Goal: Information Seeking & Learning: Learn about a topic

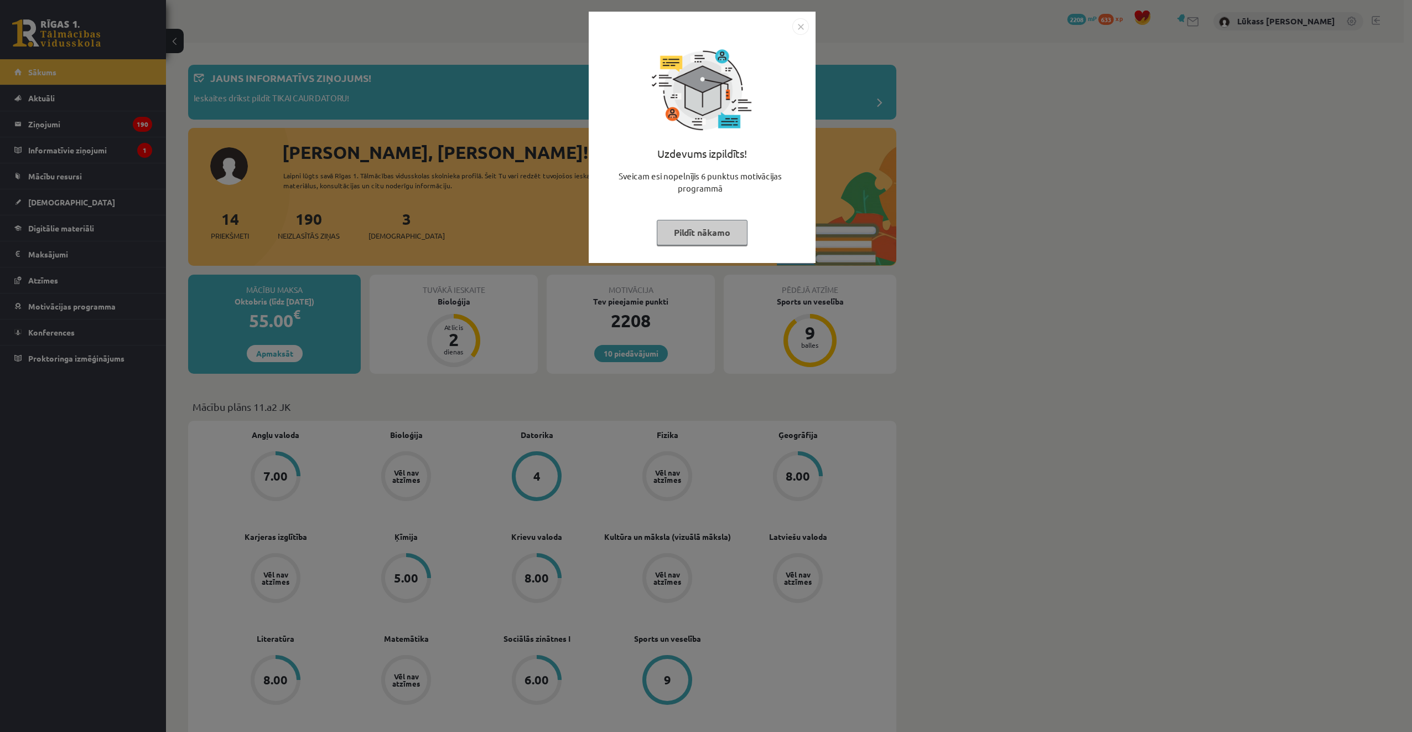
drag, startPoint x: 800, startPoint y: 27, endPoint x: 779, endPoint y: 46, distance: 28.6
click at [800, 27] on img "Close" at bounding box center [801, 26] width 17 height 17
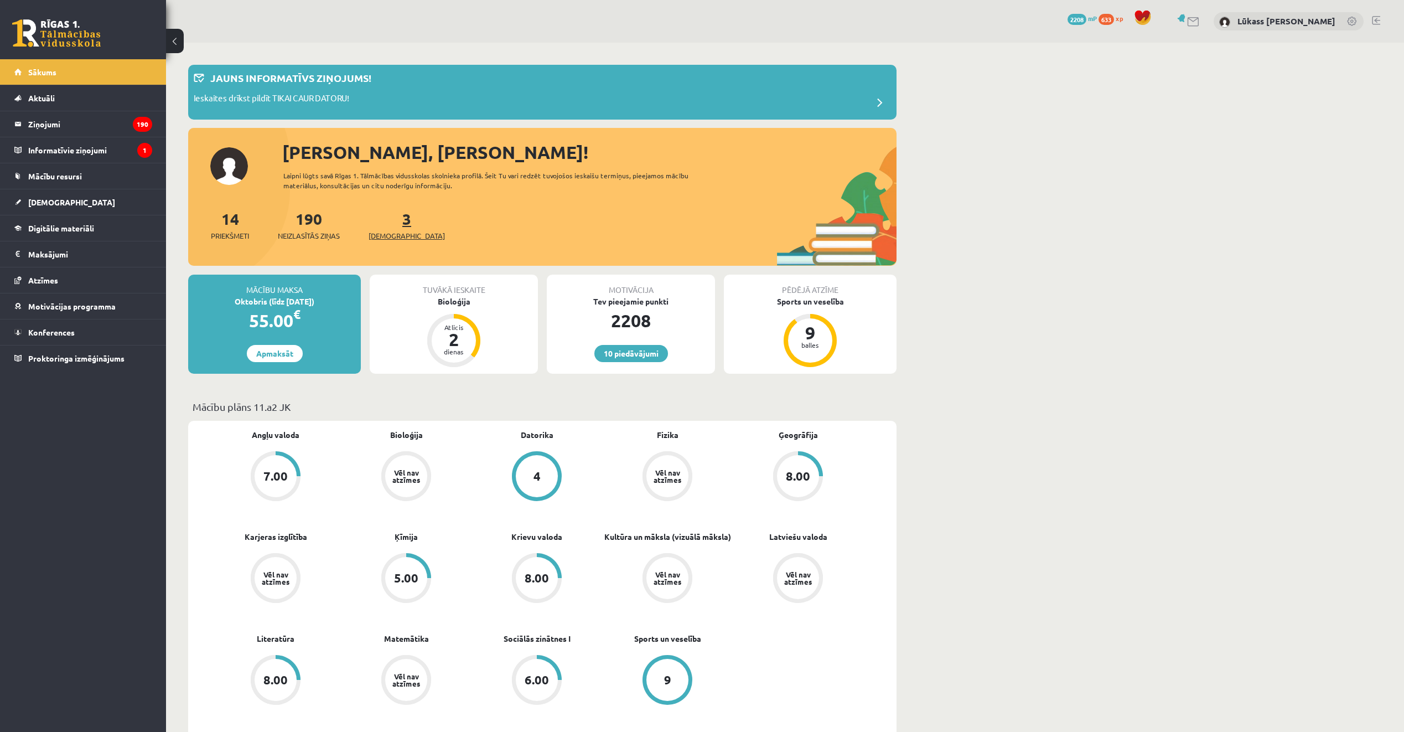
click at [389, 235] on span "[DEMOGRAPHIC_DATA]" at bounding box center [407, 235] width 76 height 11
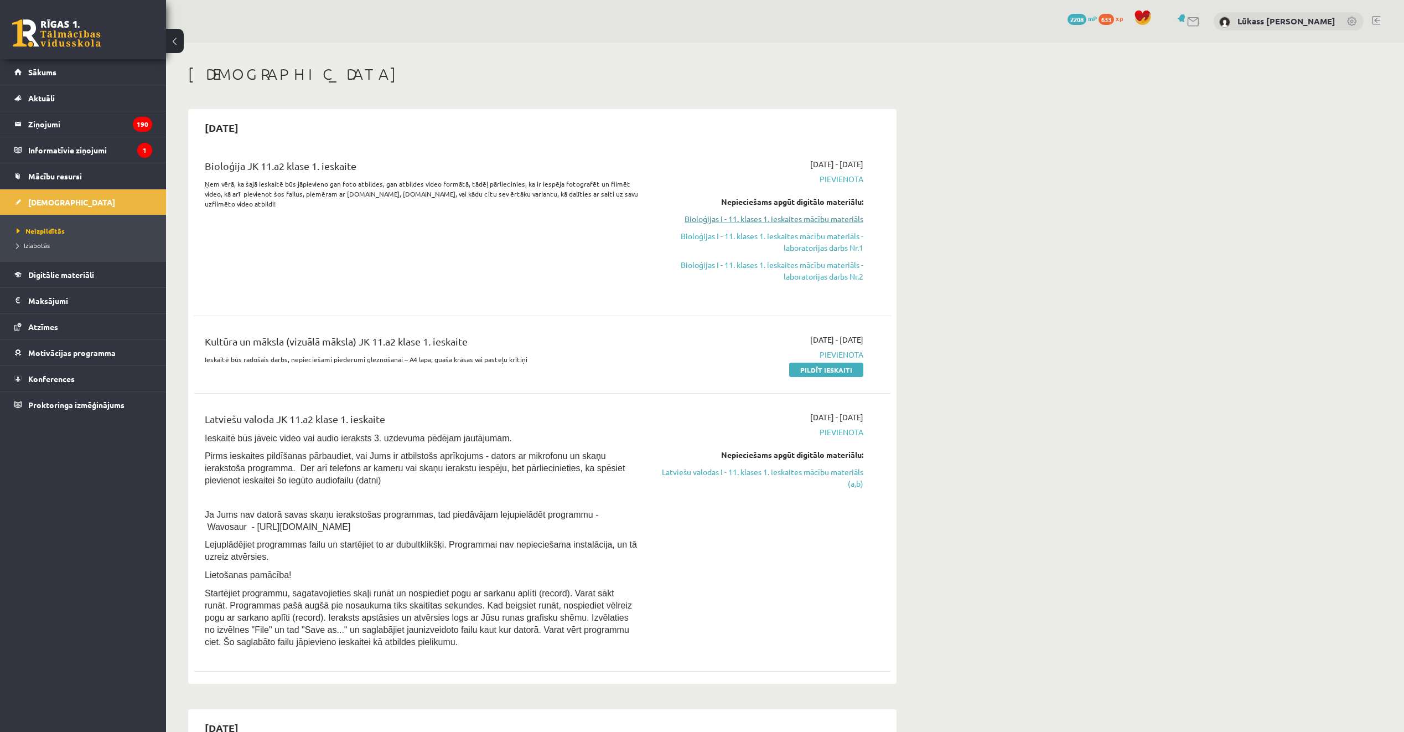
click at [779, 216] on link "Bioloģijas I - 11. klases 1. ieskaites mācību materiāls" at bounding box center [759, 219] width 209 height 12
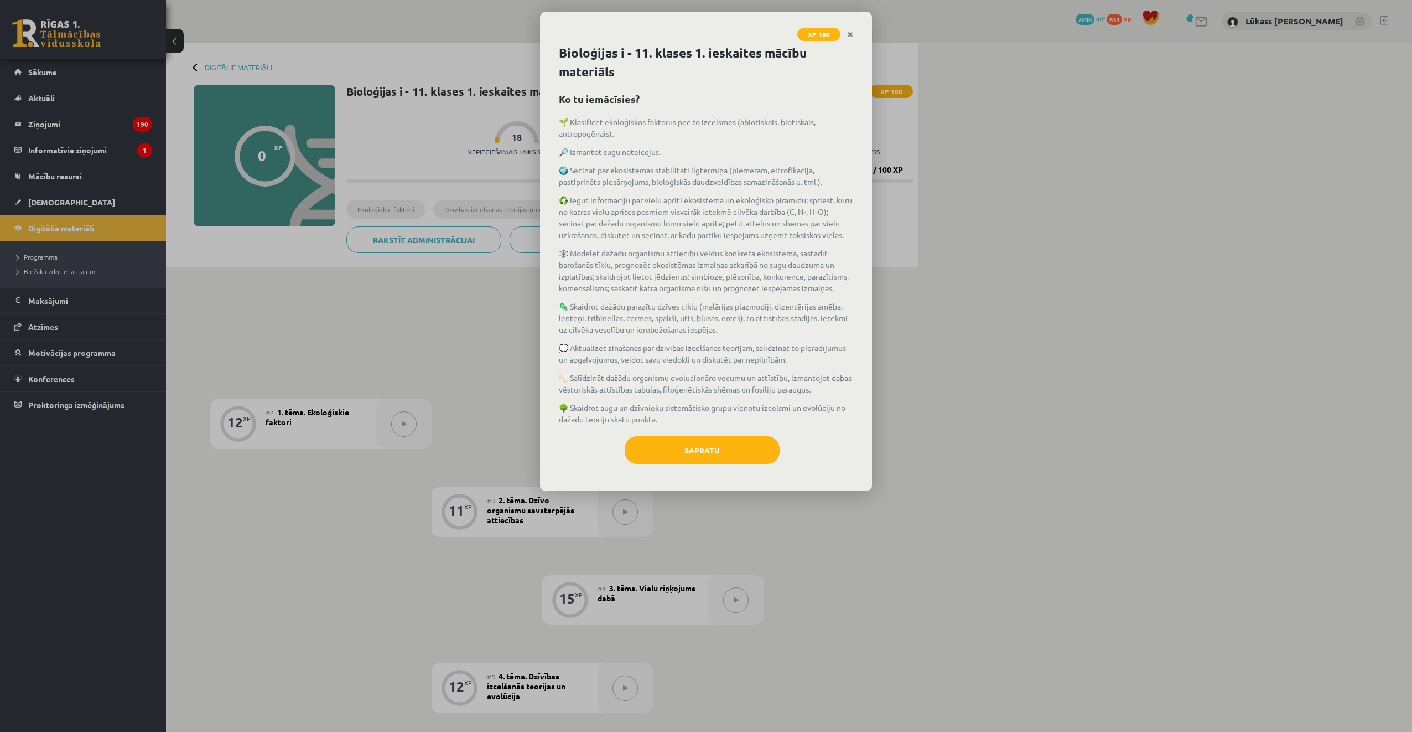
click at [675, 420] on p "🌳 Skaidrot augu un dzīvnieku sistemātisko grupu vienotu izcelsmi un evolūciju n…" at bounding box center [706, 413] width 294 height 23
click at [685, 454] on button "Sapratu" at bounding box center [702, 450] width 155 height 28
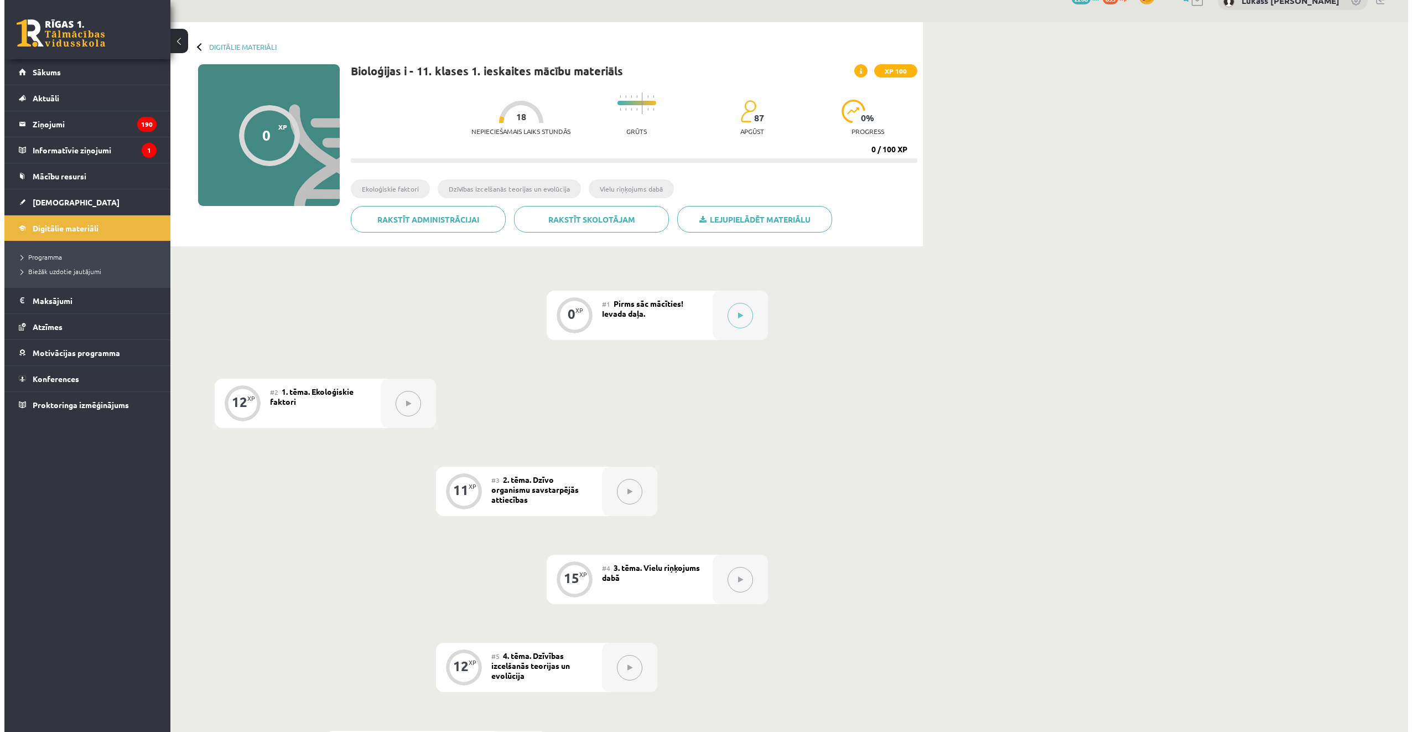
scroll to position [18, 0]
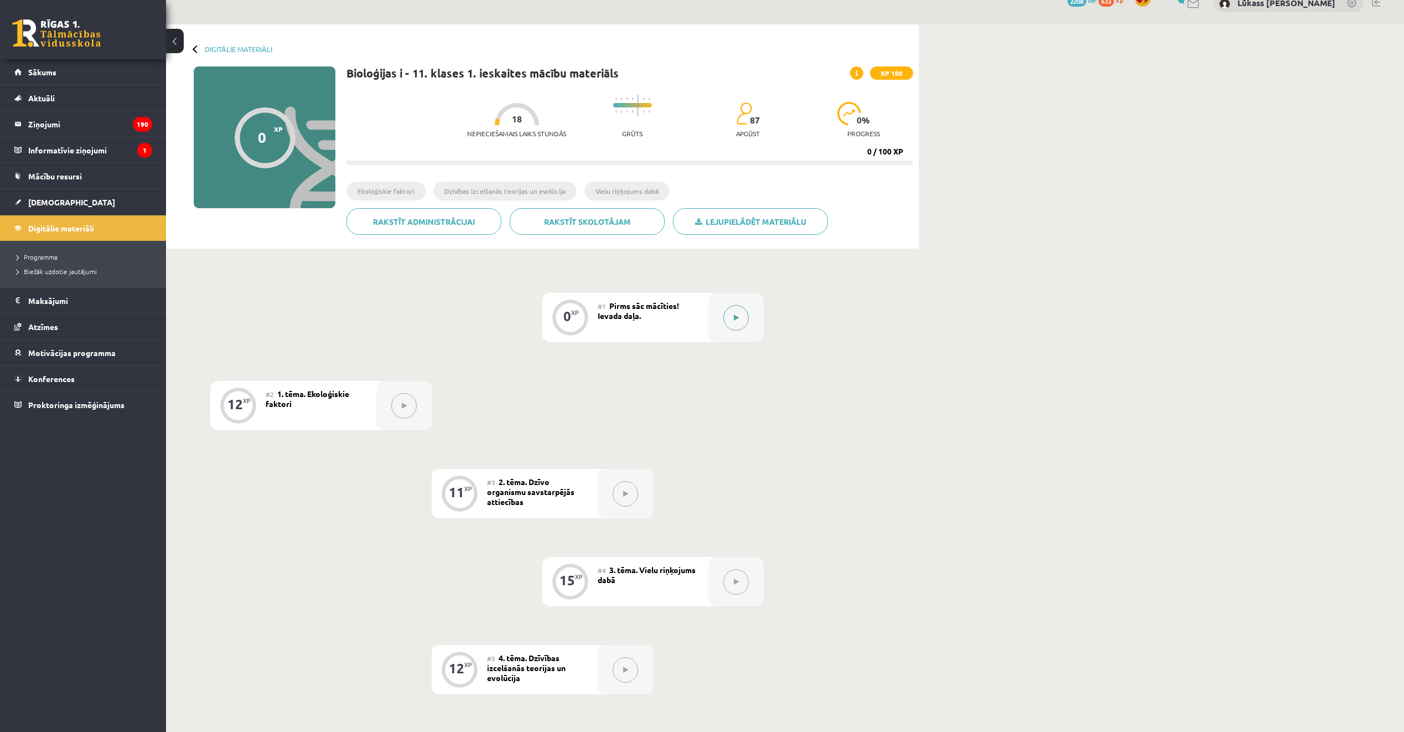
click at [744, 321] on button at bounding box center [735, 317] width 25 height 25
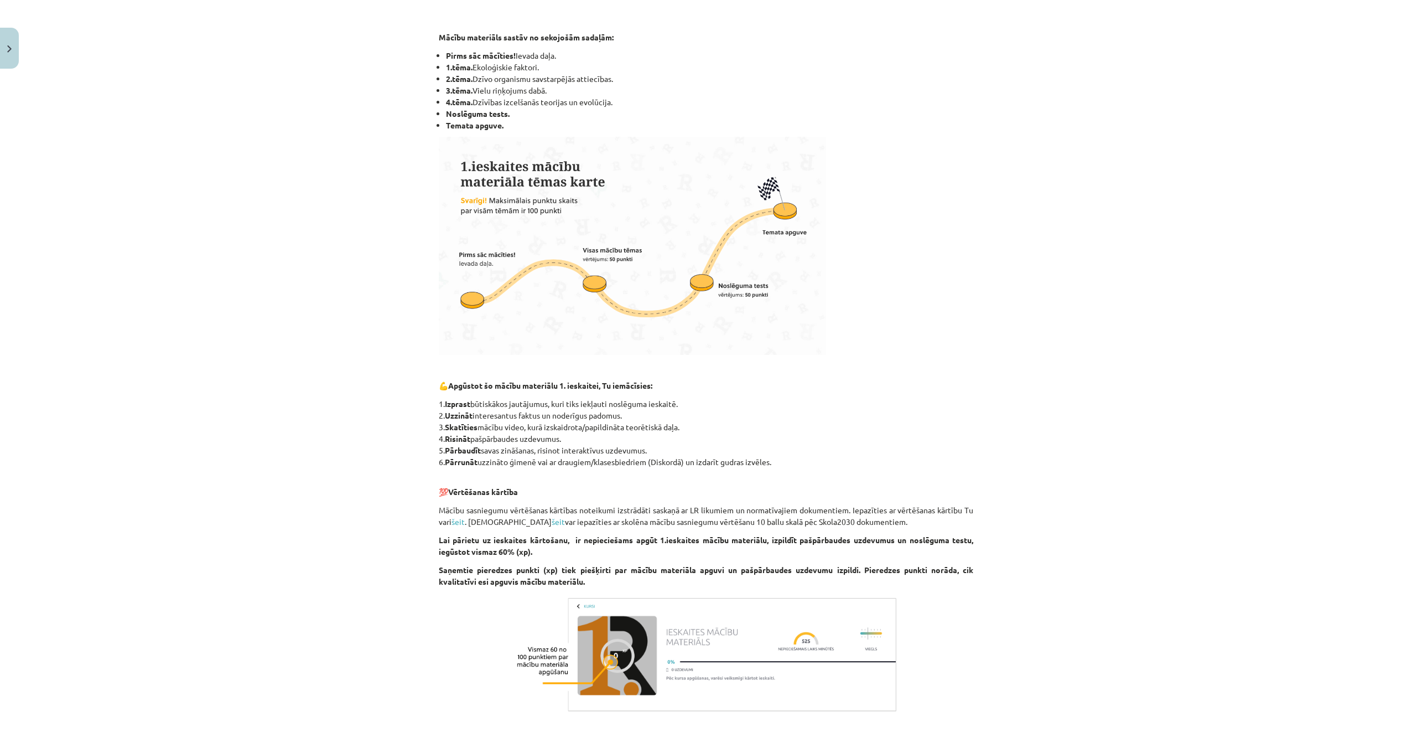
scroll to position [547, 0]
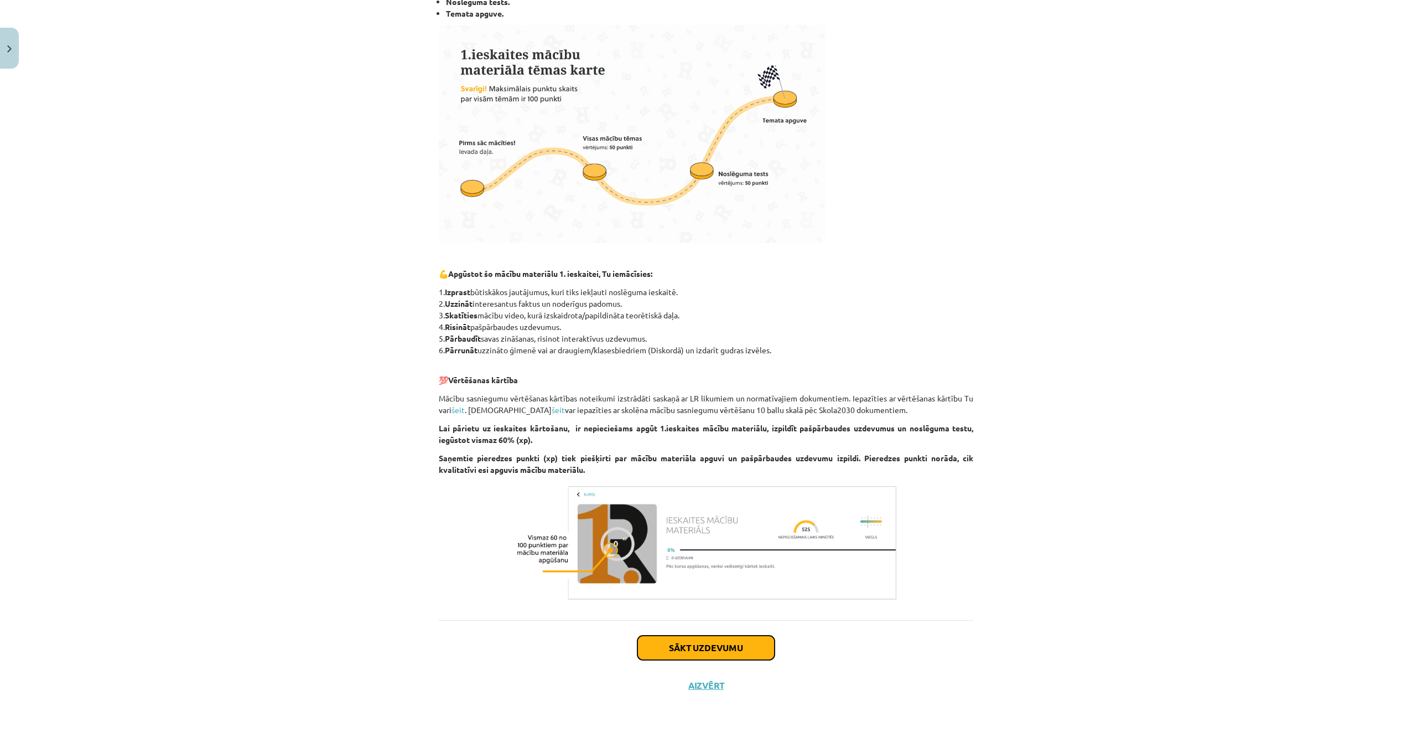
click at [708, 644] on button "Sākt uzdevumu" at bounding box center [706, 647] width 137 height 24
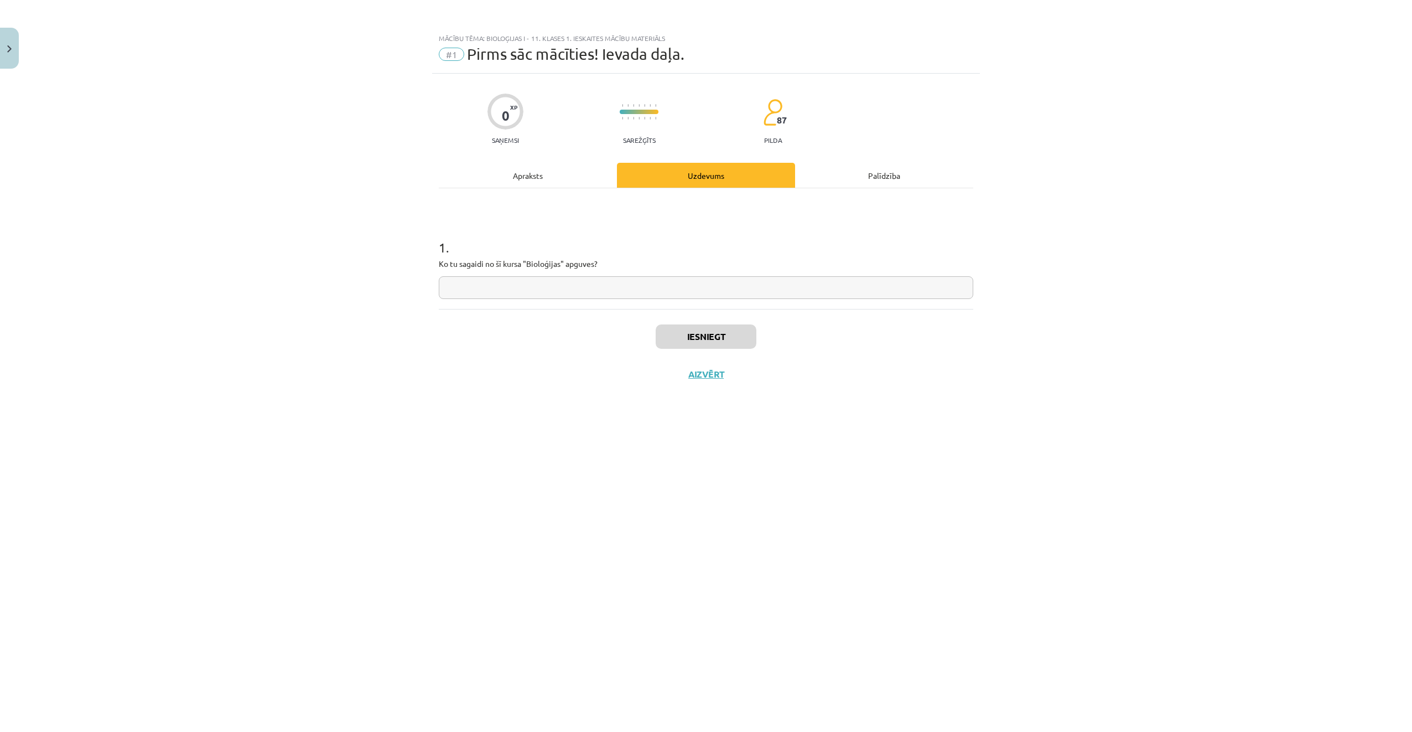
scroll to position [0, 0]
click at [575, 298] on input "text" at bounding box center [706, 287] width 535 height 23
type input "*"
click at [658, 332] on button "Iesniegt" at bounding box center [706, 336] width 101 height 24
click at [753, 380] on button "Nākamā nodarbība" at bounding box center [706, 381] width 108 height 25
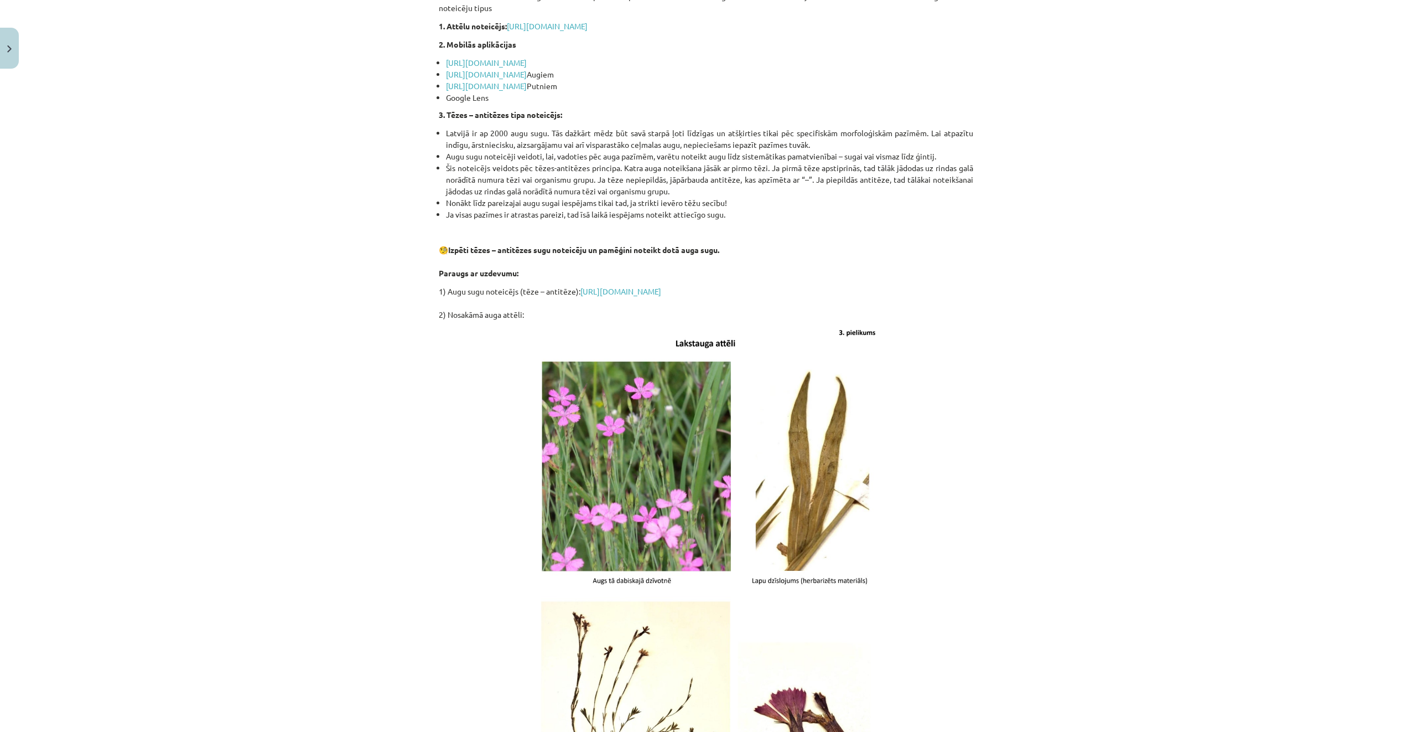
scroll to position [1074, 0]
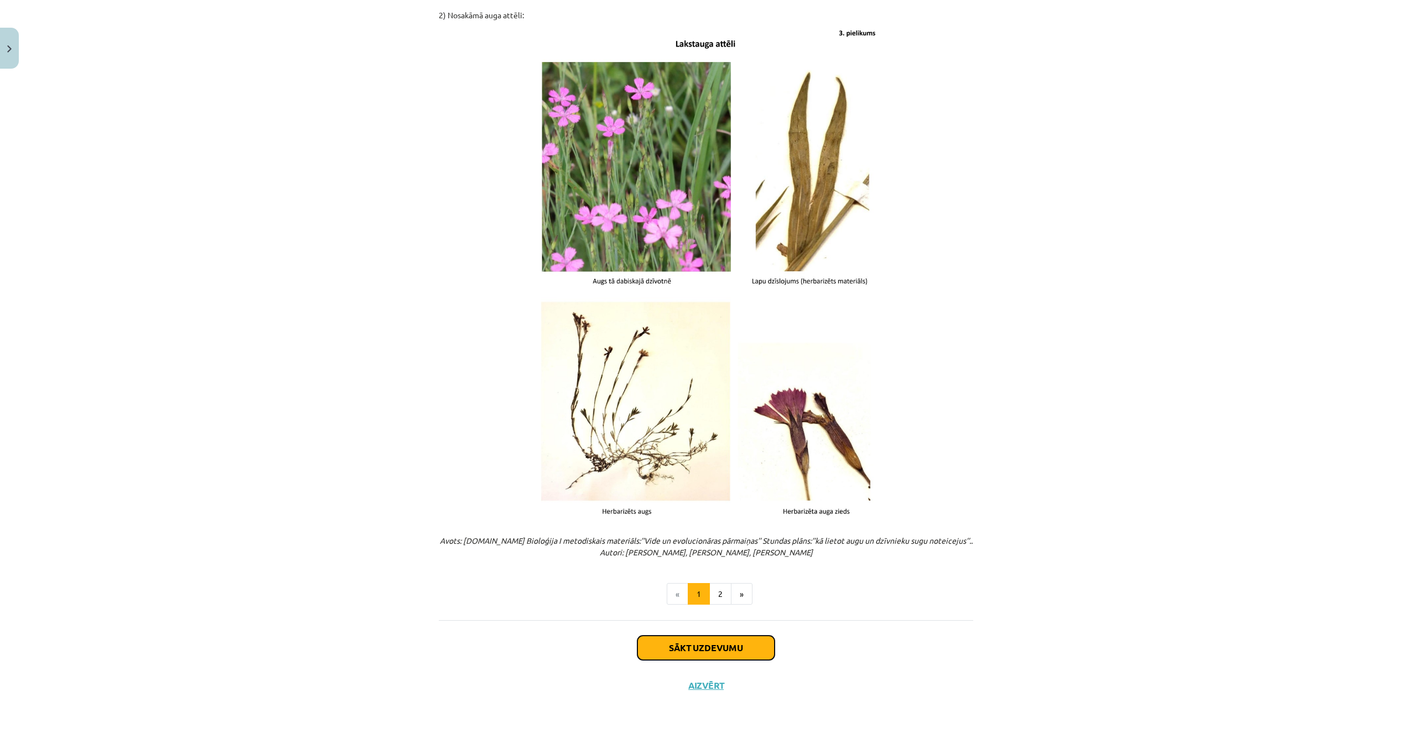
click at [731, 644] on button "Sākt uzdevumu" at bounding box center [706, 647] width 137 height 24
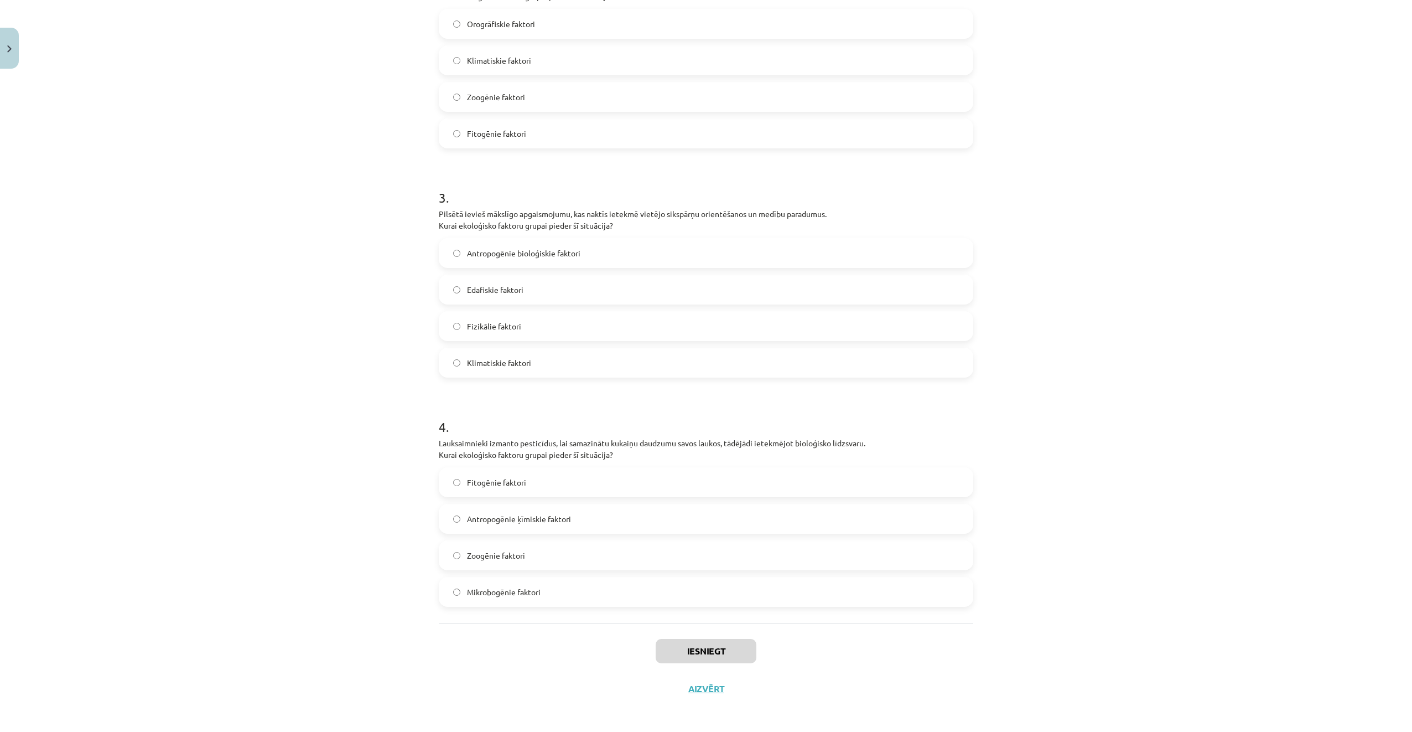
scroll to position [511, 0]
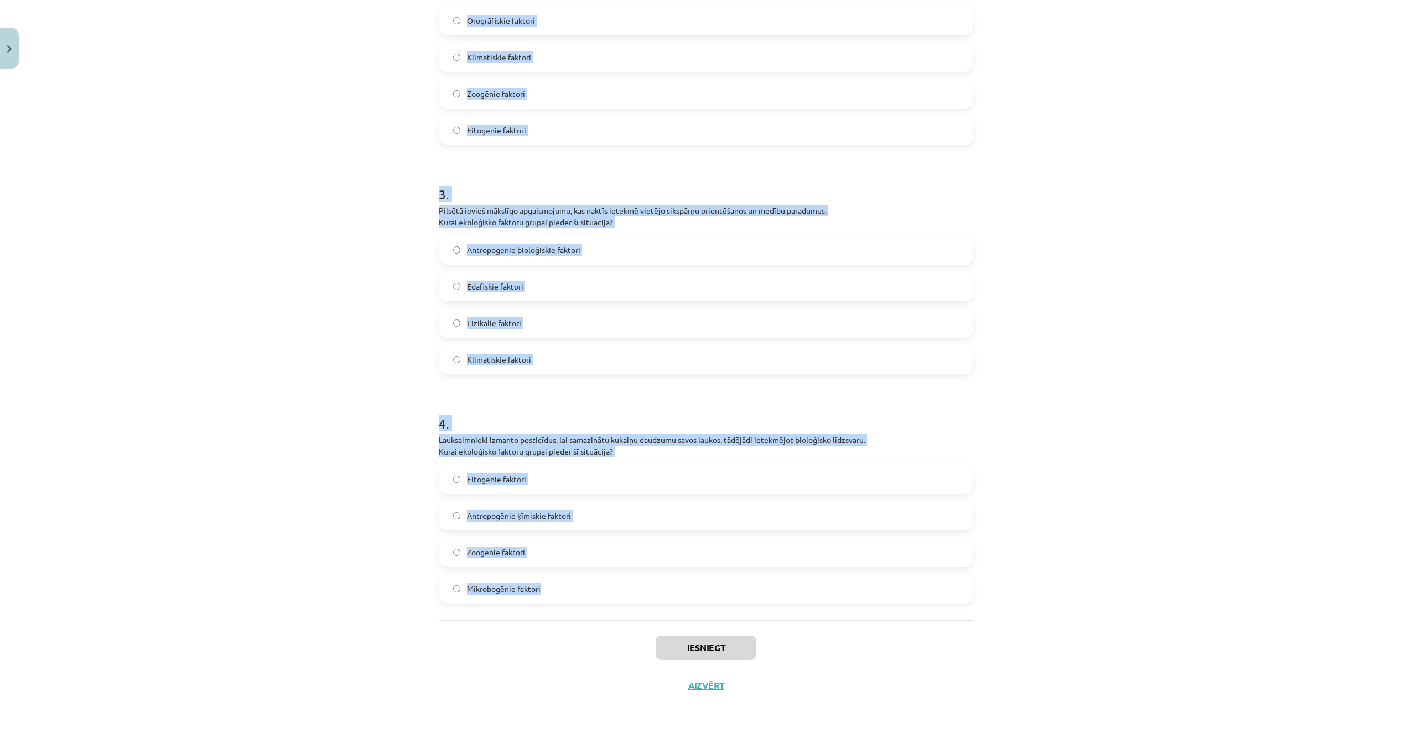
drag, startPoint x: 420, startPoint y: 214, endPoint x: 725, endPoint y: 579, distance: 475.4
click at [725, 579] on div "Mācību tēma: Bioloģijas i - 11. klases 1. ieskaites mācību materiāls #2 1. tēma…" at bounding box center [706, 366] width 1412 height 732
drag, startPoint x: 526, startPoint y: 200, endPoint x: 506, endPoint y: 214, distance: 23.5
copy form "1 . Augsne kalnu nogāzē ir ļoti akmeņaina, kas apgrūtina augu sakņu sistēmu att…"
click at [306, 200] on div "Mācību tēma: Bioloģijas i - 11. klases 1. ieskaites mācību materiāls #2 1. tēma…" at bounding box center [706, 366] width 1412 height 732
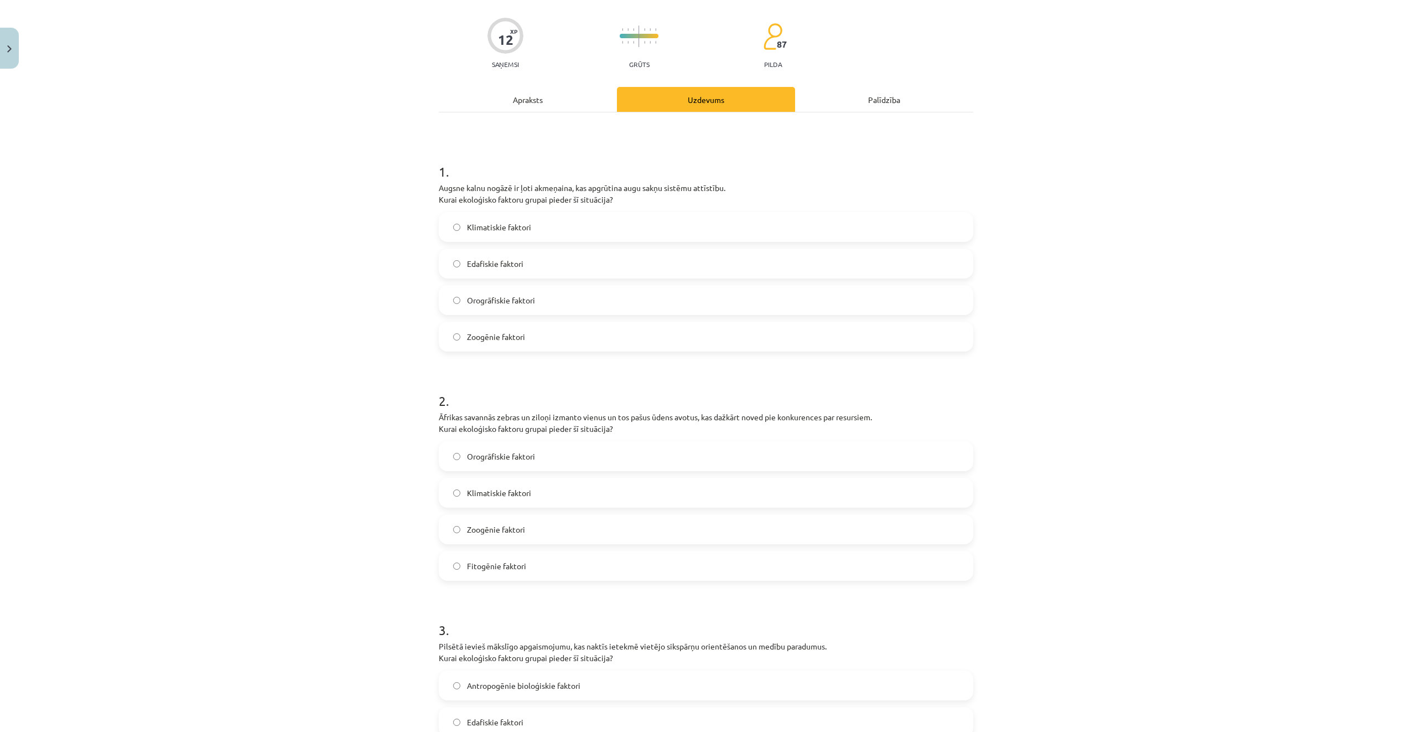
scroll to position [69, 0]
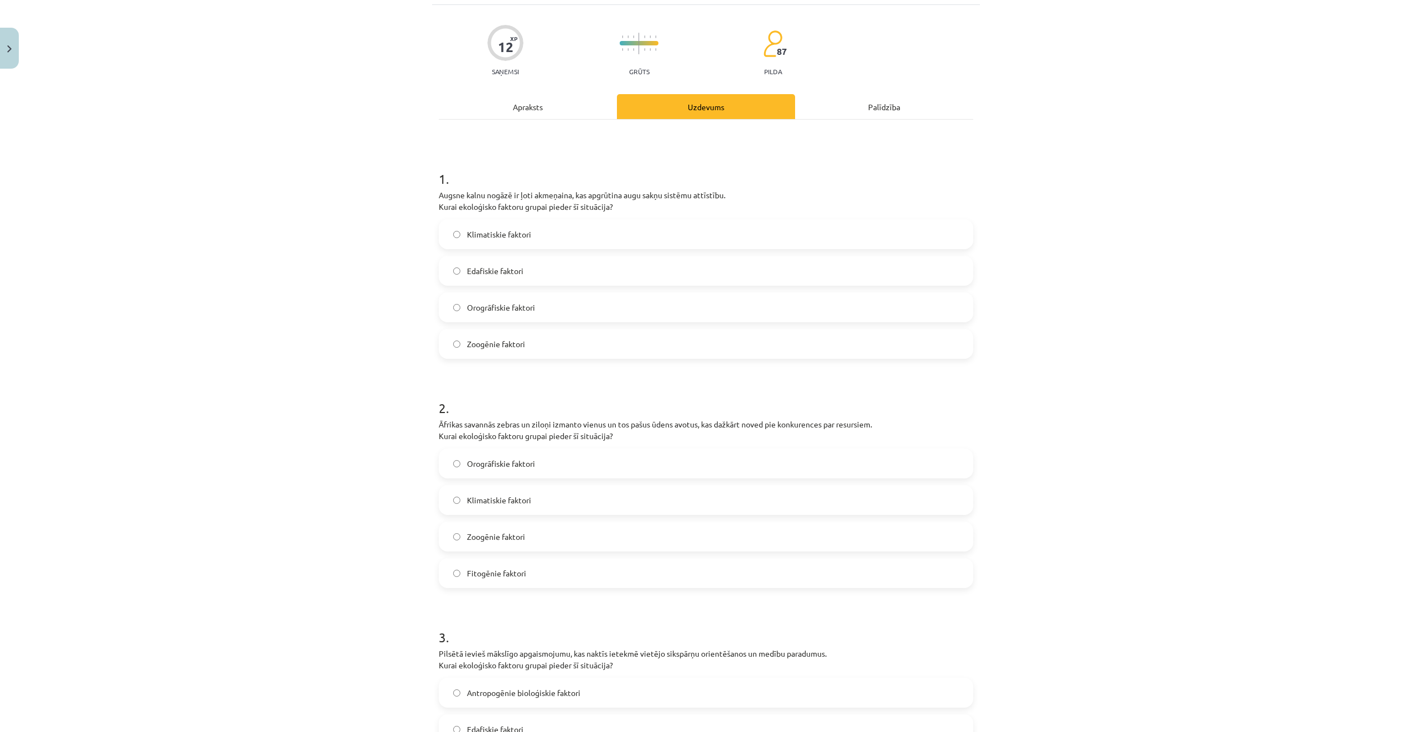
click at [546, 266] on label "Edafiskie faktori" at bounding box center [706, 271] width 532 height 28
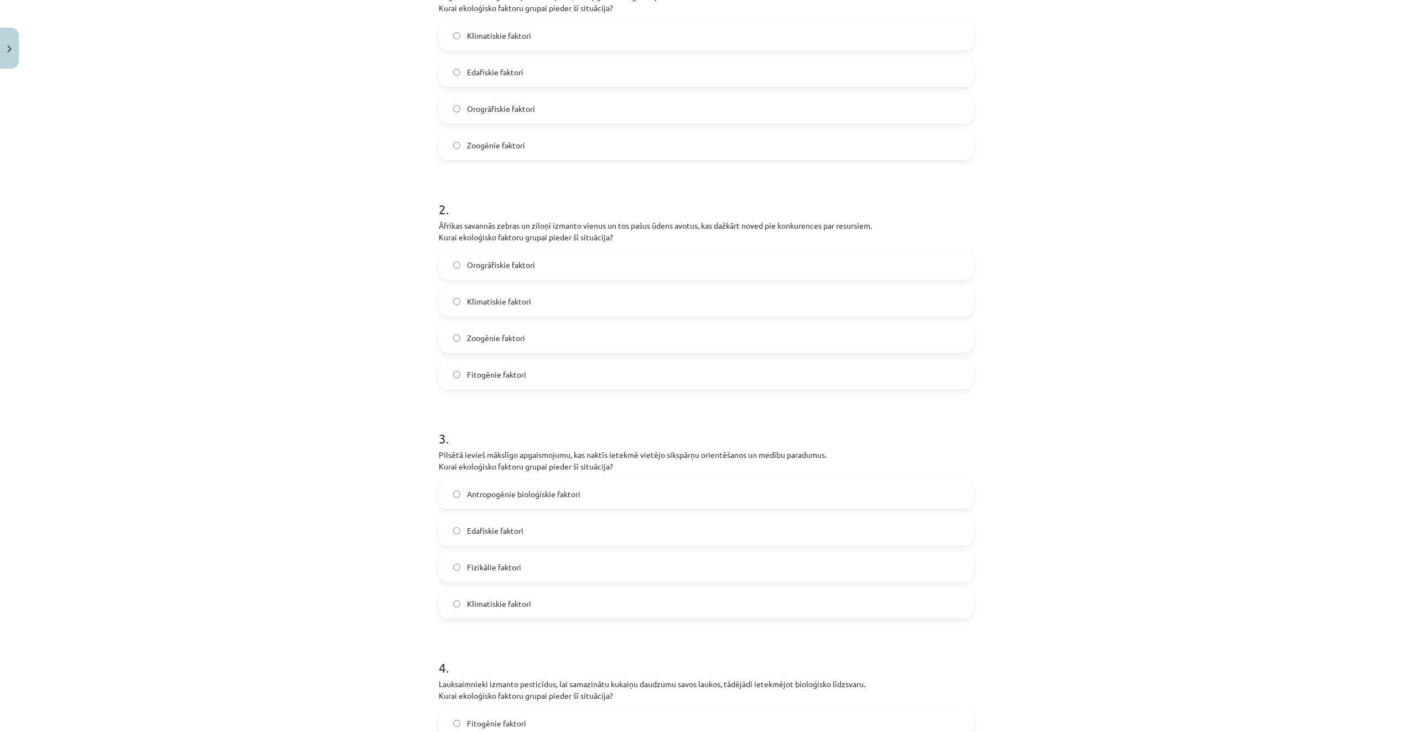
scroll to position [345, 0]
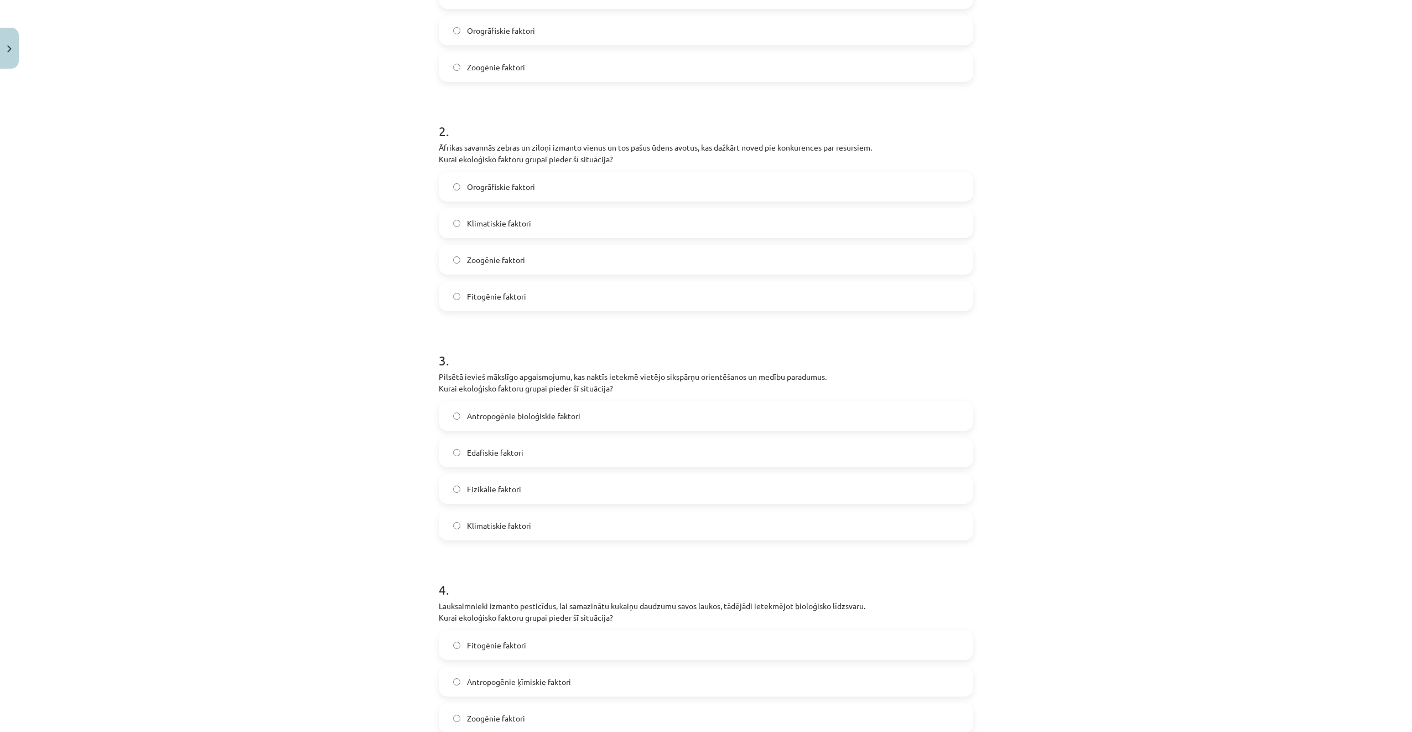
click at [532, 252] on label "Zoogēnie faktori" at bounding box center [706, 260] width 532 height 28
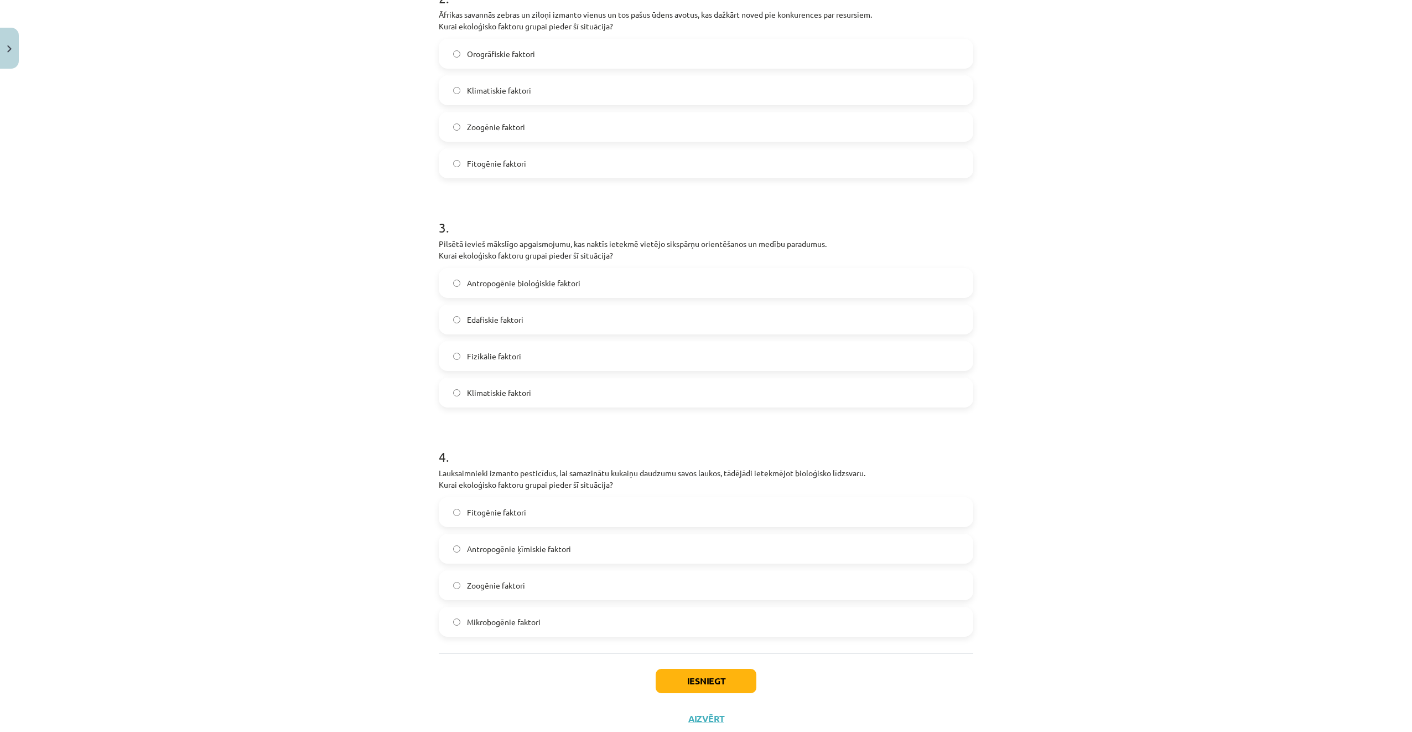
scroll to position [511, 0]
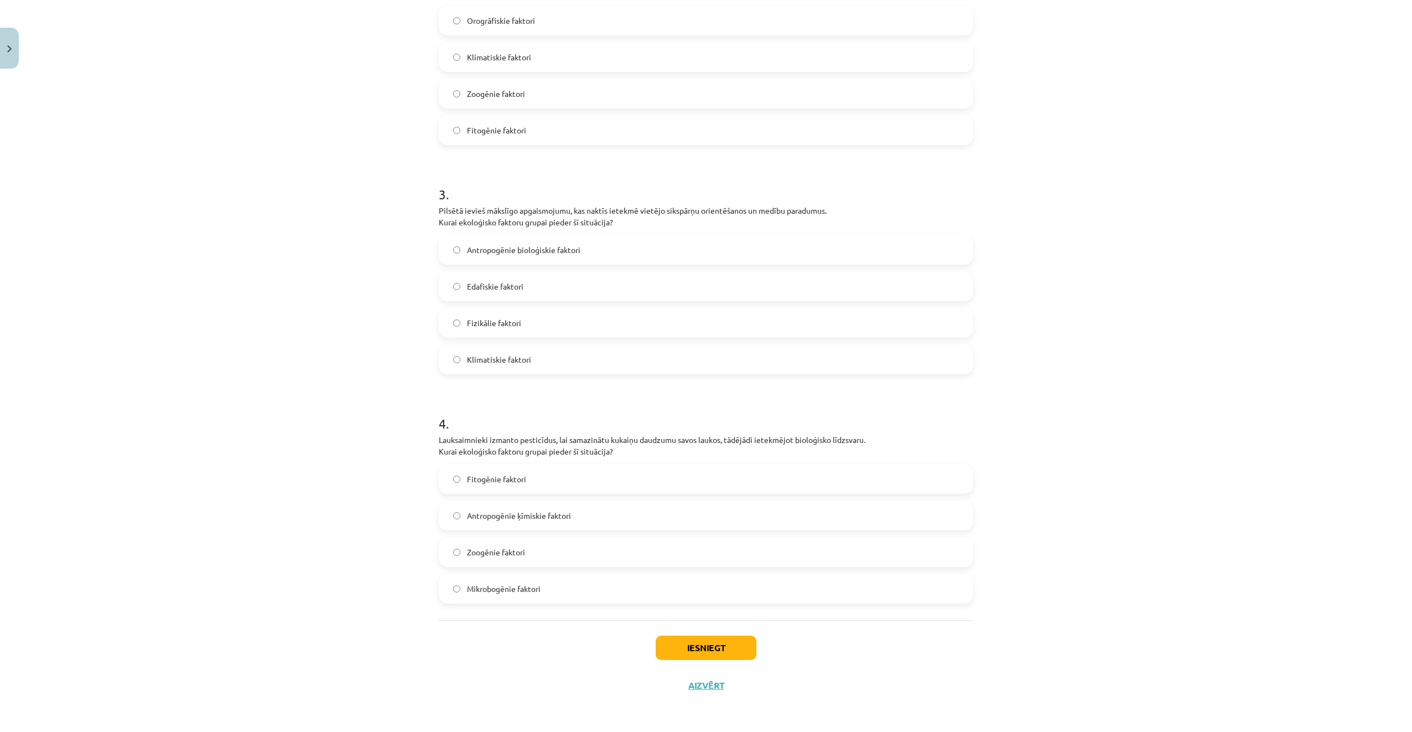
click at [575, 252] on span "Antropogēnie bioloģiskie faktori" at bounding box center [523, 250] width 113 height 12
click at [575, 520] on label "Antropogēnie ķīmiskie faktori" at bounding box center [706, 515] width 532 height 28
click at [706, 645] on button "Iesniegt" at bounding box center [706, 647] width 101 height 24
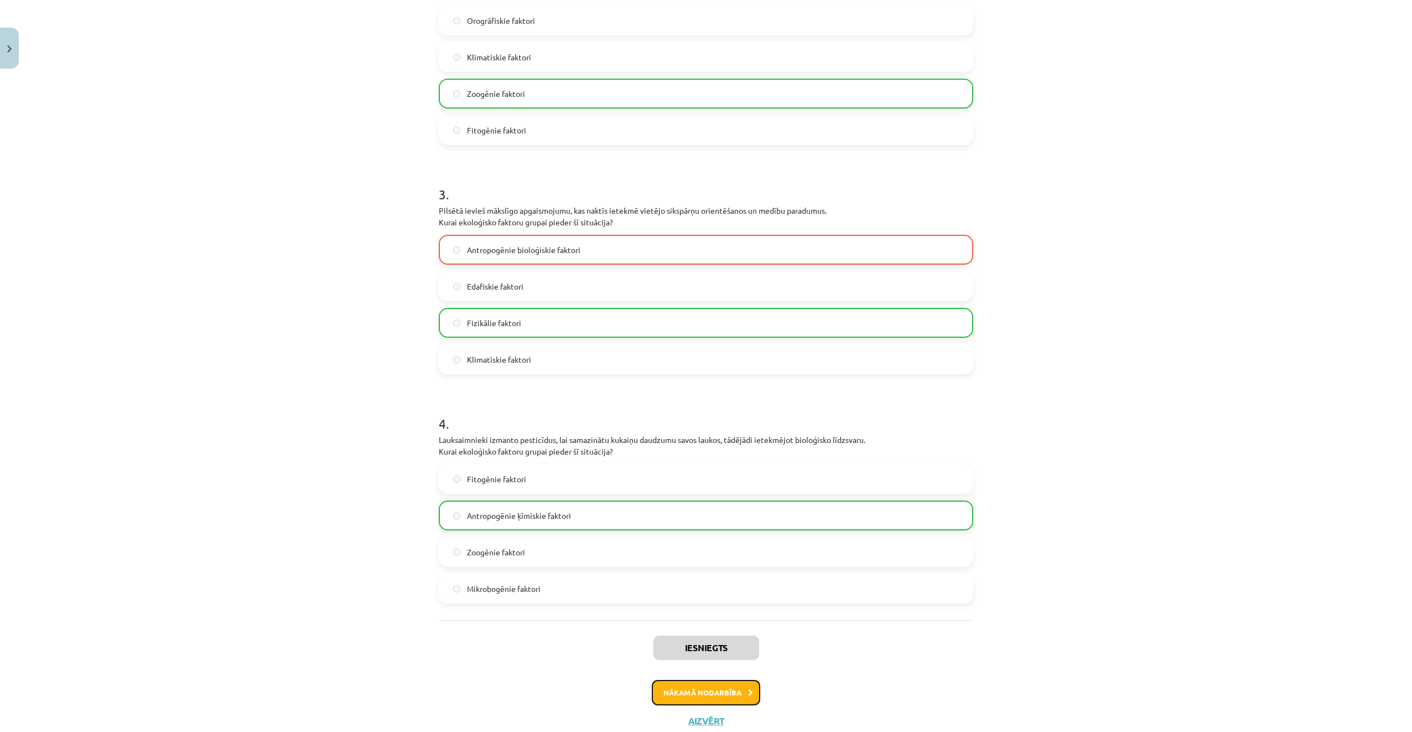
click at [698, 689] on button "Nākamā nodarbība" at bounding box center [706, 692] width 108 height 25
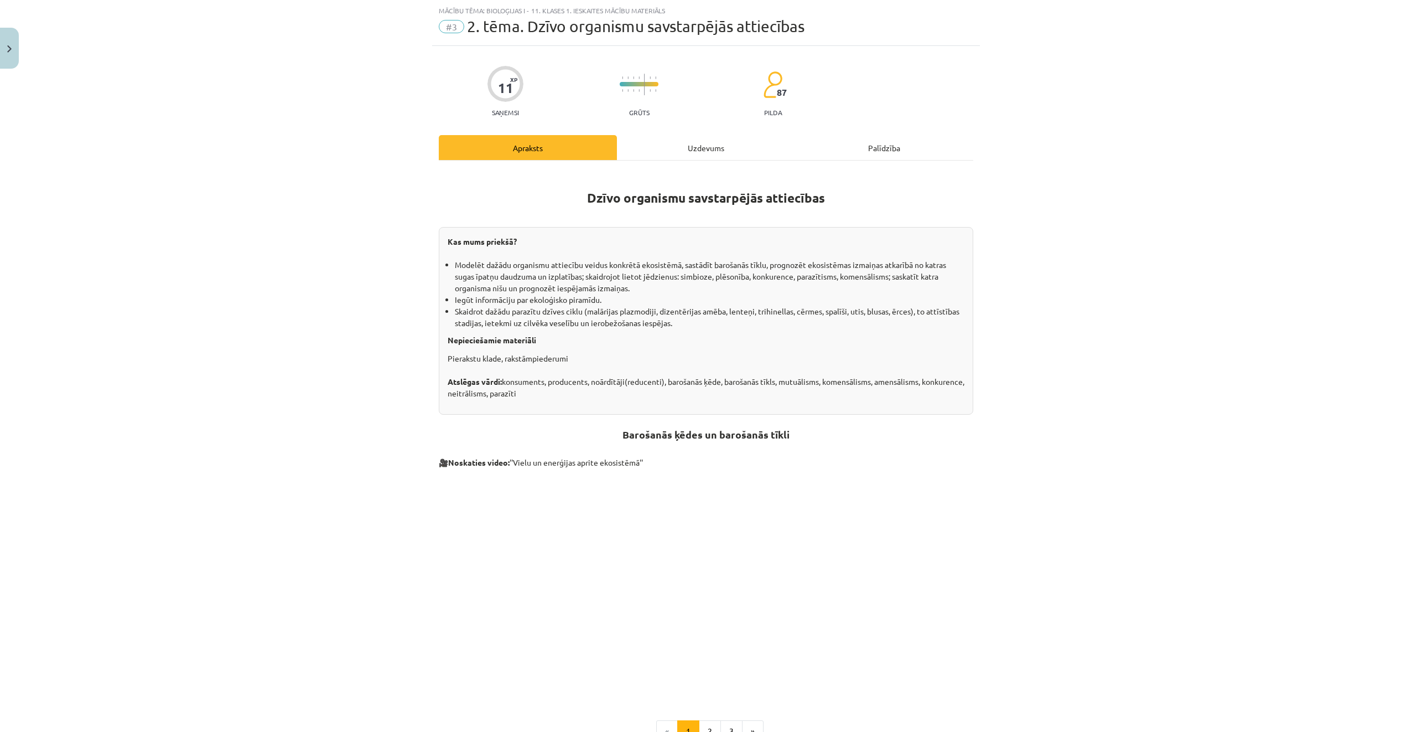
scroll to position [165, 0]
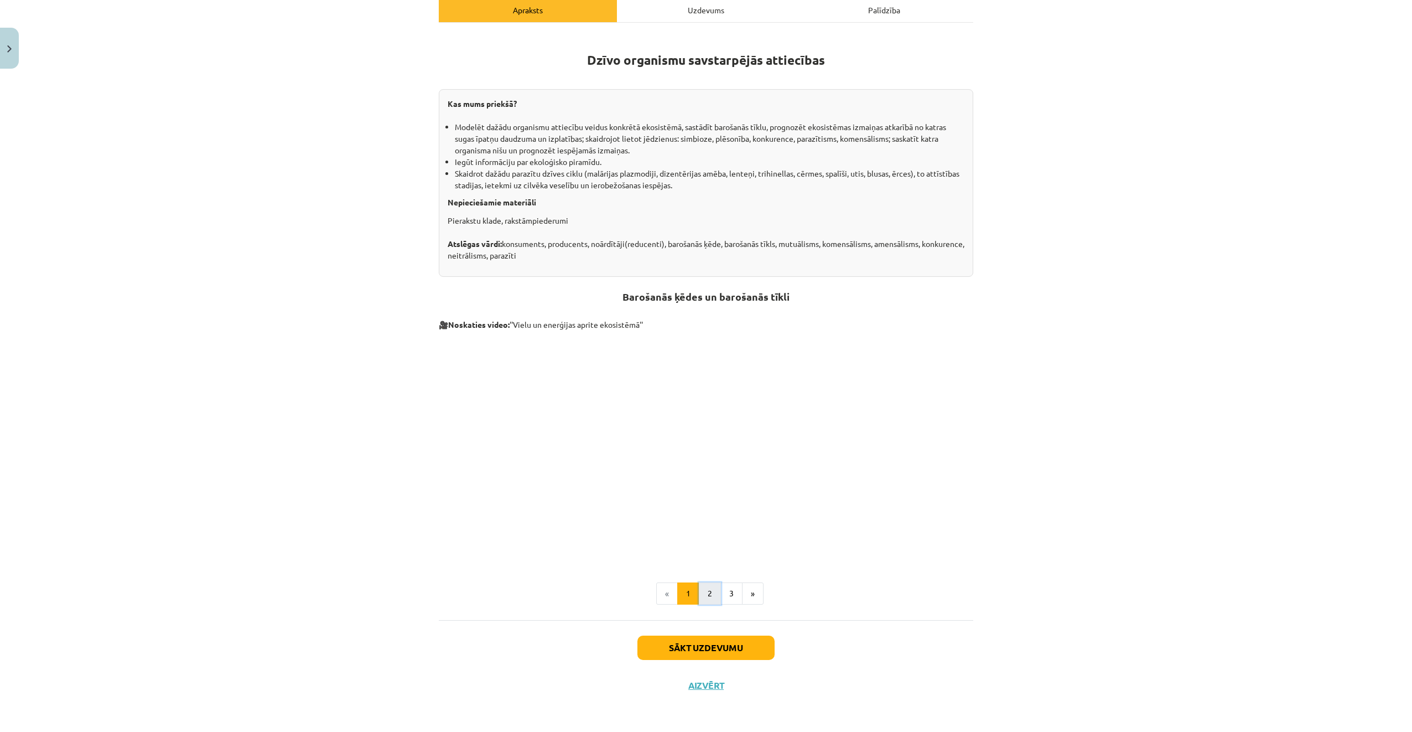
click at [711, 603] on button "2" at bounding box center [710, 593] width 22 height 22
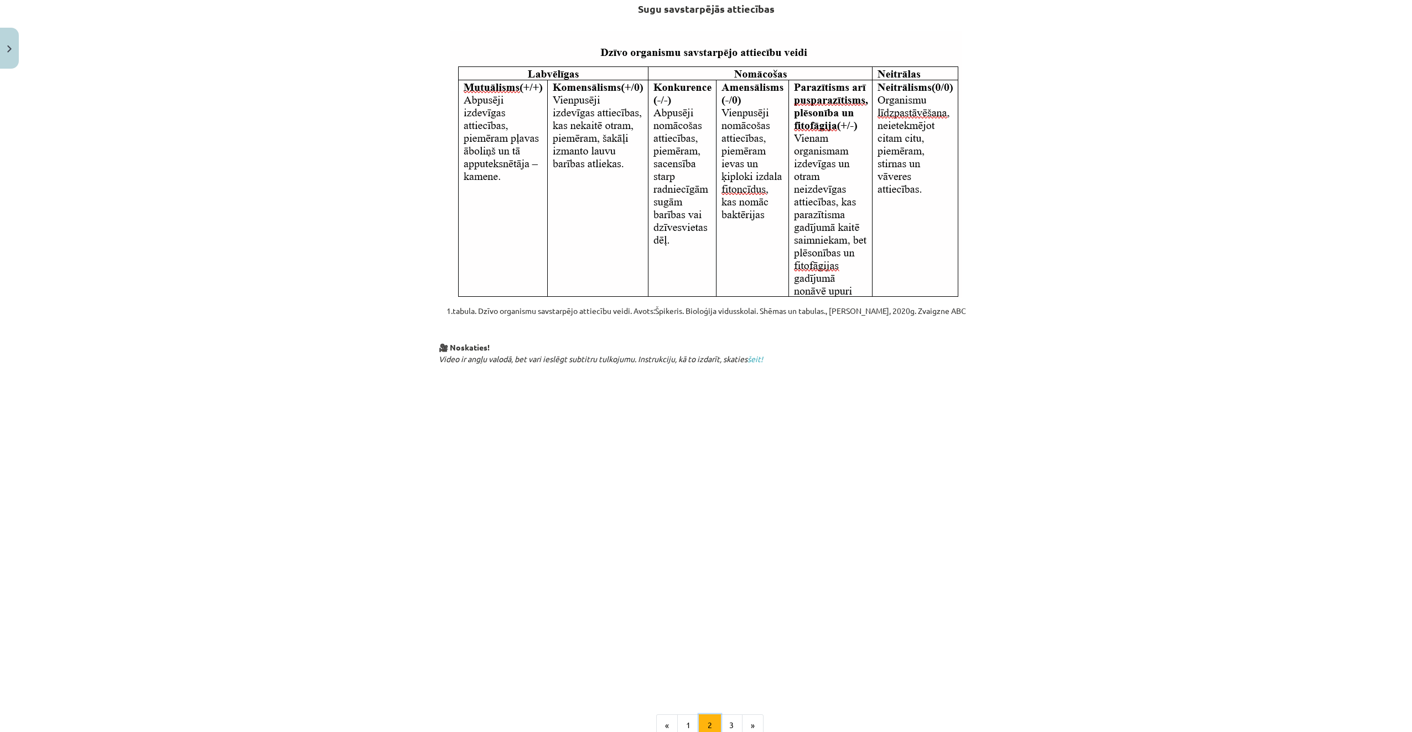
scroll to position [340, 0]
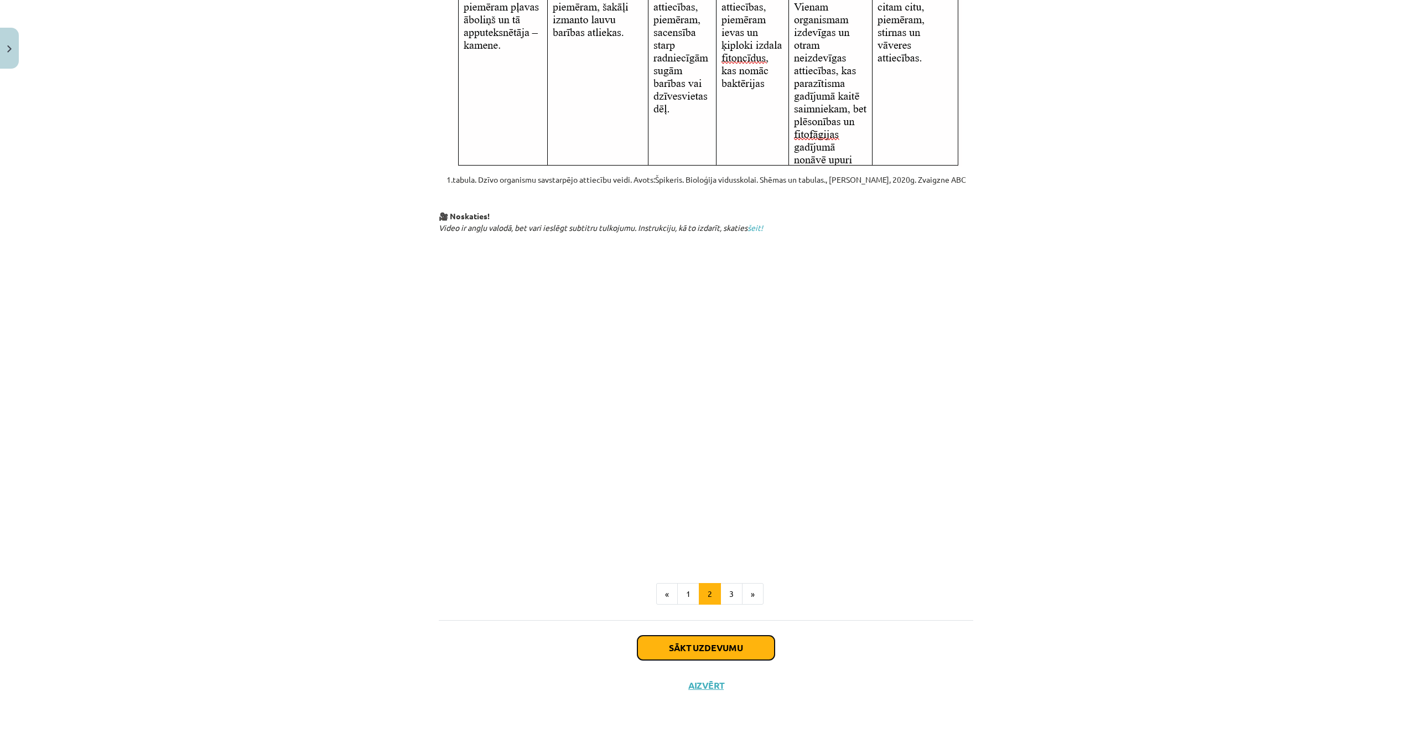
click at [721, 656] on button "Sākt uzdevumu" at bounding box center [706, 647] width 137 height 24
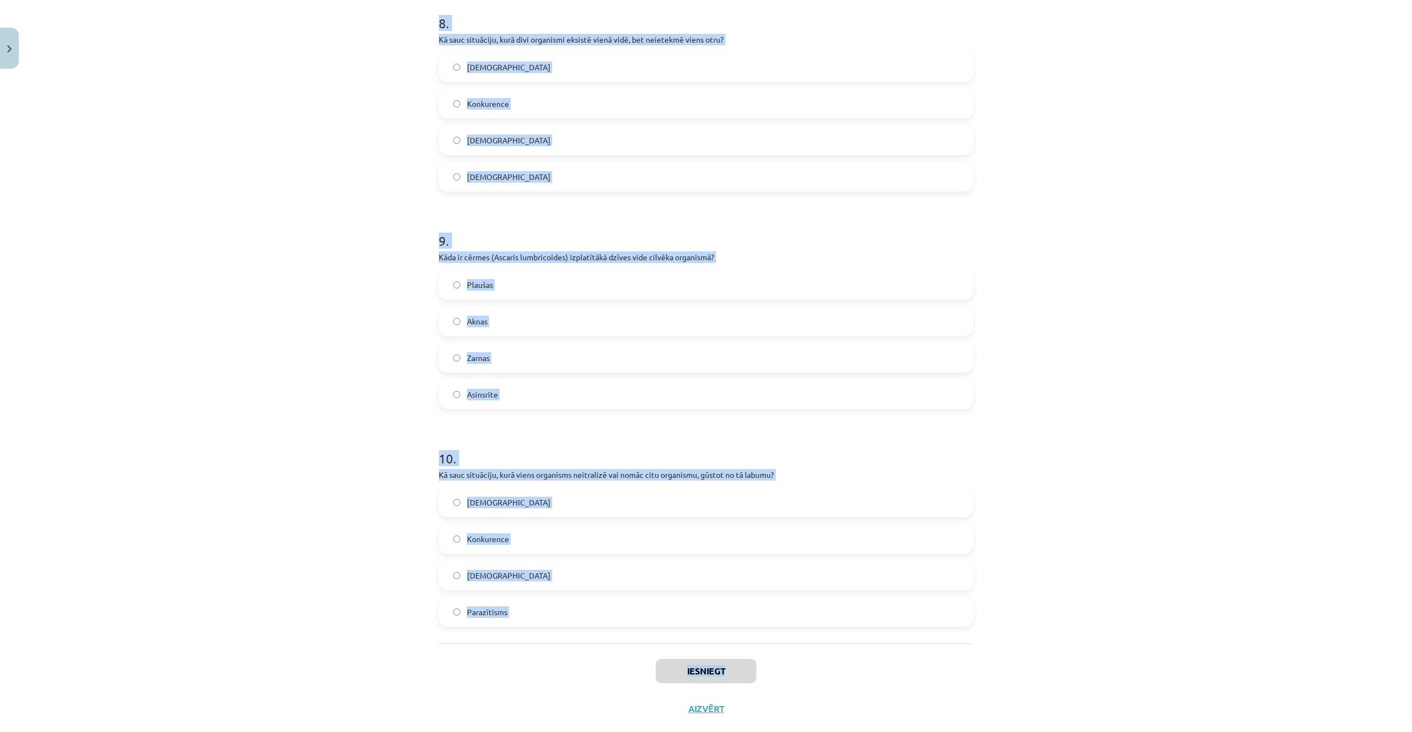
scroll to position [1770, 0]
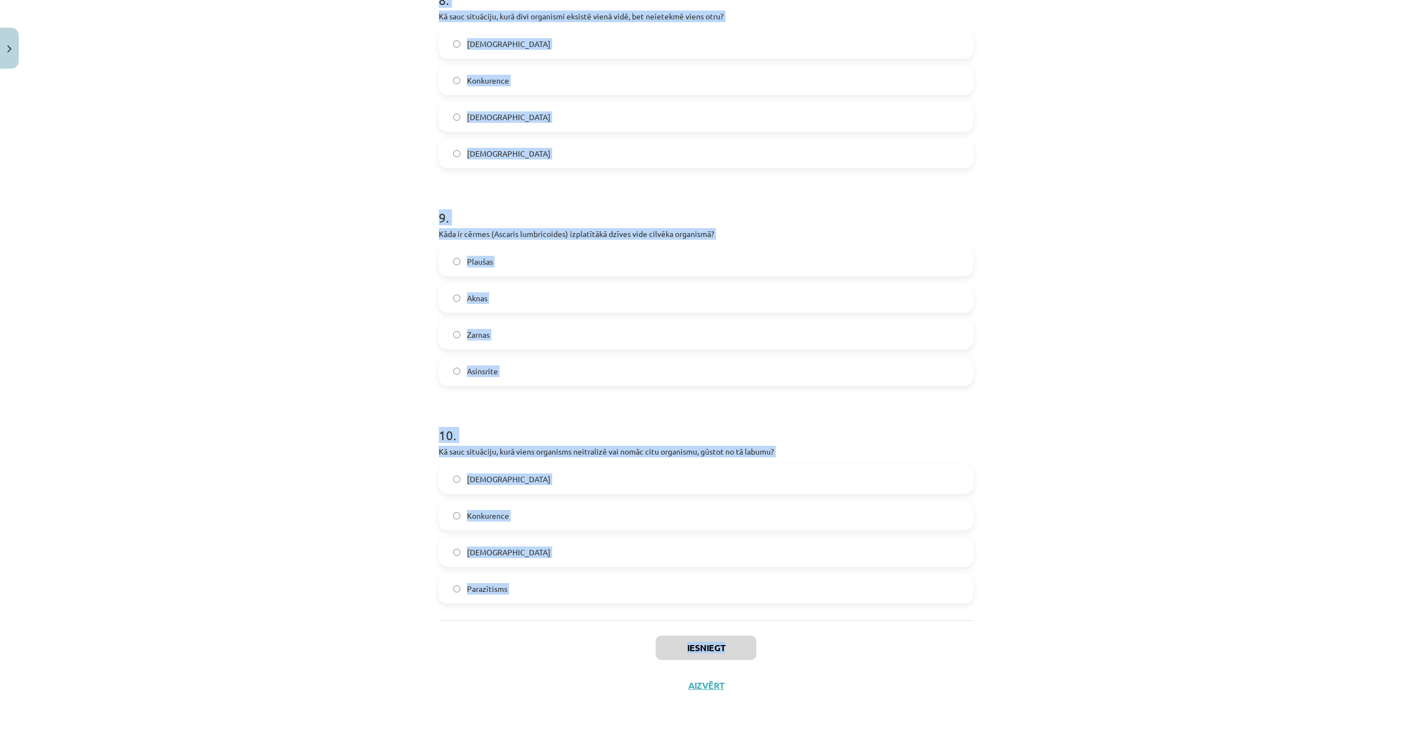
drag, startPoint x: 410, startPoint y: 216, endPoint x: 826, endPoint y: 622, distance: 582.0
click at [826, 622] on div "Mācību tēma: Bioloģijas i - 11. klases 1. ieskaites mācību materiāls #3 2. tēma…" at bounding box center [706, 366] width 1412 height 732
copy div "1 . Kā cilvēks visbiežāk inficējas ar cērmi? Ar piesārņota ūdens starpniecību Ē…"
click at [293, 341] on div "Mācību tēma: Bioloģijas i - 11. klases 1. ieskaites mācību materiāls #3 2. tēma…" at bounding box center [706, 366] width 1412 height 732
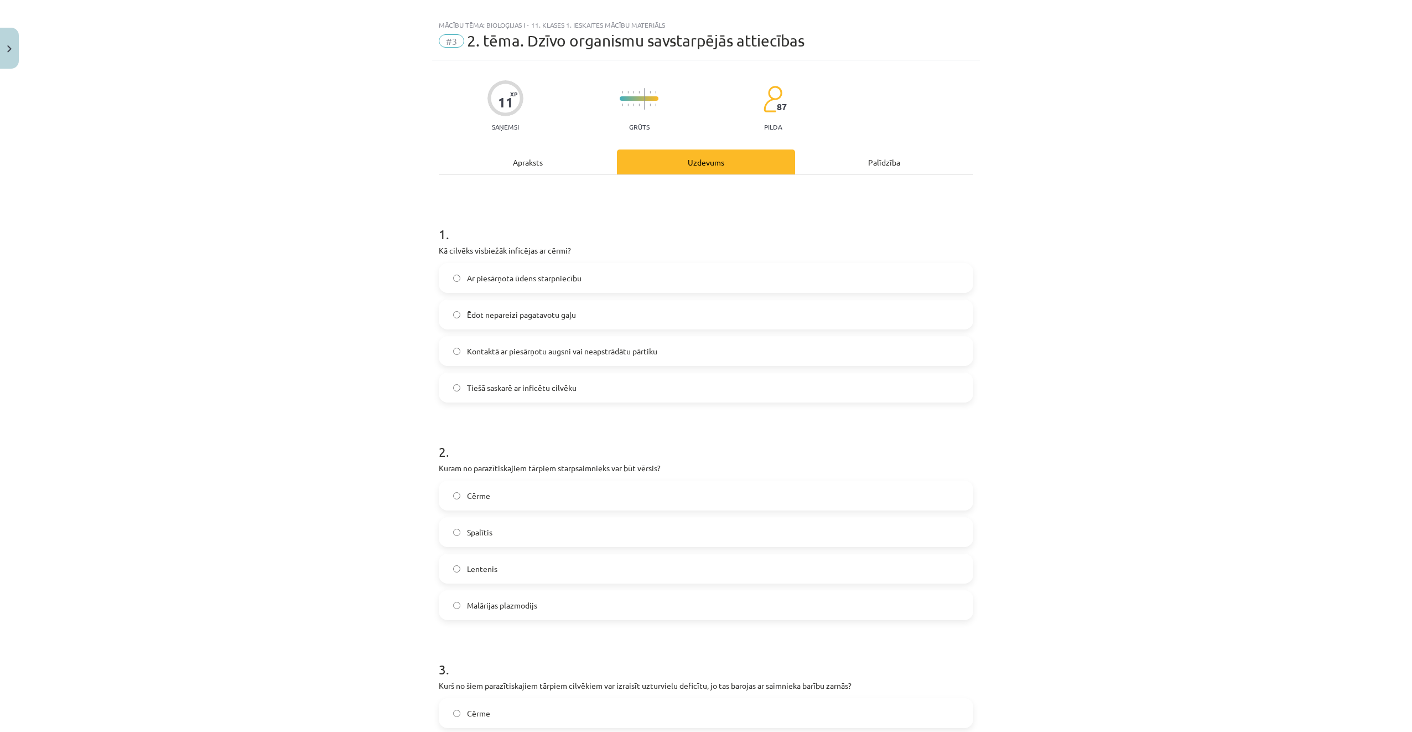
scroll to position [0, 0]
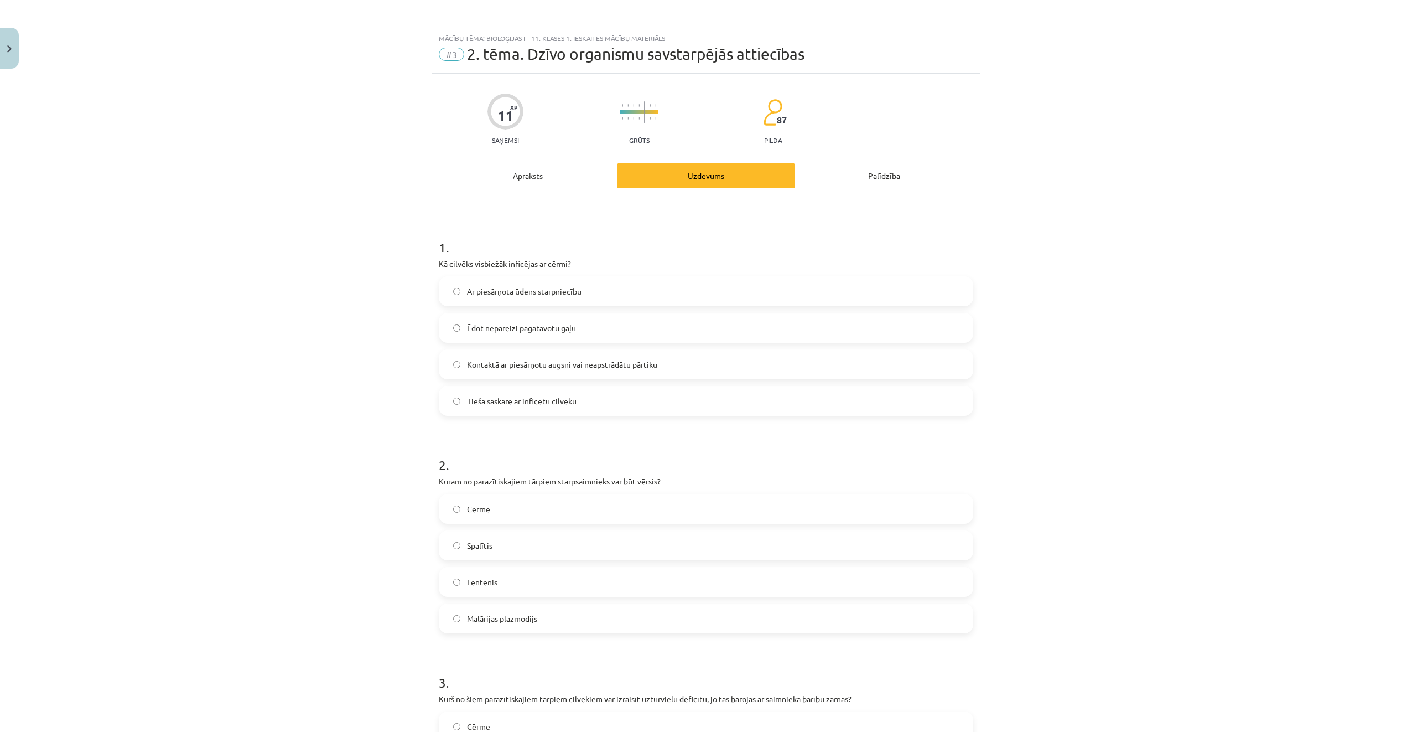
click at [356, 212] on div "Mācību tēma: Bioloģijas i - 11. klases 1. ieskaites mācību materiāls #3 2. tēma…" at bounding box center [706, 366] width 1412 height 732
click at [661, 363] on label "Kontaktā ar piesārņotu augsni vai neapstrādātu pārtiku" at bounding box center [706, 364] width 532 height 28
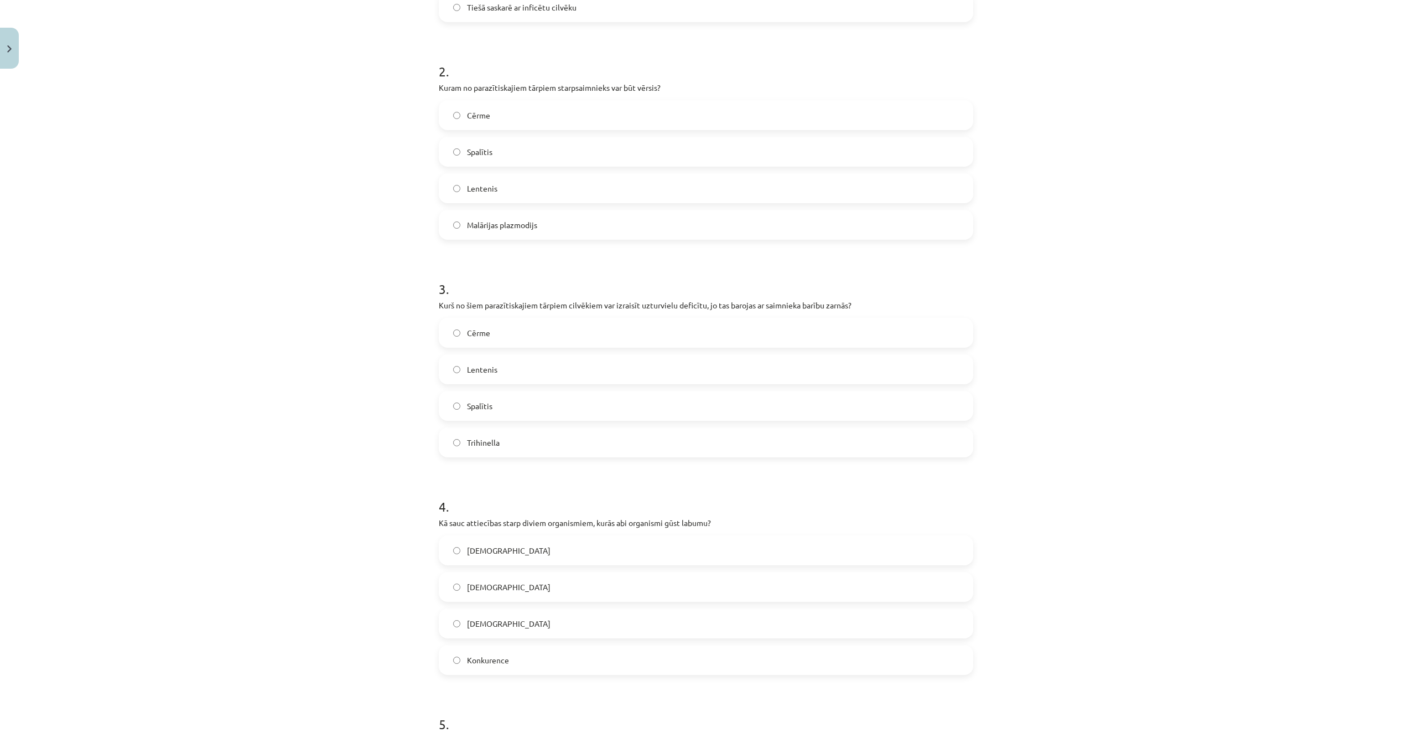
scroll to position [443, 0]
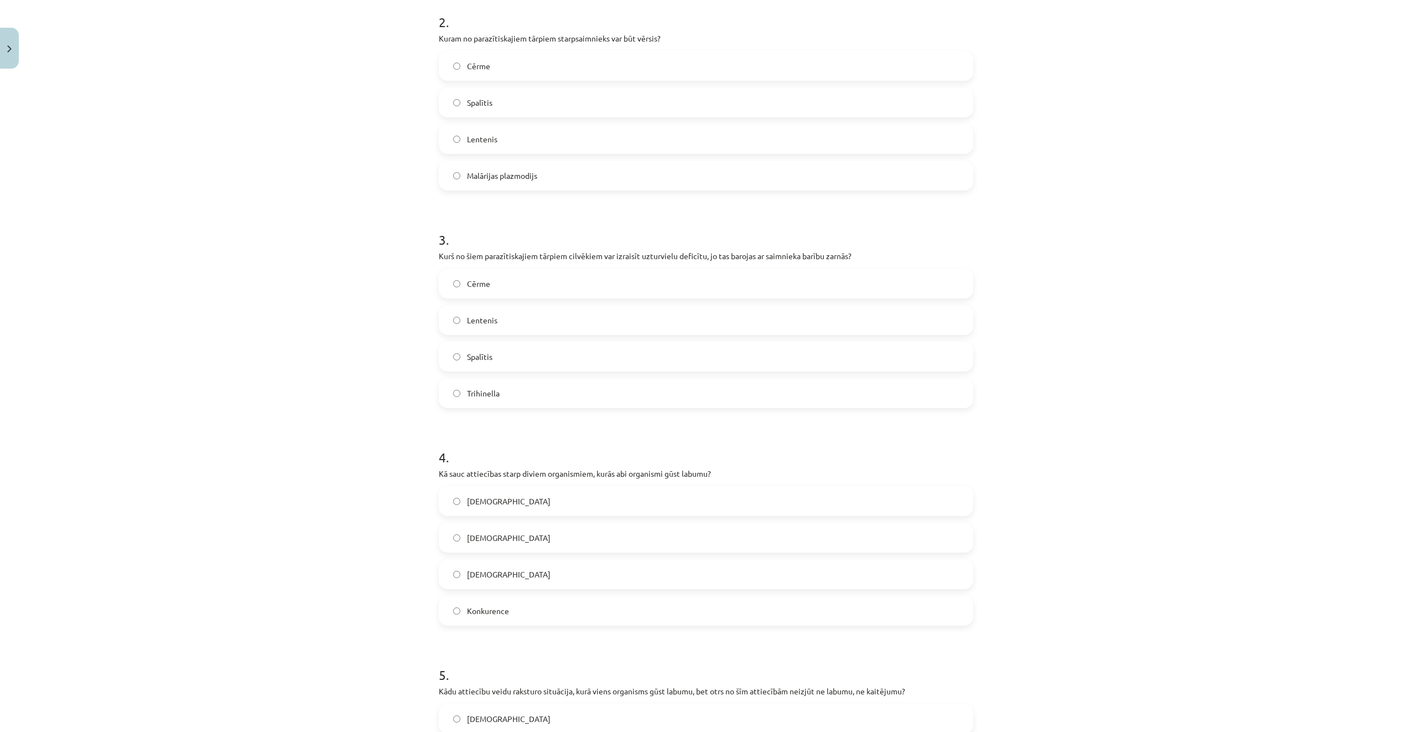
click at [517, 128] on label "Lentenis" at bounding box center [706, 139] width 532 height 28
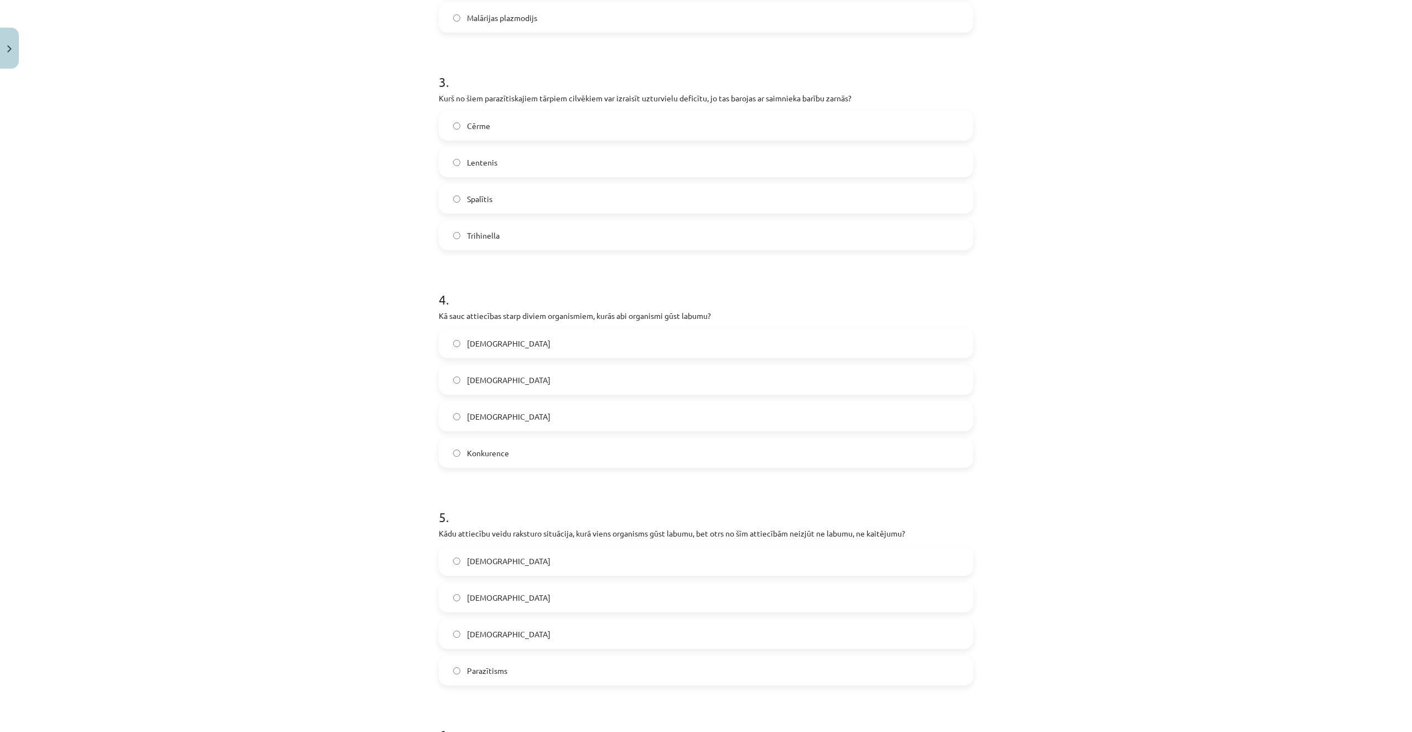
scroll to position [609, 0]
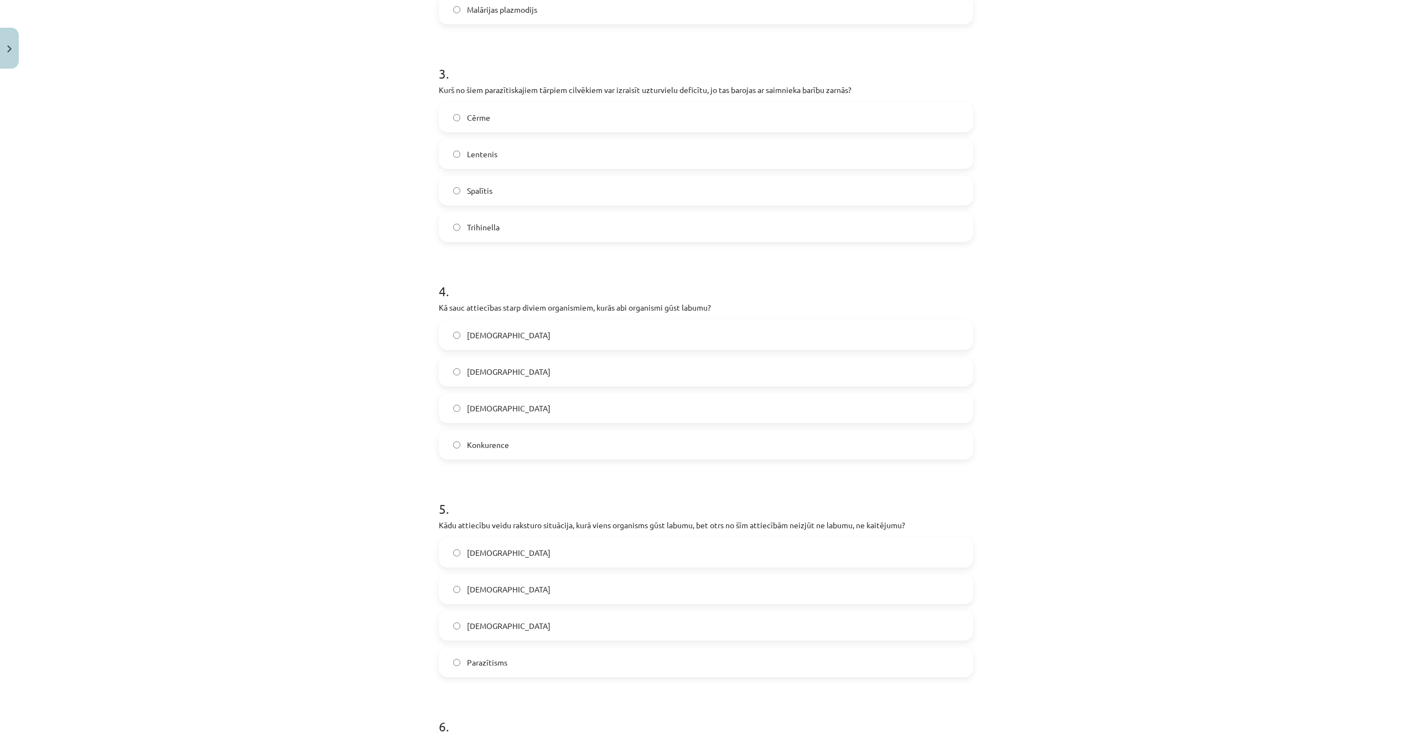
click at [513, 156] on label "Lentenis" at bounding box center [706, 154] width 532 height 28
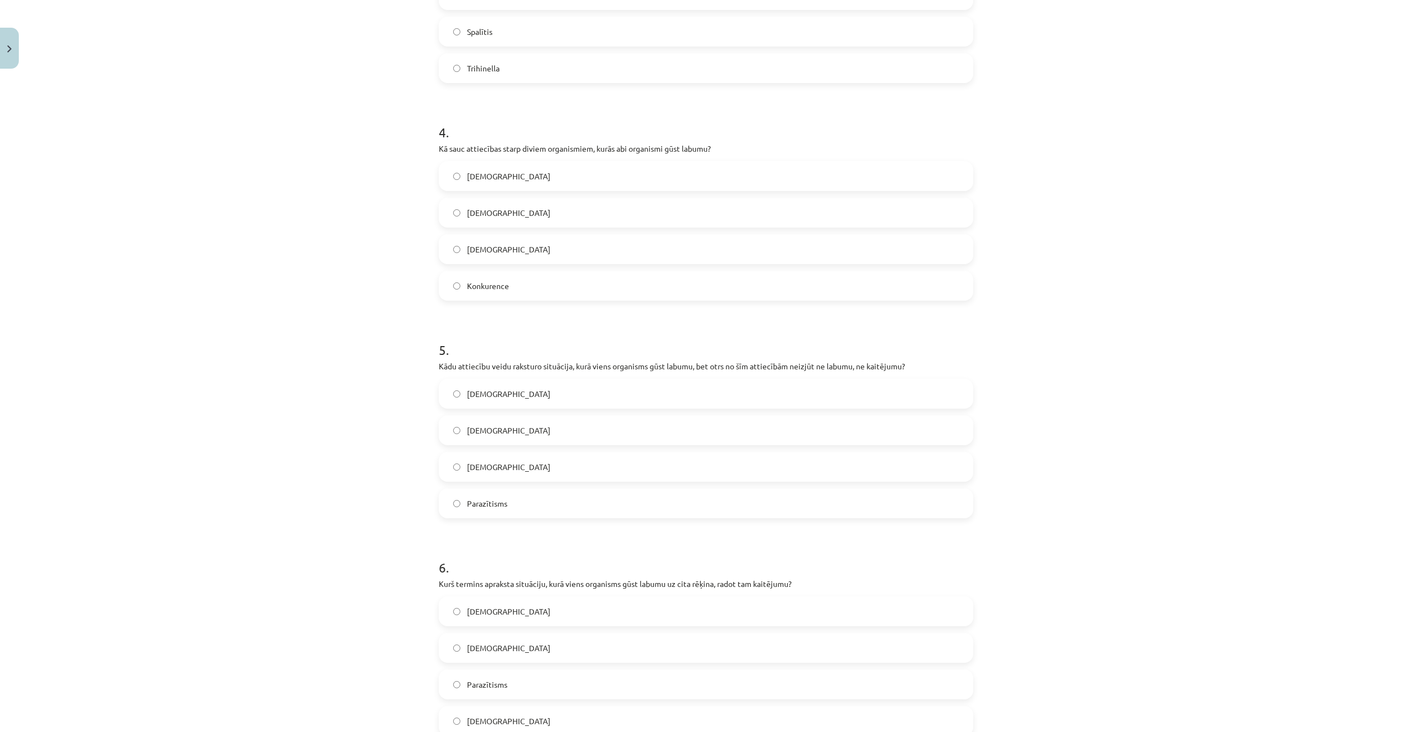
scroll to position [775, 0]
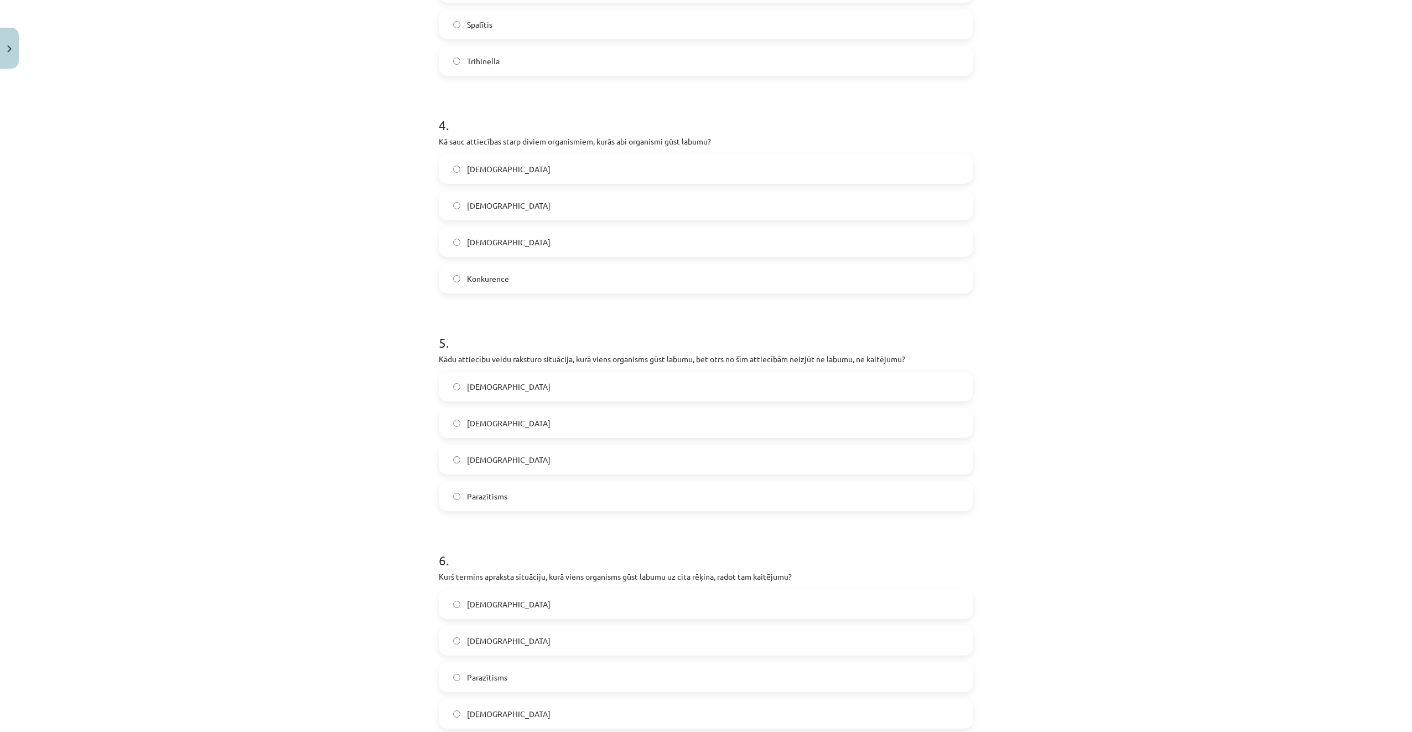
drag, startPoint x: 498, startPoint y: 175, endPoint x: 496, endPoint y: 188, distance: 12.3
click at [498, 175] on label "Mutuālisms" at bounding box center [706, 169] width 532 height 28
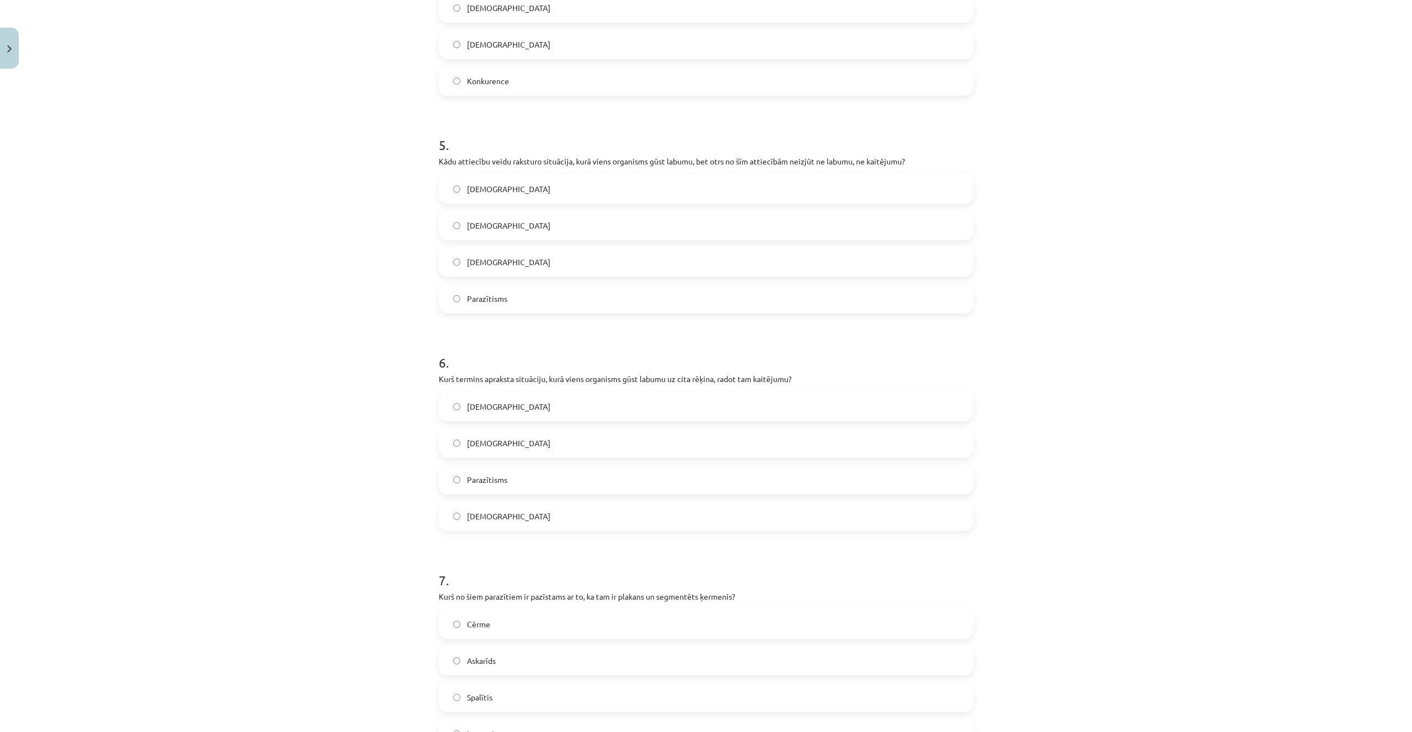
scroll to position [996, 0]
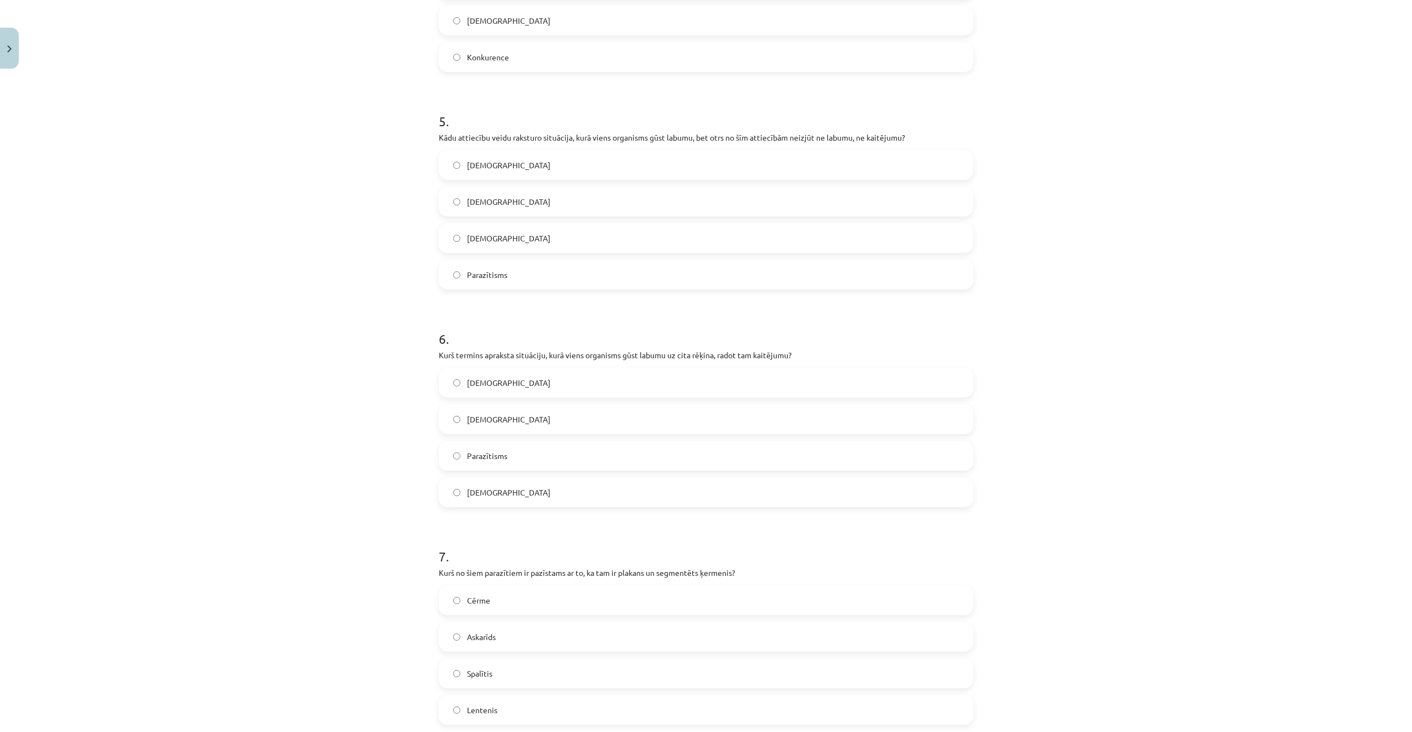
drag, startPoint x: 552, startPoint y: 229, endPoint x: 550, endPoint y: 241, distance: 12.3
click at [552, 230] on label "Komensālisms" at bounding box center [706, 238] width 532 height 28
click at [503, 236] on span "Parazītisms" at bounding box center [487, 235] width 40 height 12
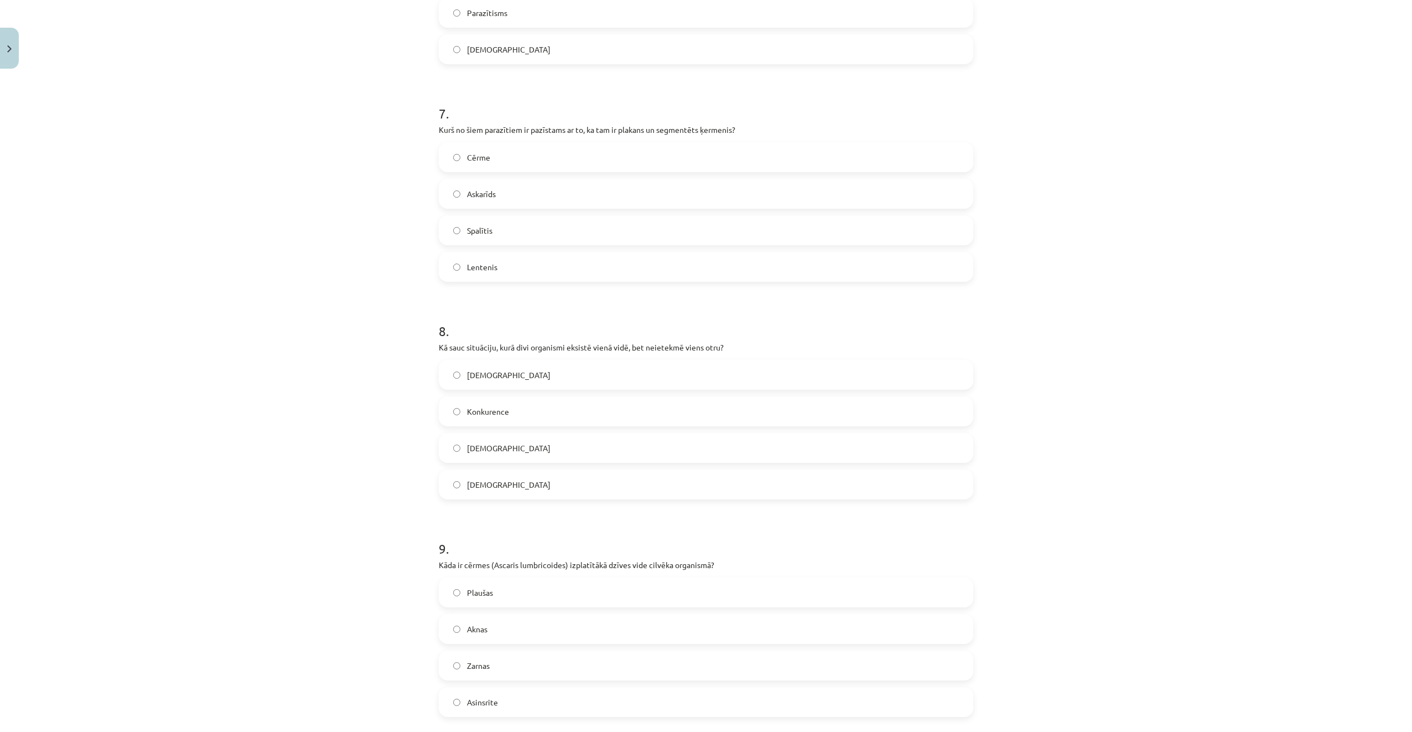
click at [550, 265] on label "Lentenis" at bounding box center [706, 267] width 532 height 28
click at [501, 155] on span "Neitrālisms" at bounding box center [509, 154] width 84 height 12
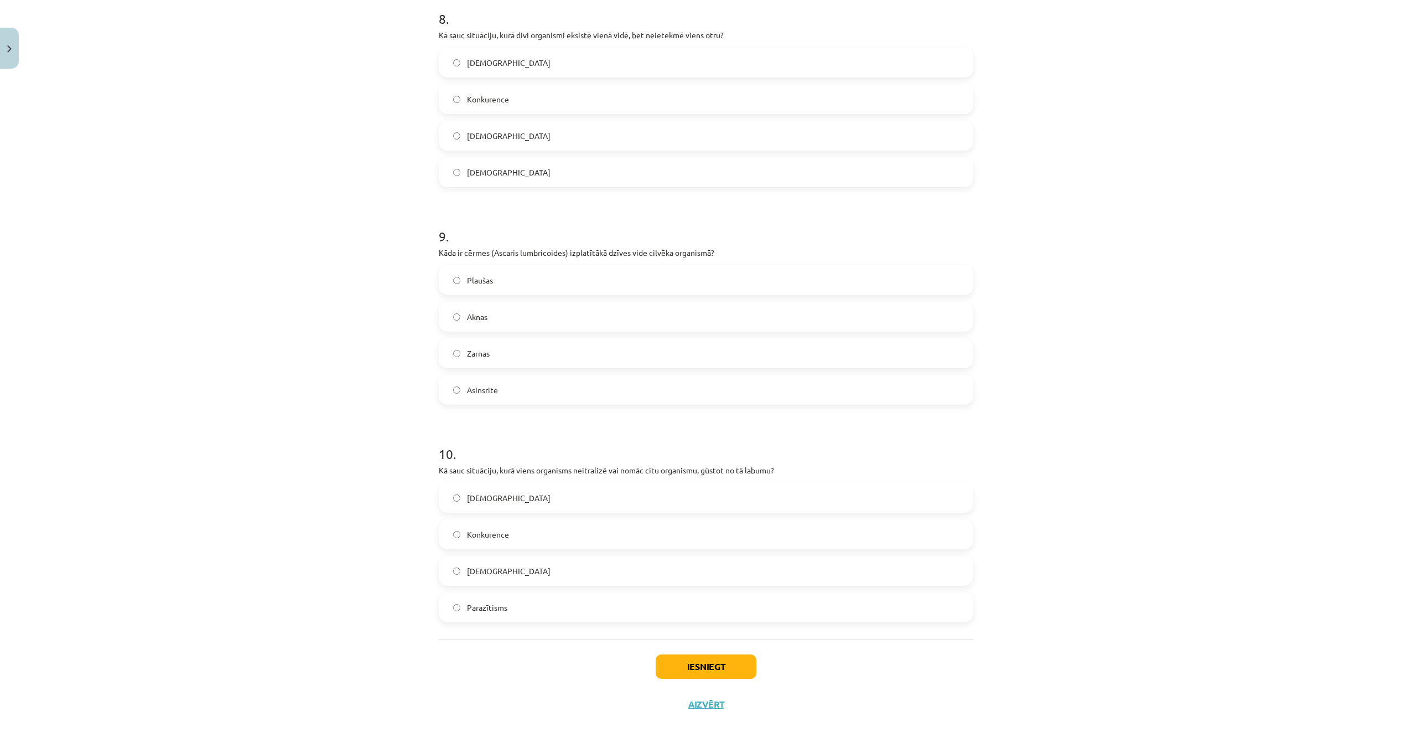
scroll to position [1770, 0]
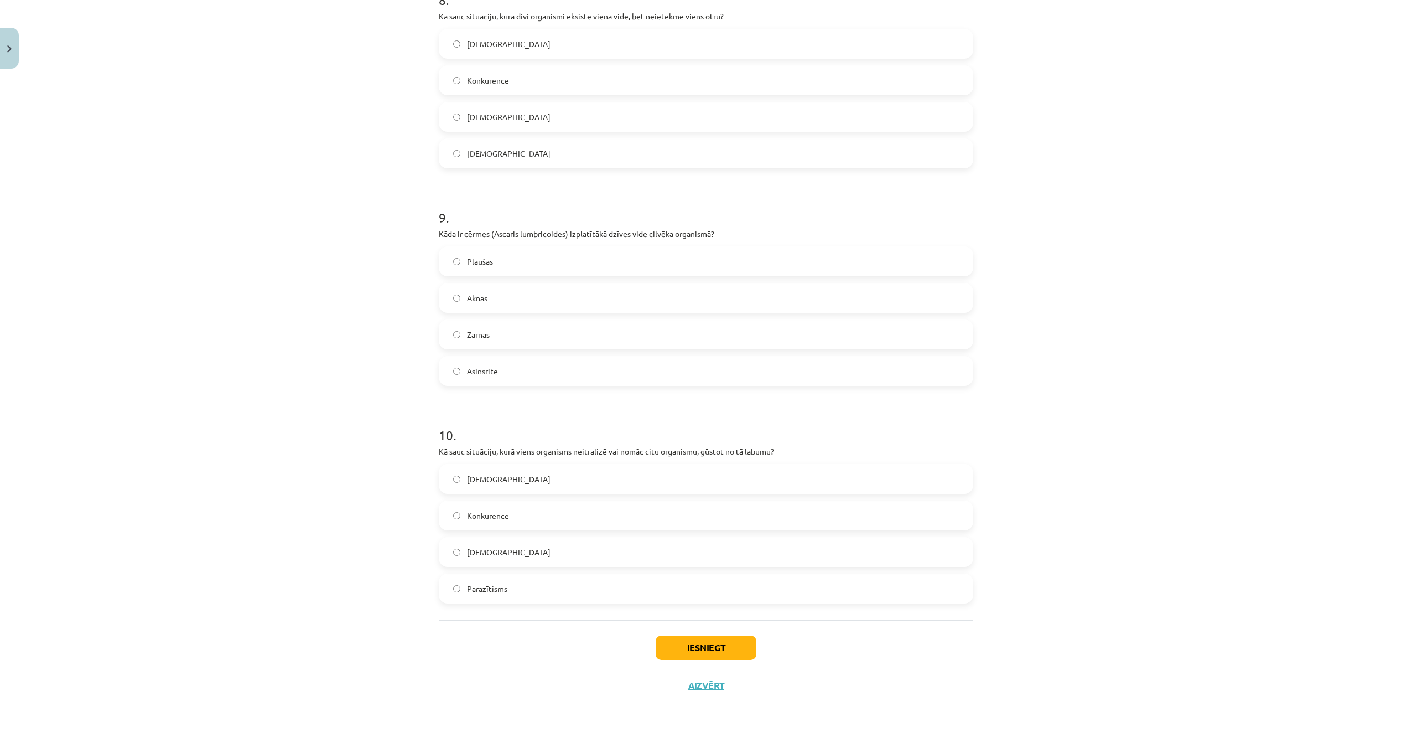
click at [531, 326] on label "Zarnas" at bounding box center [706, 334] width 532 height 28
click at [582, 584] on label "Parazītisms" at bounding box center [706, 589] width 532 height 28
click at [700, 650] on button "Iesniegt" at bounding box center [706, 647] width 101 height 24
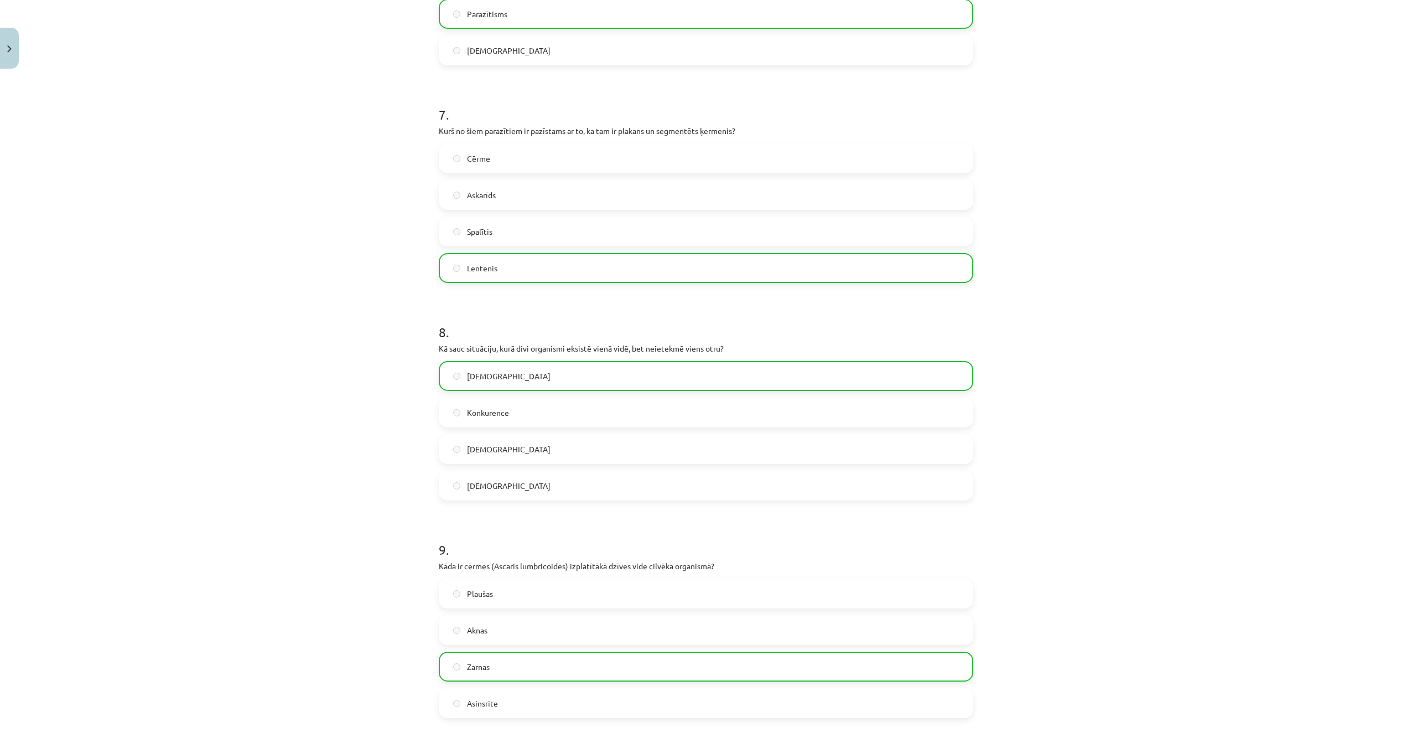
scroll to position [1805, 0]
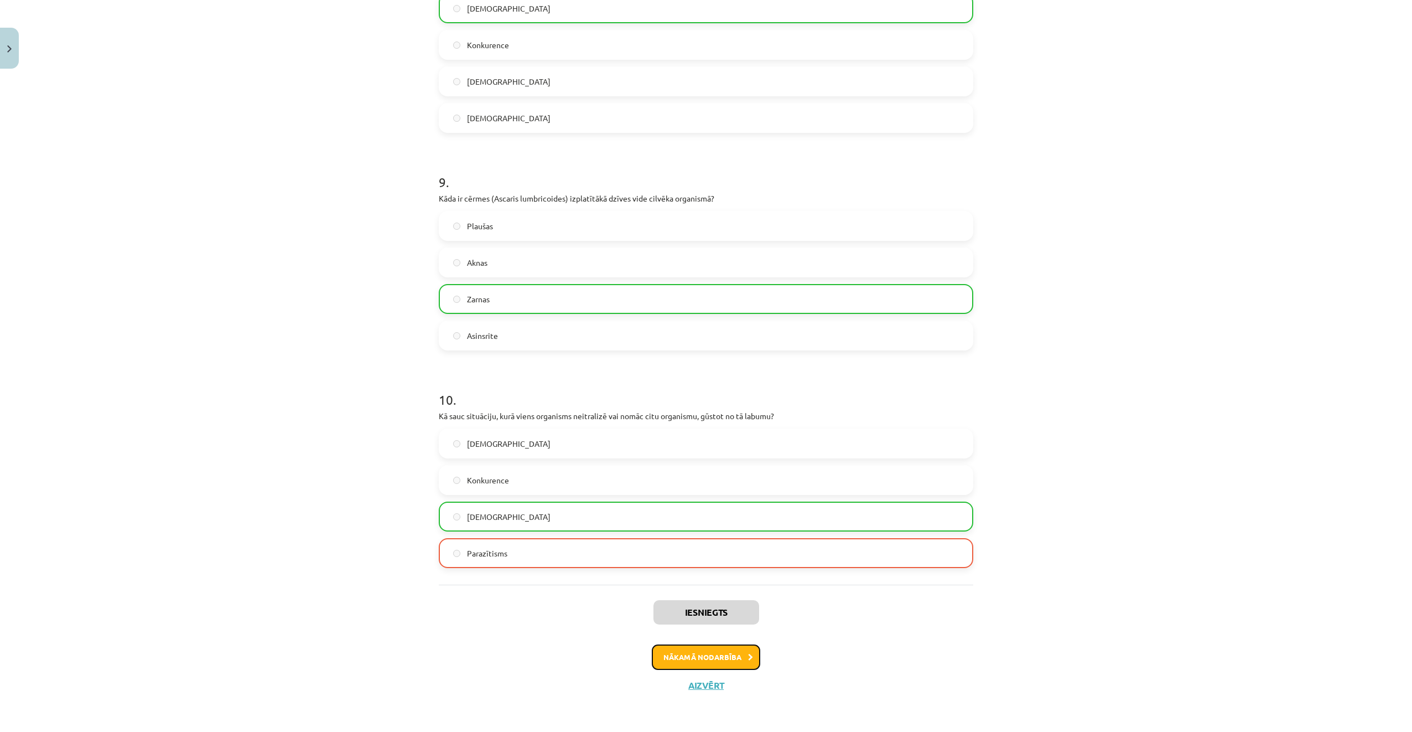
click at [724, 655] on button "Nākamā nodarbība" at bounding box center [706, 656] width 108 height 25
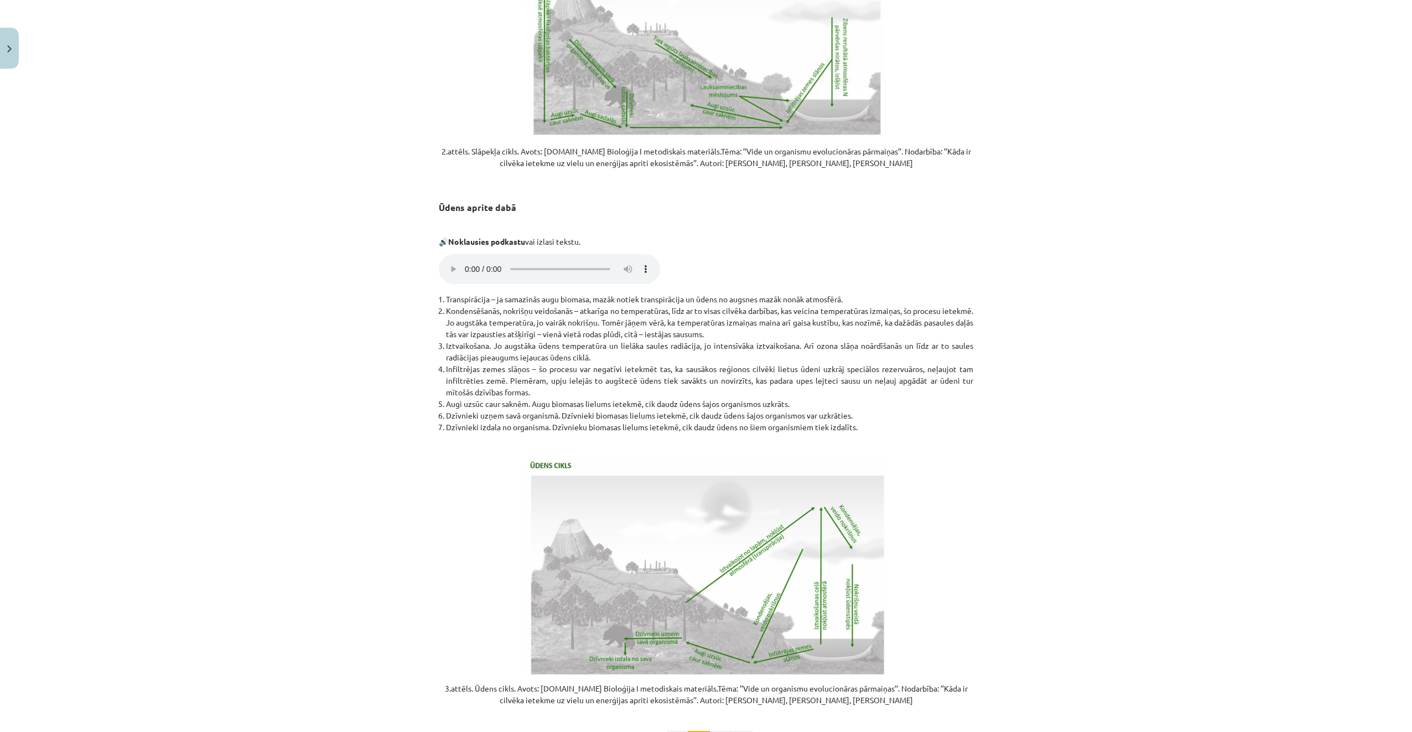
scroll to position [1938, 0]
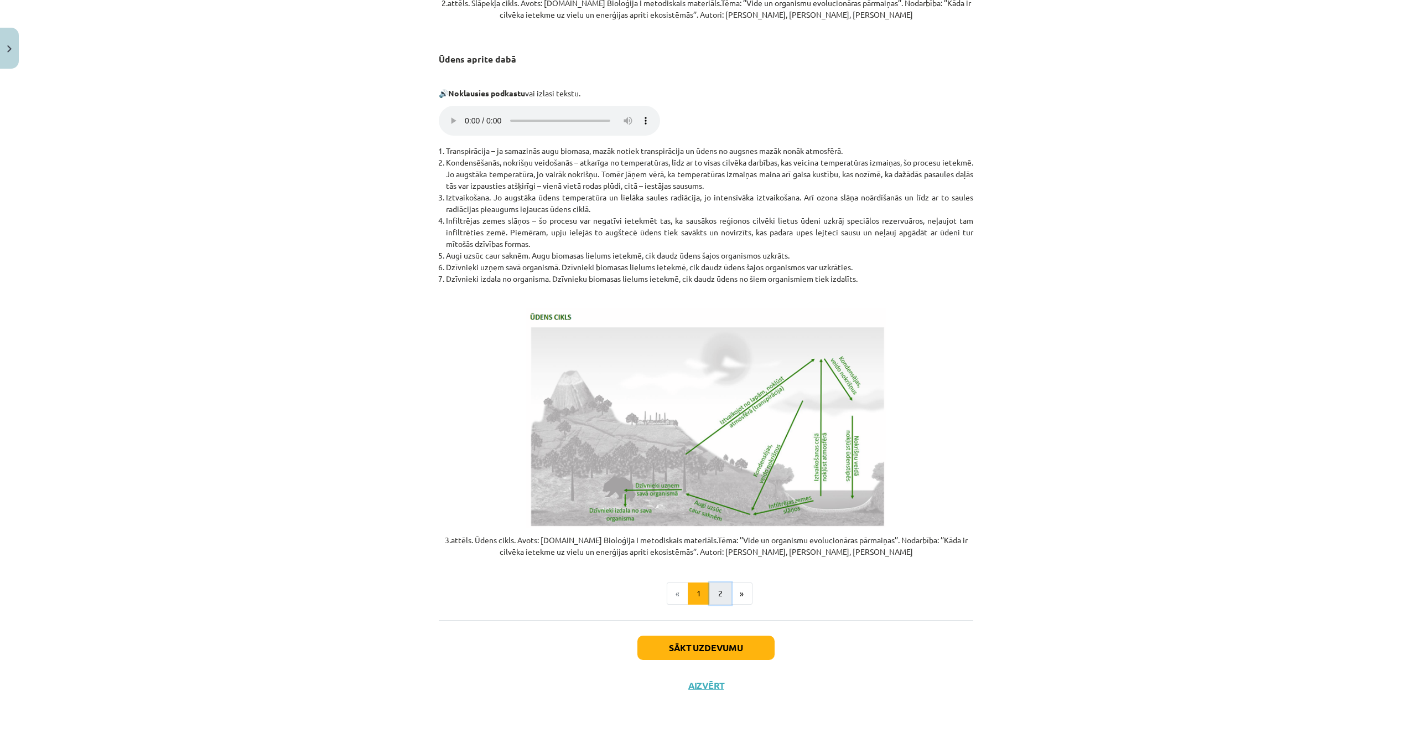
click at [723, 599] on button "2" at bounding box center [721, 593] width 22 height 22
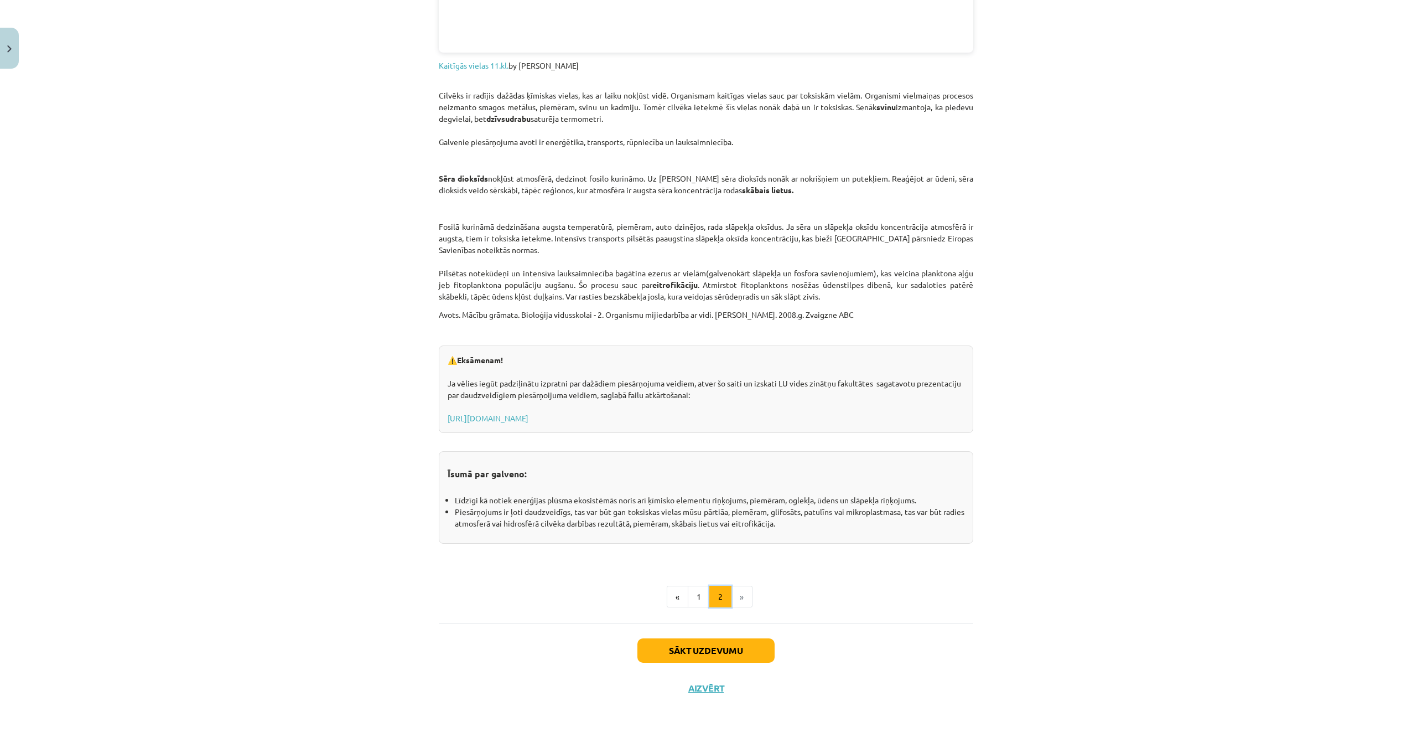
scroll to position [1493, 0]
click at [723, 644] on button "Sākt uzdevumu" at bounding box center [706, 648] width 137 height 24
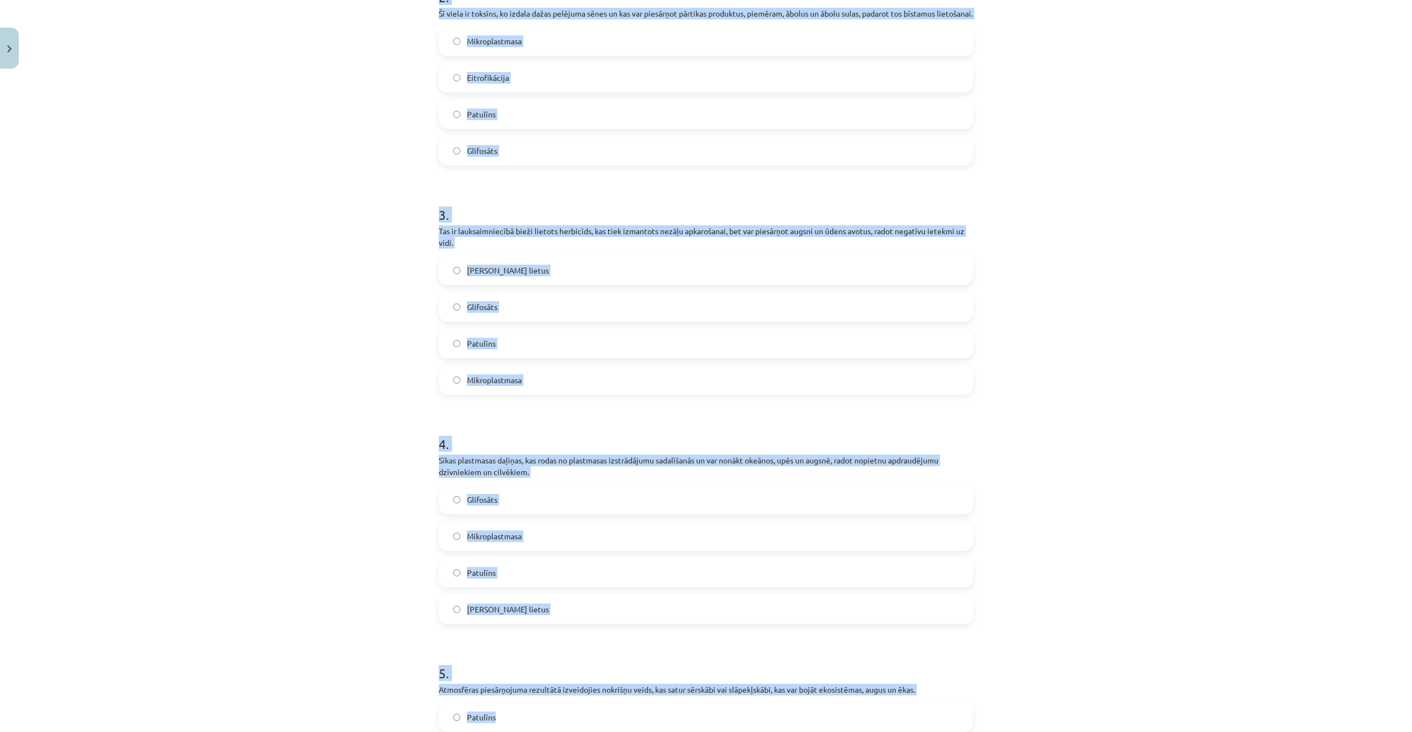
scroll to position [729, 0]
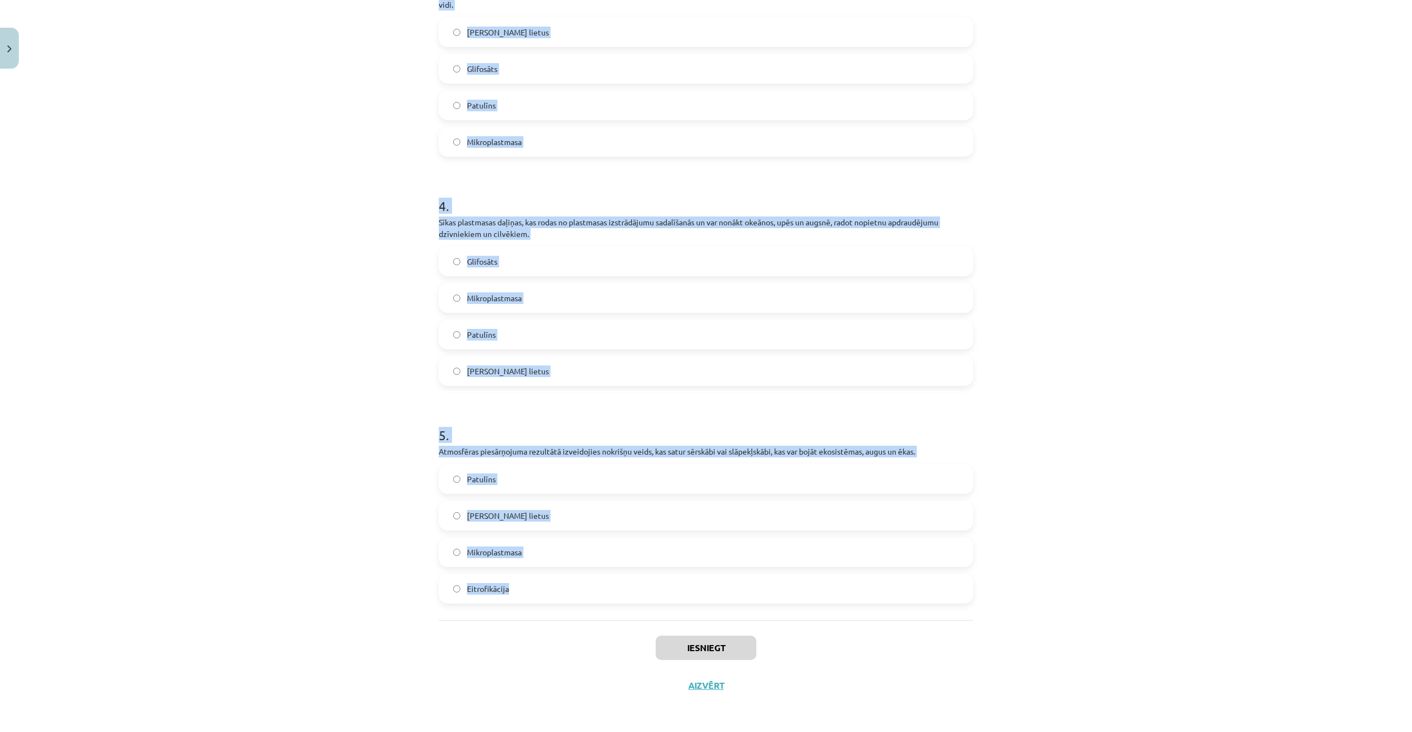
drag, startPoint x: 464, startPoint y: 245, endPoint x: 800, endPoint y: 583, distance: 476.7
click at [800, 583] on div "Mācību tēma: Bioloģijas i - 11. klases 1. ieskaites mācību materiāls #4 3. tēma…" at bounding box center [706, 366] width 1412 height 732
copy form "1 . Process, kurā pārmērīga barības vielu (piemēram, slāpekļa un fosfora) nonāk…"
click at [236, 303] on div "Mācību tēma: Bioloģijas i - 11. klases 1. ieskaites mācību materiāls #4 3. tēma…" at bounding box center [706, 366] width 1412 height 732
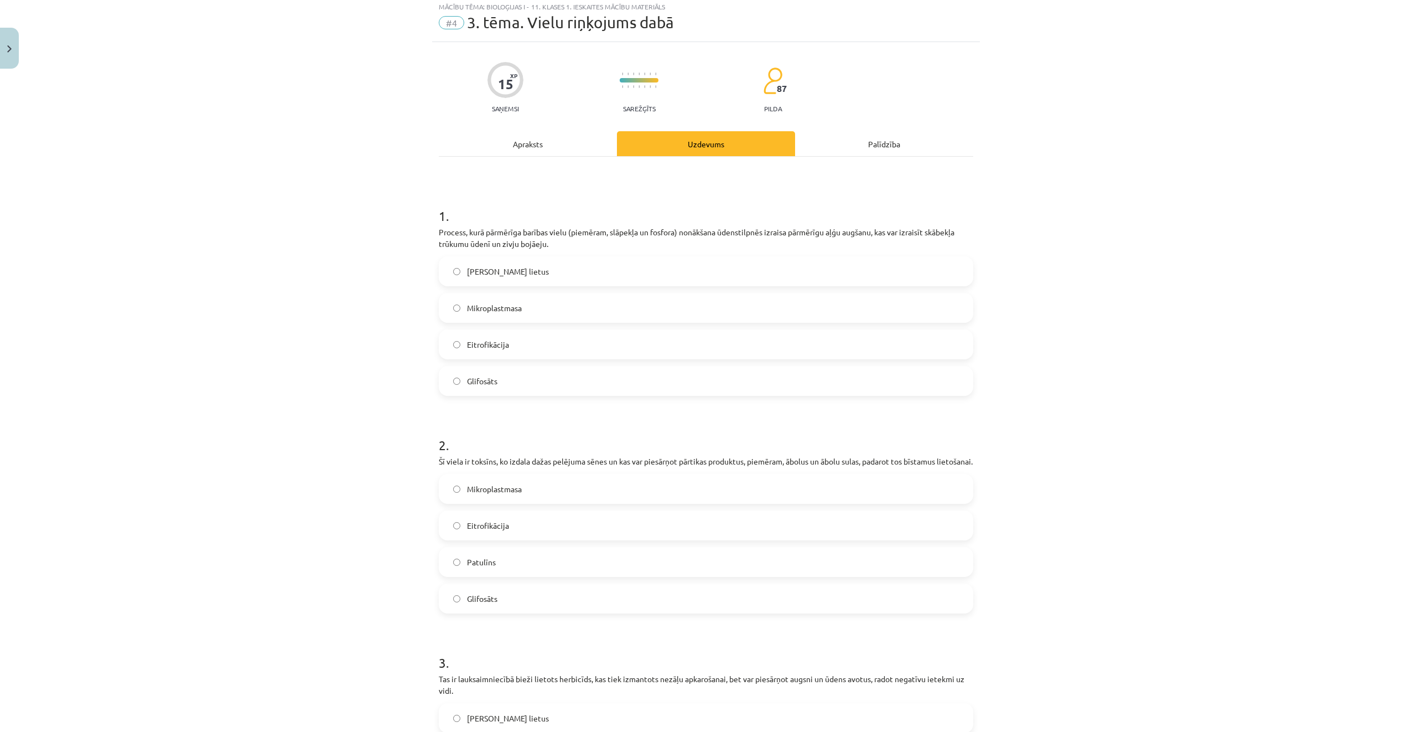
scroll to position [9, 0]
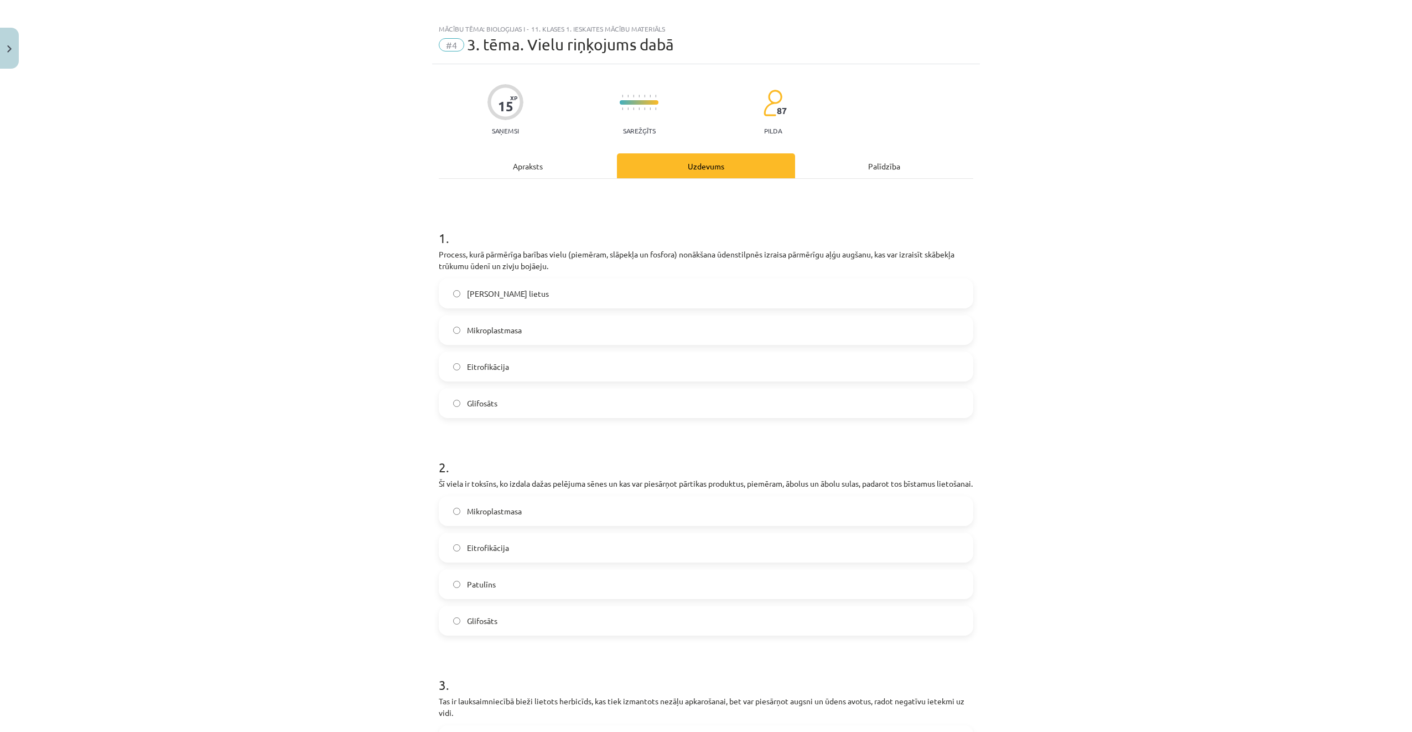
click at [525, 361] on label "Eitrofikācija" at bounding box center [706, 367] width 532 height 28
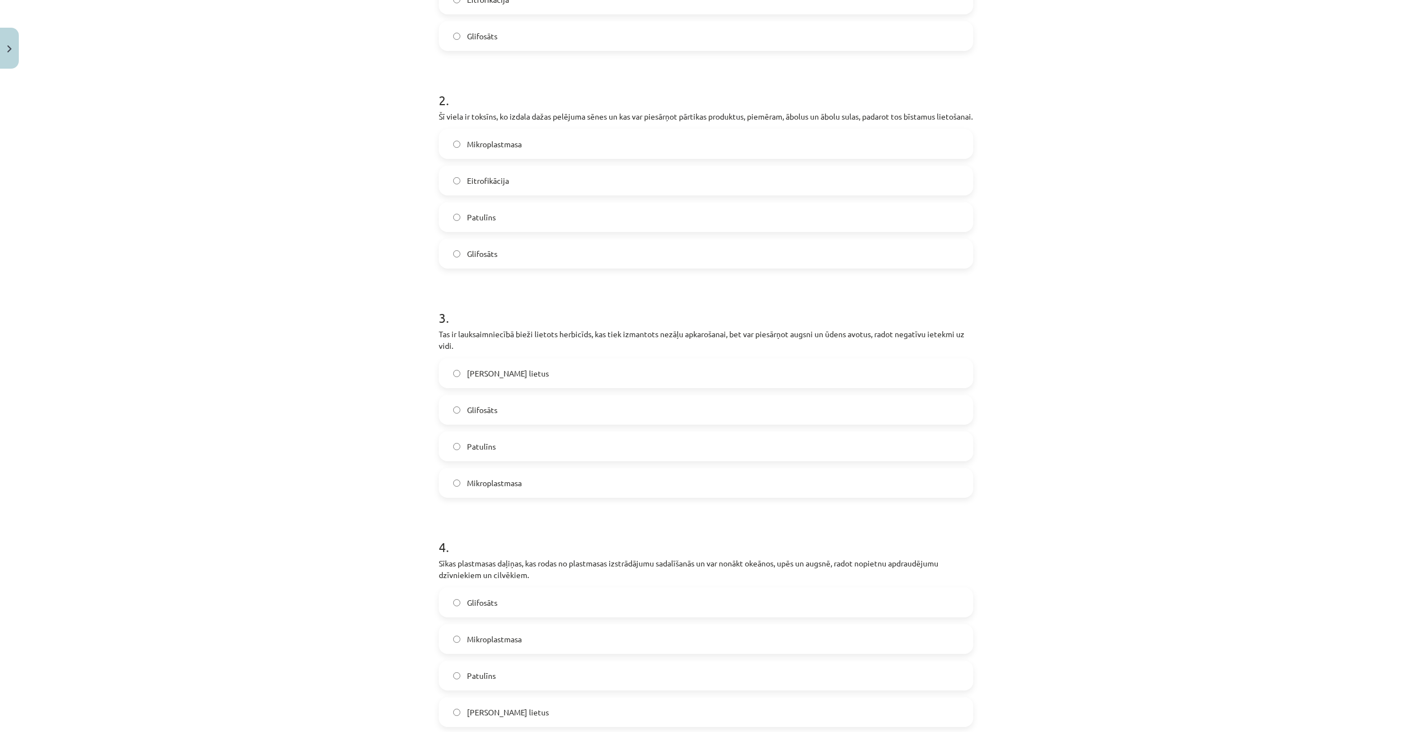
scroll to position [452, 0]
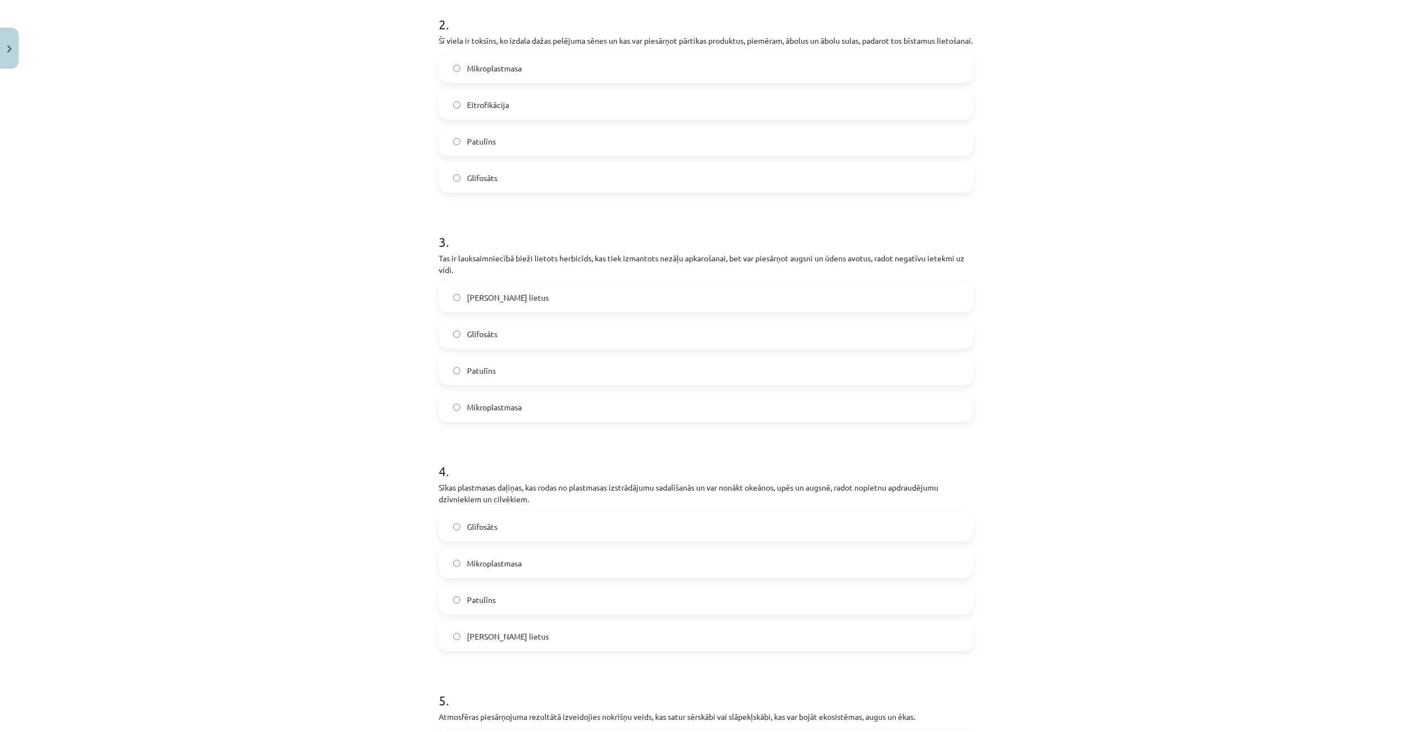
click at [503, 149] on label "Patulīns" at bounding box center [706, 141] width 532 height 28
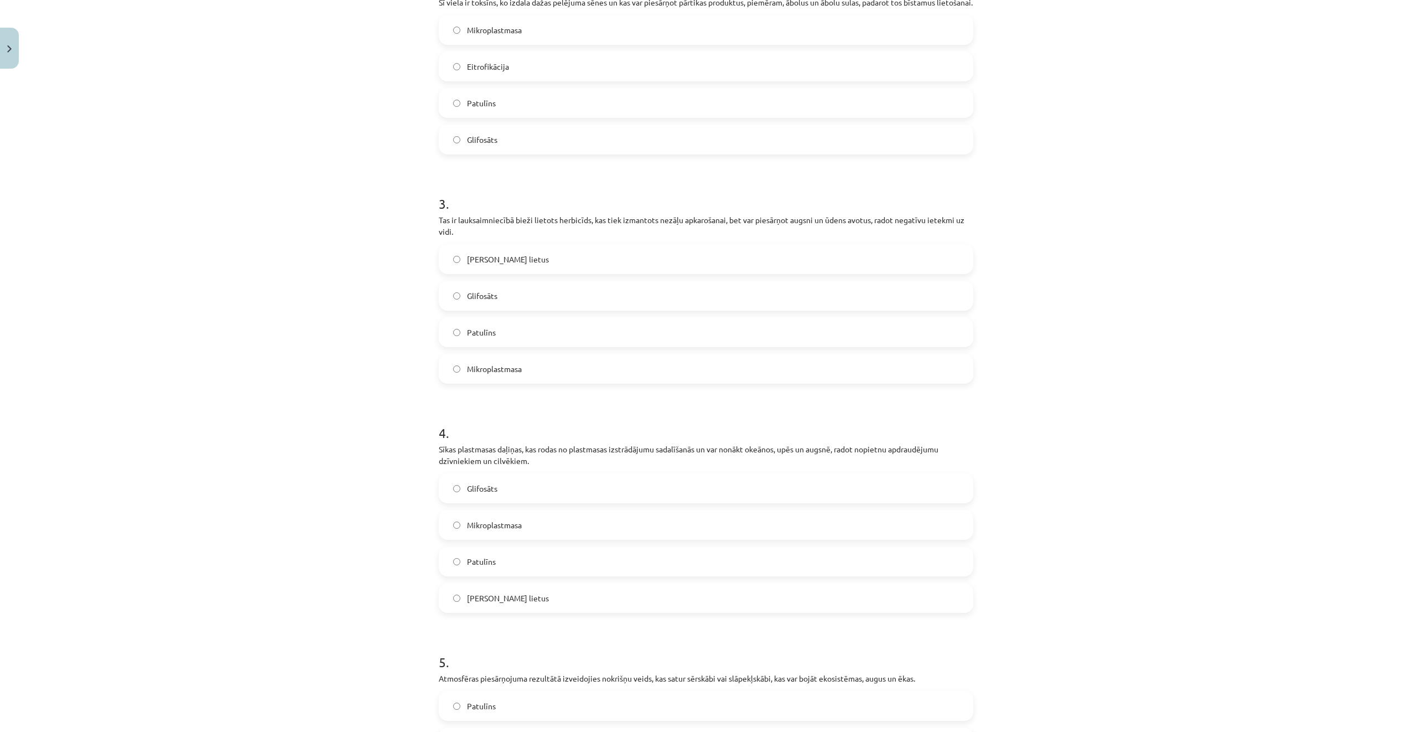
scroll to position [674, 0]
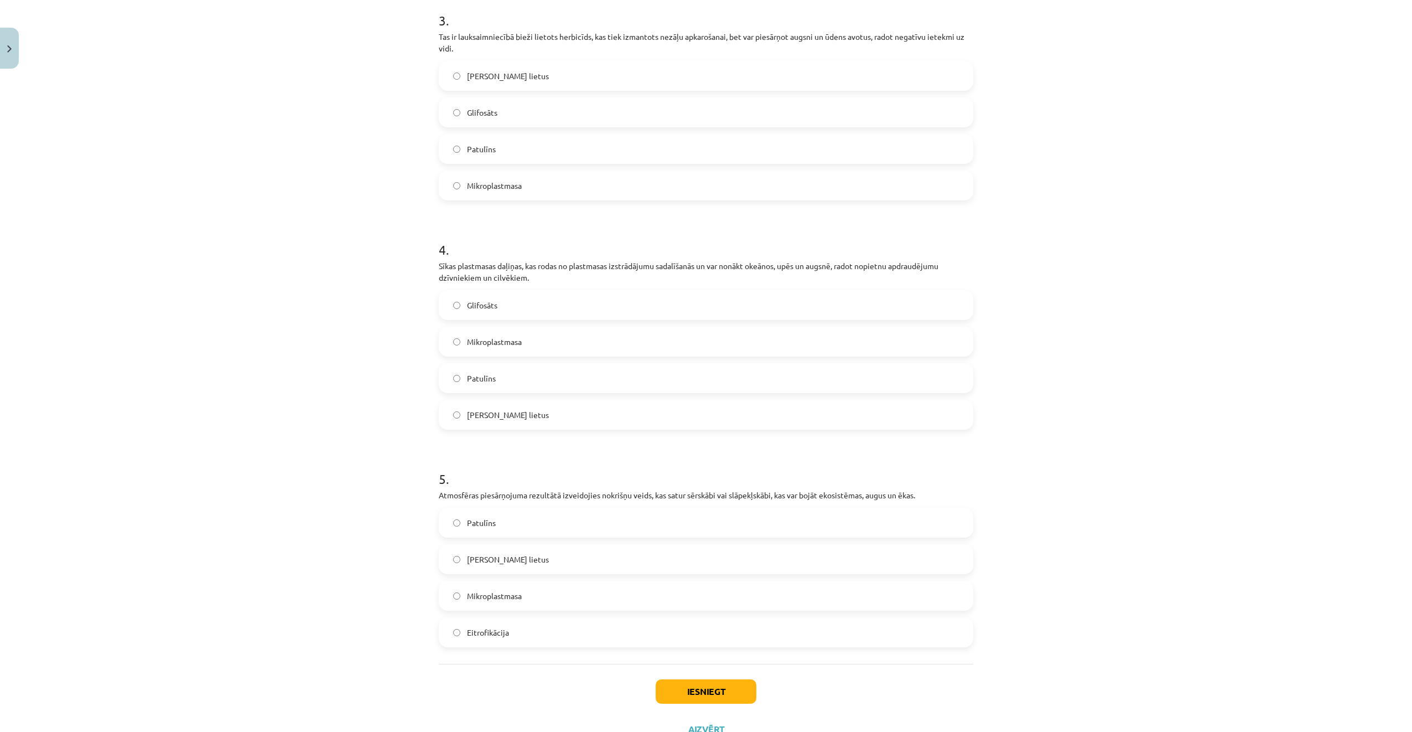
click at [533, 124] on label "Glifosāts" at bounding box center [706, 113] width 532 height 28
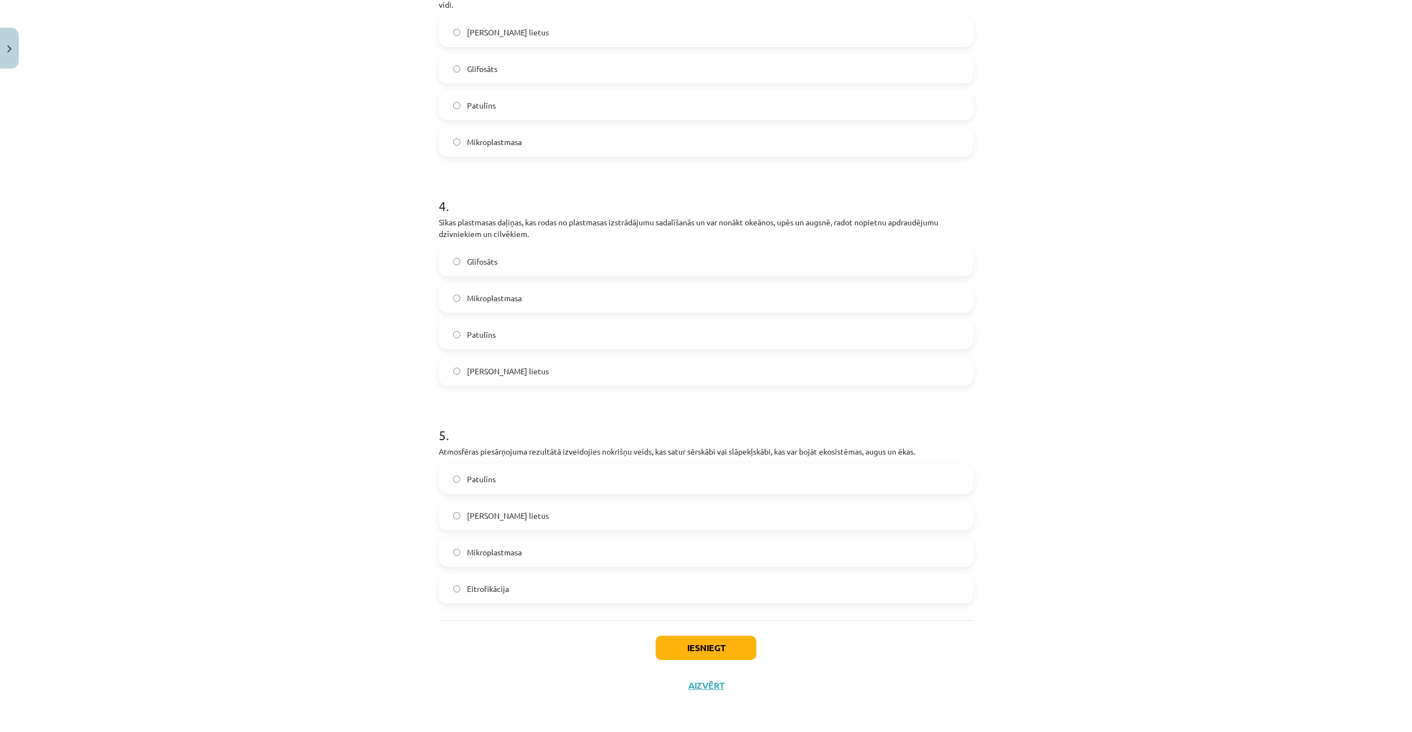
scroll to position [729, 0]
drag, startPoint x: 511, startPoint y: 295, endPoint x: 502, endPoint y: 293, distance: 9.1
click at [510, 295] on span "Mikroplastmasa" at bounding box center [494, 298] width 55 height 12
click at [558, 520] on label "Skābais lietus" at bounding box center [706, 515] width 532 height 28
click at [676, 640] on button "Iesniegt" at bounding box center [706, 647] width 101 height 24
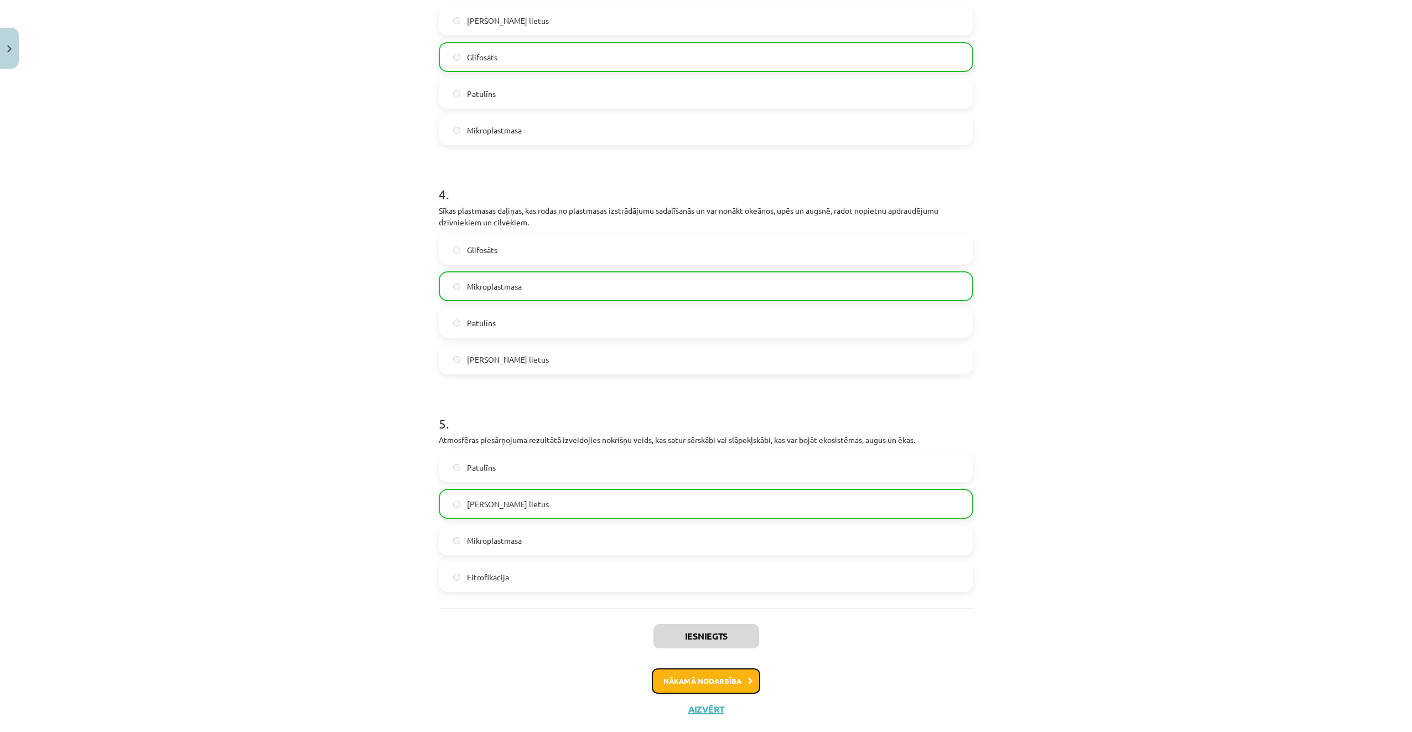
click at [711, 688] on button "Nākamā nodarbība" at bounding box center [706, 680] width 108 height 25
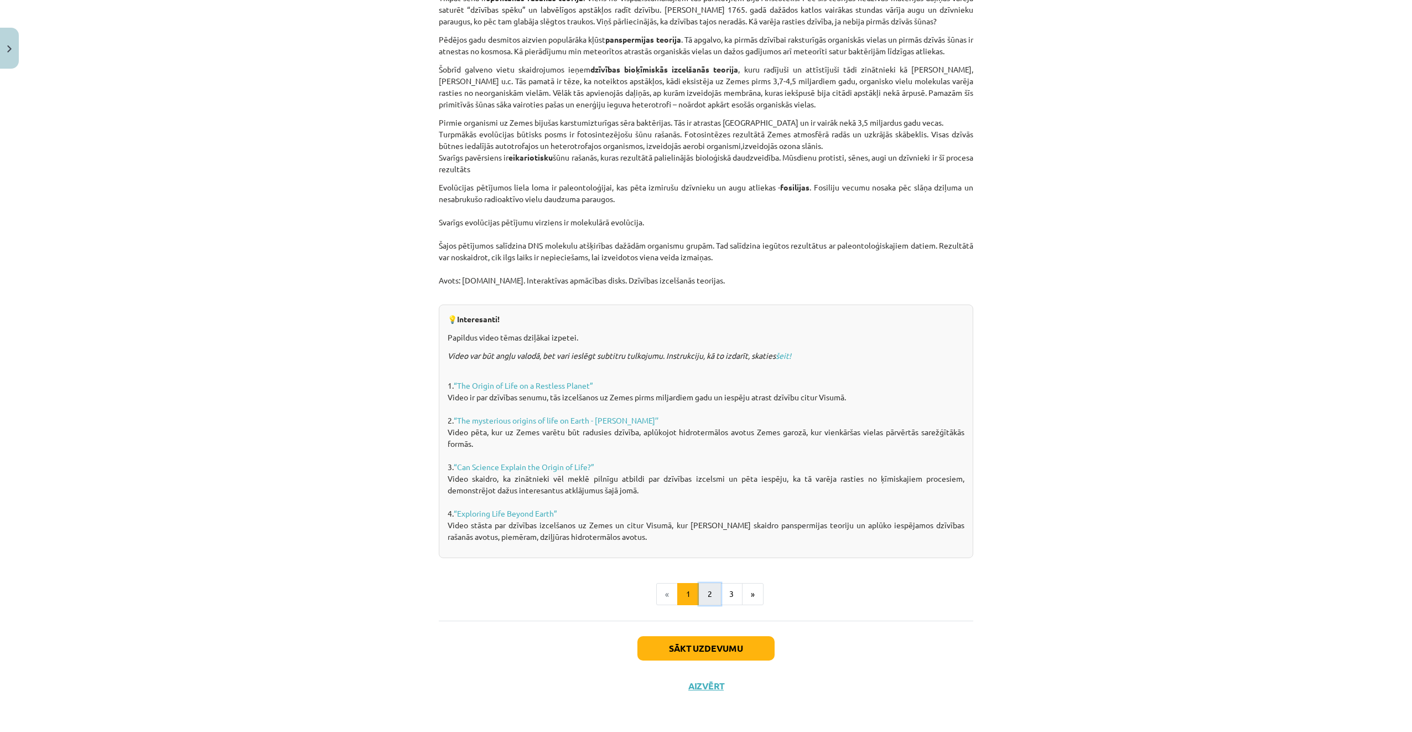
click at [702, 599] on button "2" at bounding box center [710, 594] width 22 height 22
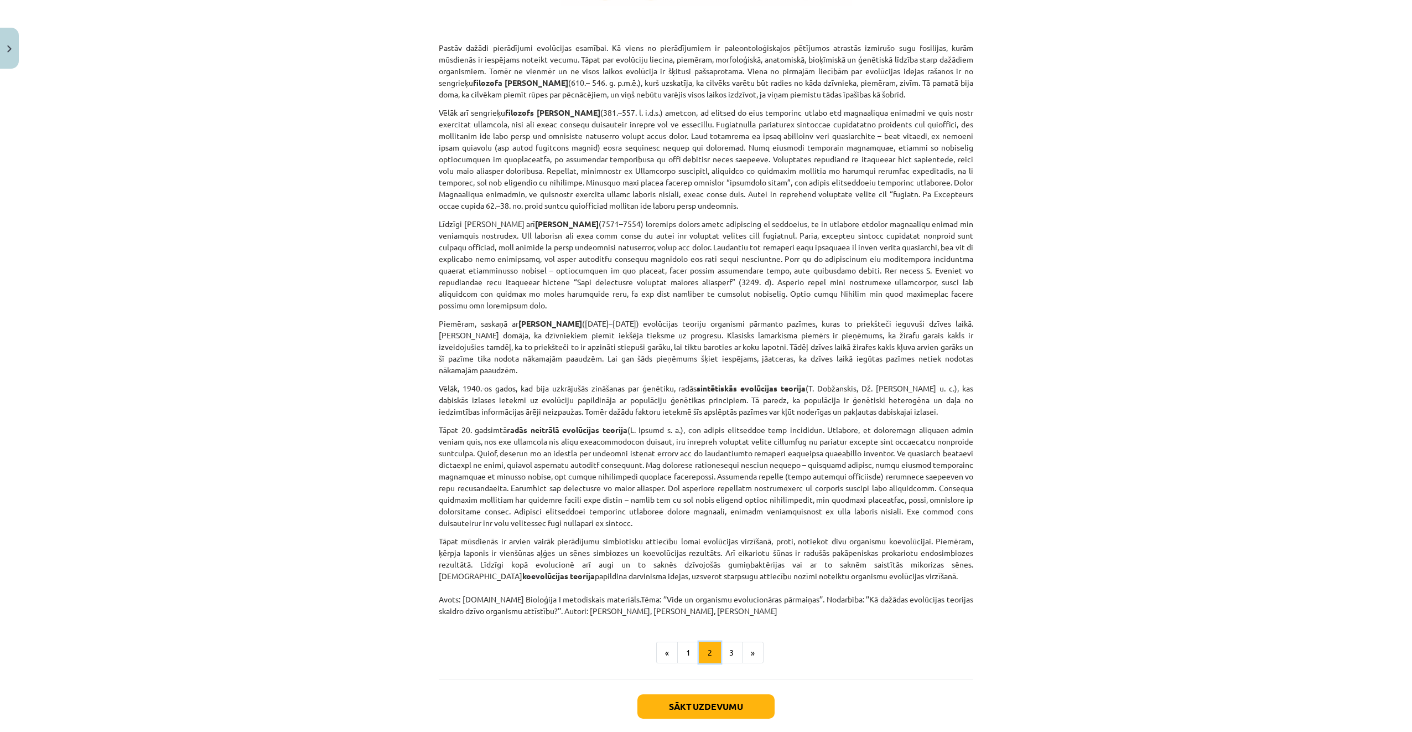
scroll to position [522, 0]
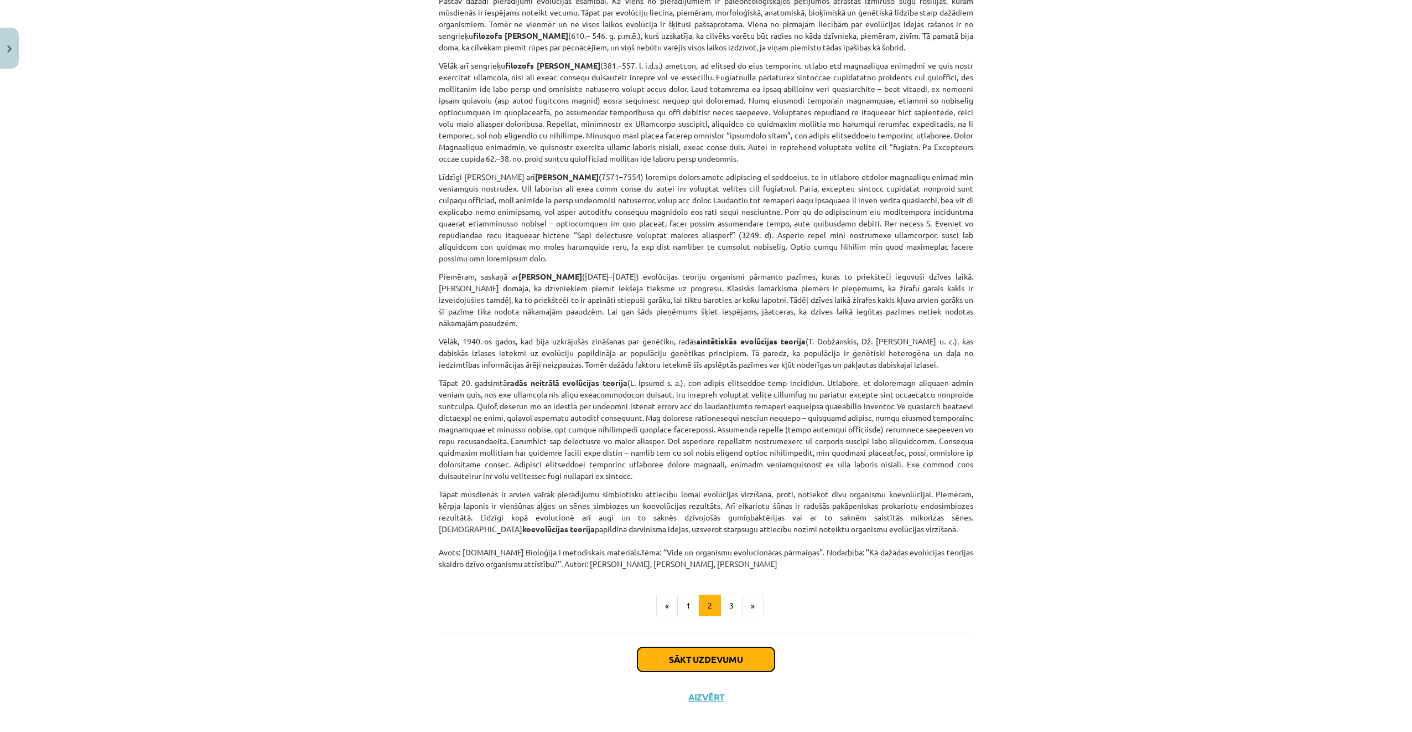
click at [739, 649] on button "Sākt uzdevumu" at bounding box center [706, 659] width 137 height 24
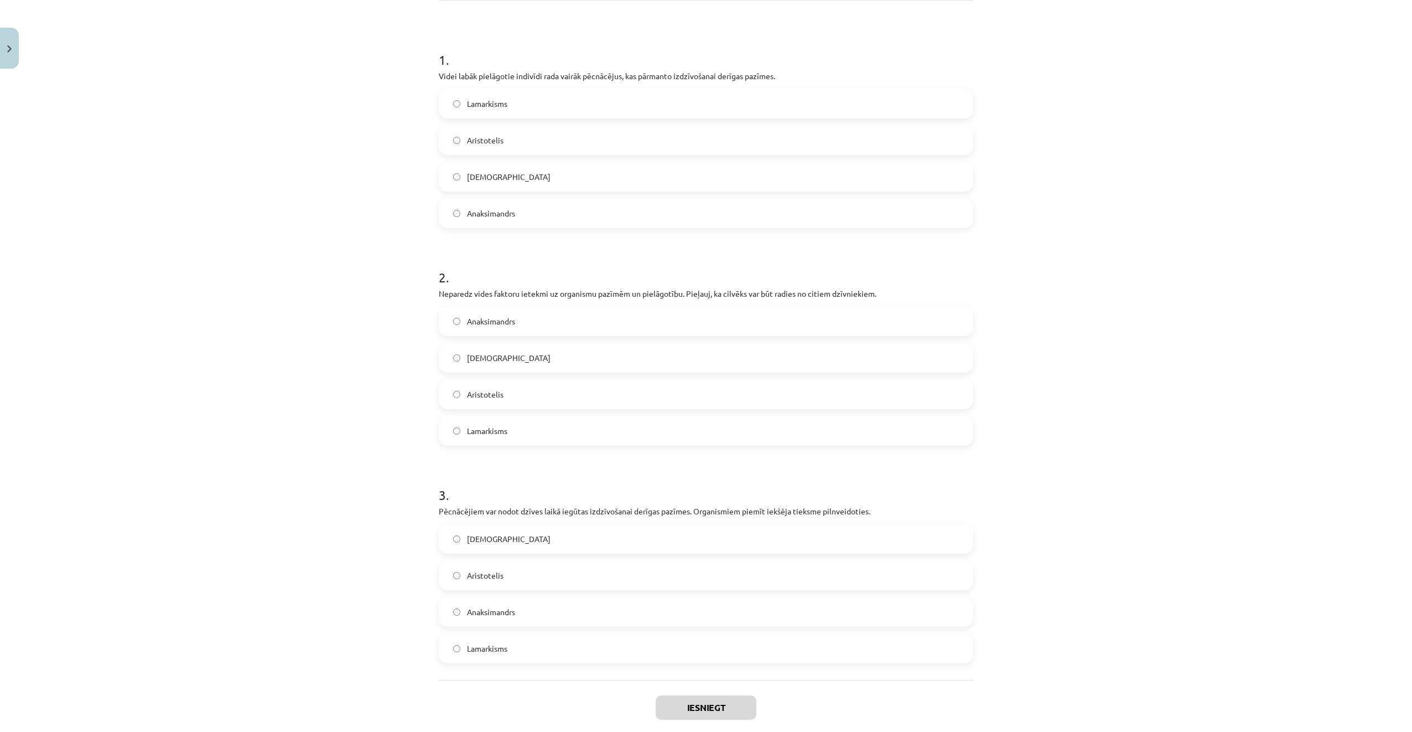
scroll to position [194, 0]
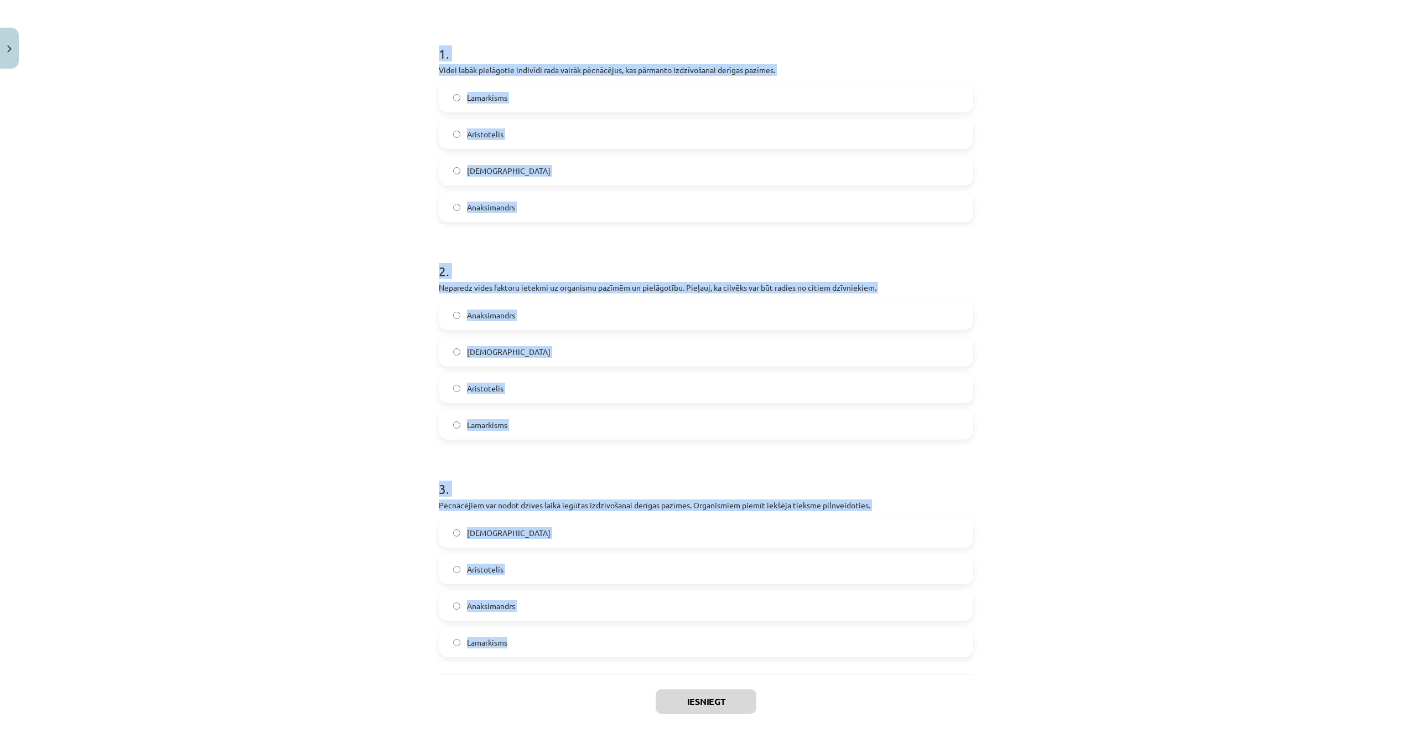
drag, startPoint x: 396, startPoint y: 43, endPoint x: 861, endPoint y: 633, distance: 751.1
click at [861, 633] on div "Mācību tēma: Bioloģijas i - 11. klases 1. ieskaites mācību materiāls #5 4. tēma…" at bounding box center [706, 366] width 1412 height 732
copy form "1 . Videi labāk pielāgotie indivīdi rada vairāk pēcnācējus, kas pārmanto izdzīv…"
click at [325, 148] on div "Mācību tēma: Bioloģijas i - 11. klases 1. ieskaites mācību materiāls #5 4. tēma…" at bounding box center [706, 366] width 1412 height 732
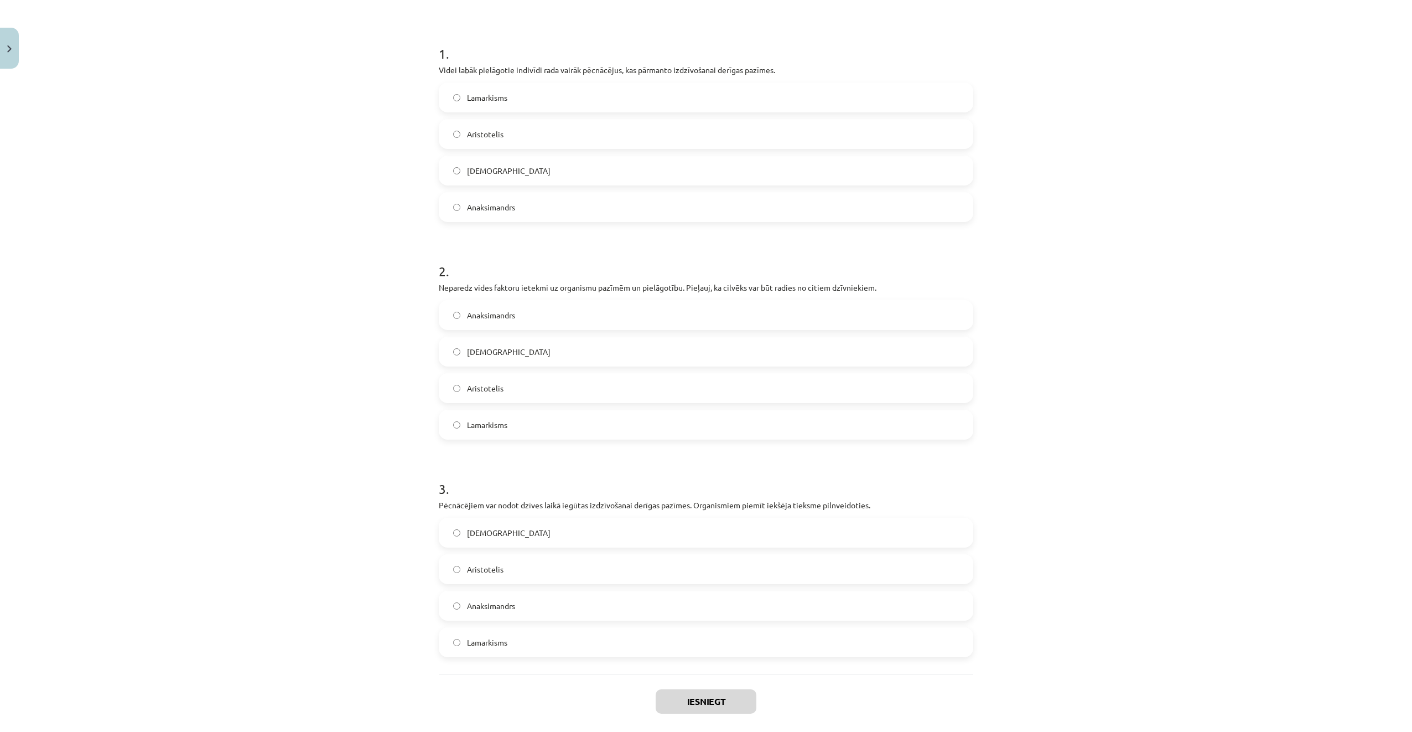
click at [529, 169] on label "Darvinisms" at bounding box center [706, 171] width 532 height 28
click at [532, 313] on label "Anaksimandrs" at bounding box center [706, 315] width 532 height 28
drag, startPoint x: 537, startPoint y: 634, endPoint x: 562, endPoint y: 641, distance: 25.2
click at [539, 636] on label "Lamarkisms" at bounding box center [706, 642] width 532 height 28
click at [708, 697] on button "Iesniegt" at bounding box center [706, 701] width 101 height 24
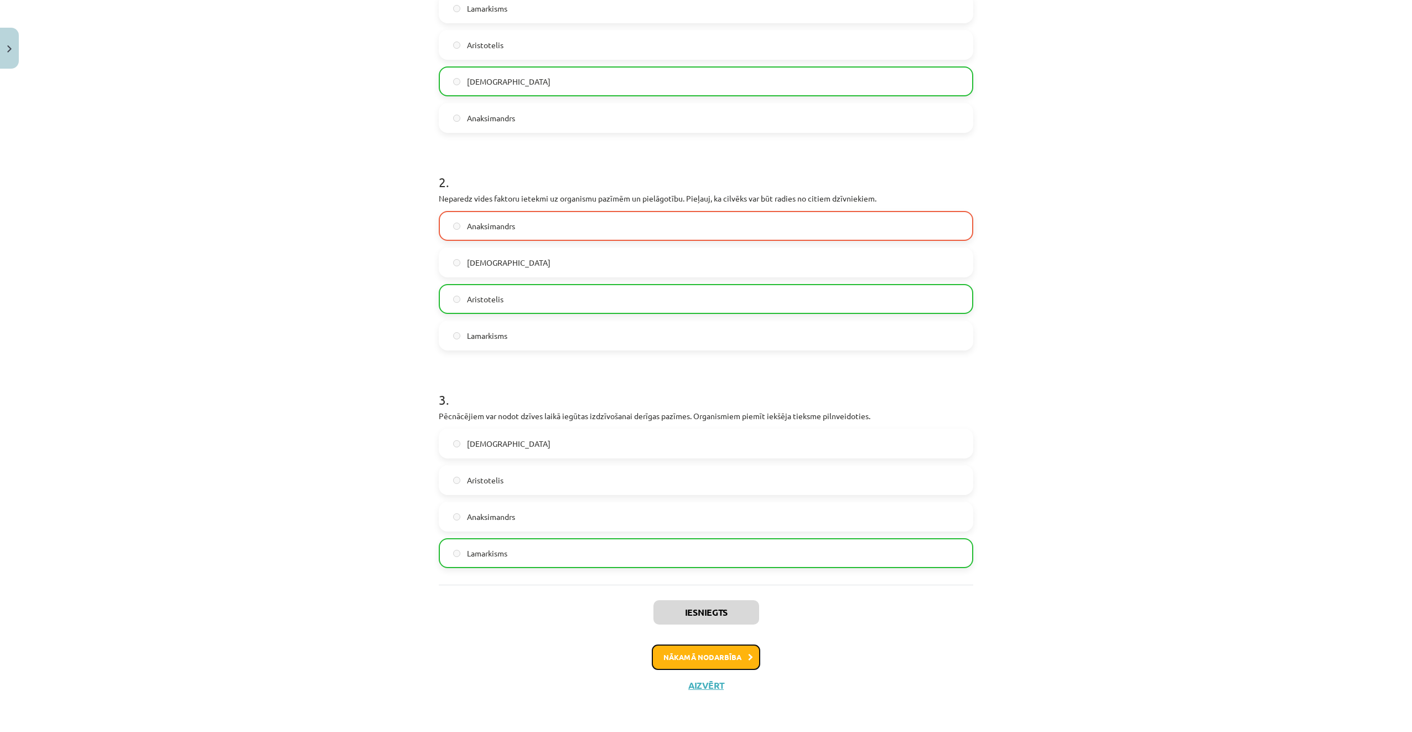
click at [751, 656] on button "Nākamā nodarbība" at bounding box center [706, 656] width 108 height 25
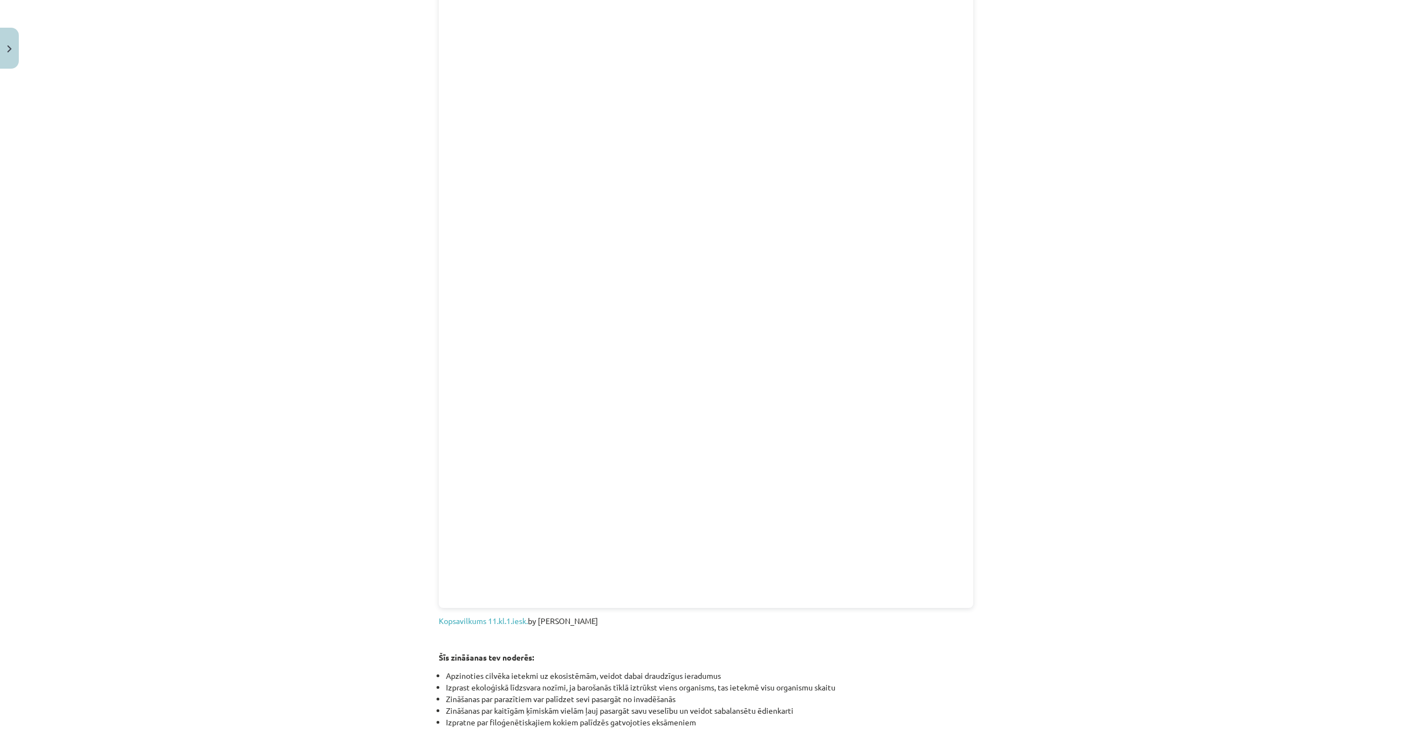
scroll to position [986, 0]
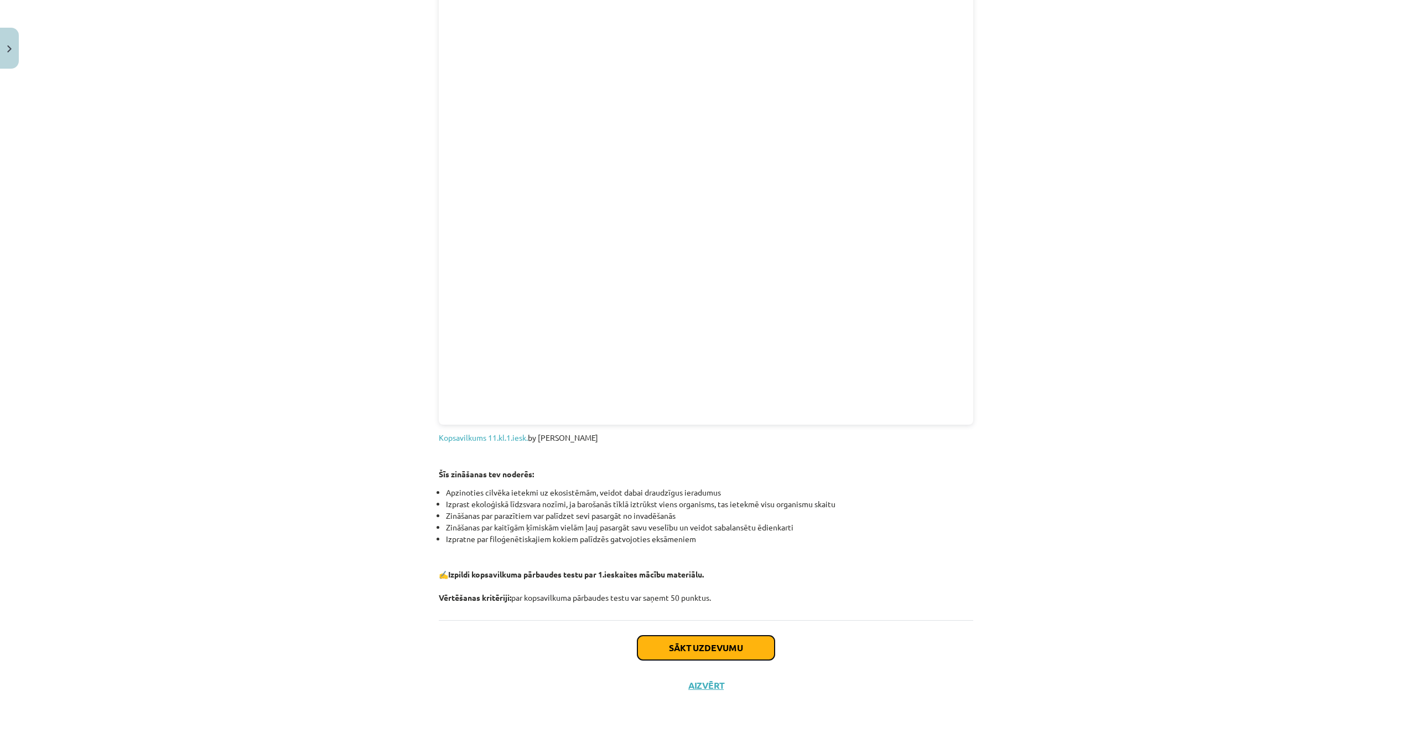
click at [759, 652] on button "Sākt uzdevumu" at bounding box center [706, 647] width 137 height 24
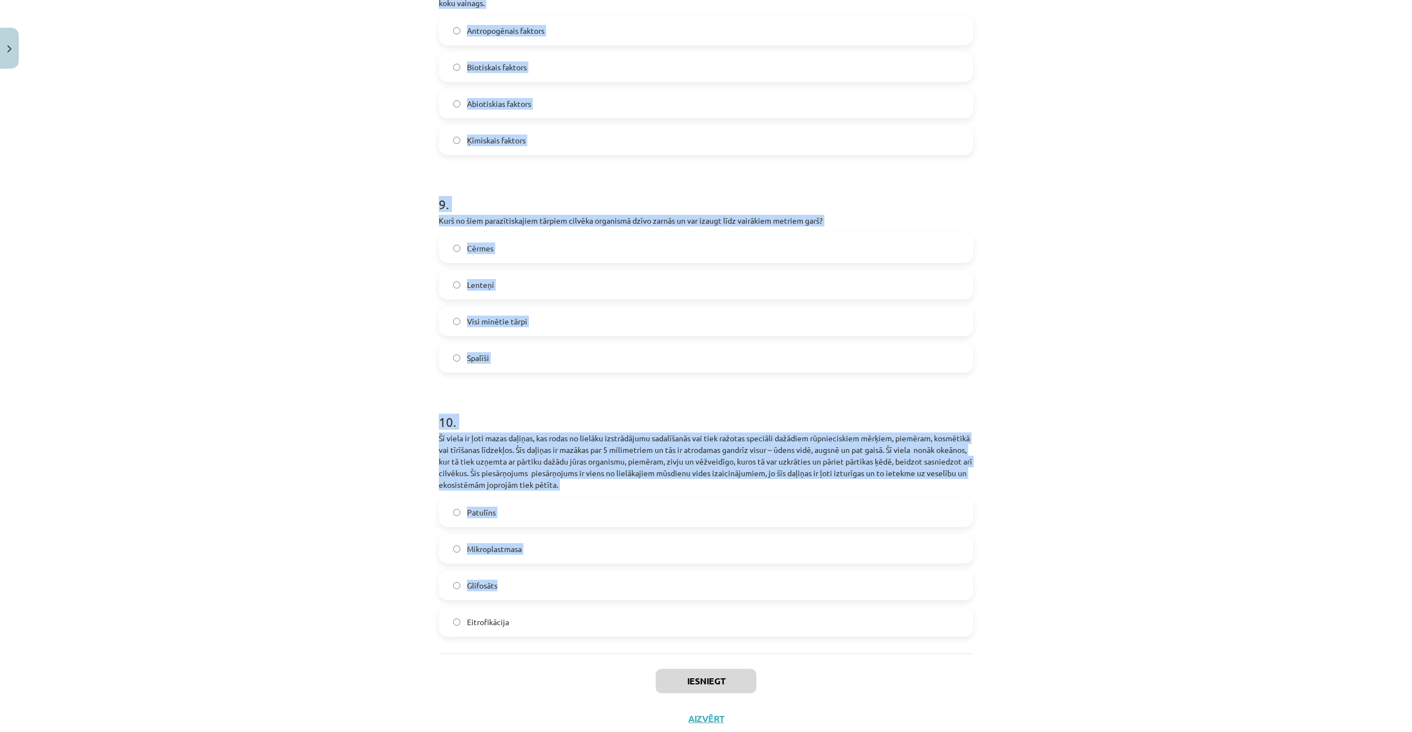
scroll to position [1870, 0]
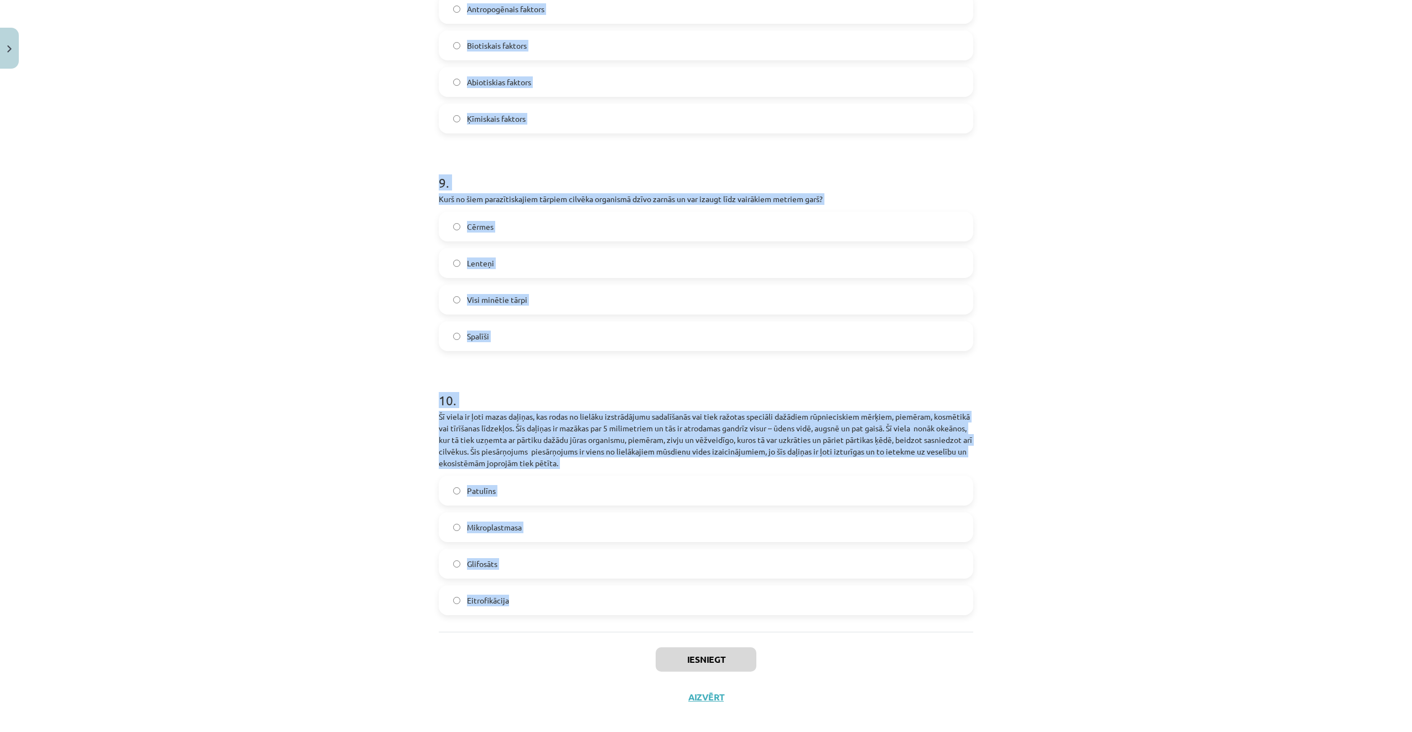
drag, startPoint x: 430, startPoint y: 216, endPoint x: 770, endPoint y: 582, distance: 499.3
click at [770, 582] on div "Mācību tēma: Bioloģijas i - 11. klases 1. ieskaites mācību materiāls #6 Noslēgu…" at bounding box center [706, 366] width 1412 height 732
copy form "1 . Dotas divas barošanās ķēdes: aļģes → dafnijas→ ruduļi un priedes → priežu v…"
click at [392, 230] on div "Mācību tēma: Bioloģijas i - 11. klases 1. ieskaites mācību materiāls #6 Noslēgu…" at bounding box center [706, 366] width 1412 height 732
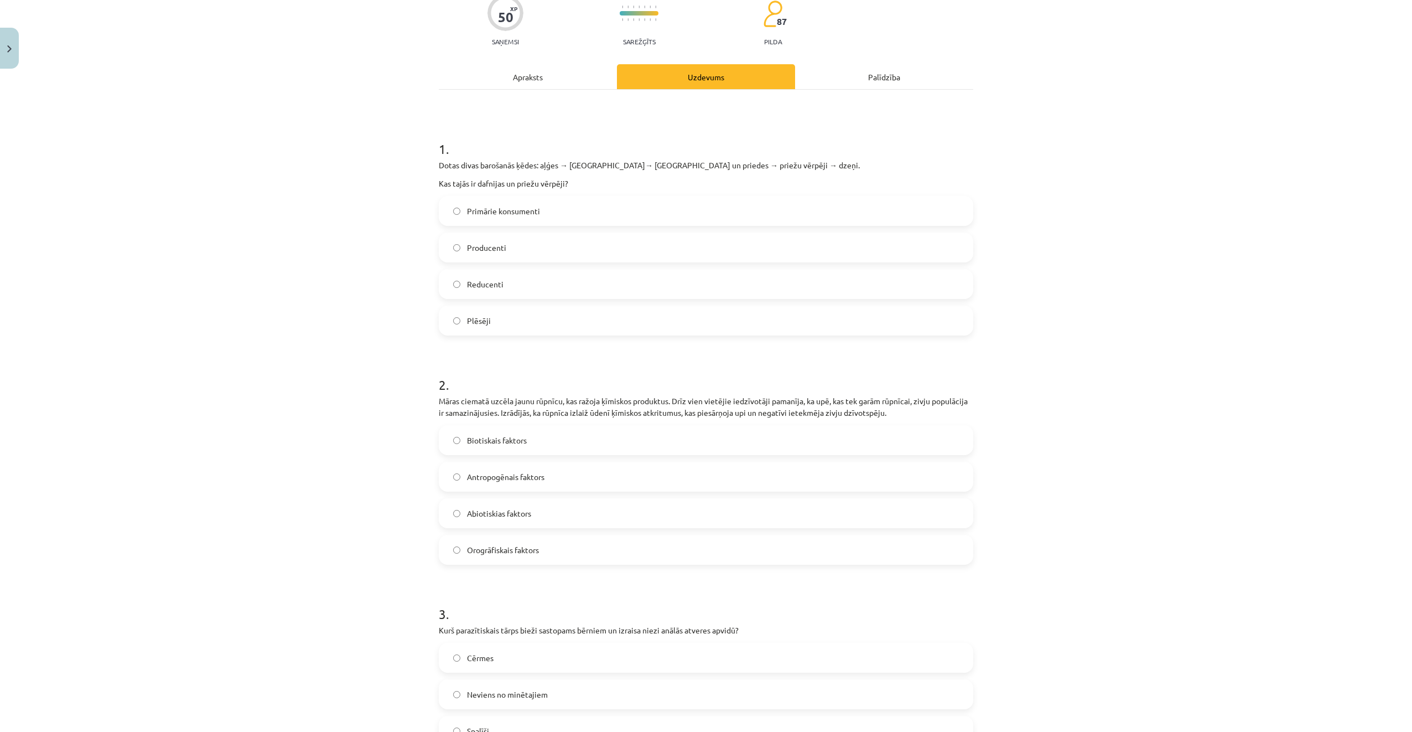
click at [504, 211] on span "Primārie konsumenti" at bounding box center [503, 211] width 73 height 12
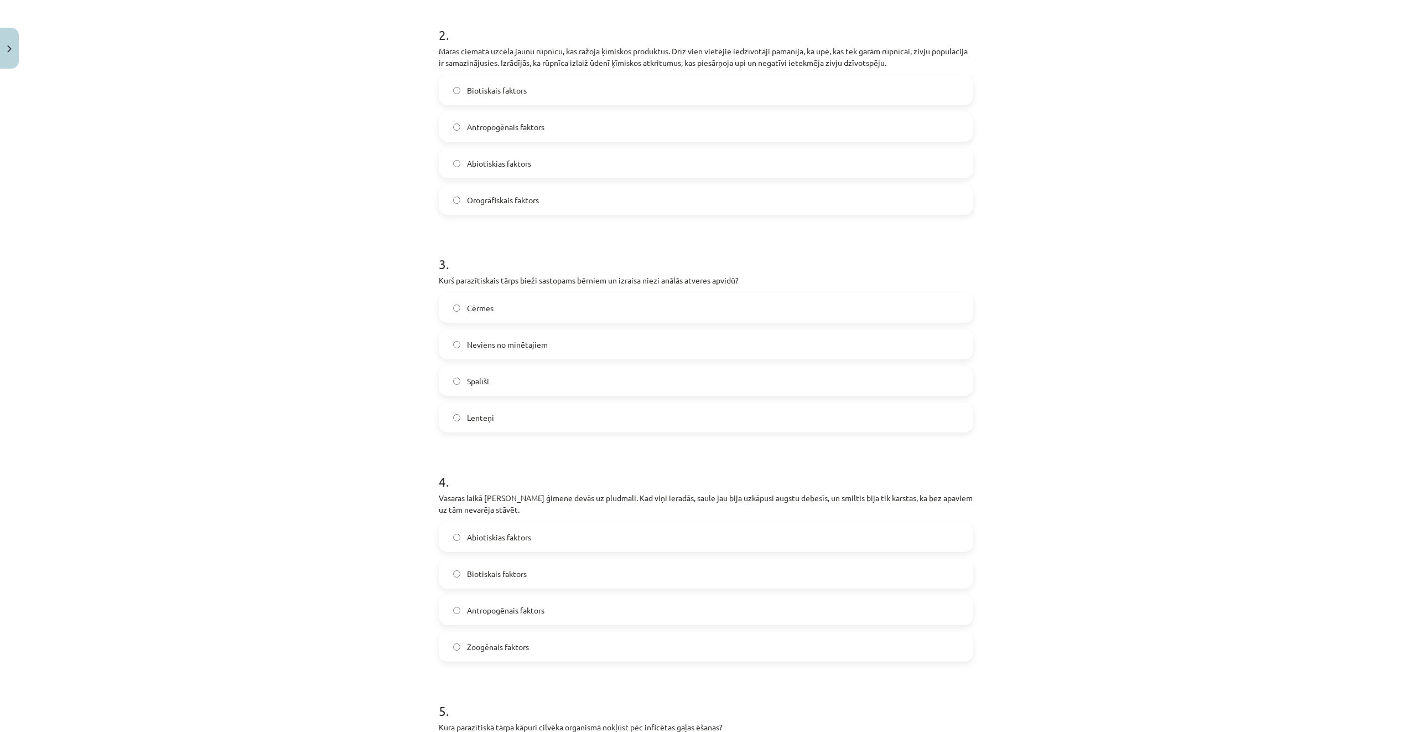
scroll to position [486, 0]
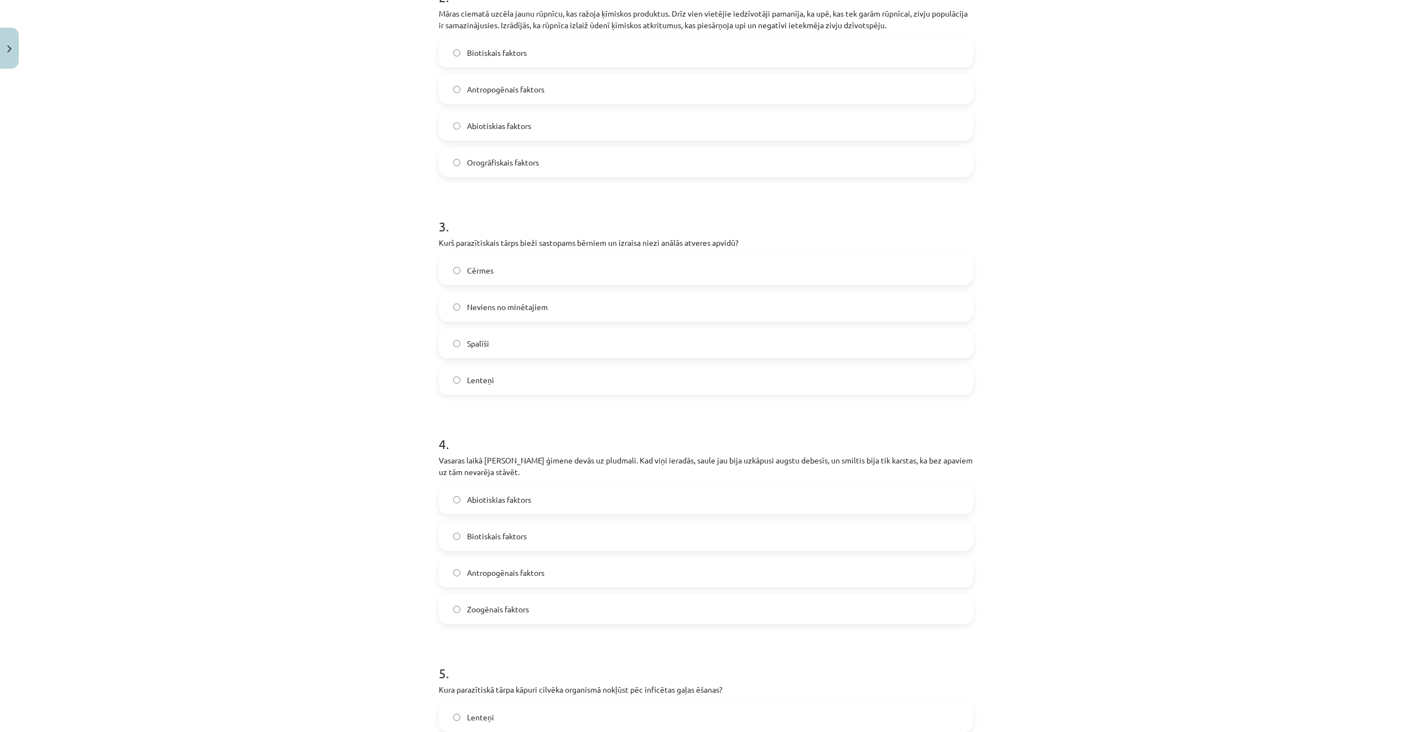
click at [559, 95] on label "Antropogēnais faktors" at bounding box center [706, 89] width 532 height 28
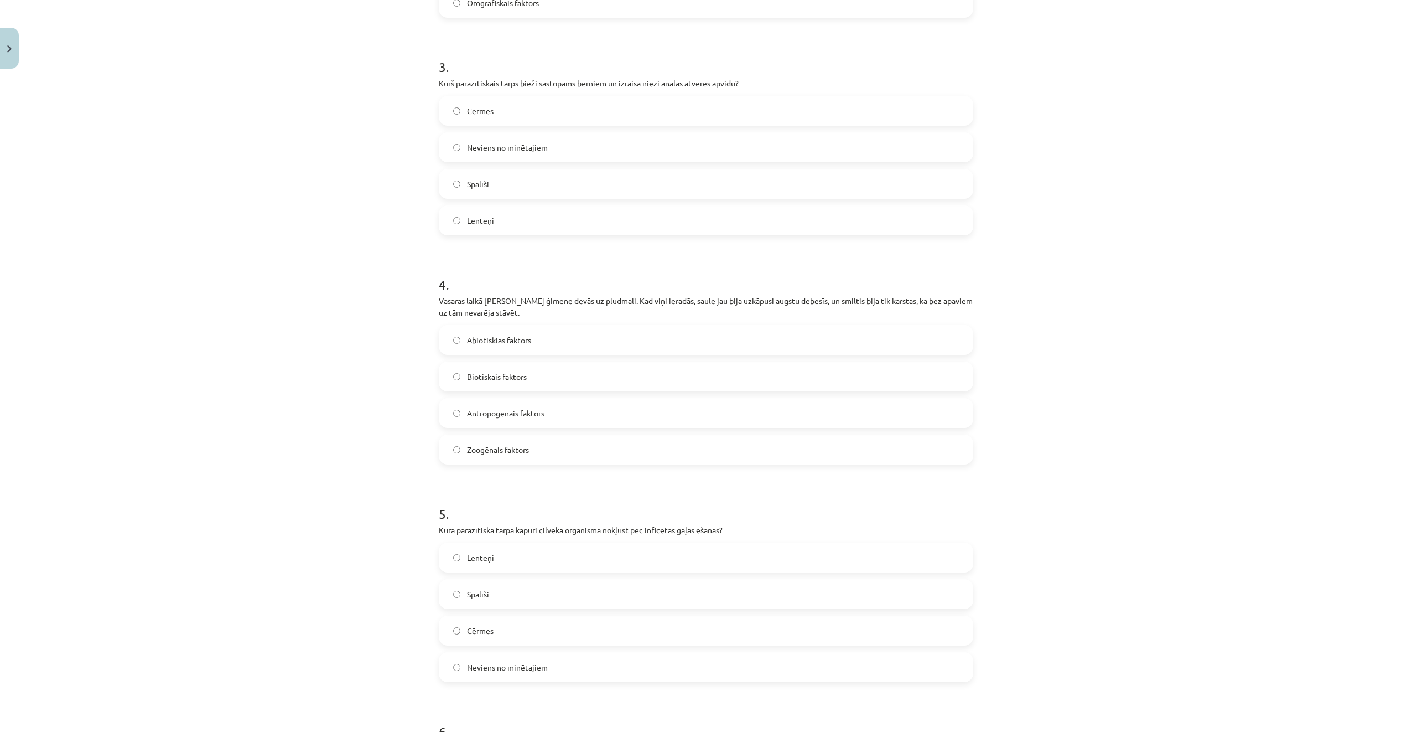
scroll to position [652, 0]
click at [562, 170] on label "Spalīši" at bounding box center [706, 177] width 532 height 28
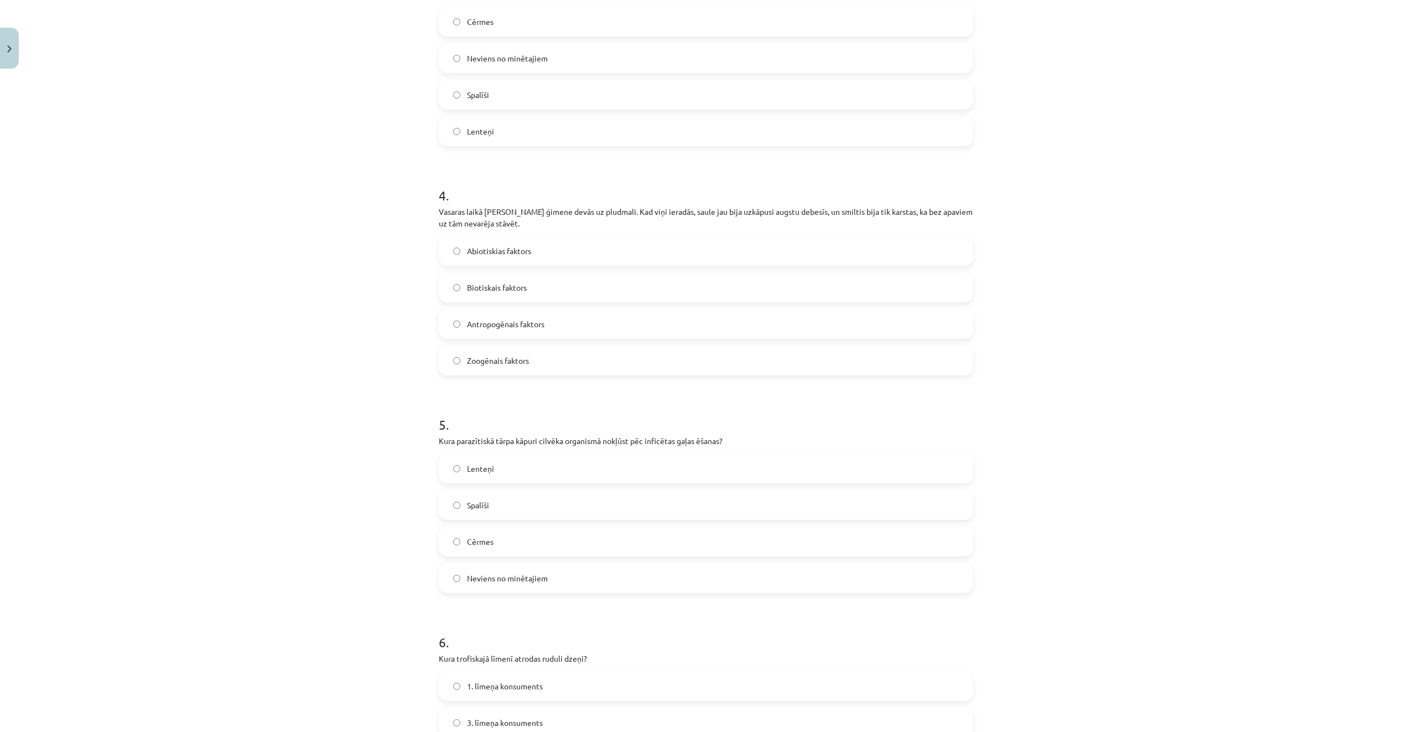
scroll to position [818, 0]
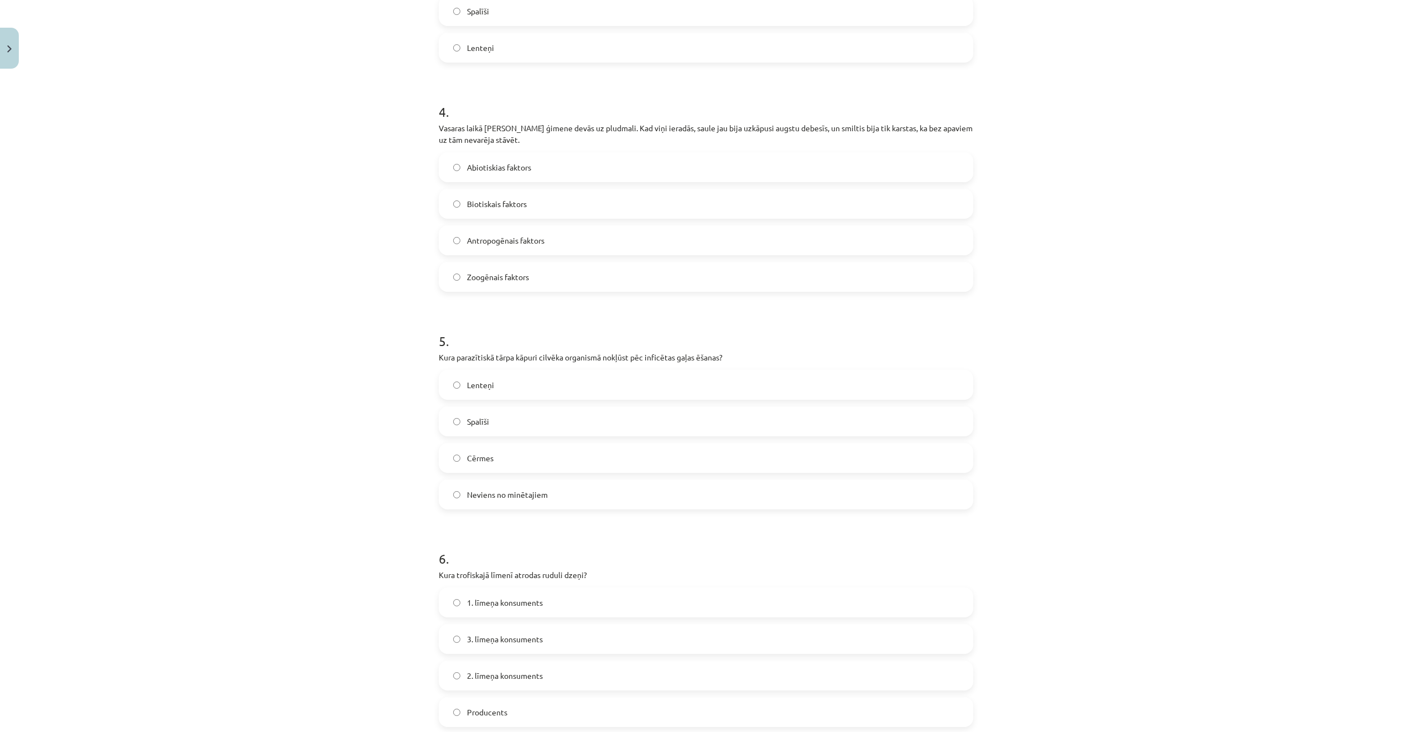
click at [537, 178] on label "Abiotiskias faktors" at bounding box center [706, 167] width 532 height 28
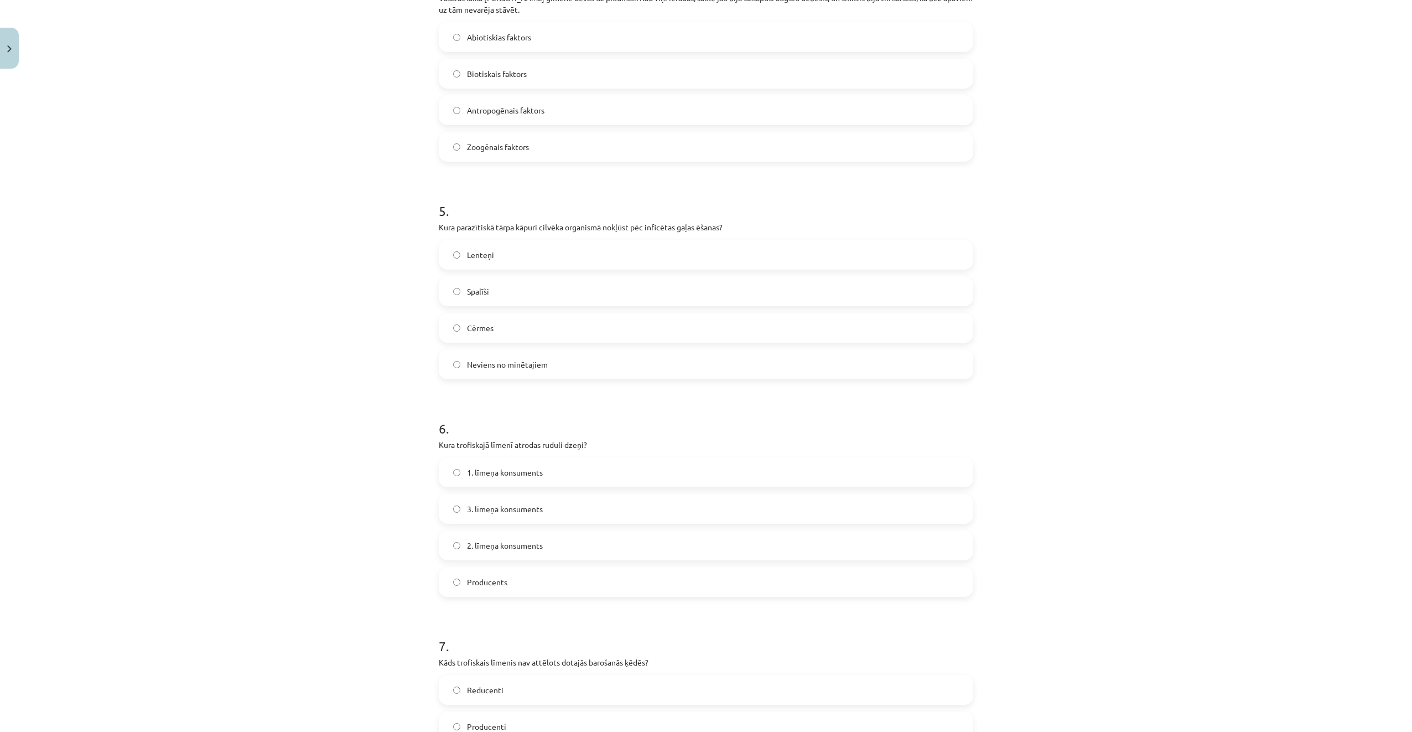
scroll to position [984, 0]
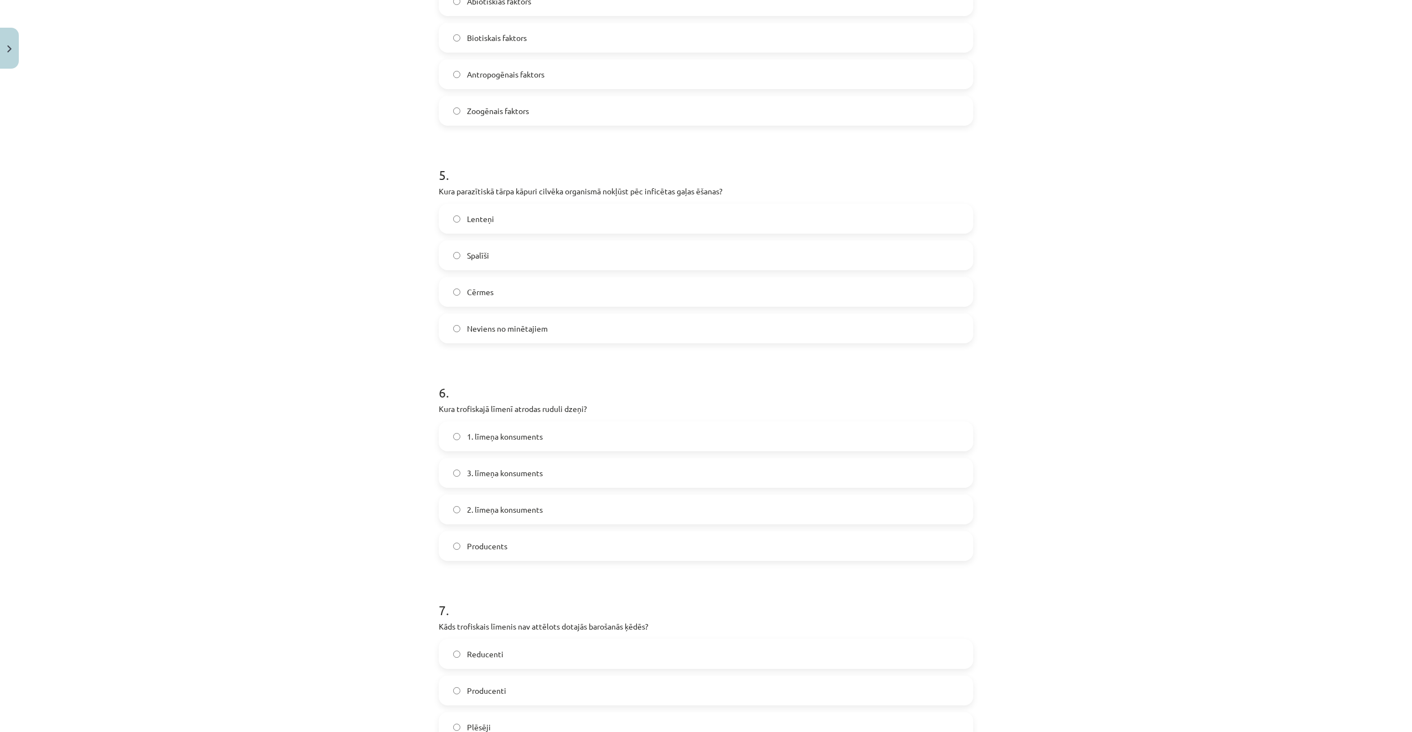
click at [540, 222] on label "Lenteņi" at bounding box center [706, 219] width 532 height 28
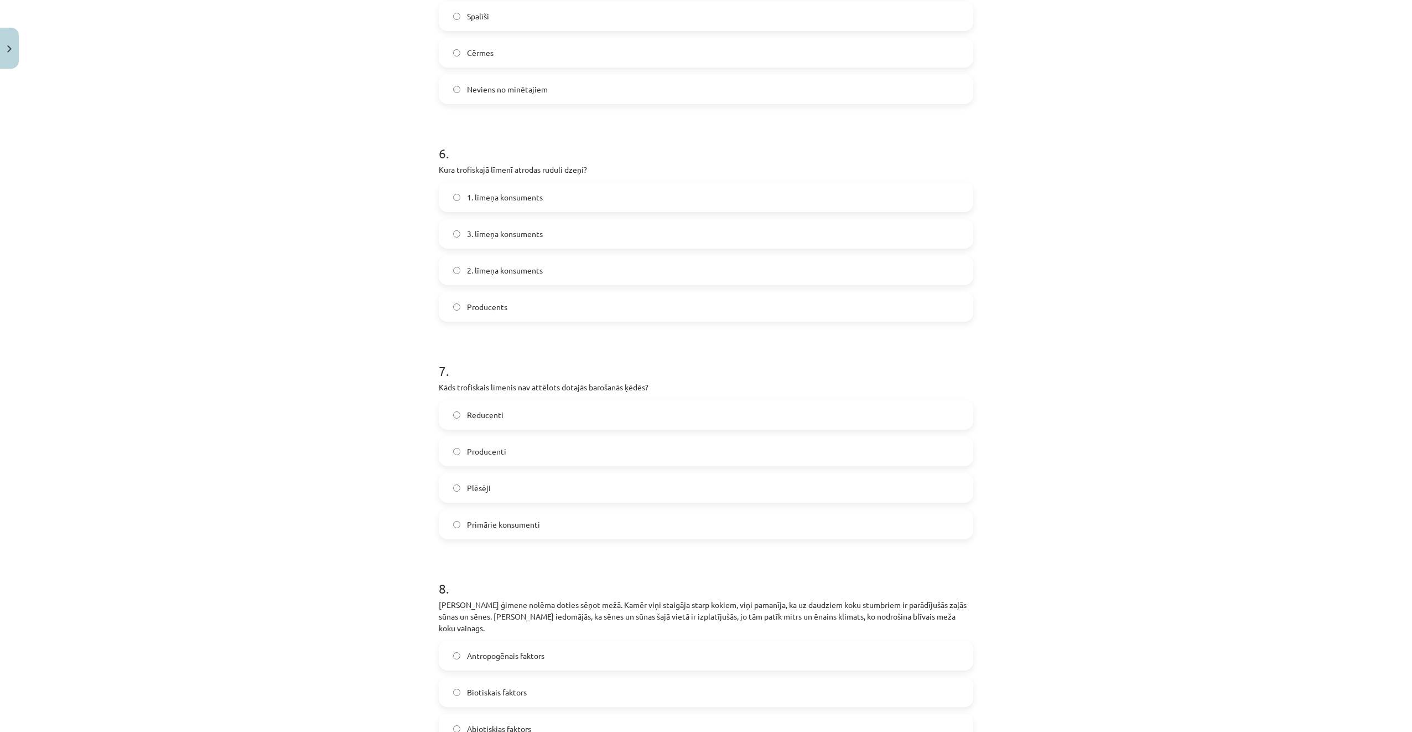
scroll to position [1261, 0]
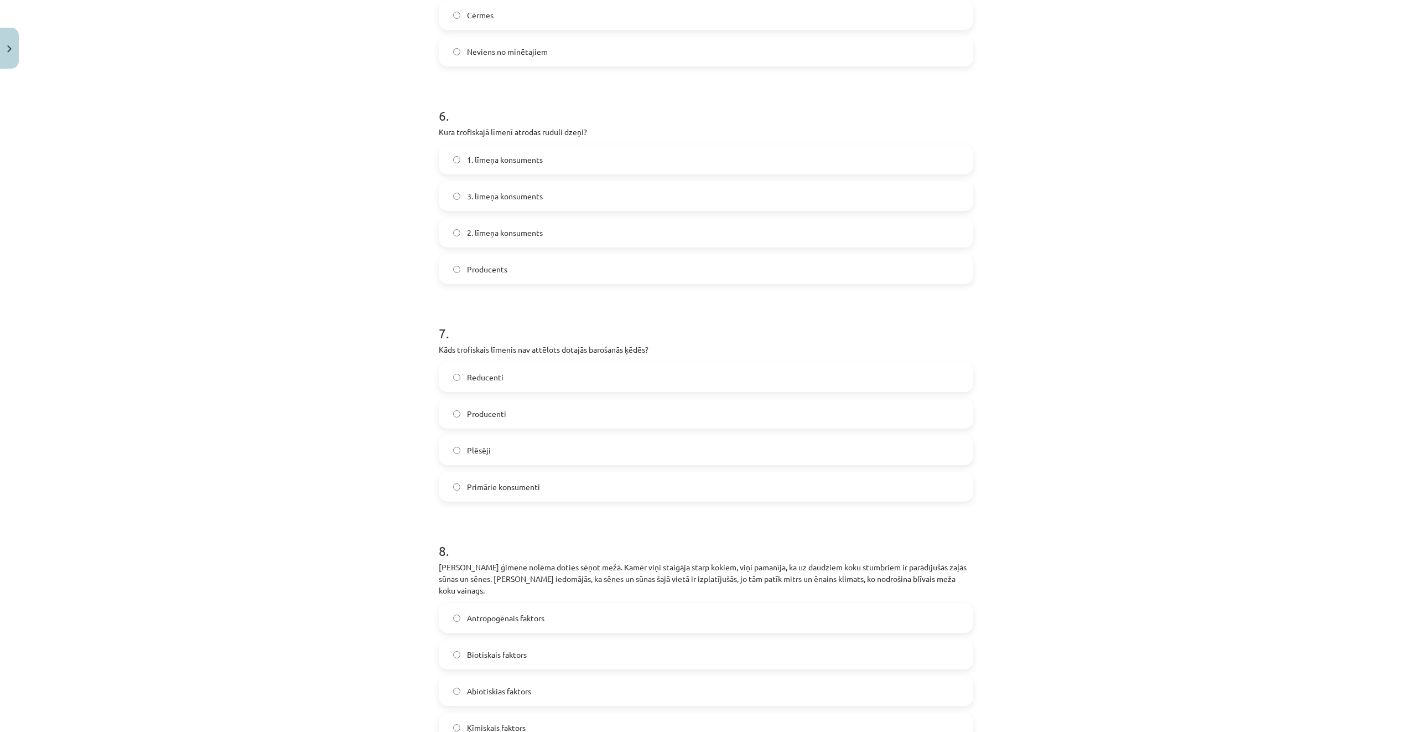
click at [537, 198] on span "3. līmeņa konsuments" at bounding box center [505, 196] width 76 height 12
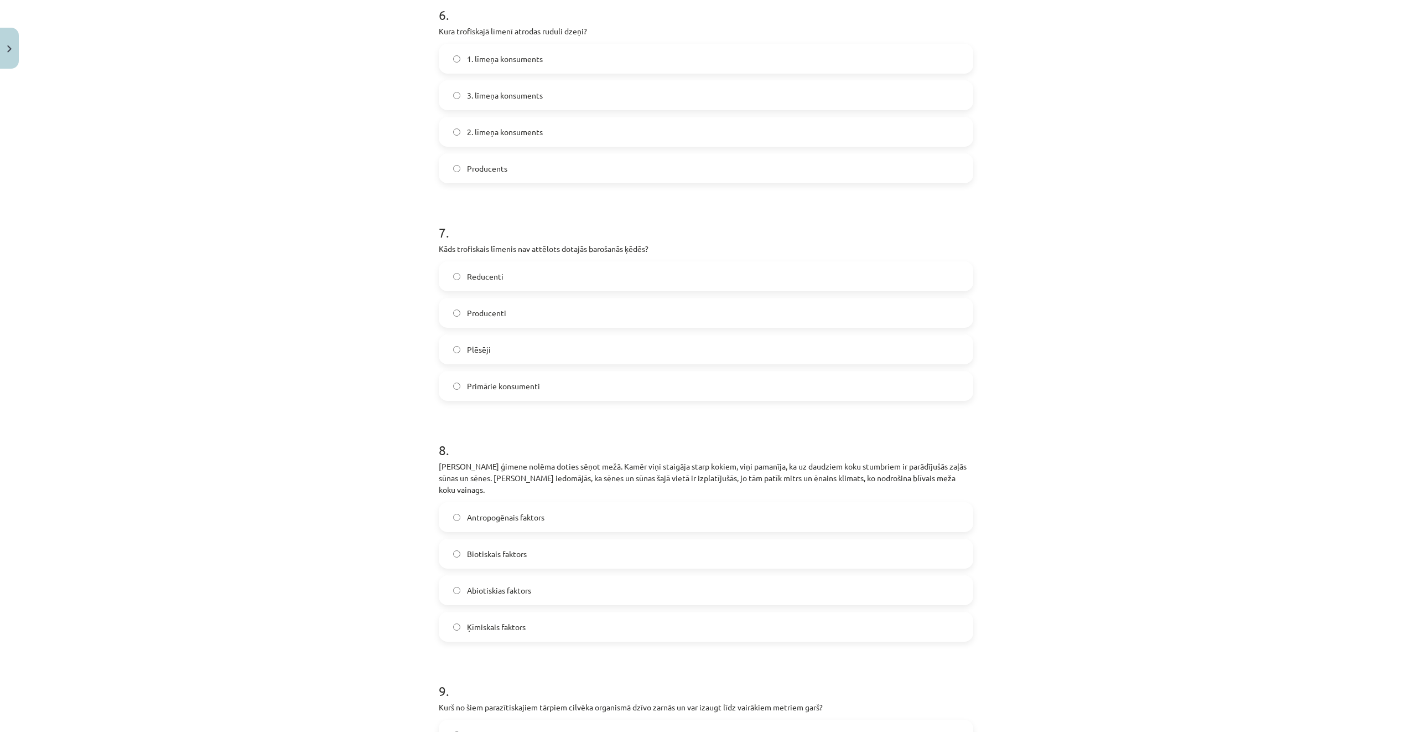
scroll to position [1482, 0]
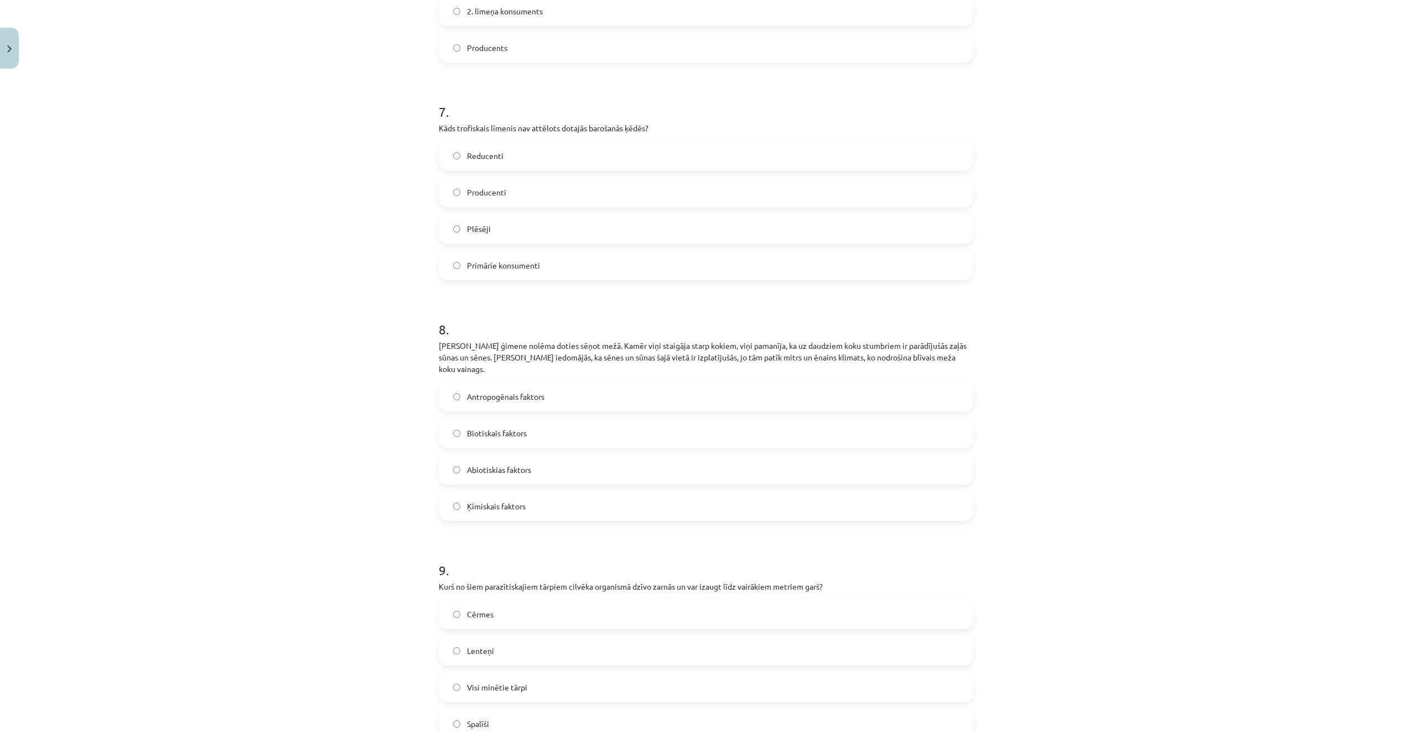
click at [511, 154] on label "Reducenti" at bounding box center [706, 156] width 532 height 28
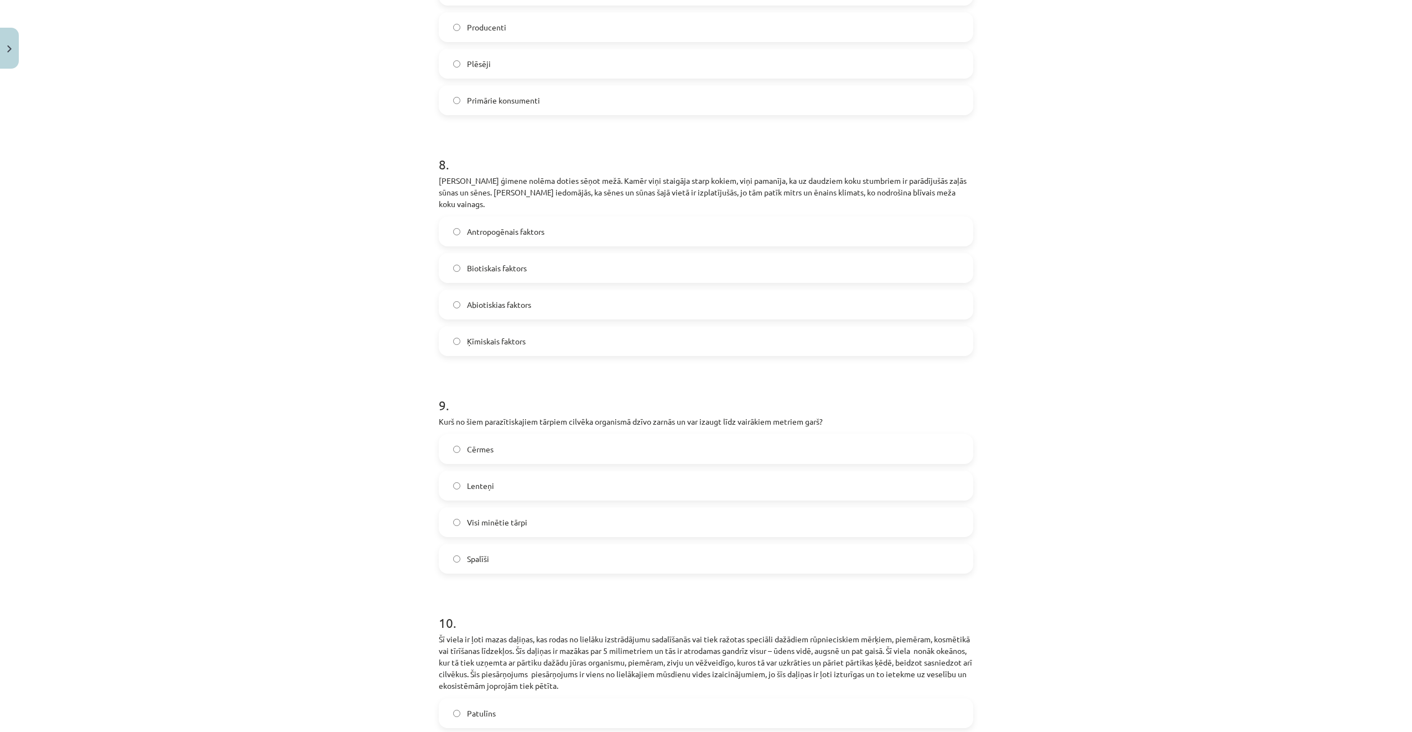
scroll to position [1648, 0]
click at [548, 292] on label "Abiotiskias faktors" at bounding box center [706, 303] width 532 height 28
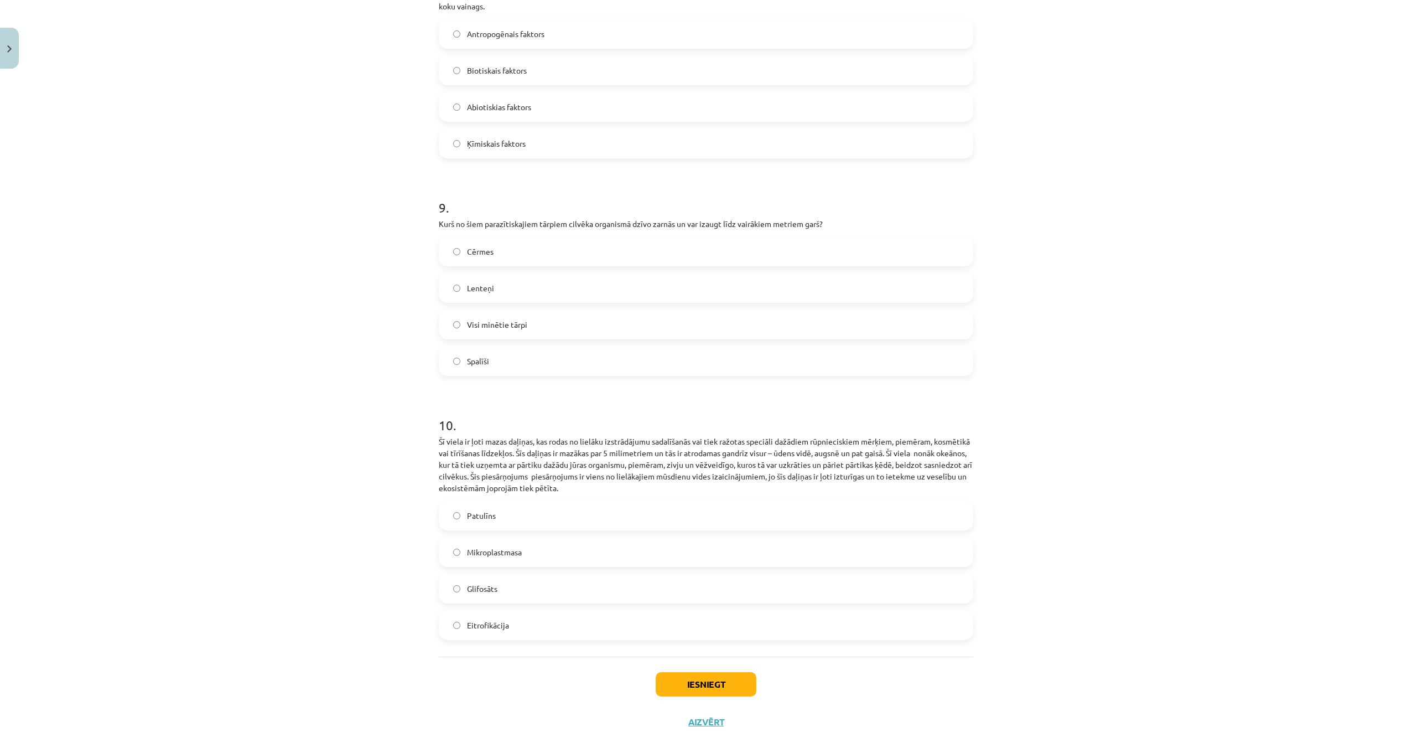
scroll to position [1870, 0]
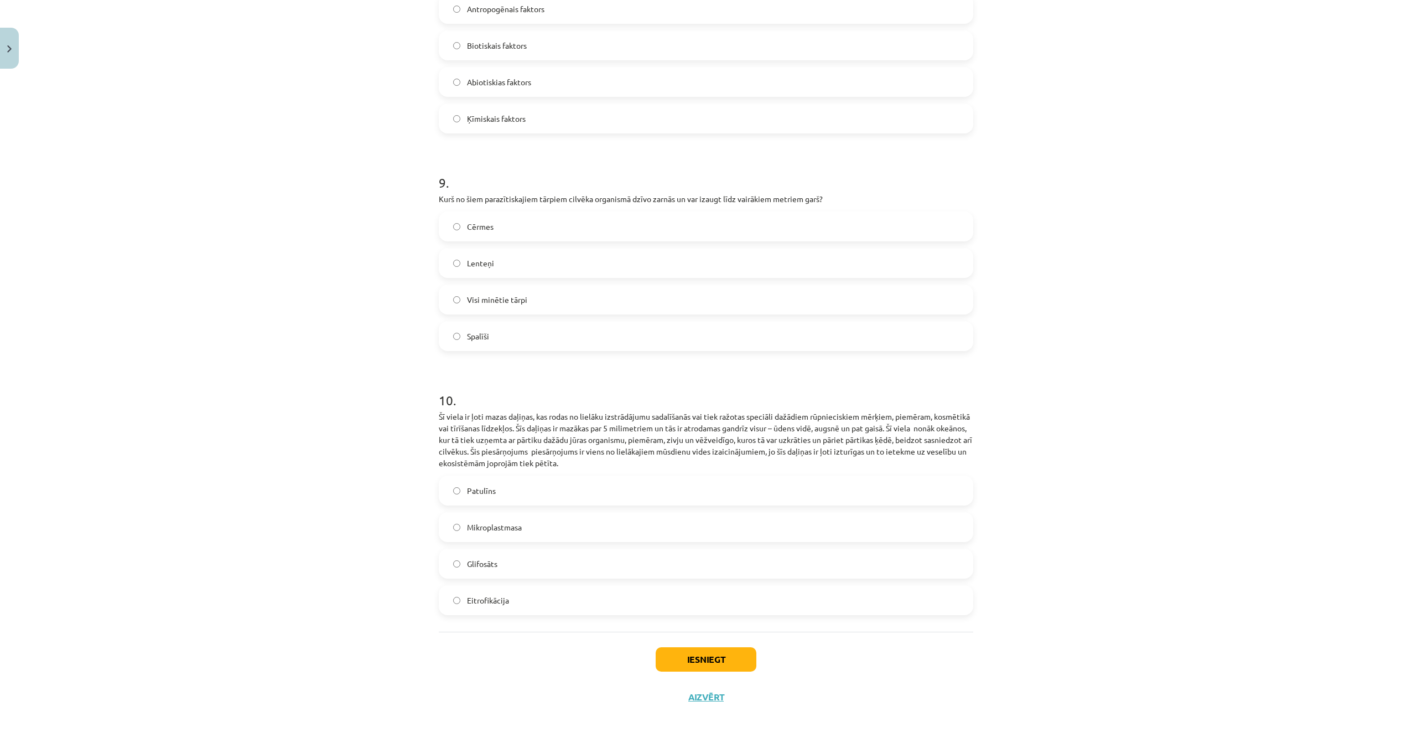
click at [519, 257] on label "Lenteņi" at bounding box center [706, 263] width 532 height 28
click at [578, 516] on label "Mikroplastmasa" at bounding box center [706, 527] width 532 height 28
click at [740, 654] on button "Iesniegt" at bounding box center [706, 659] width 101 height 24
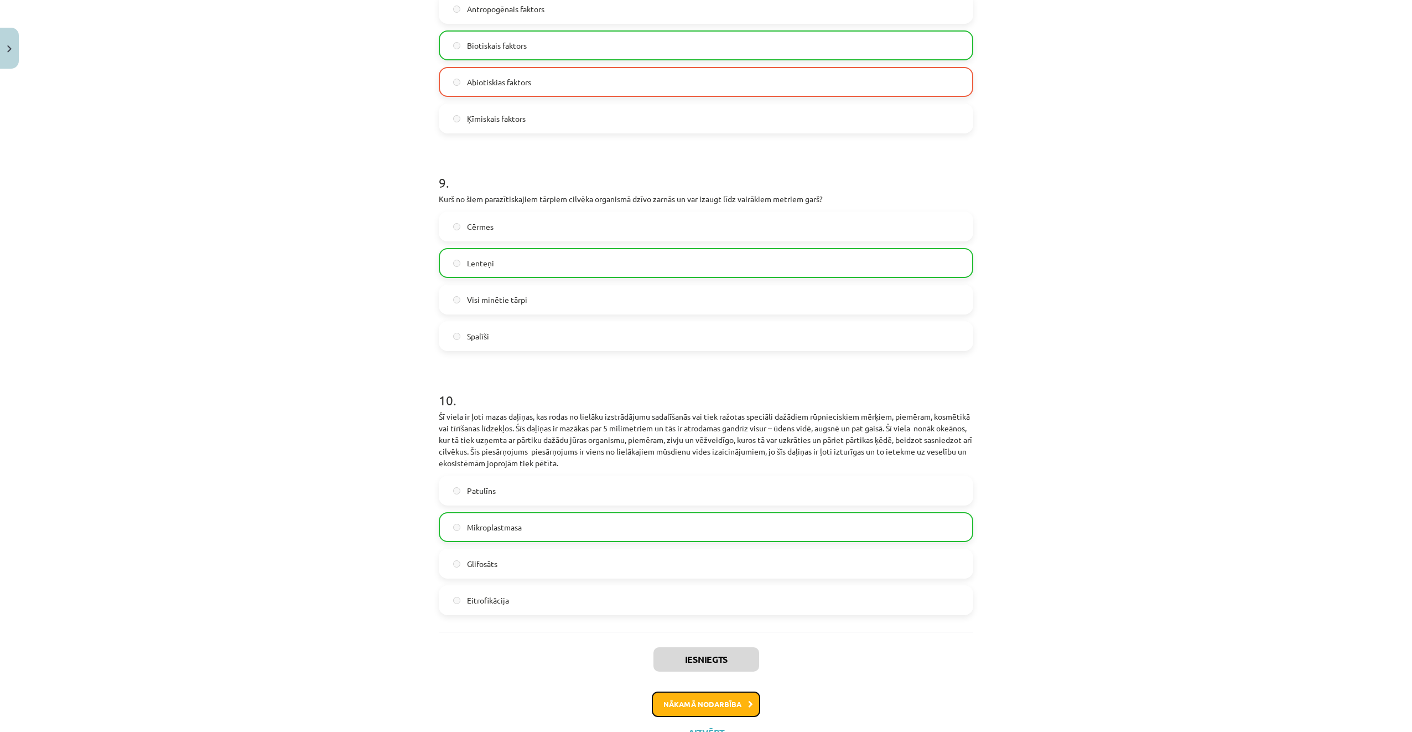
click at [708, 691] on button "Nākamā nodarbība" at bounding box center [706, 703] width 108 height 25
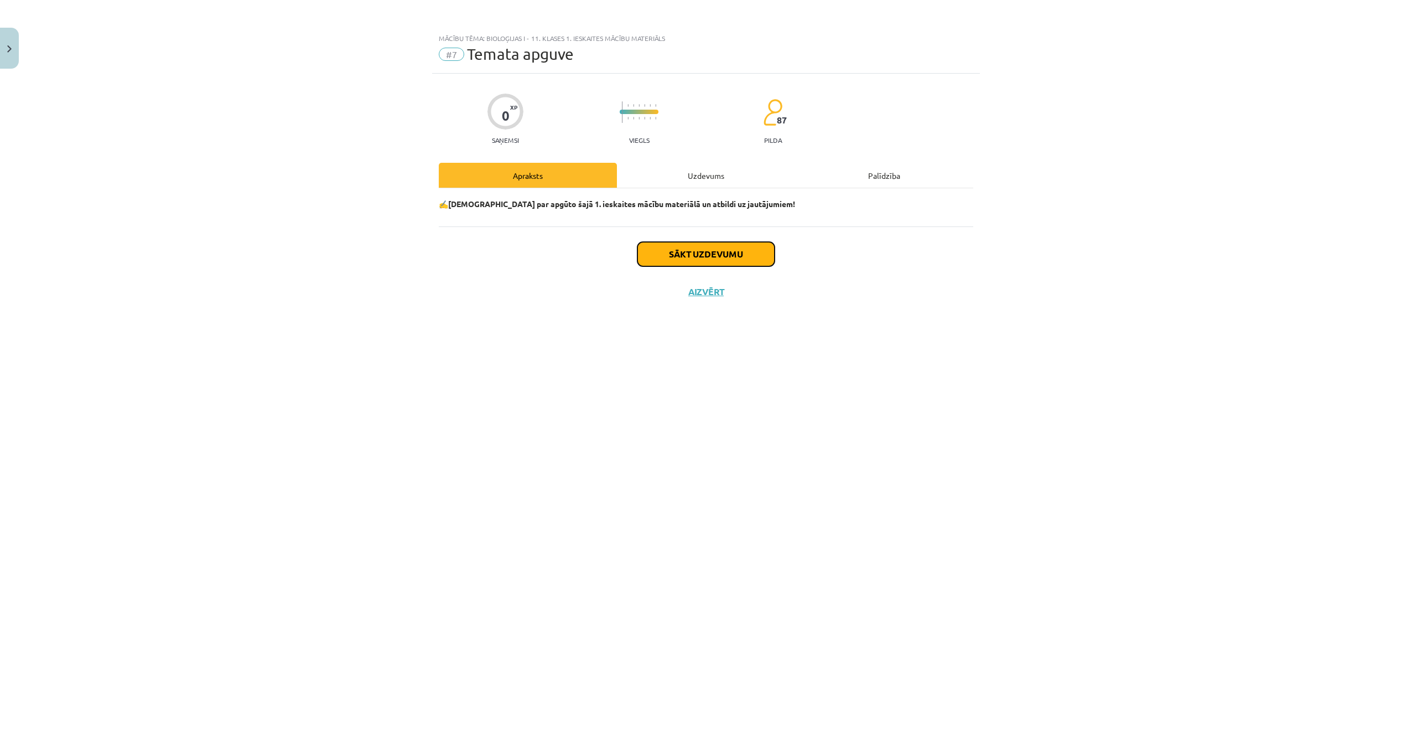
click at [694, 261] on button "Sākt uzdevumu" at bounding box center [706, 254] width 137 height 24
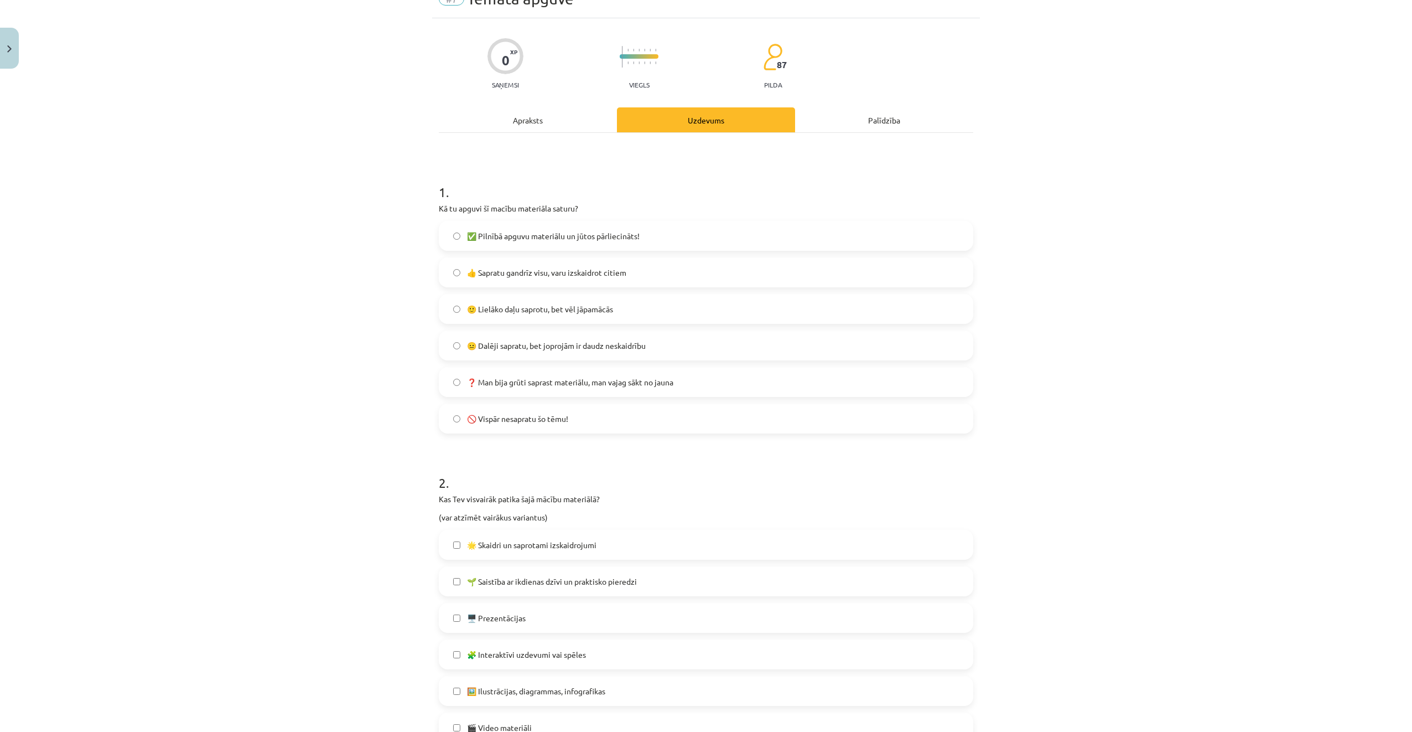
click at [624, 248] on label "✅ Pilnībā apguvu materiālu un jūtos pārliecināts!" at bounding box center [706, 236] width 532 height 28
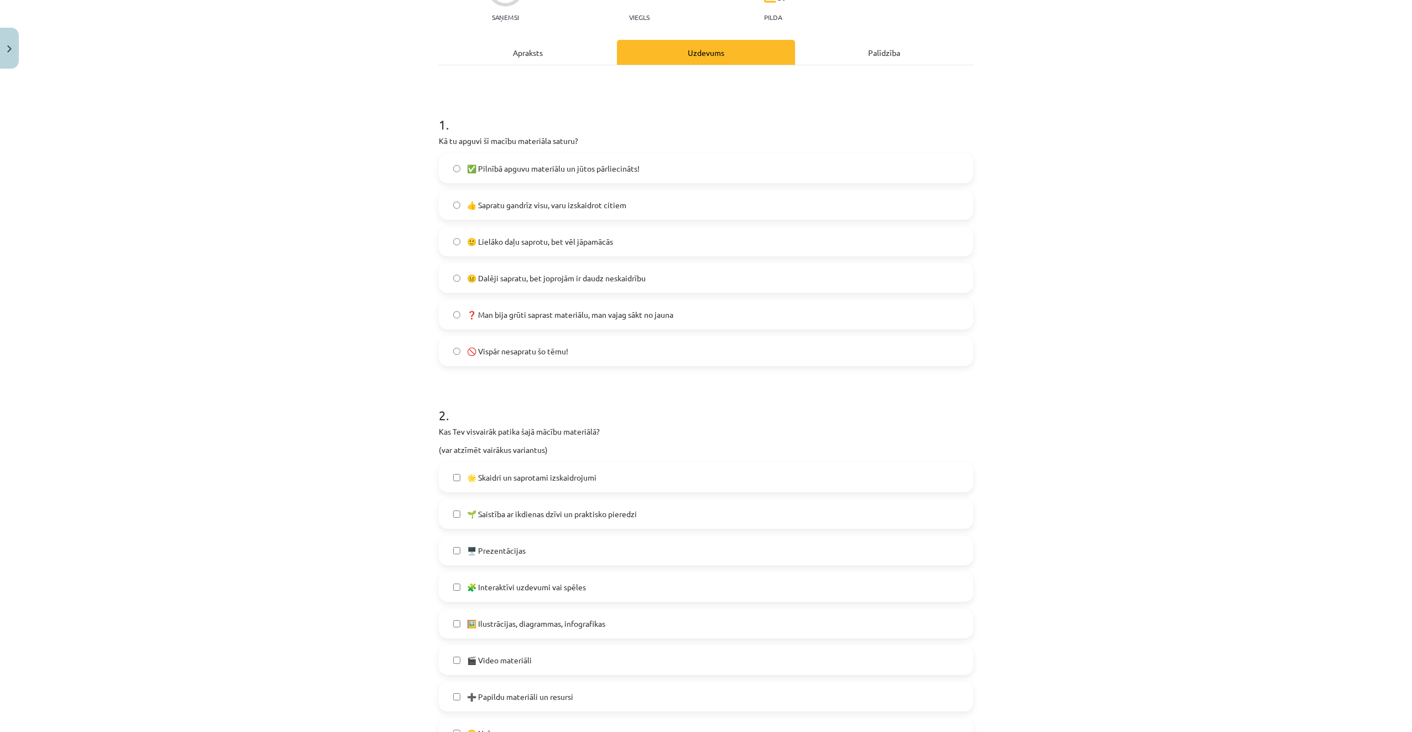
scroll to position [443, 0]
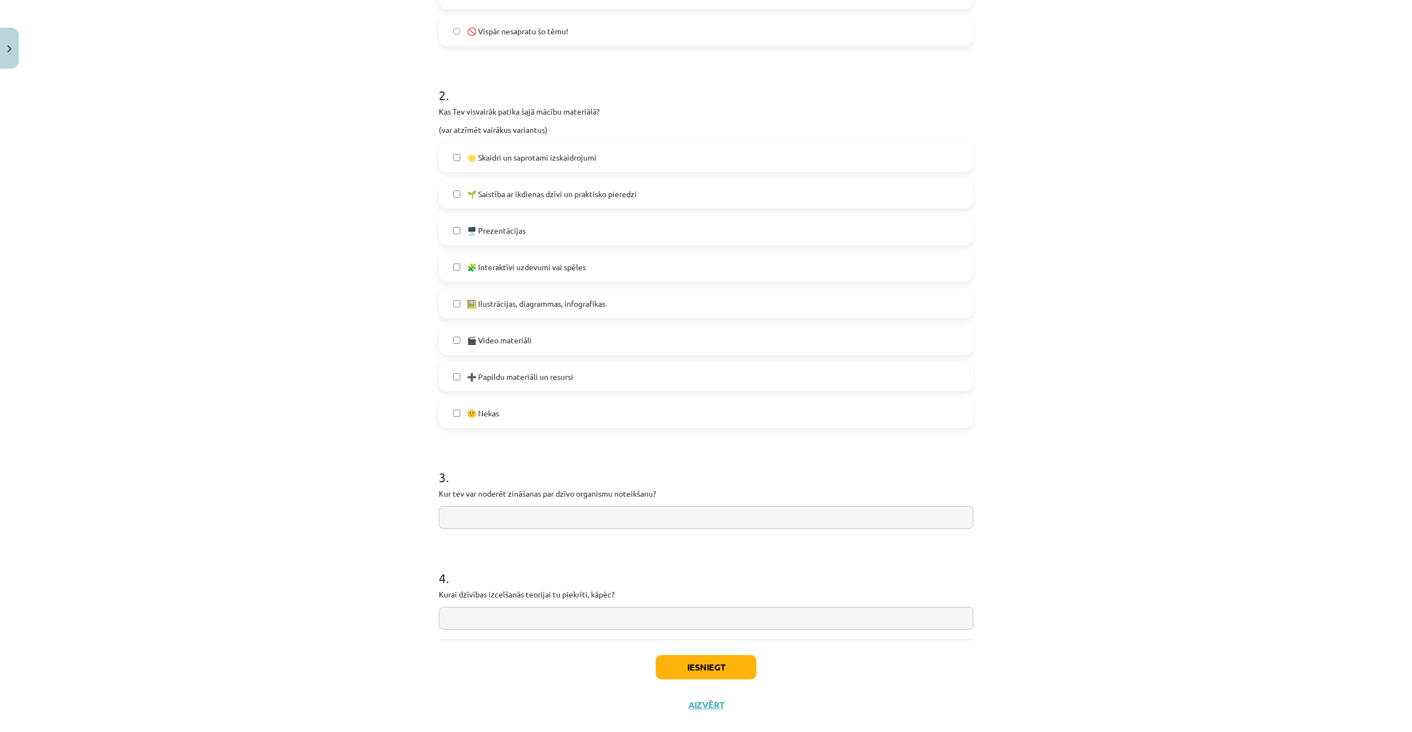
click at [621, 265] on label "🧩 Interaktīvi uzdevumi vai spēles" at bounding box center [706, 267] width 532 height 28
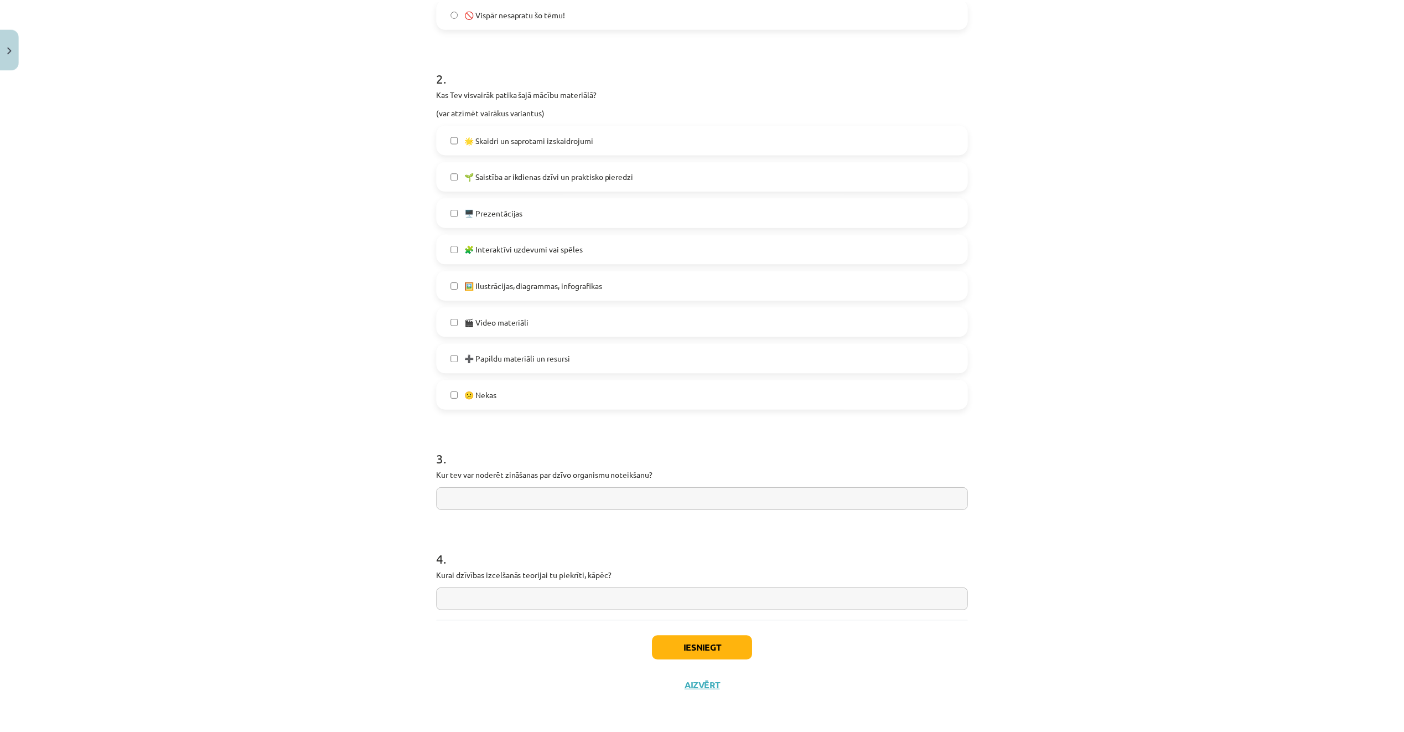
scroll to position [462, 0]
click at [631, 234] on label "🧩 Interaktīvi uzdevumi vai spēles" at bounding box center [706, 248] width 532 height 28
click at [597, 228] on div "🌟 Skaidri un saprotami izskaidrojumi 🌱 Saistība ar ikdienas dzīvi un praktisko …" at bounding box center [706, 266] width 535 height 286
click at [603, 247] on label "🧩 Interaktīvi uzdevumi vai spēles" at bounding box center [706, 248] width 532 height 28
click at [740, 658] on button "Iesniegt" at bounding box center [706, 647] width 101 height 24
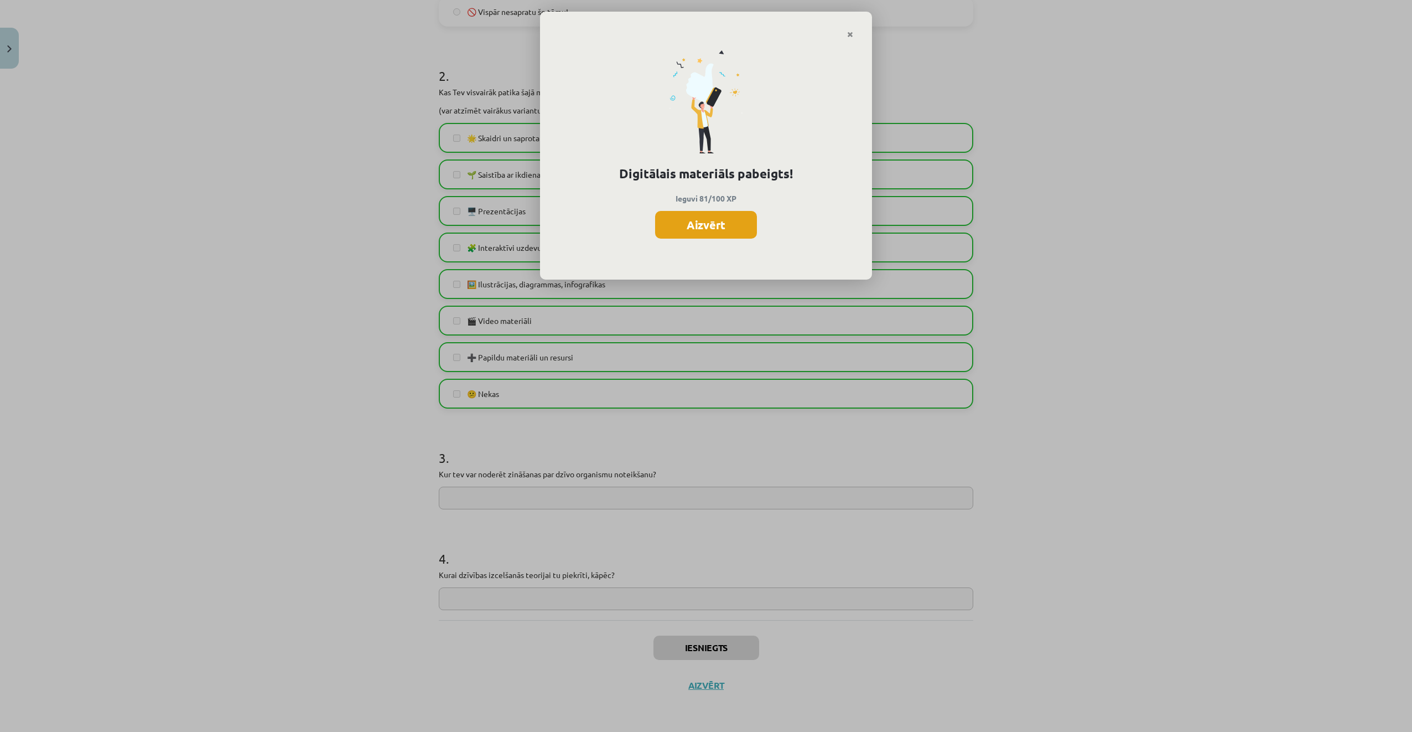
click at [745, 219] on button "Aizvērt" at bounding box center [706, 225] width 102 height 28
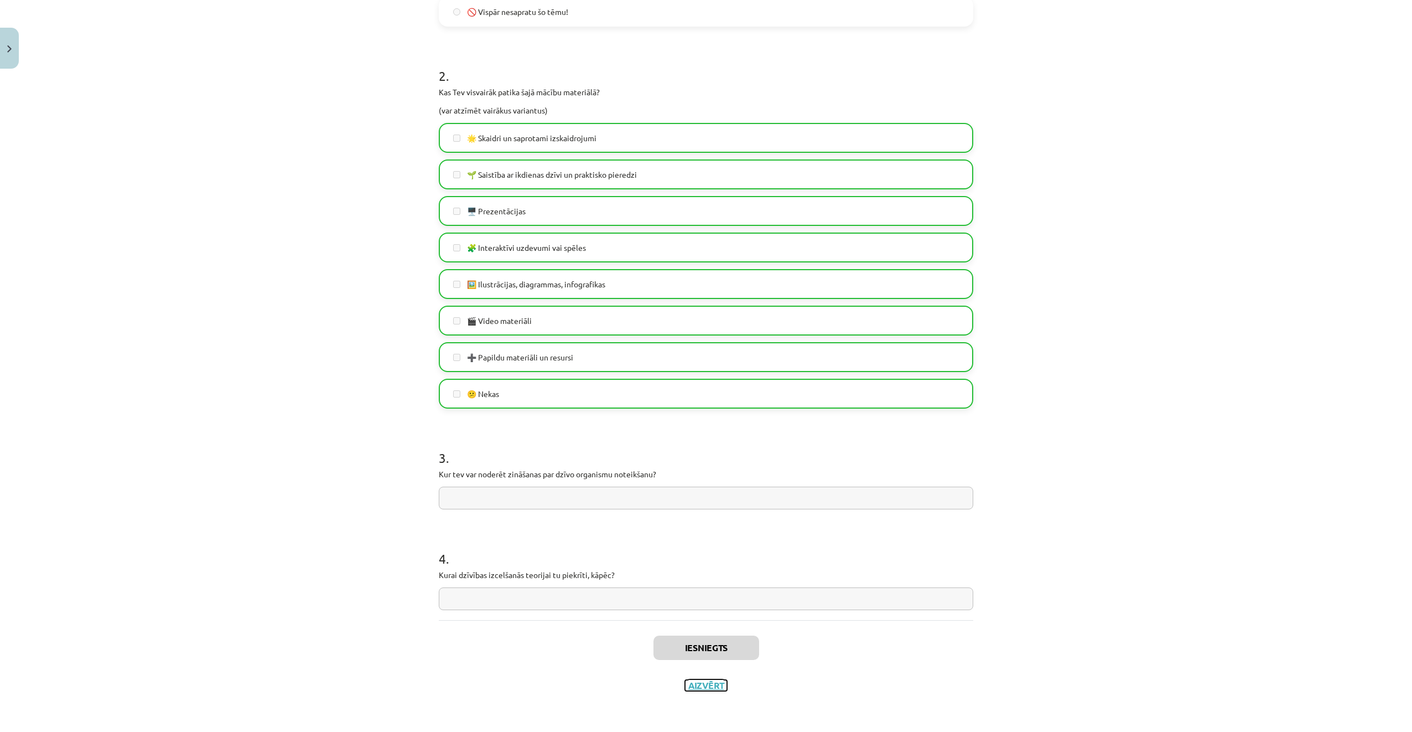
click at [706, 684] on button "Aizvērt" at bounding box center [706, 685] width 42 height 11
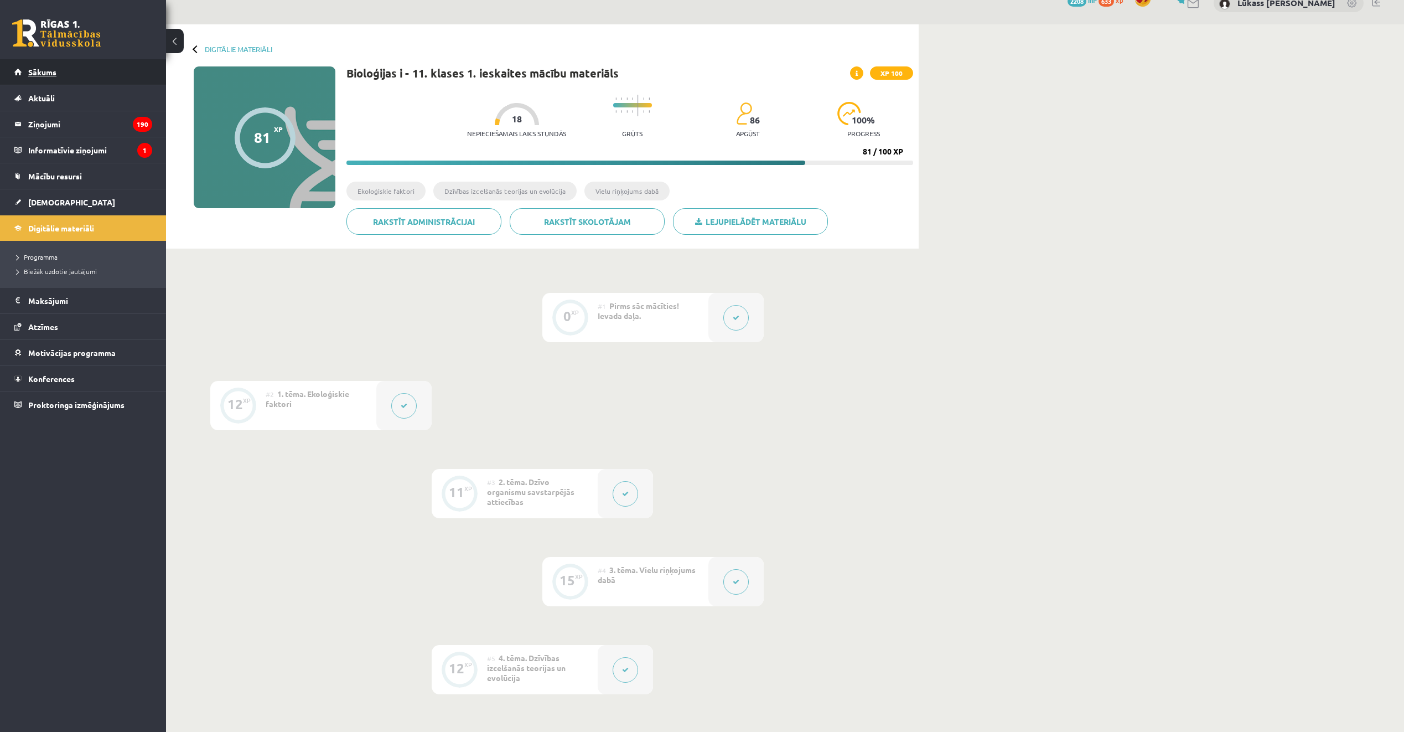
click at [80, 77] on link "Sākums" at bounding box center [83, 71] width 138 height 25
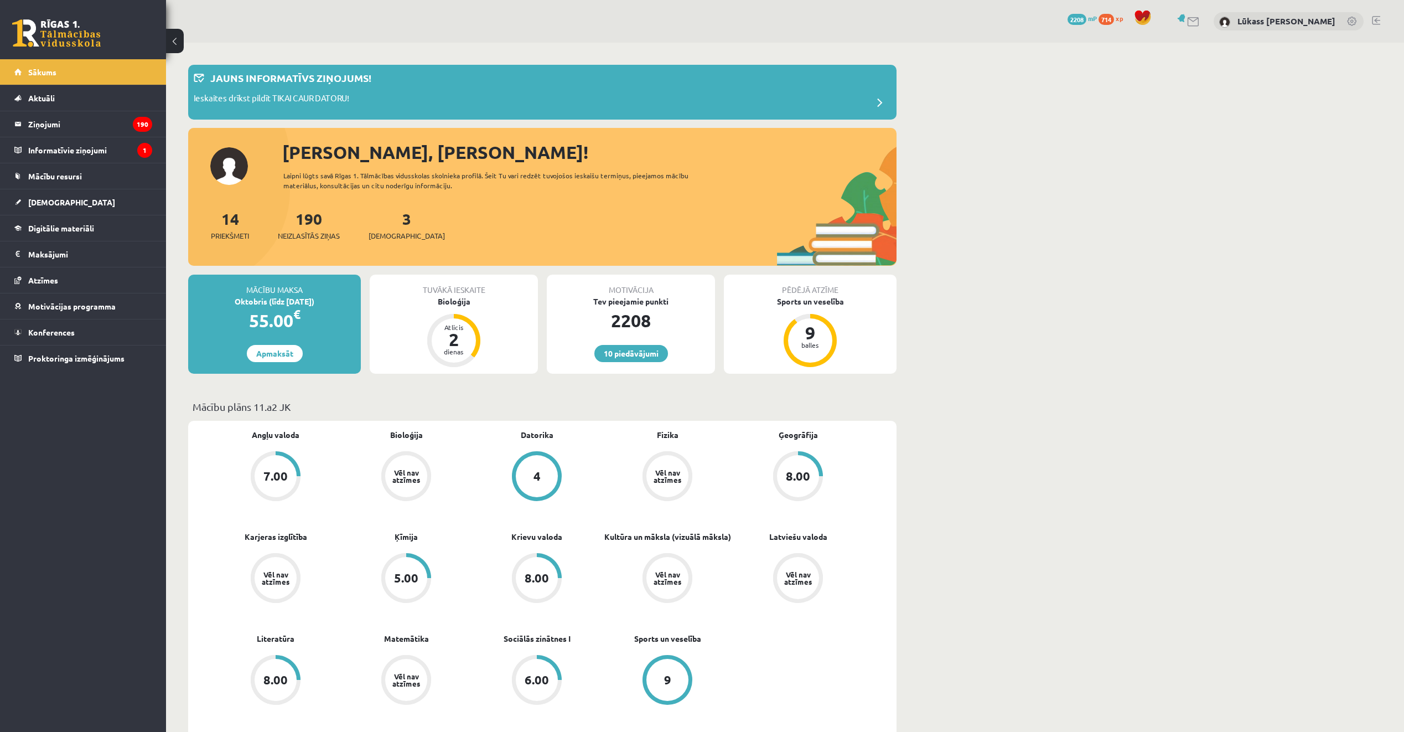
click at [382, 220] on div "3 Ieskaites" at bounding box center [407, 224] width 76 height 34
click at [383, 221] on div "3 Ieskaites" at bounding box center [407, 224] width 76 height 34
drag, startPoint x: 383, startPoint y: 221, endPoint x: 390, endPoint y: 232, distance: 13.4
click at [387, 222] on link "3 Ieskaites" at bounding box center [407, 225] width 76 height 33
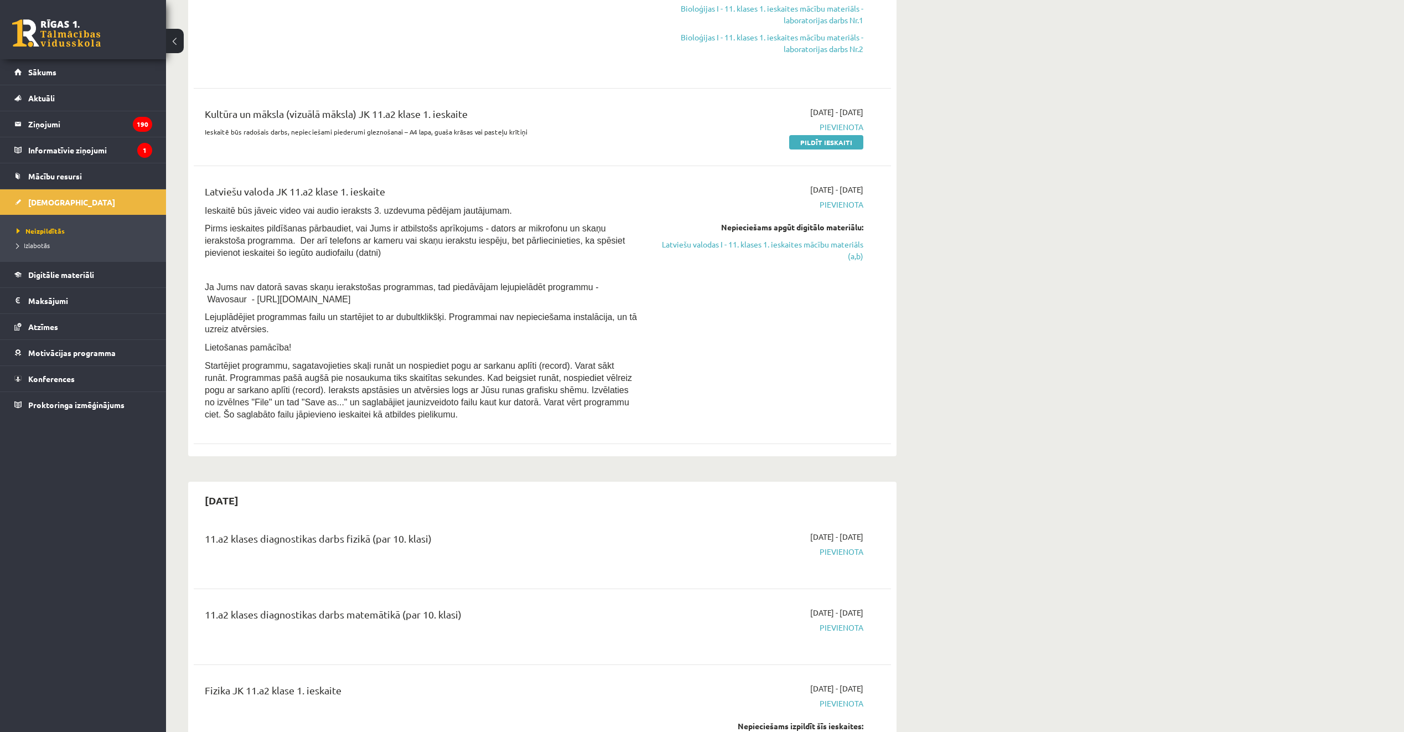
scroll to position [221, 0]
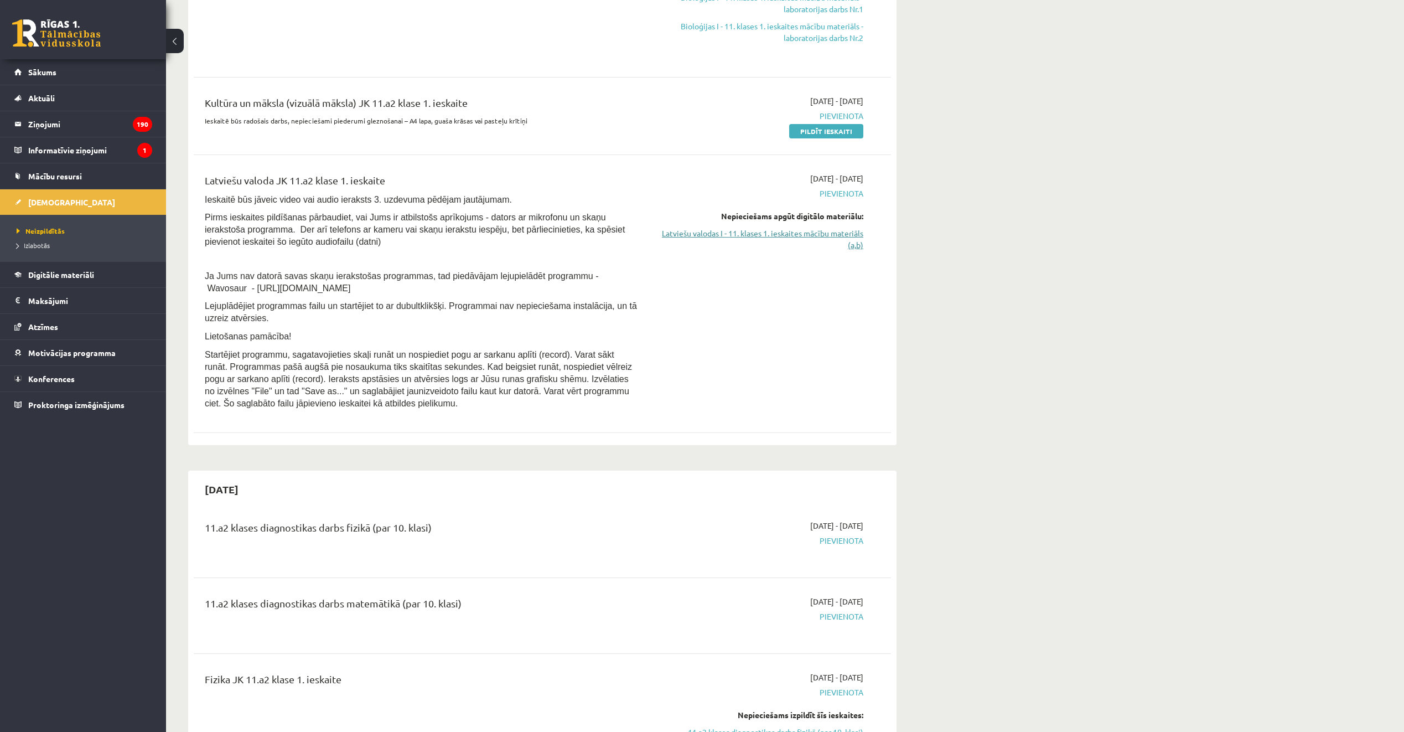
click at [810, 237] on link "Latviešu valodas I - 11. klases 1. ieskaites mācību materiāls (a,b)" at bounding box center [759, 238] width 209 height 23
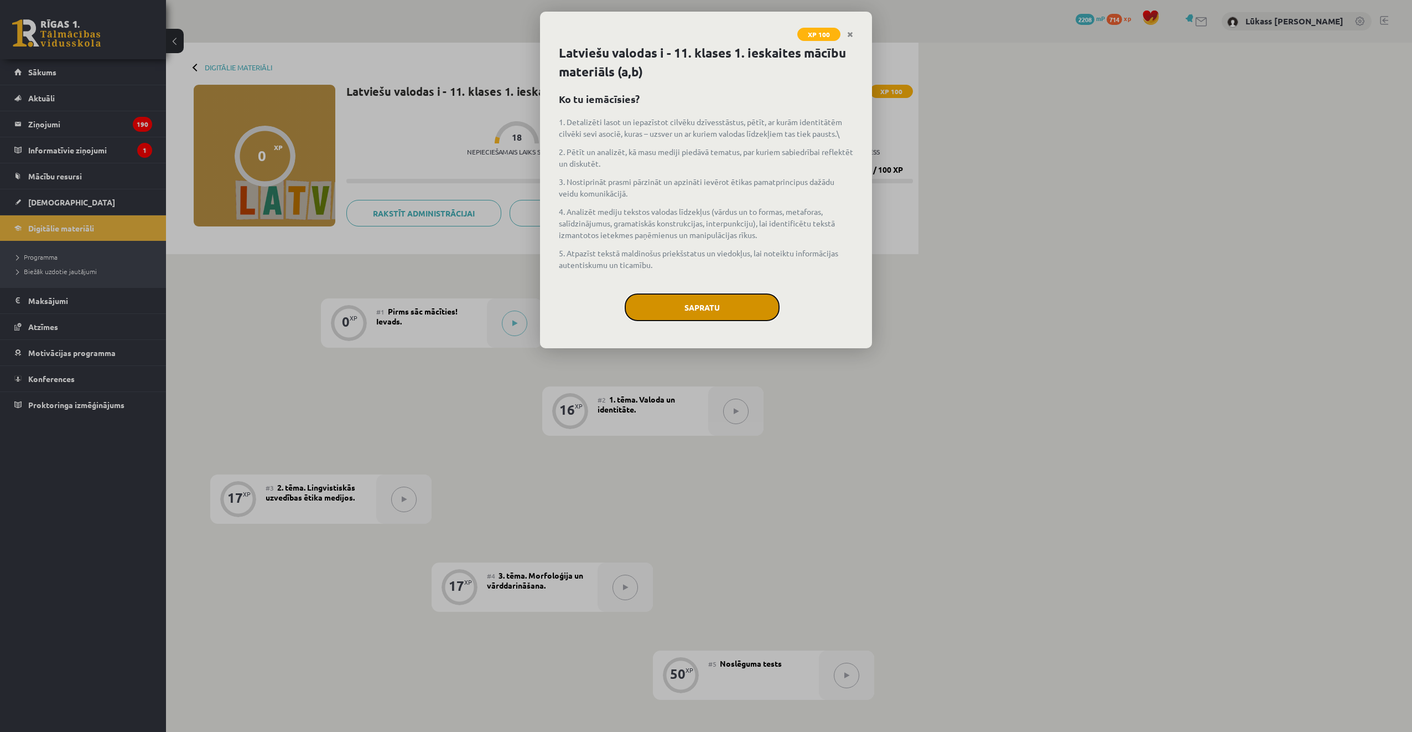
click at [721, 313] on button "Sapratu" at bounding box center [702, 307] width 155 height 28
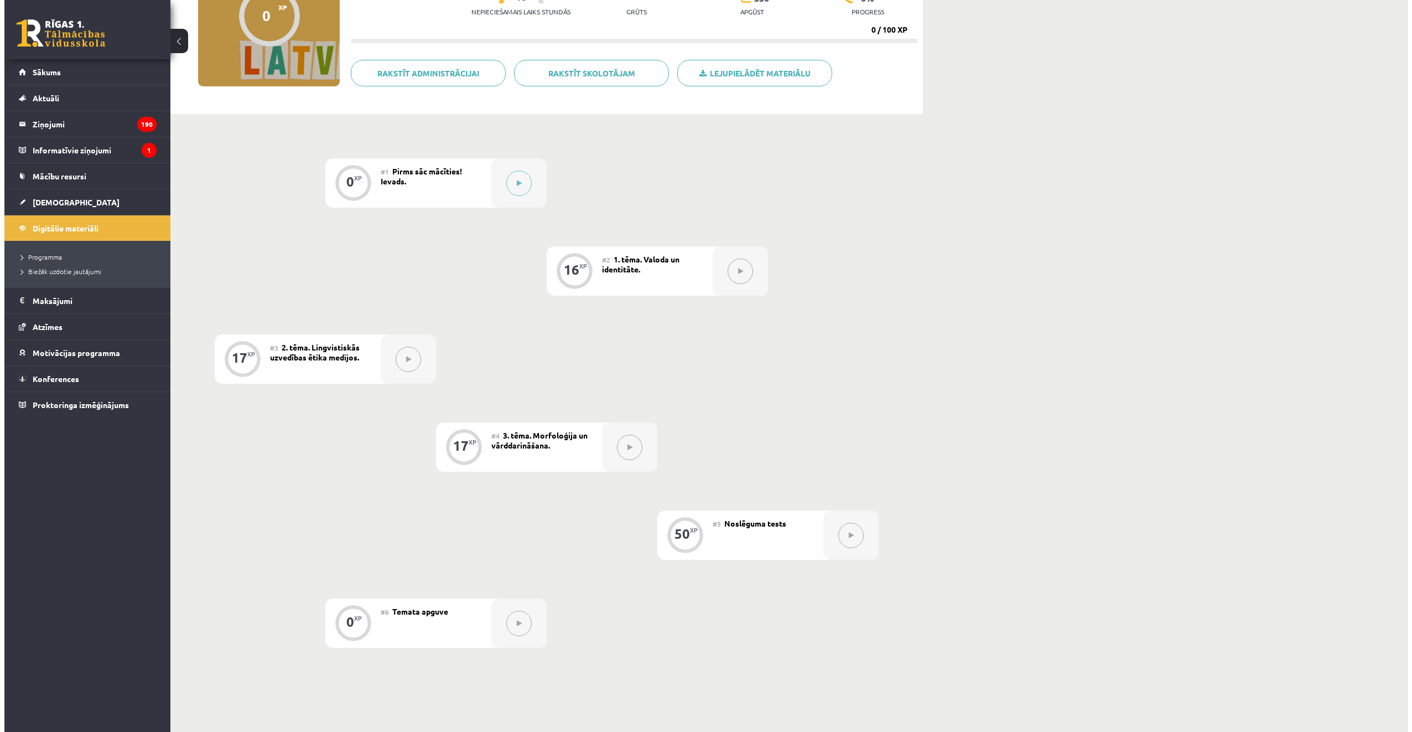
scroll to position [221, 0]
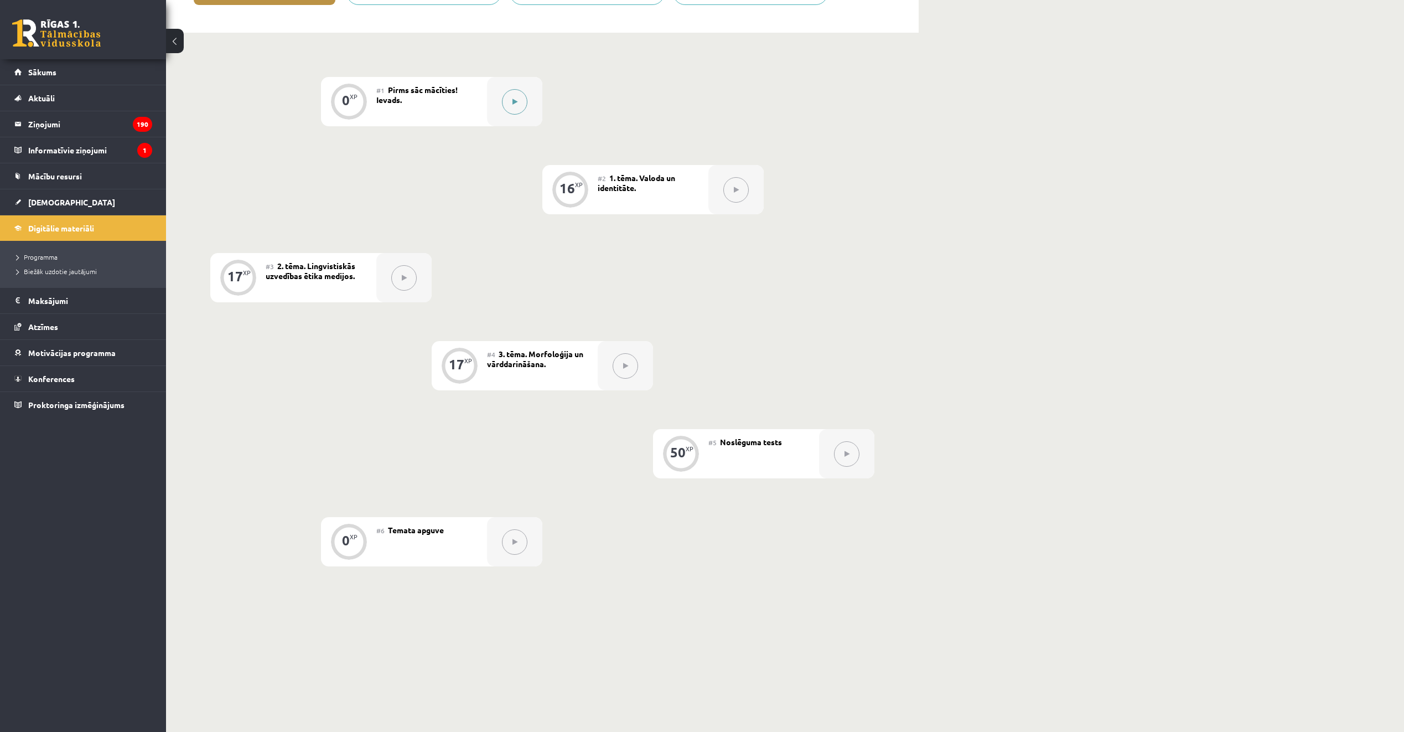
click at [511, 103] on button at bounding box center [514, 101] width 25 height 25
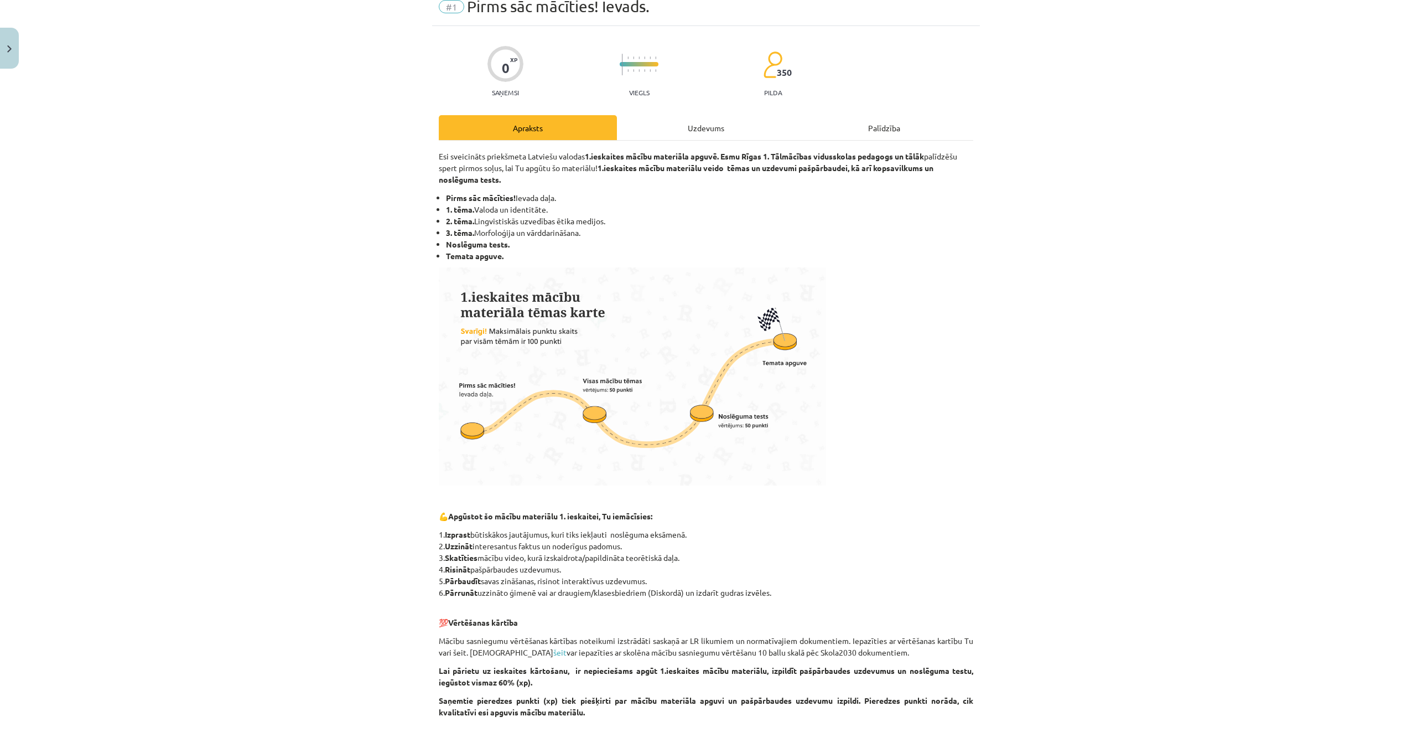
scroll to position [162, 0]
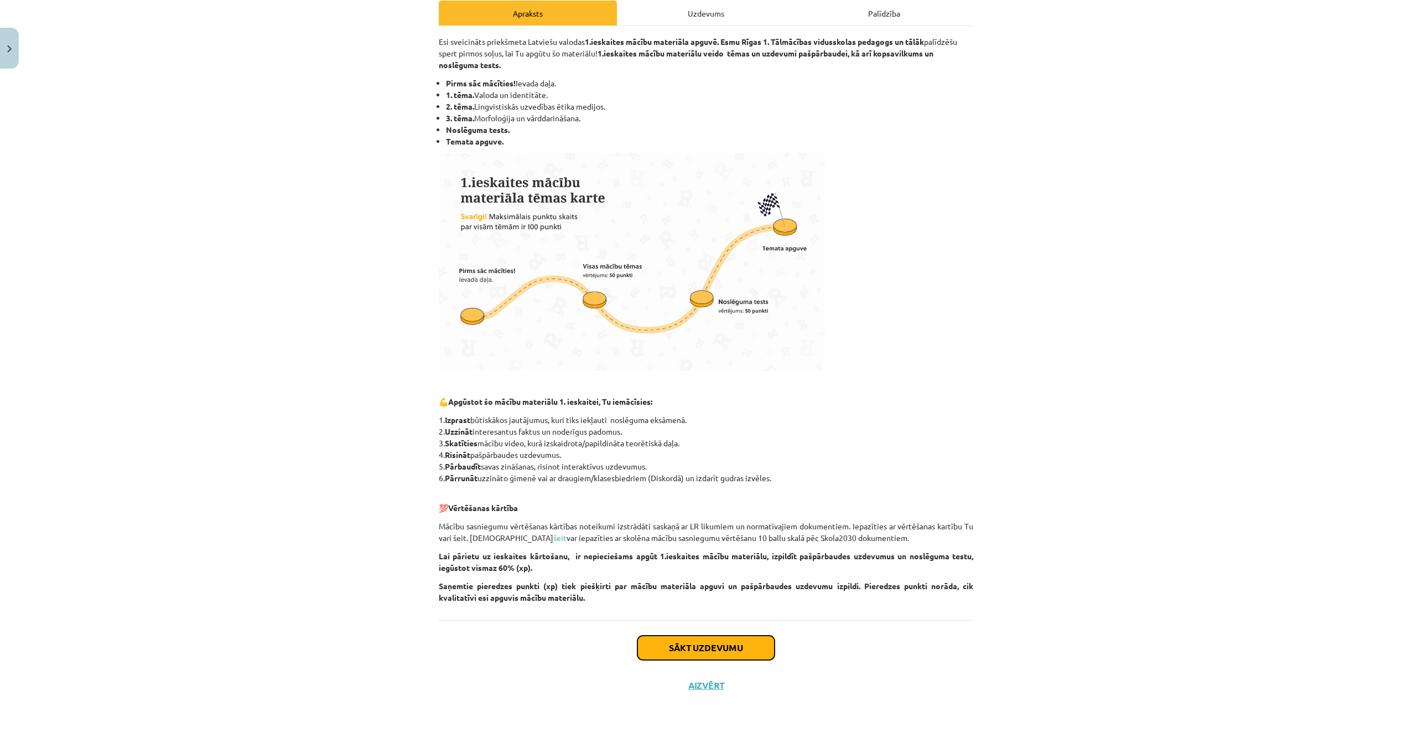
click at [739, 637] on button "Sākt uzdevumu" at bounding box center [706, 647] width 137 height 24
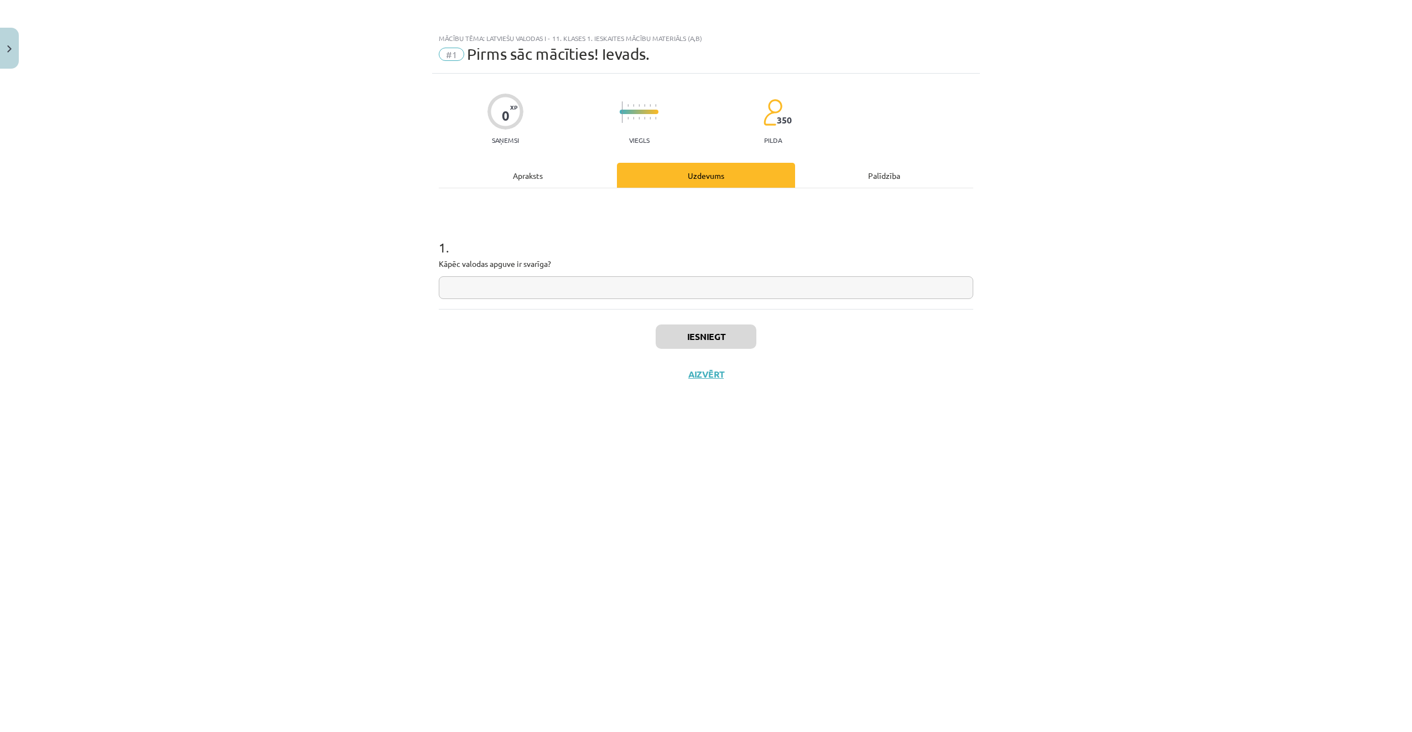
click at [581, 288] on input "text" at bounding box center [706, 287] width 535 height 23
type input "*"
type input "**"
click at [695, 342] on button "Iesniegt" at bounding box center [706, 336] width 101 height 24
click at [742, 390] on button "Nākamā nodarbība" at bounding box center [706, 381] width 108 height 25
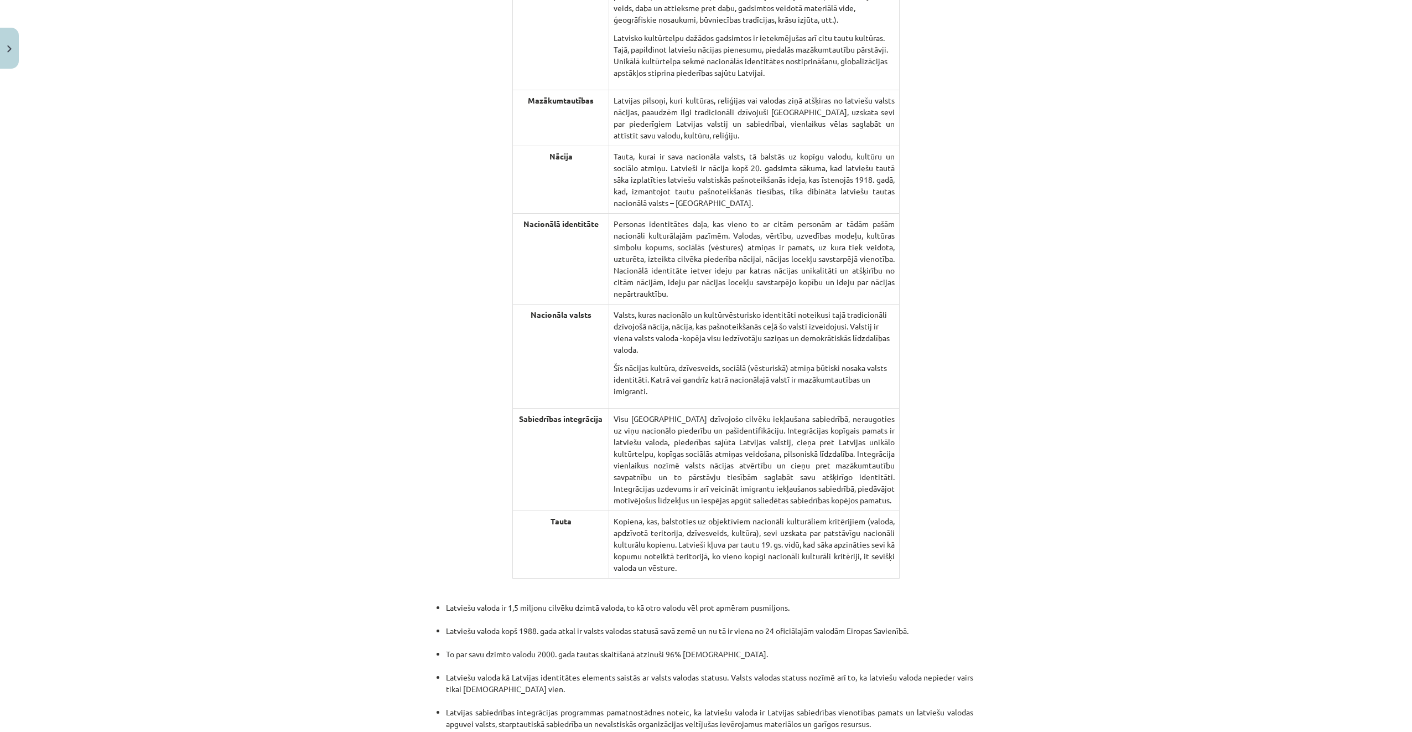
scroll to position [2004, 0]
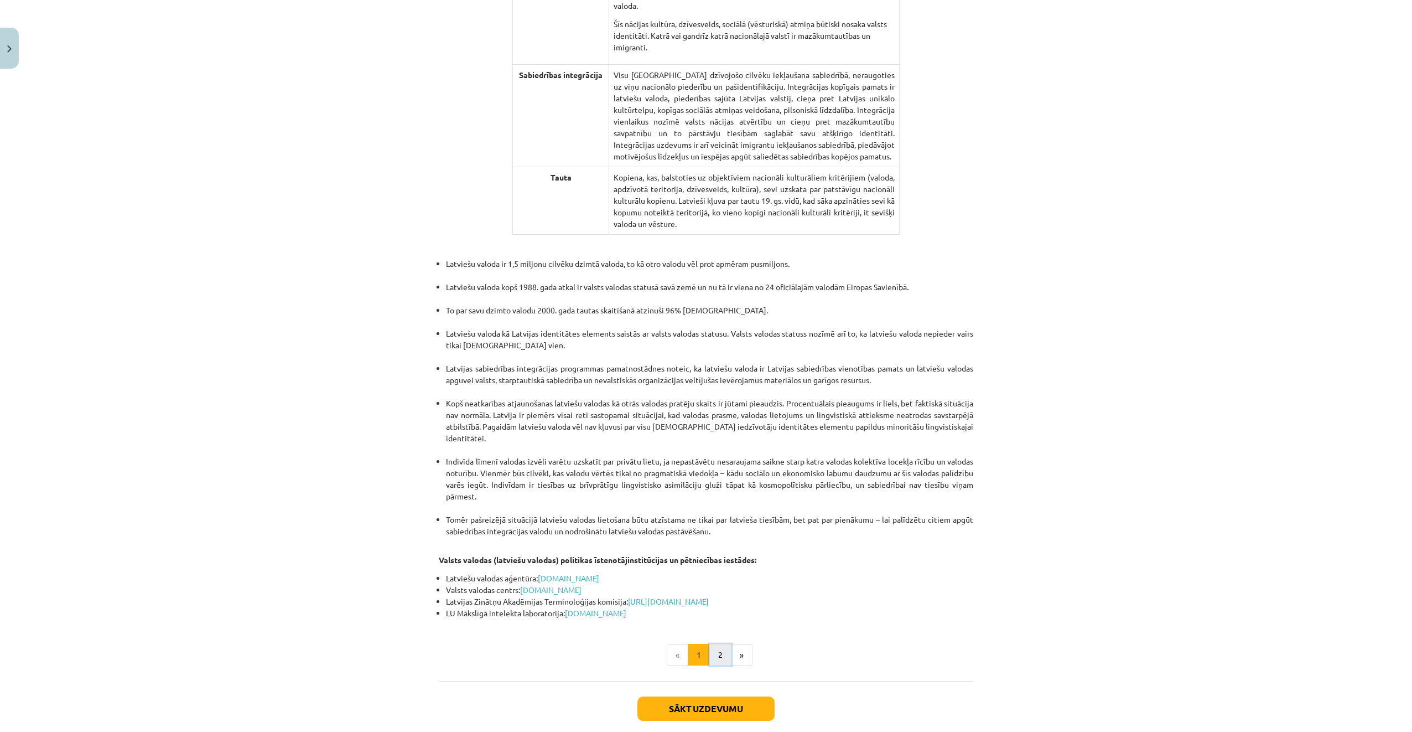
click at [714, 644] on button "2" at bounding box center [721, 655] width 22 height 22
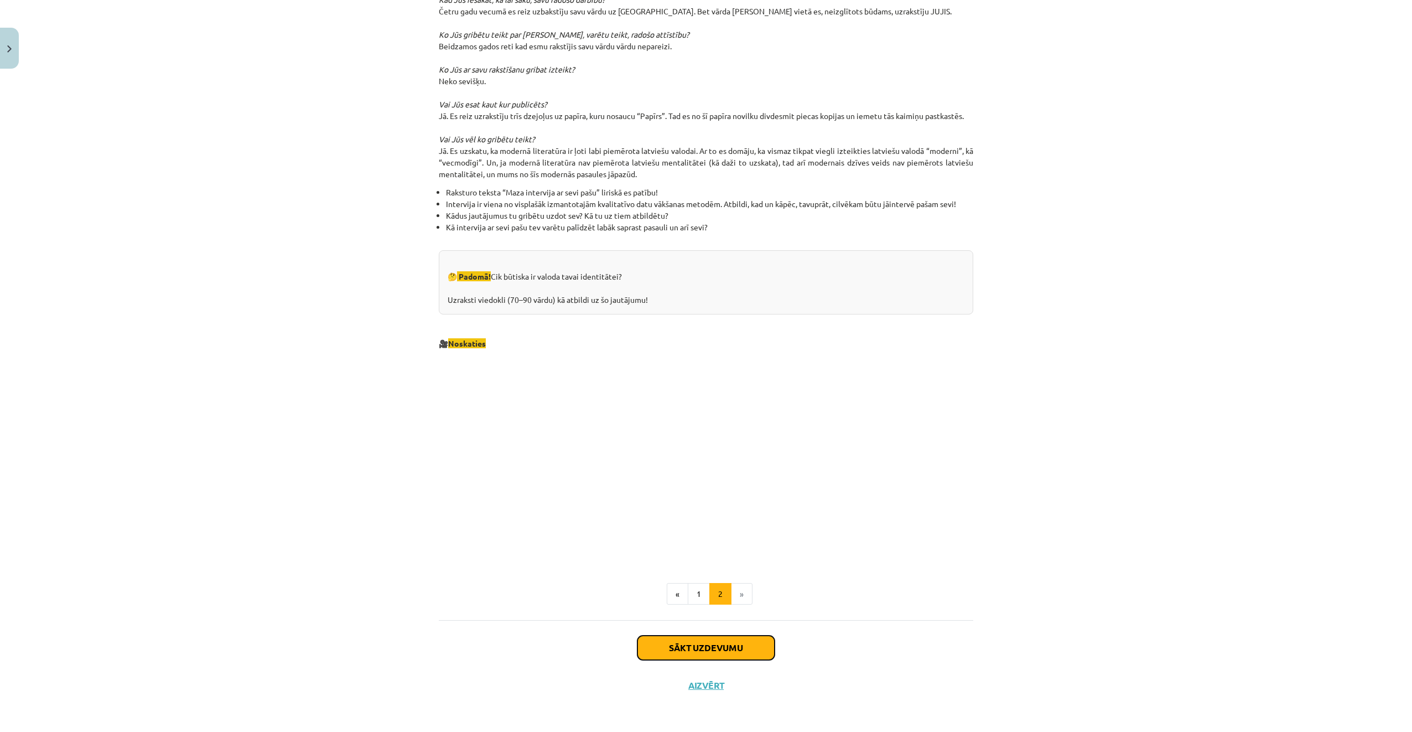
click at [733, 641] on button "Sākt uzdevumu" at bounding box center [706, 647] width 137 height 24
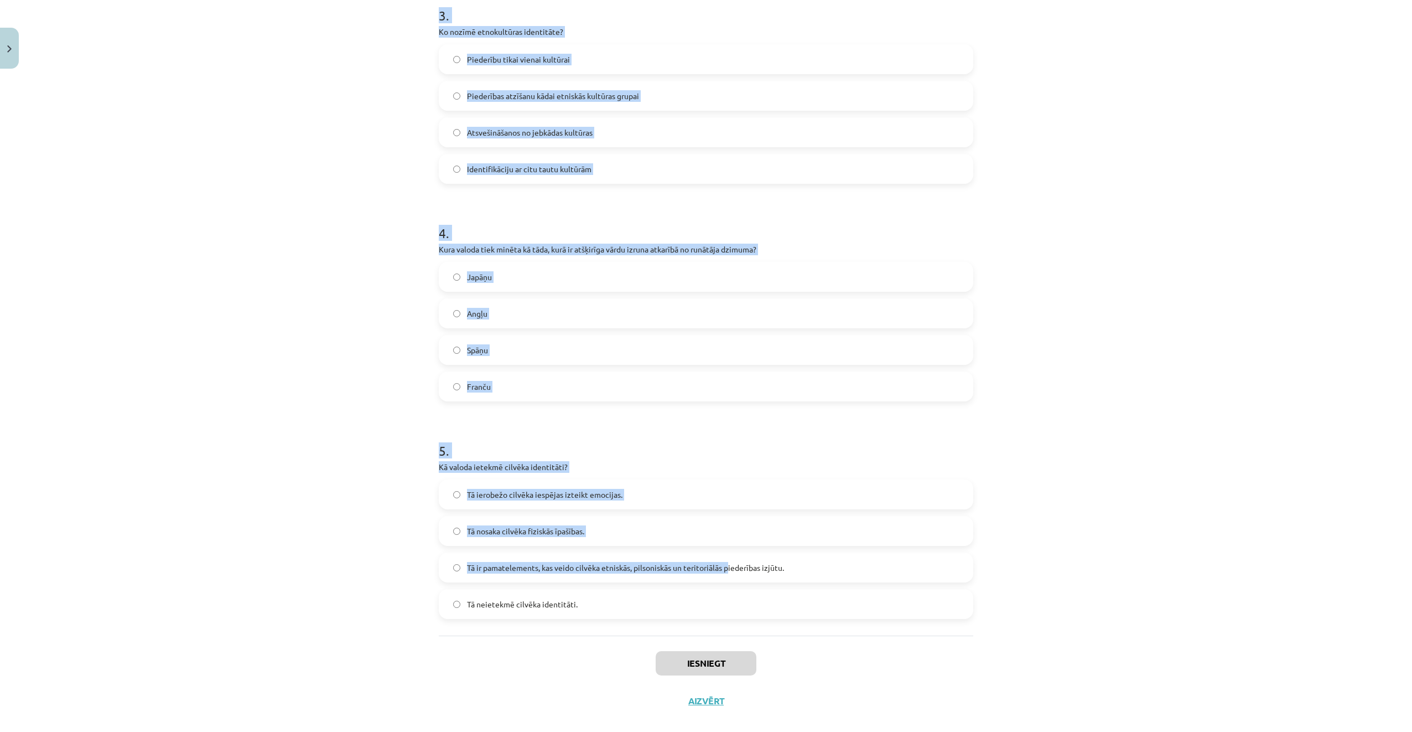
scroll to position [682, 0]
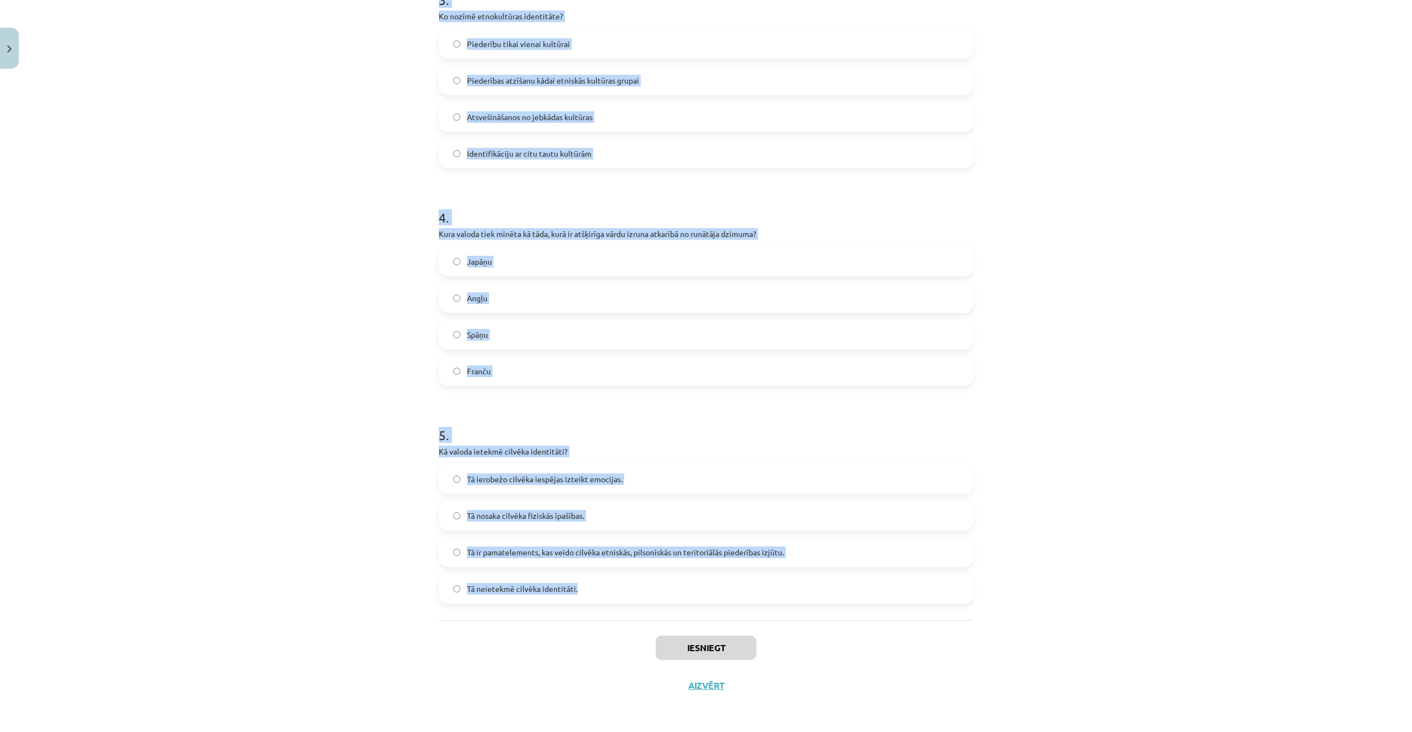
drag, startPoint x: 439, startPoint y: 260, endPoint x: 720, endPoint y: 583, distance: 427.6
click at [720, 583] on div "Mācību tēma: Latviešu valodas i - 11. klases 1. ieskaites mācību materiāls (a,b…" at bounding box center [706, 366] width 1412 height 732
copy form "1 . Kas ir viena no pazīstamākajām ģeogrāfiskās identitātes pazīmēm? Runātāja d…"
click at [348, 289] on div "Mācību tēma: Latviešu valodas i - 11. klases 1. ieskaites mācību materiāls (a,b…" at bounding box center [706, 366] width 1412 height 732
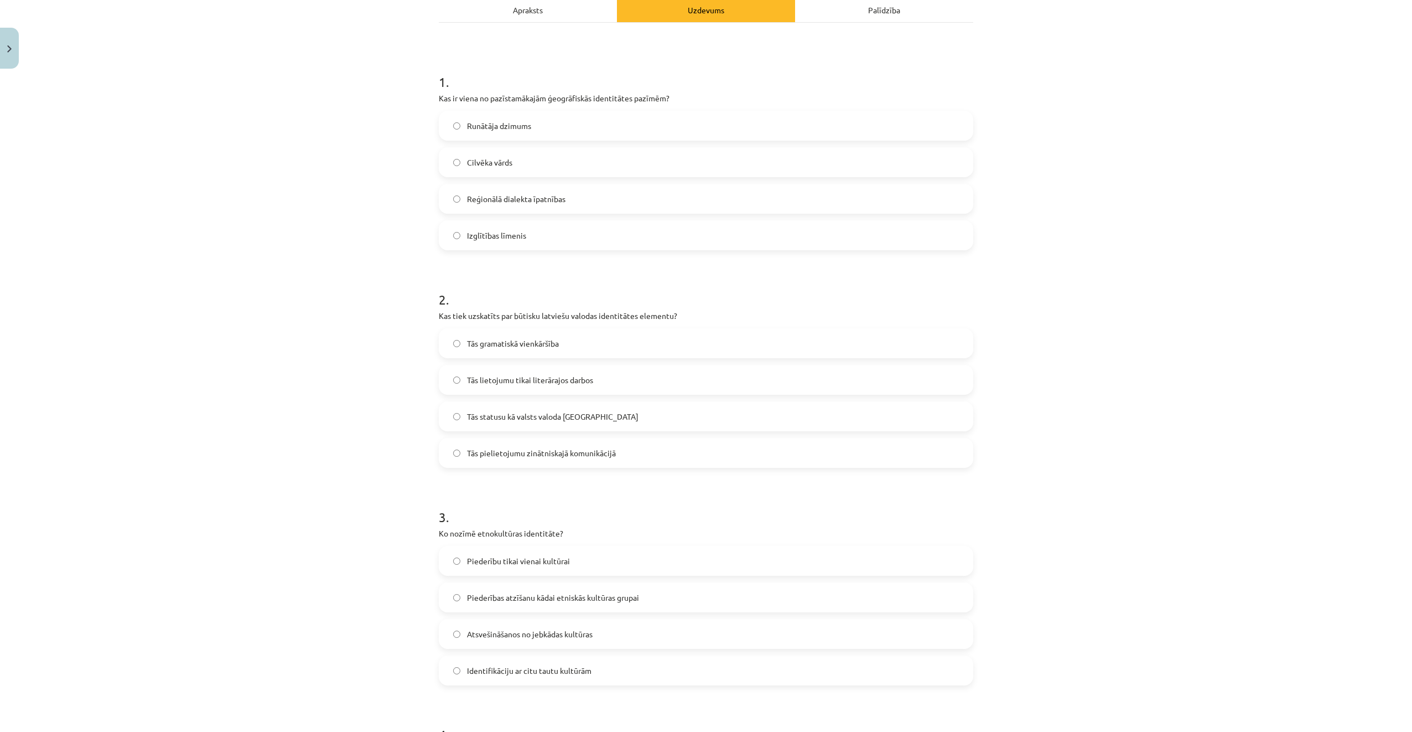
scroll to position [129, 0]
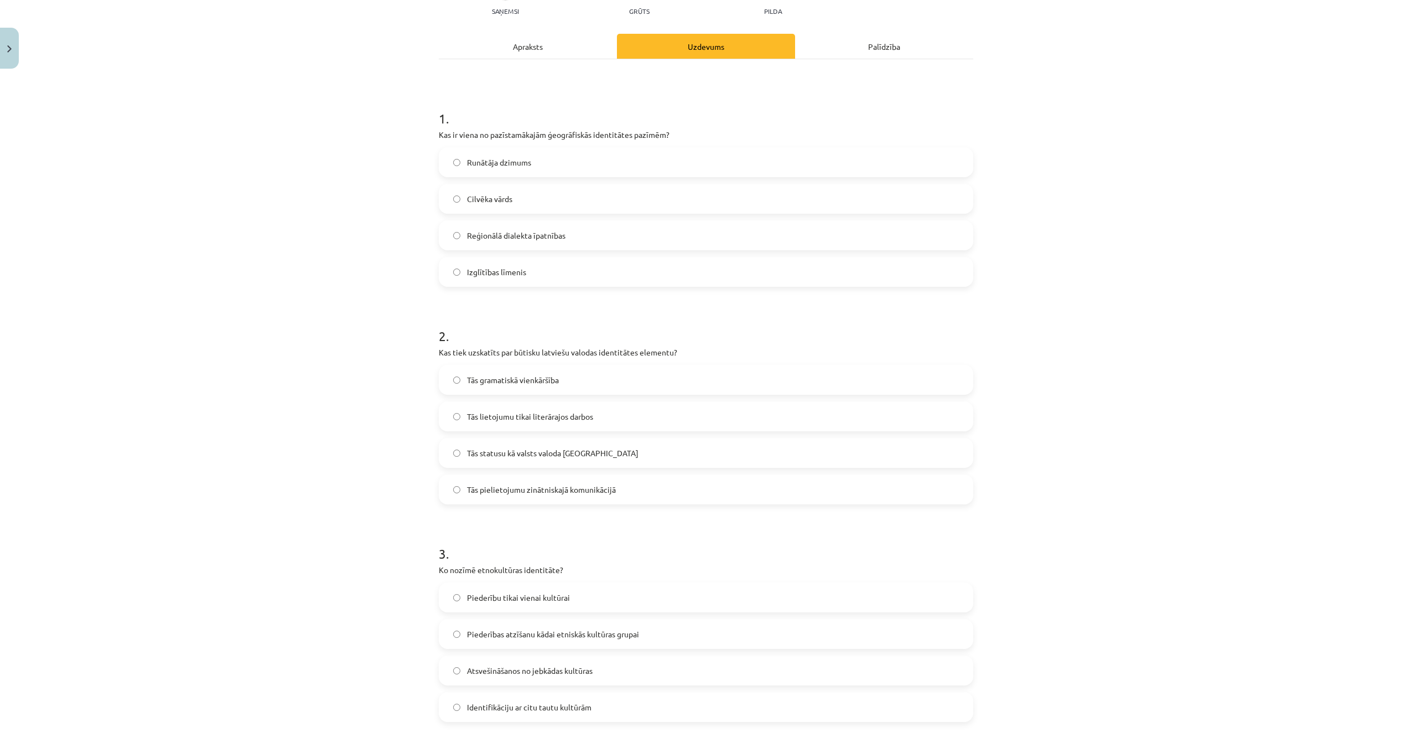
click at [601, 235] on label "Reģionālā dialekta īpatnības" at bounding box center [706, 235] width 532 height 28
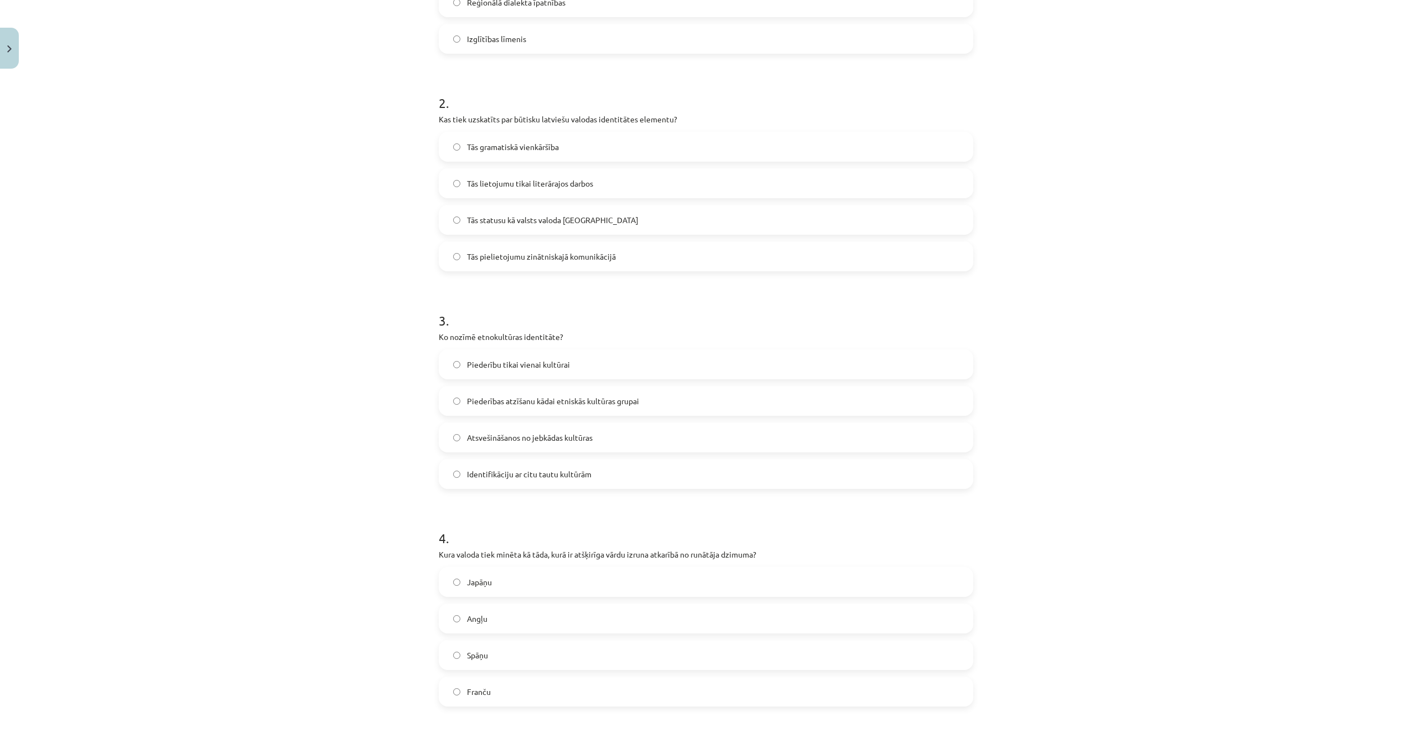
scroll to position [406, 0]
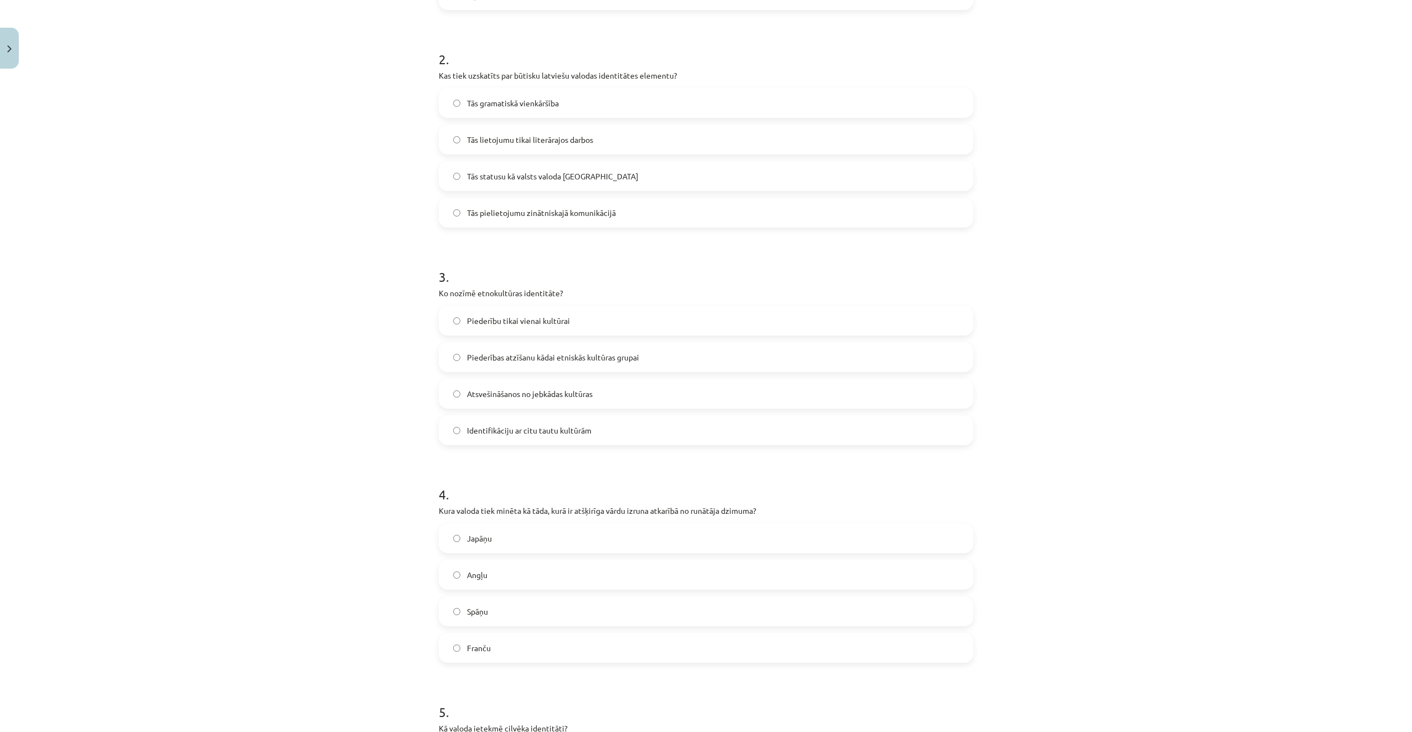
click at [573, 172] on span "Tās statusu kā valsts valoda Latvijā" at bounding box center [553, 176] width 172 height 12
click at [595, 352] on span "Piederības atzīšanu kādai etniskās kultūras grupai" at bounding box center [553, 357] width 172 height 12
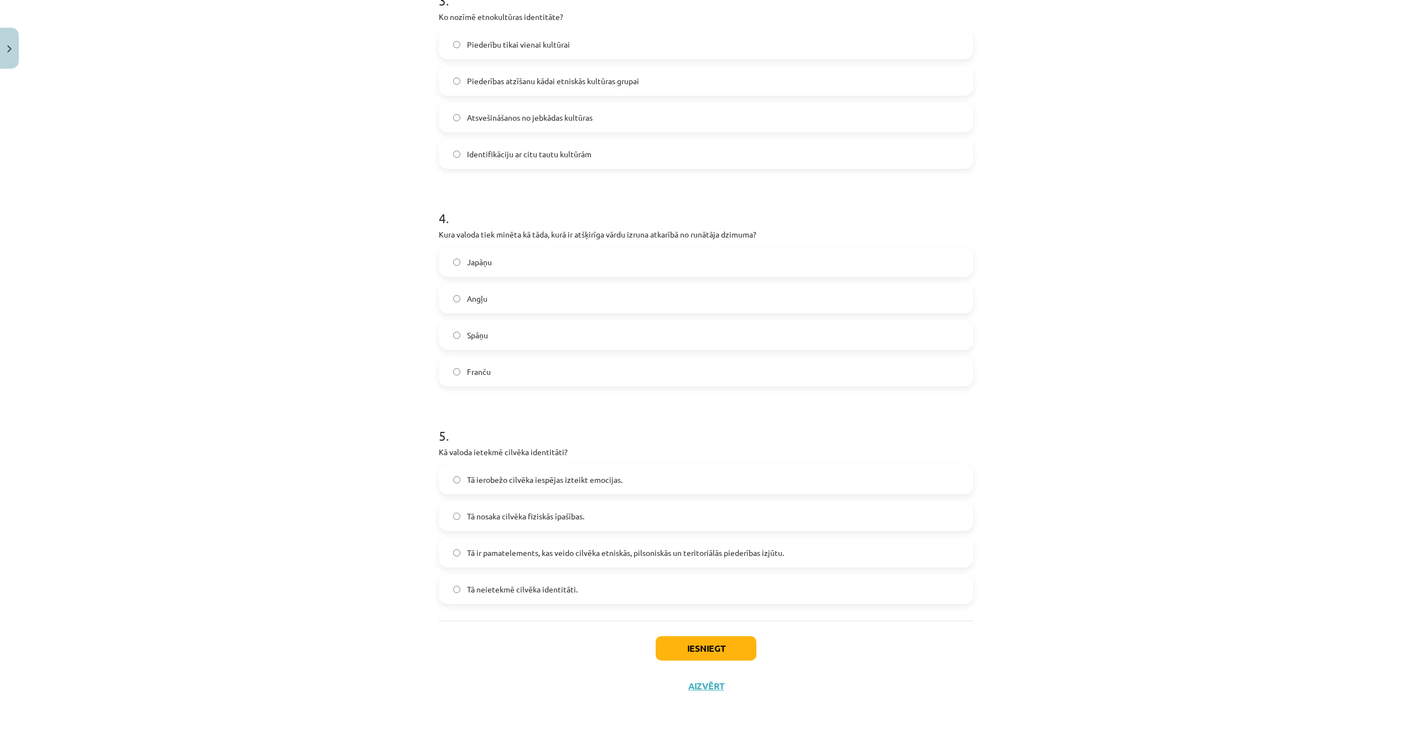
scroll to position [682, 0]
click at [512, 267] on label "Japāņu" at bounding box center [706, 261] width 532 height 28
click at [624, 566] on div "Tā ir pamatelements, kas veido cilvēka etniskās, pilsoniskās un teritoriālās pi…" at bounding box center [706, 552] width 535 height 30
click at [628, 559] on label "Tā ir pamatelements, kas veido cilvēka etniskās, pilsoniskās un teritoriālās pi…" at bounding box center [706, 552] width 532 height 28
click at [724, 650] on button "Iesniegt" at bounding box center [706, 647] width 101 height 24
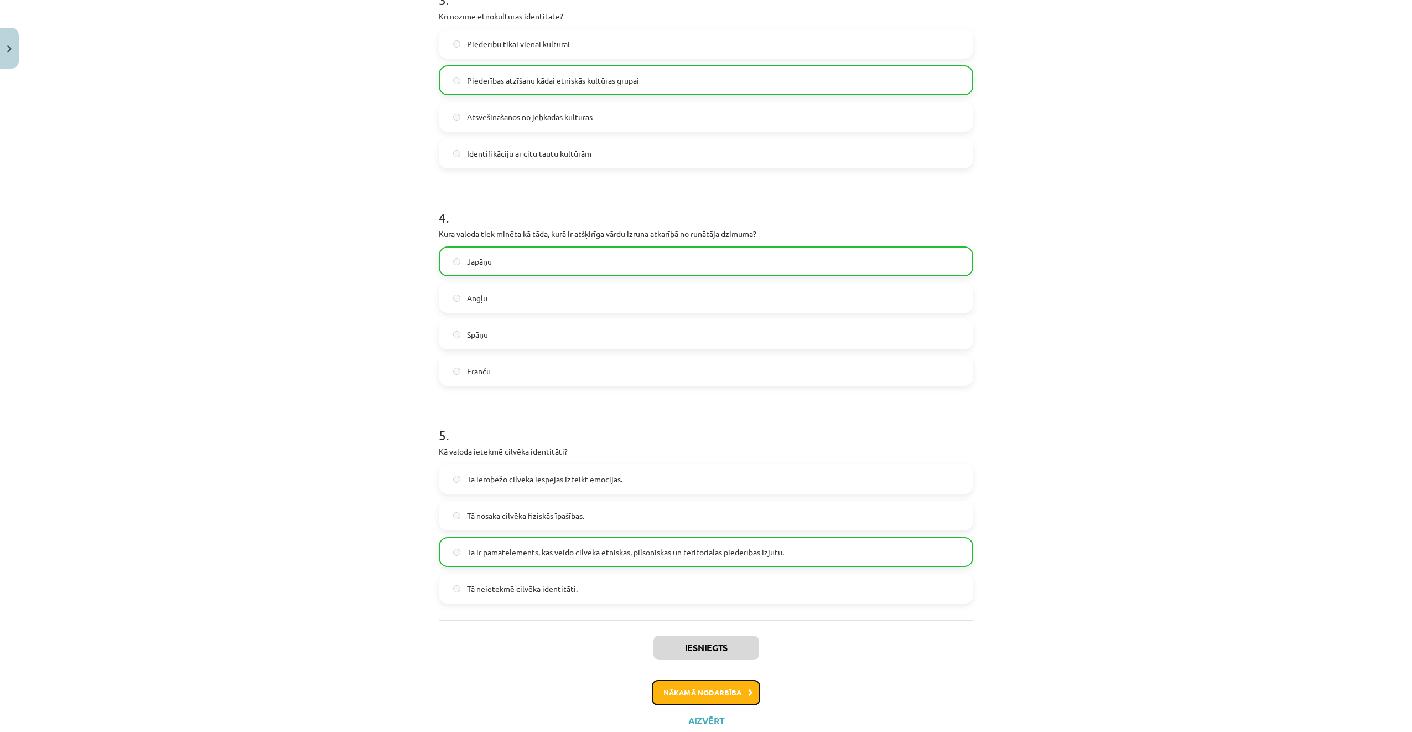
click at [701, 681] on button "Nākamā nodarbība" at bounding box center [706, 692] width 108 height 25
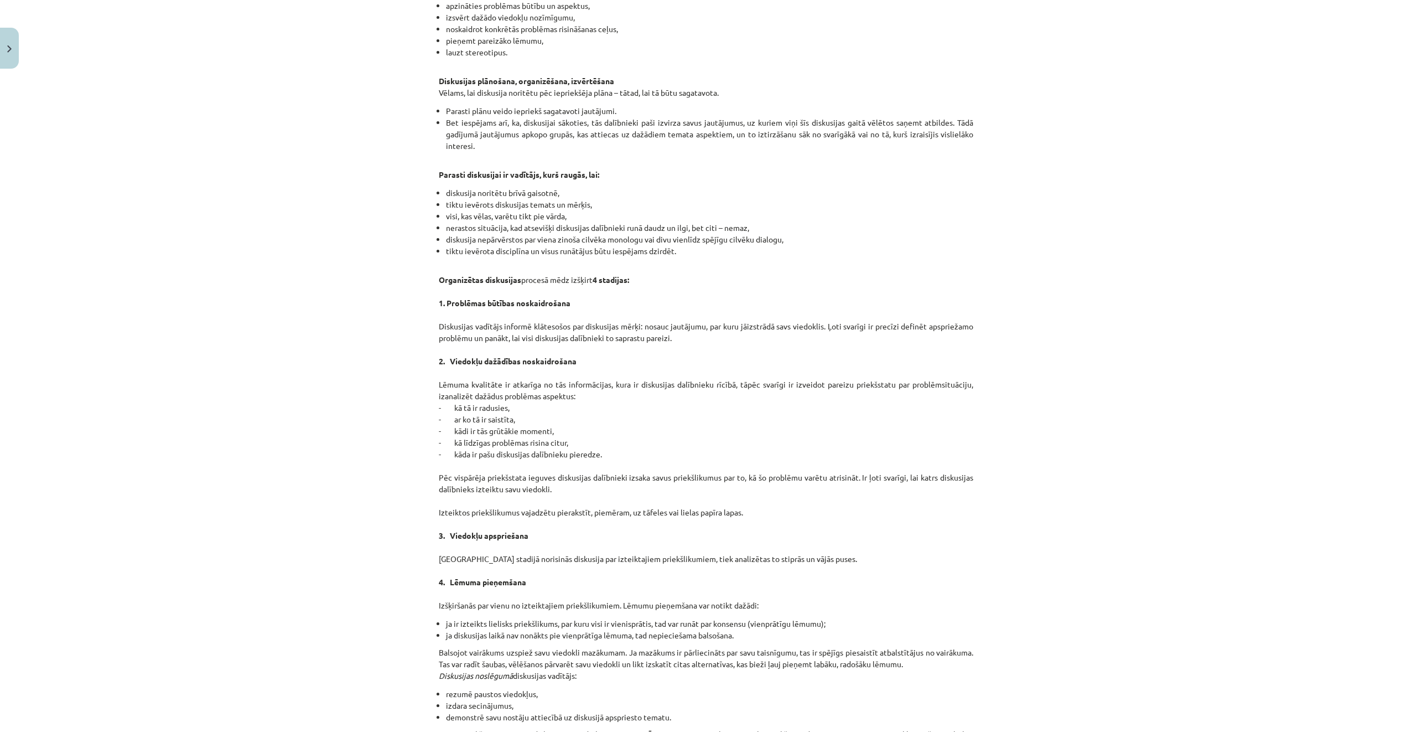
scroll to position [676, 0]
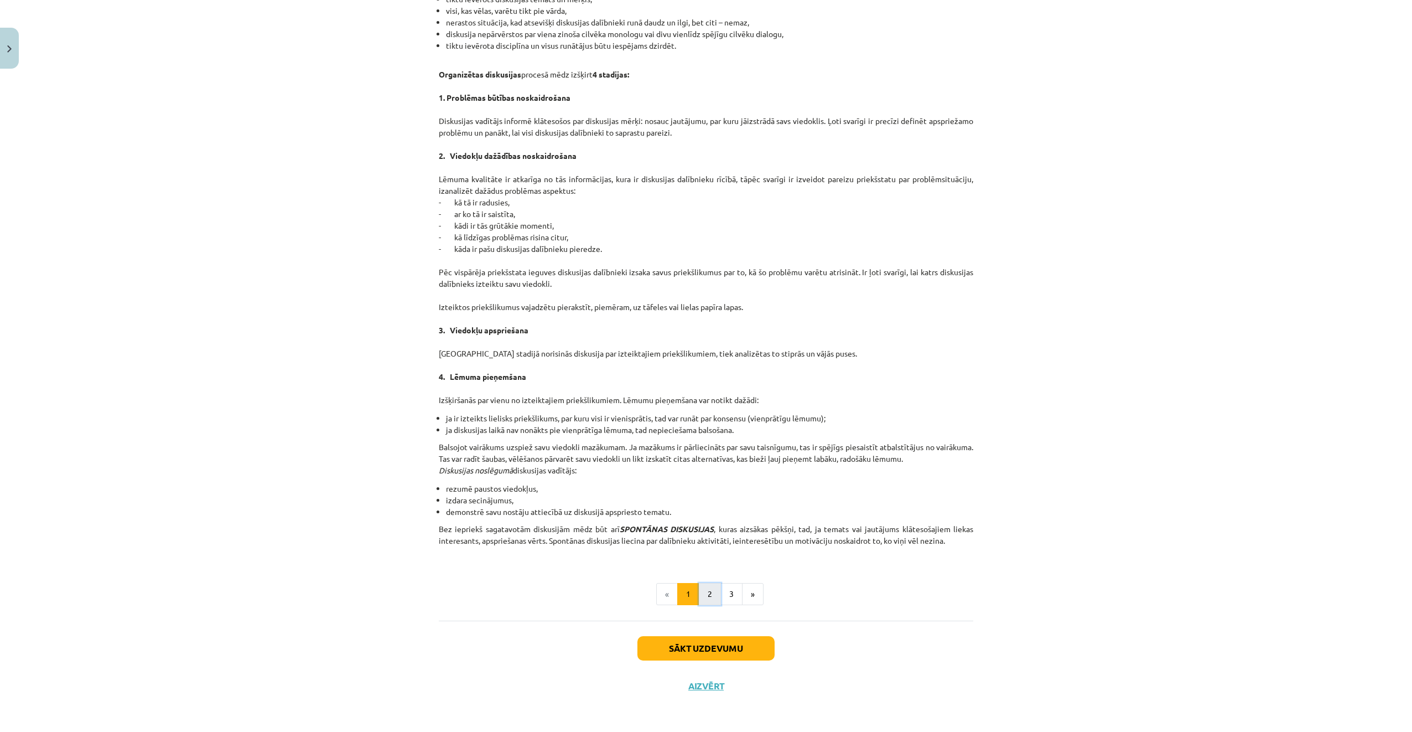
click at [709, 592] on button "2" at bounding box center [710, 594] width 22 height 22
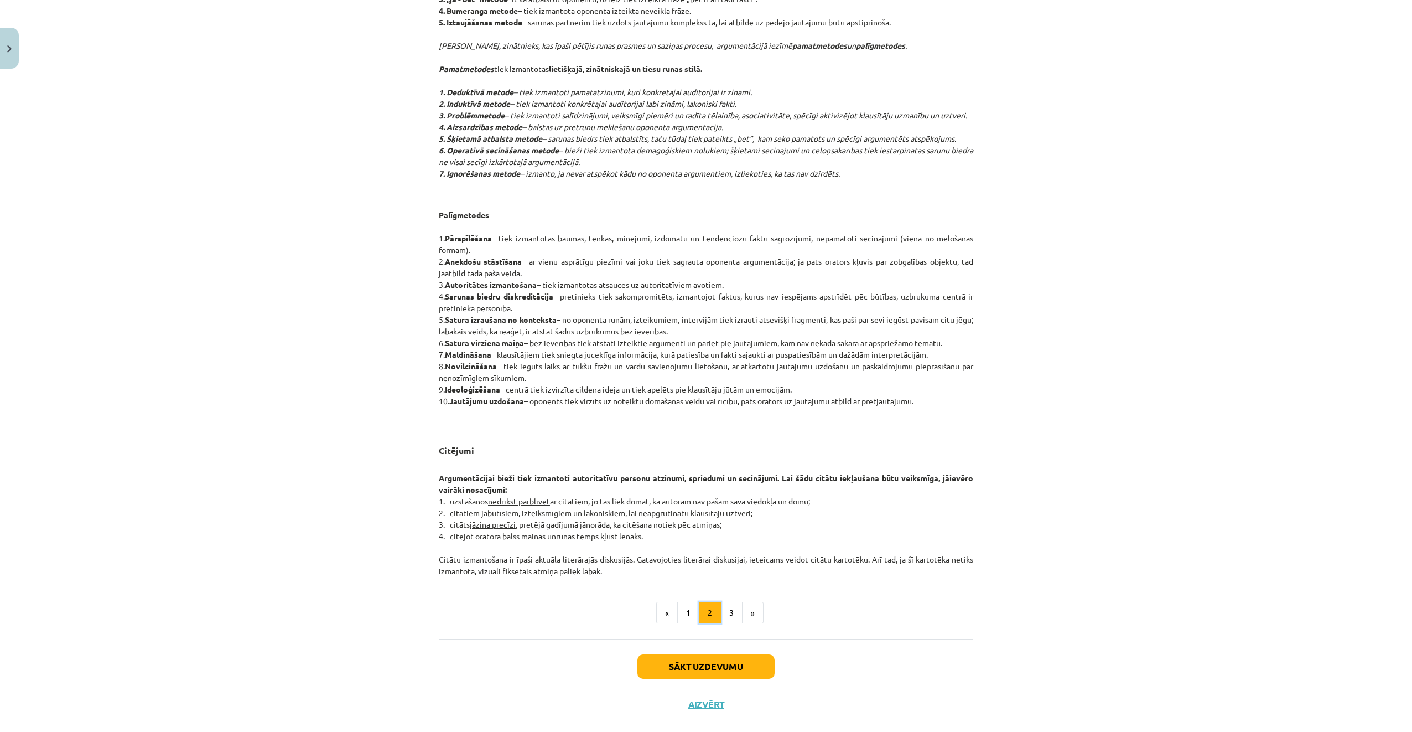
scroll to position [563, 0]
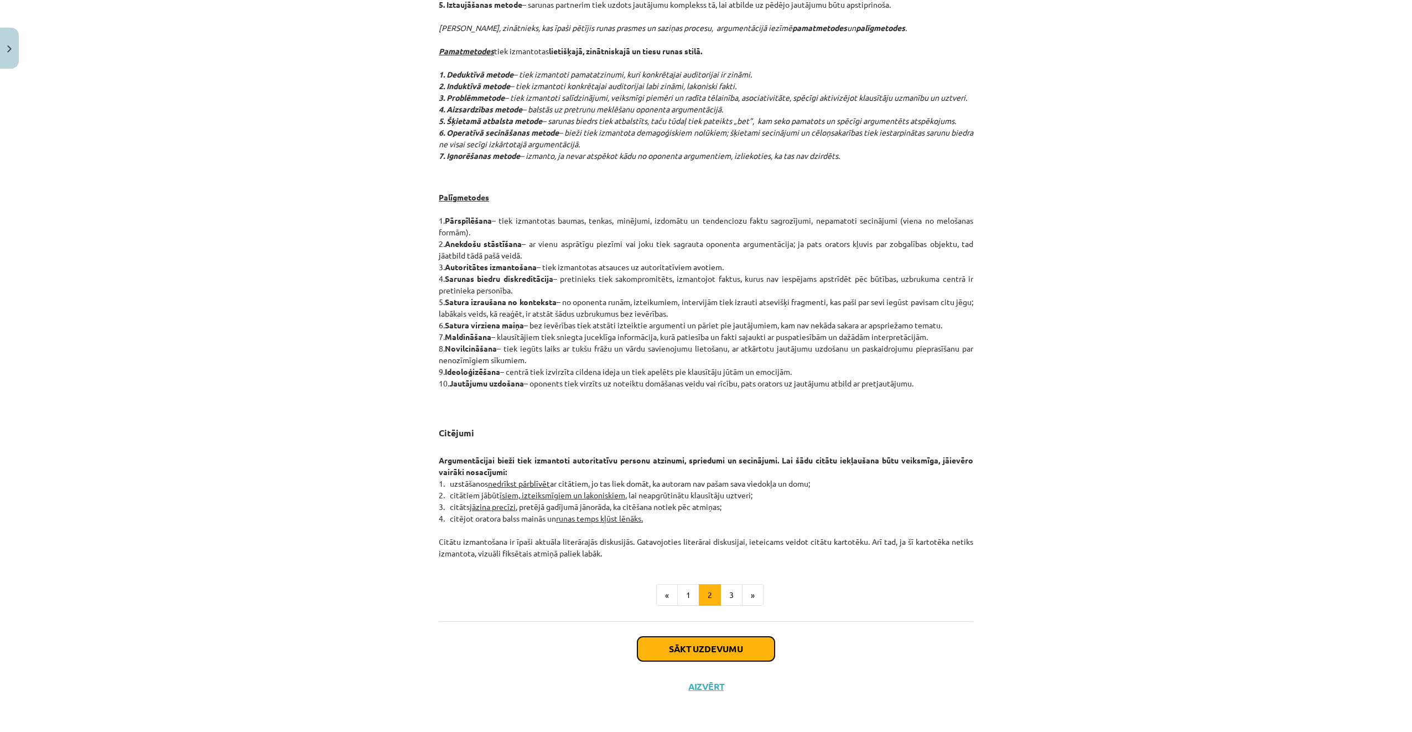
click at [691, 643] on button "Sākt uzdevumu" at bounding box center [706, 648] width 137 height 24
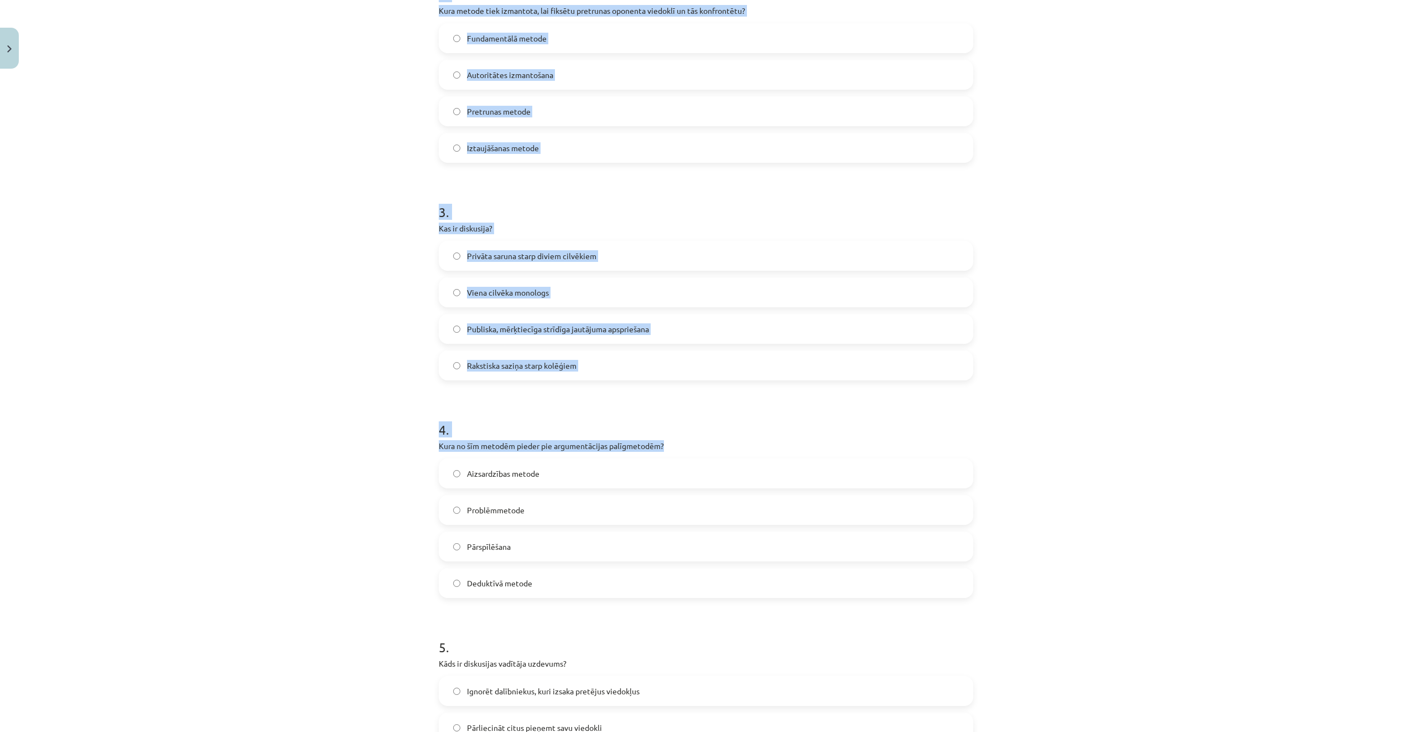
scroll to position [682, 0]
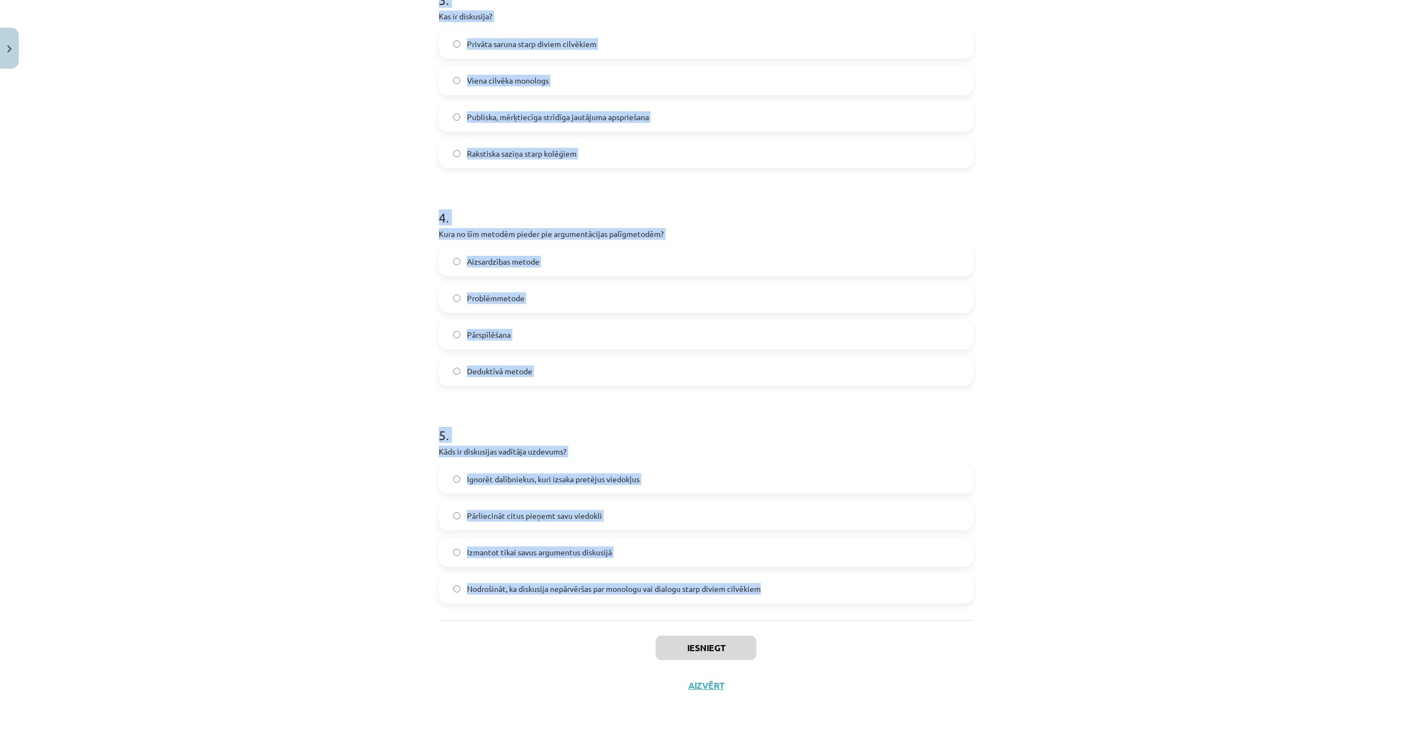
drag, startPoint x: 420, startPoint y: 216, endPoint x: 775, endPoint y: 580, distance: 508.0
click at [775, 580] on div "Mācību tēma: Latviešu valodas i - 11. klases 1. ieskaites mācību materiāls (a,b…" at bounding box center [706, 366] width 1412 height 732
copy form "1 . Kāds ir viens no galvenajiem diskusijas kultūras principiem? Pieprasīt, lai…"
click at [275, 172] on div "Mācību tēma: Latviešu valodas i - 11. klases 1. ieskaites mācību materiāls (a,b…" at bounding box center [706, 366] width 1412 height 732
click at [374, 164] on div "Mācību tēma: Latviešu valodas i - 11. klases 1. ieskaites mācību materiāls (a,b…" at bounding box center [706, 366] width 1412 height 732
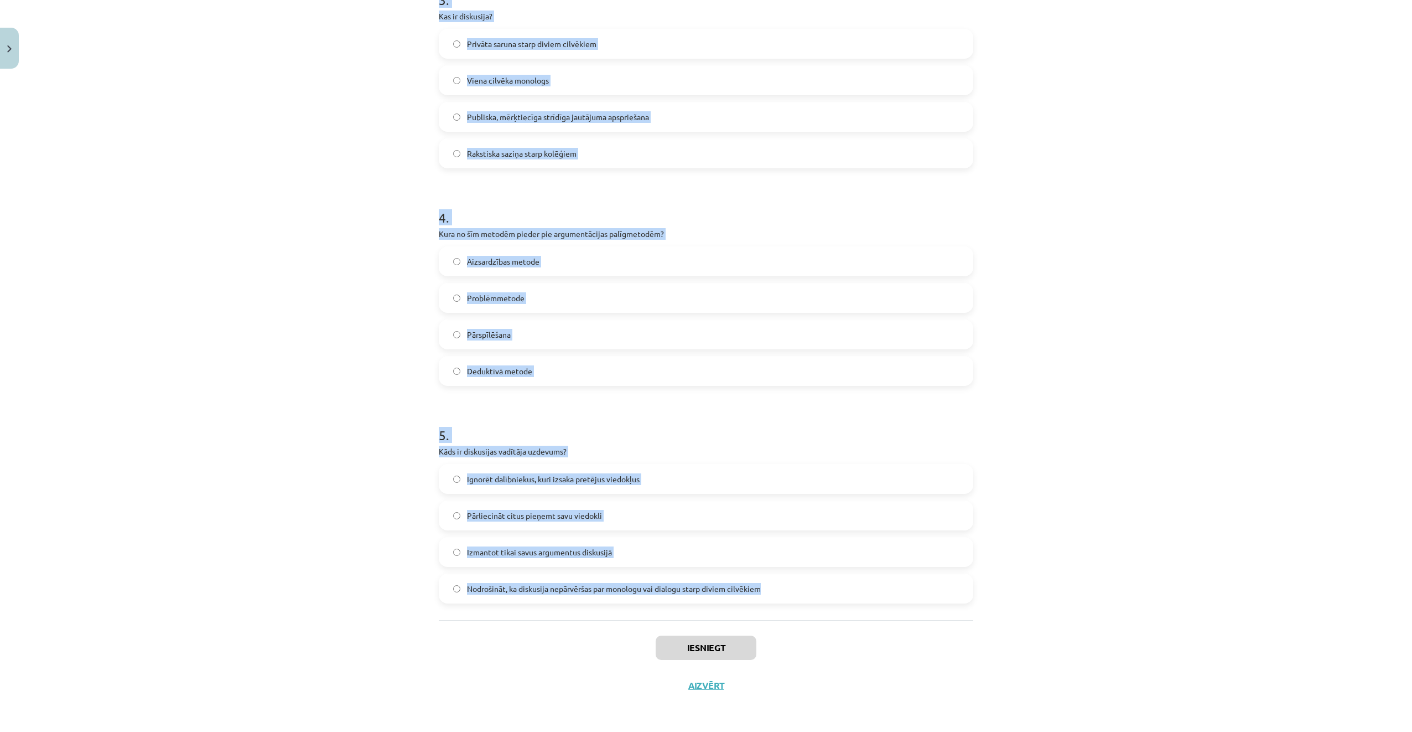
click at [412, 154] on div "Mācību tēma: Latviešu valodas i - 11. klases 1. ieskaites mācību materiāls (a,b…" at bounding box center [706, 366] width 1412 height 732
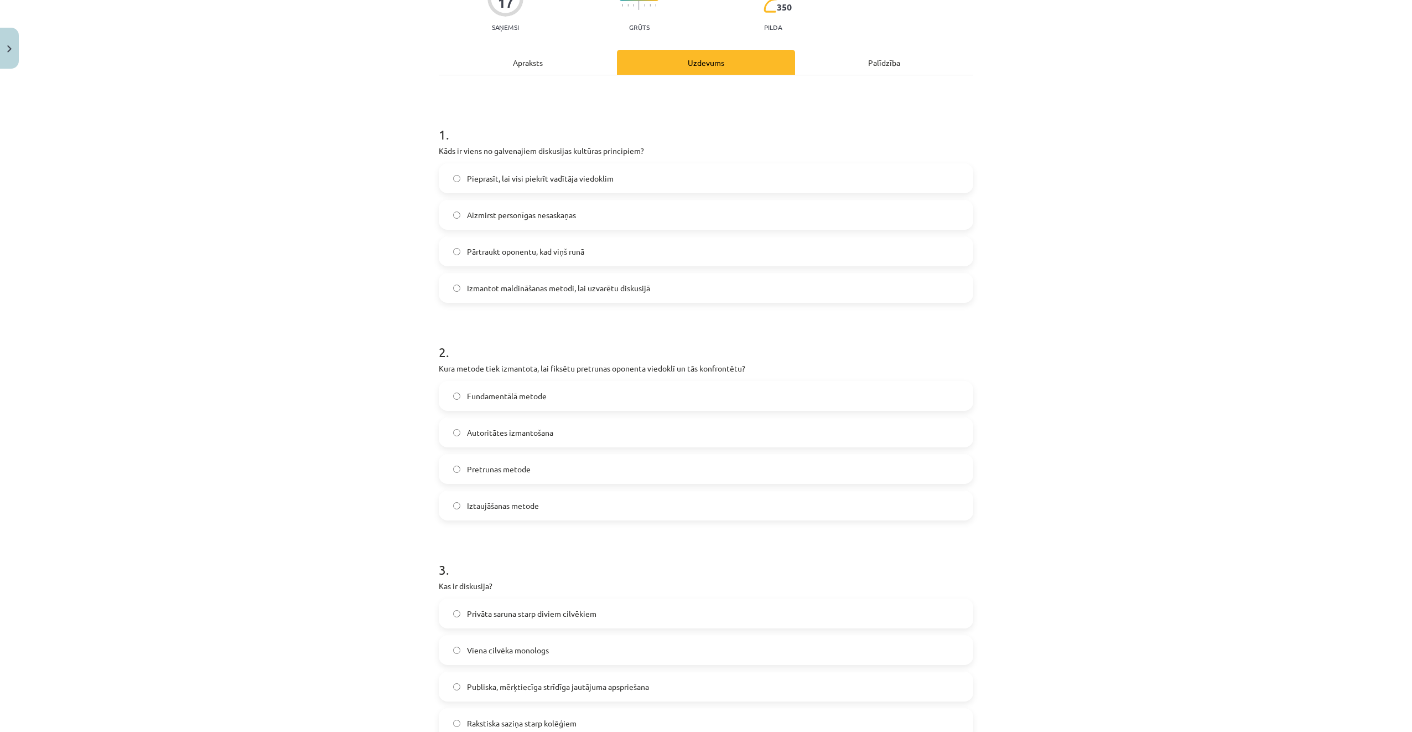
scroll to position [74, 0]
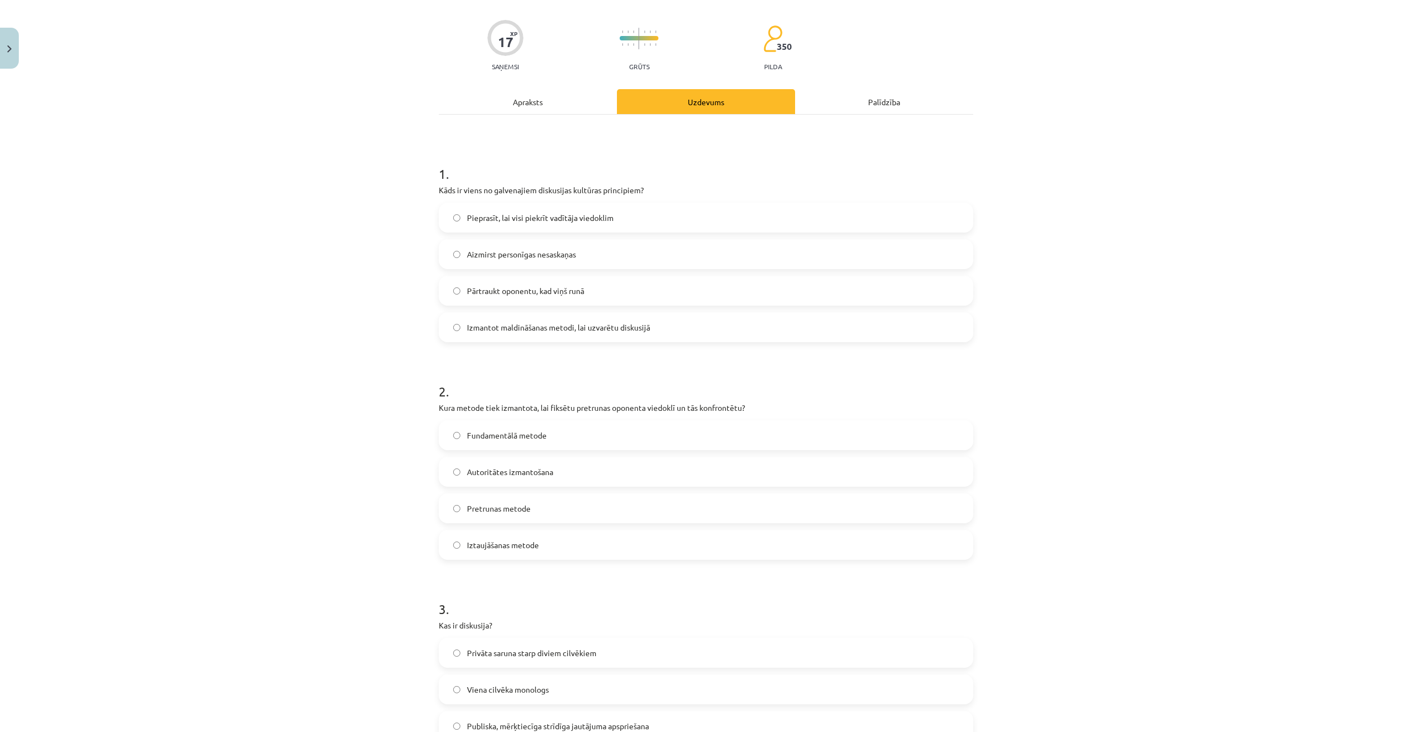
click at [603, 252] on label "Aizmirst personīgas nesaskaņas" at bounding box center [706, 254] width 532 height 28
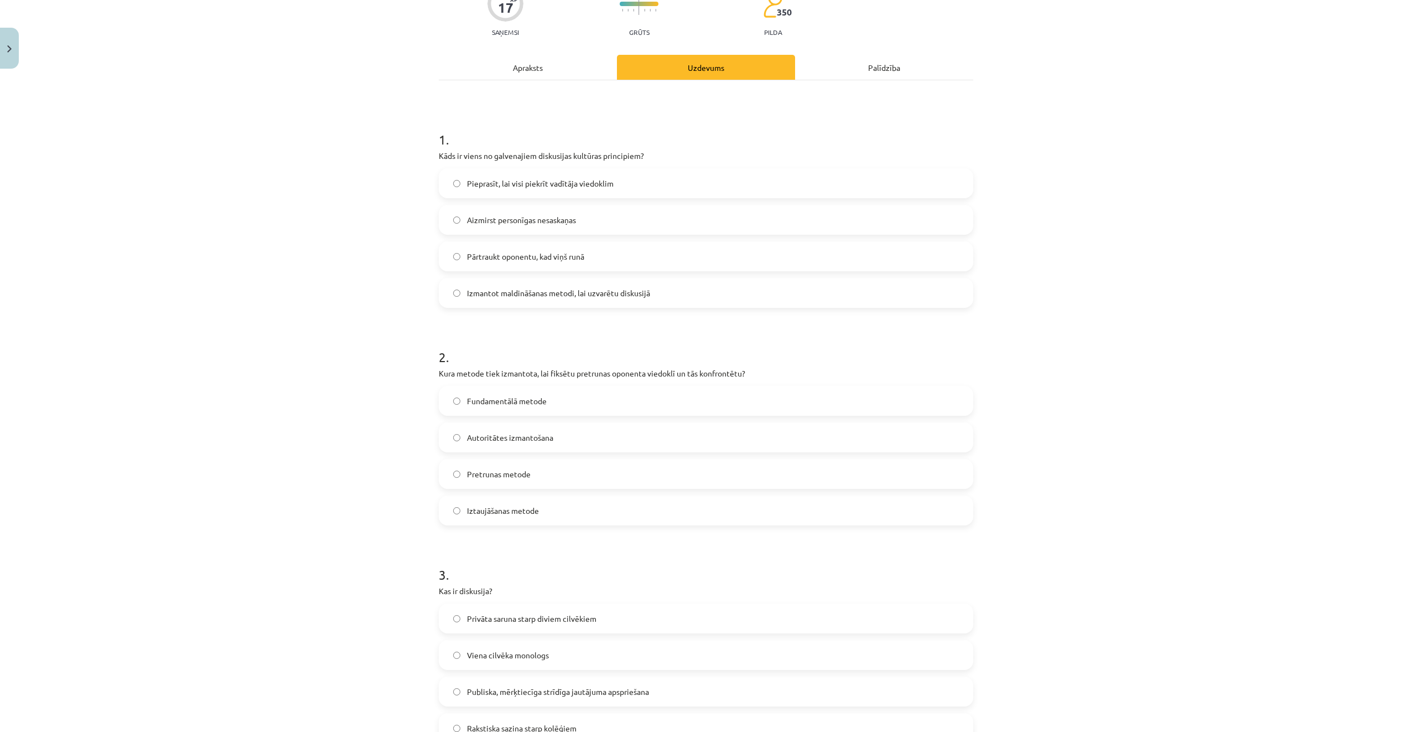
scroll to position [240, 0]
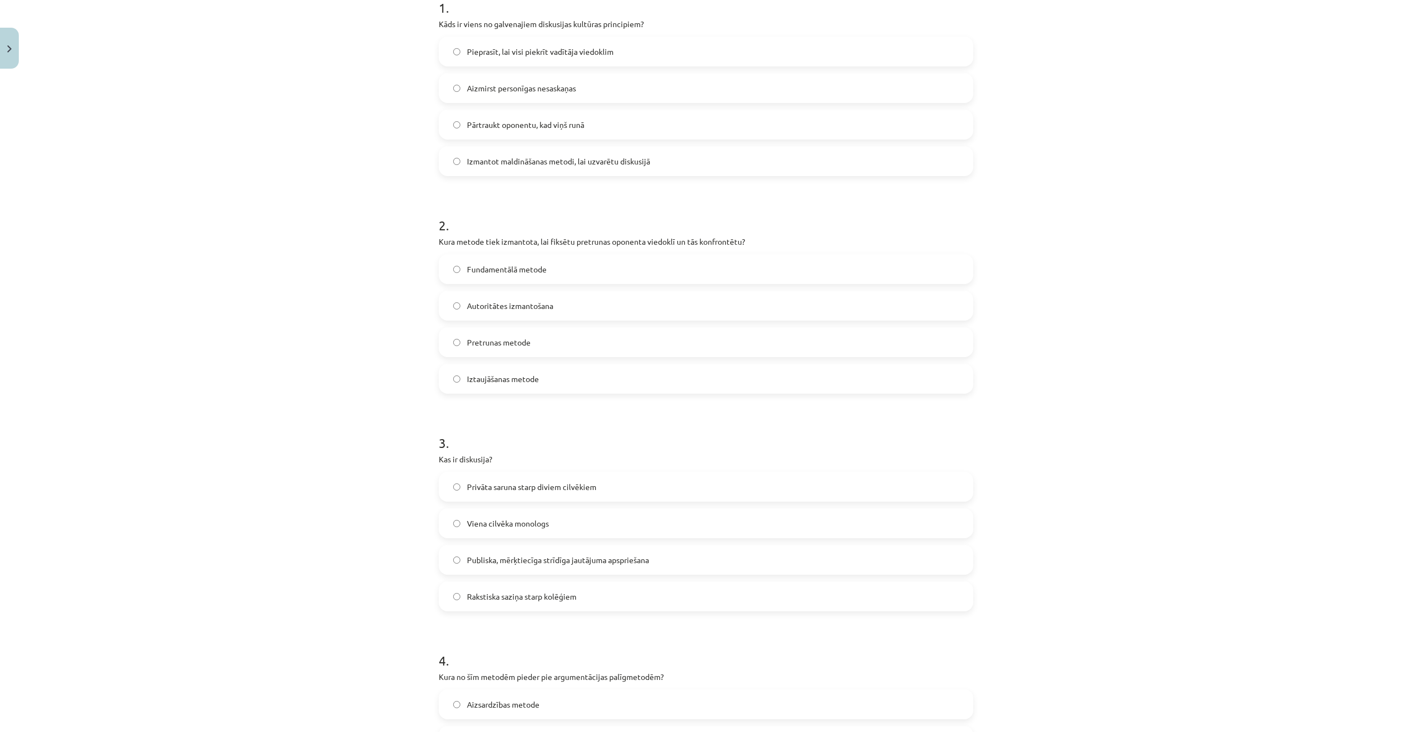
click at [596, 338] on label "Pretrunas metode" at bounding box center [706, 342] width 532 height 28
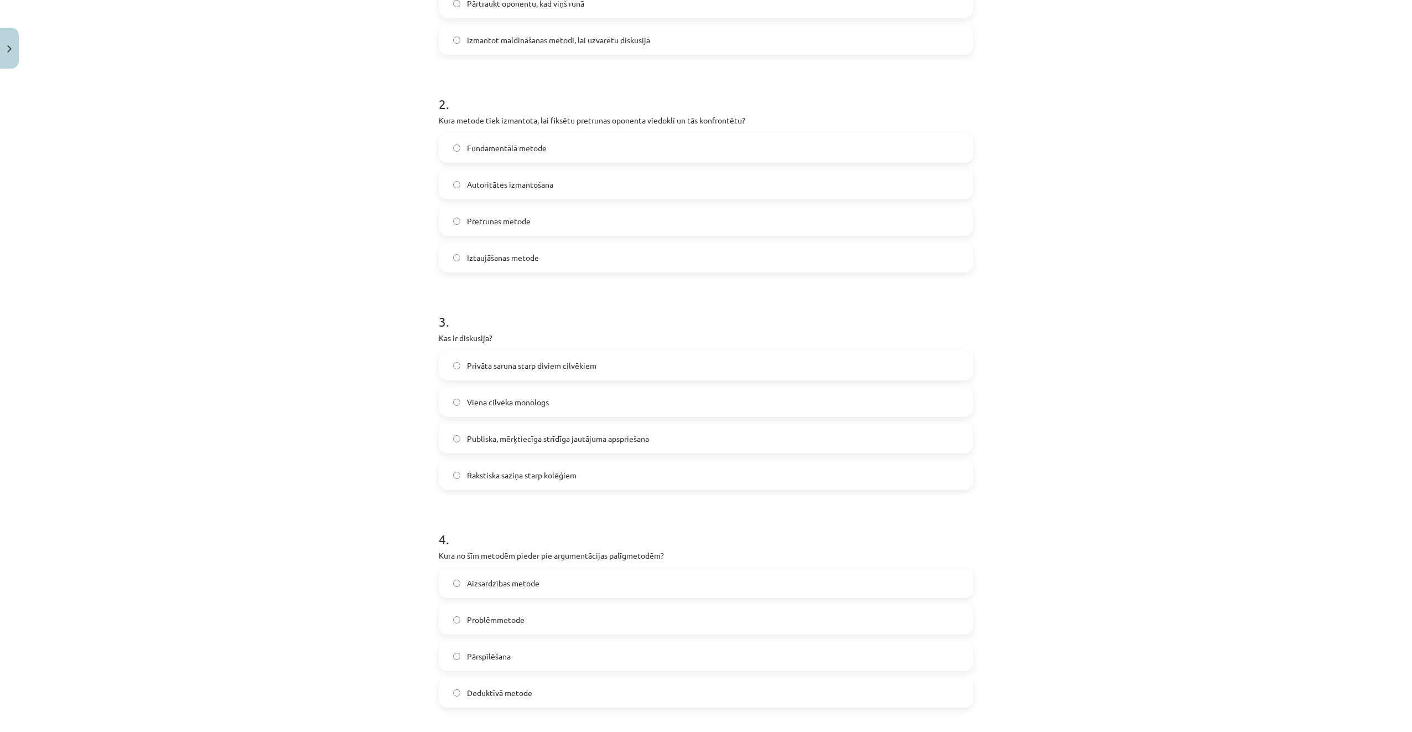
scroll to position [461, 0]
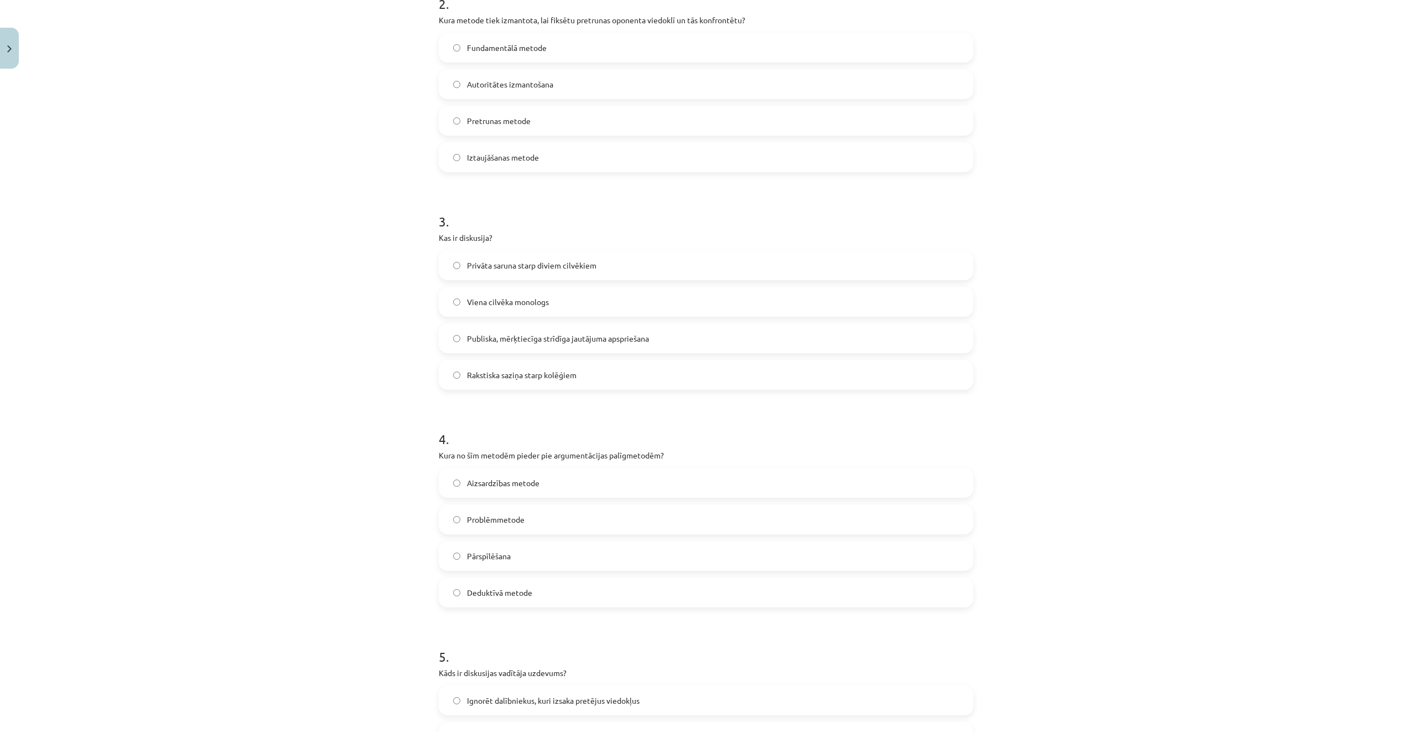
click at [546, 341] on span "Publiska, mērķtiecīga strīdīga jautājuma apspriešana" at bounding box center [558, 339] width 182 height 12
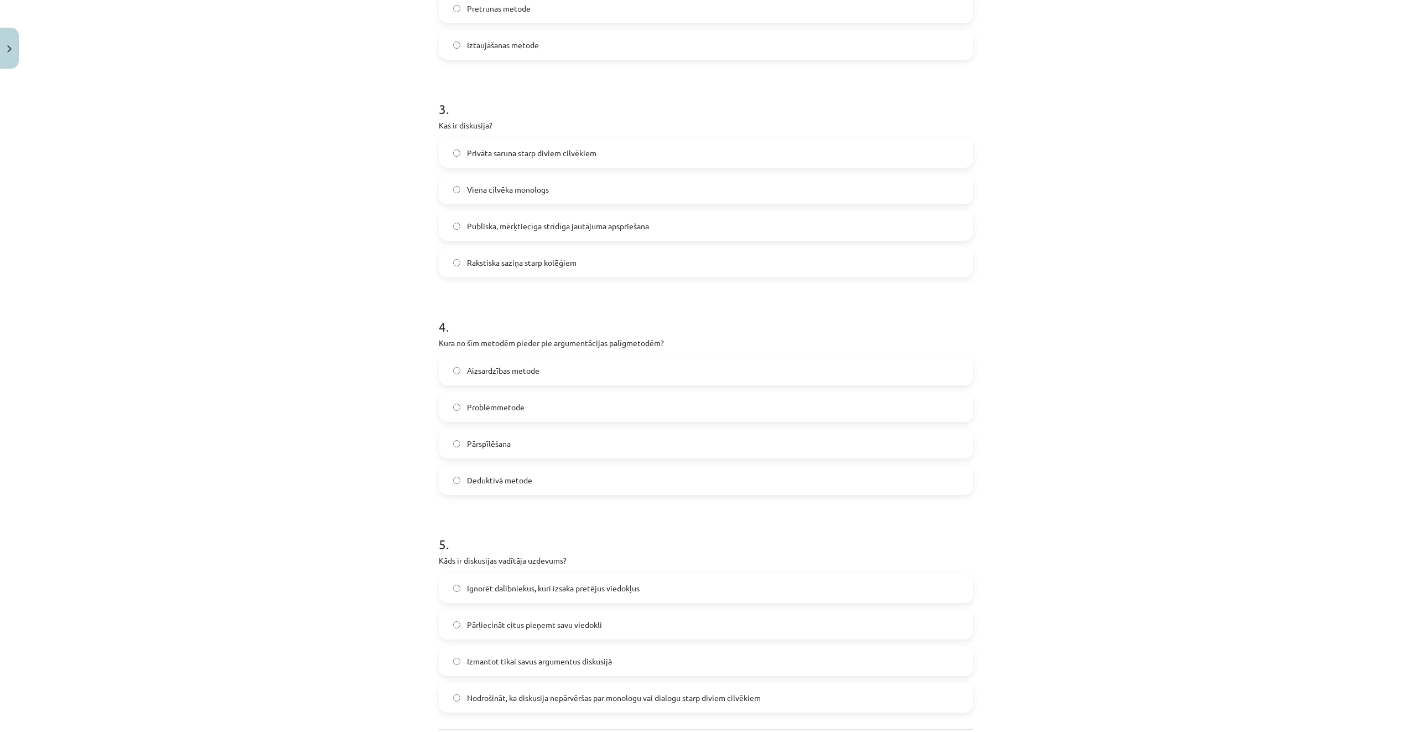
scroll to position [682, 0]
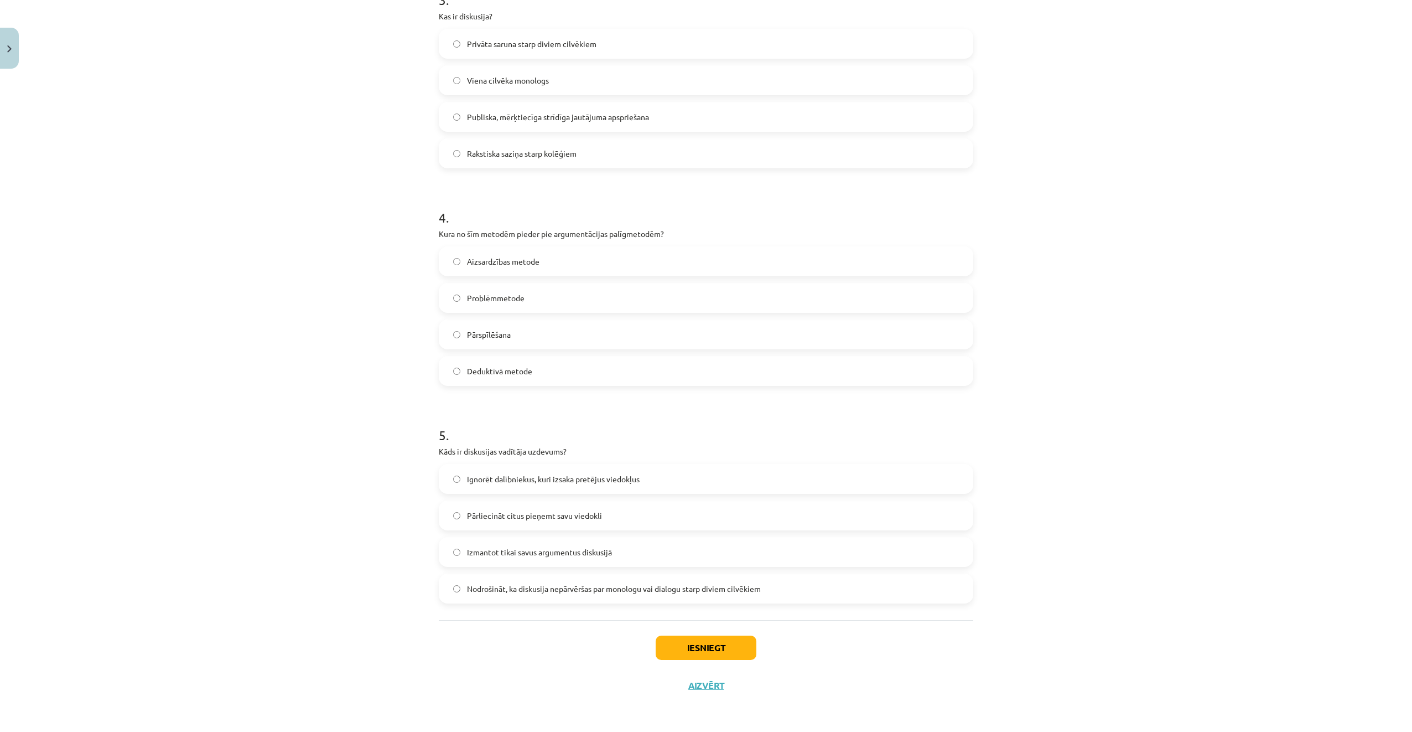
click at [524, 301] on label "Problēmmetode" at bounding box center [706, 298] width 532 height 28
click at [559, 587] on span "Nodrošināt, ka diskusija nepārvēršas par monologu vai dialogu starp diviem cilv…" at bounding box center [614, 589] width 294 height 12
click at [706, 650] on button "Iesniegt" at bounding box center [706, 647] width 101 height 24
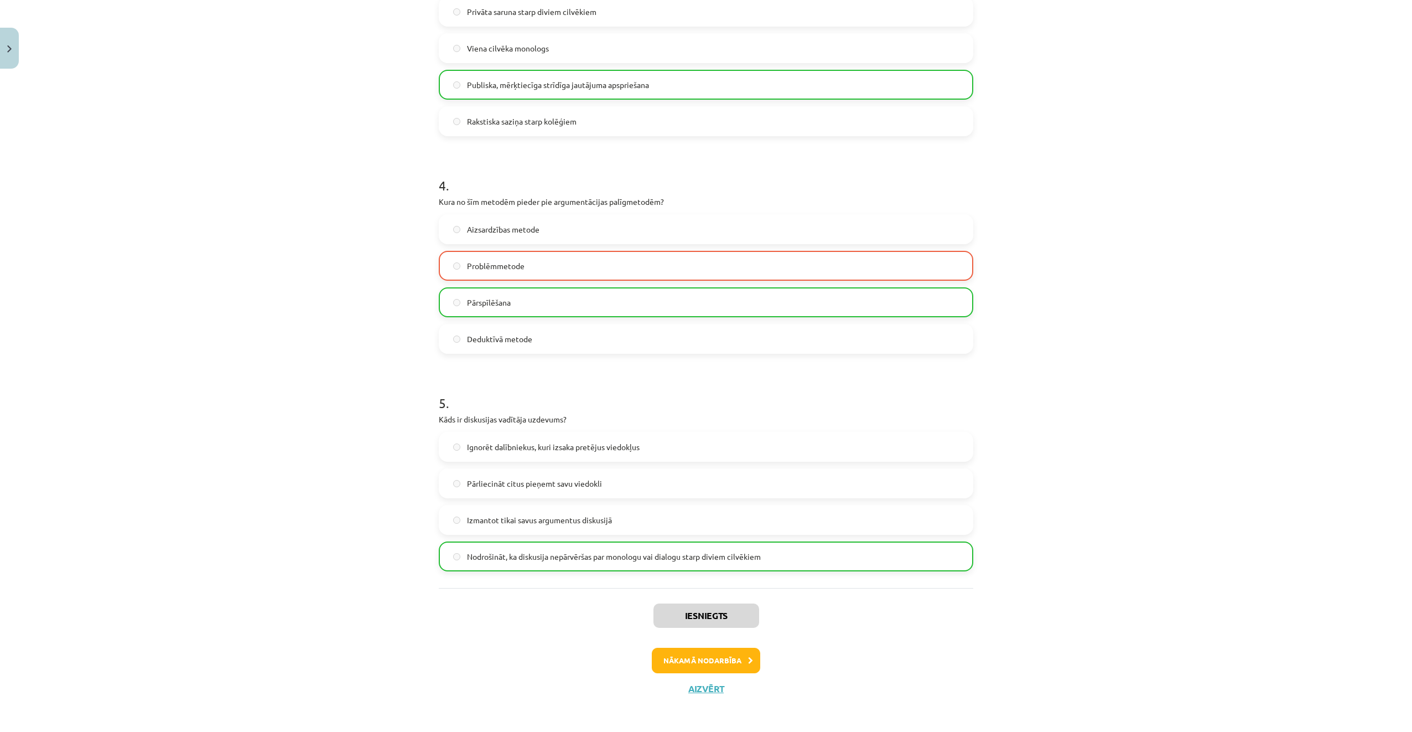
scroll to position [718, 0]
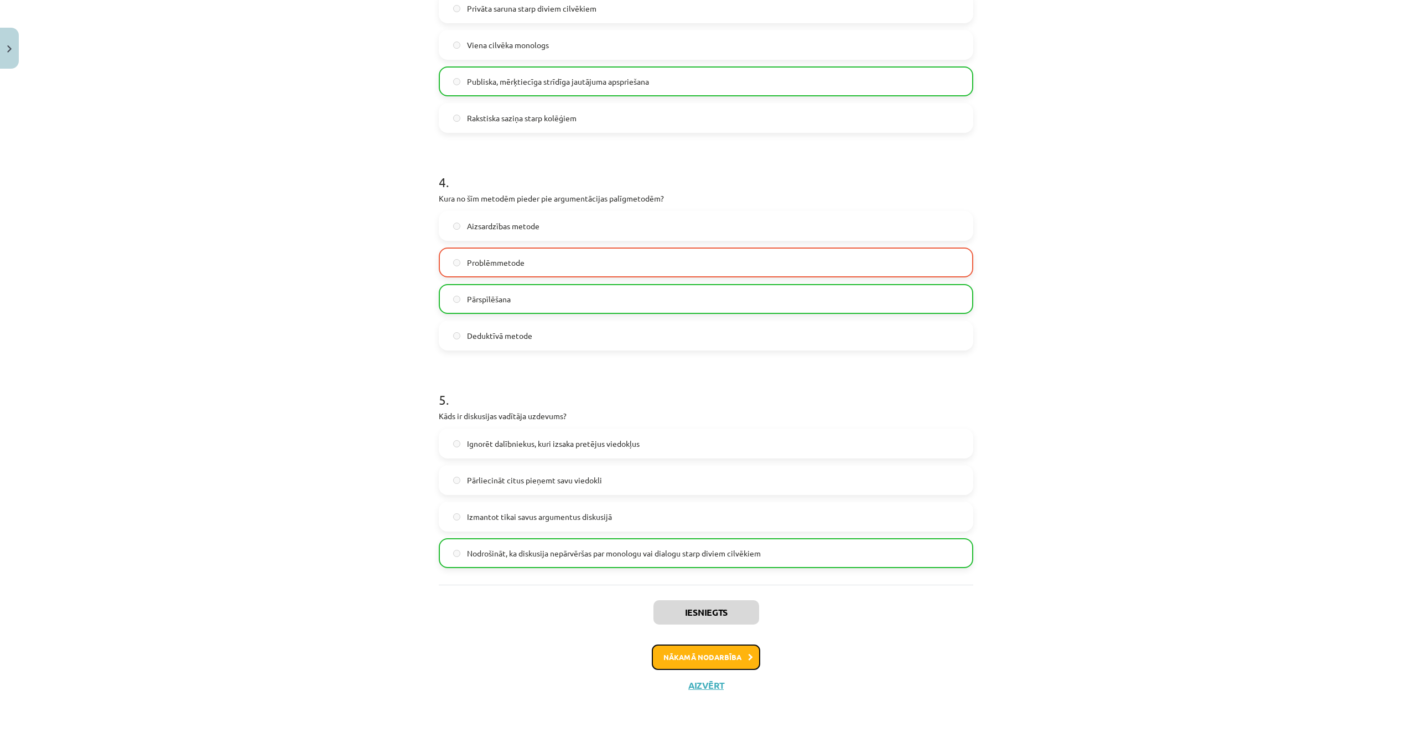
click at [740, 662] on button "Nākamā nodarbība" at bounding box center [706, 656] width 108 height 25
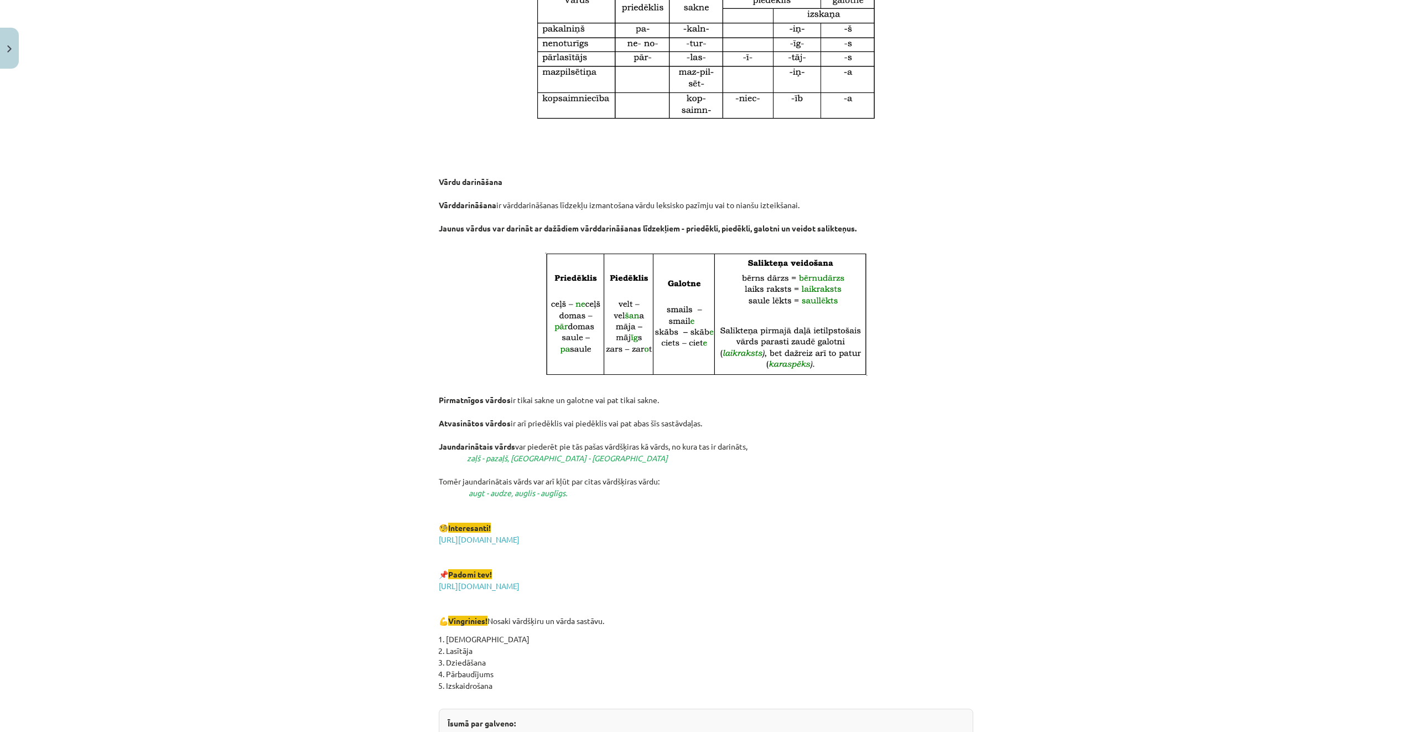
scroll to position [1633, 0]
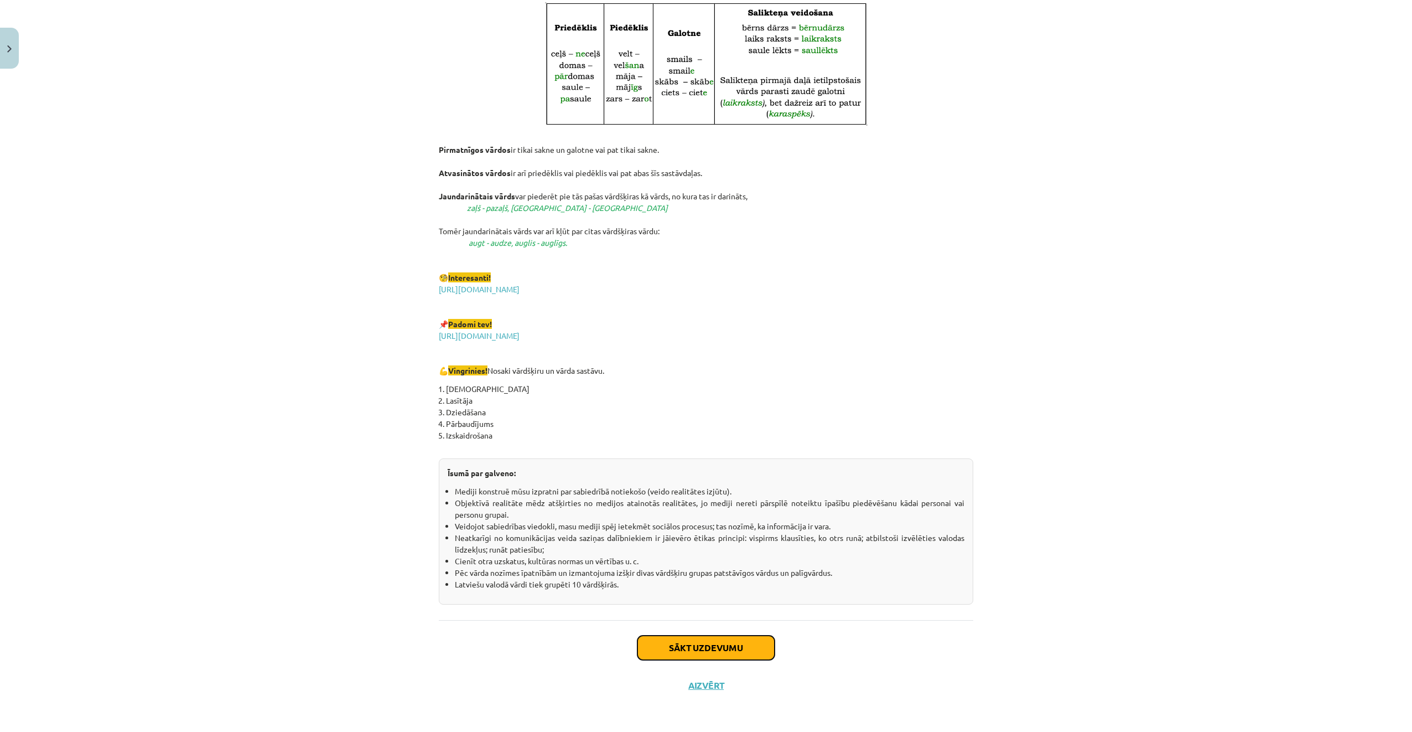
click at [722, 640] on button "Sākt uzdevumu" at bounding box center [706, 647] width 137 height 24
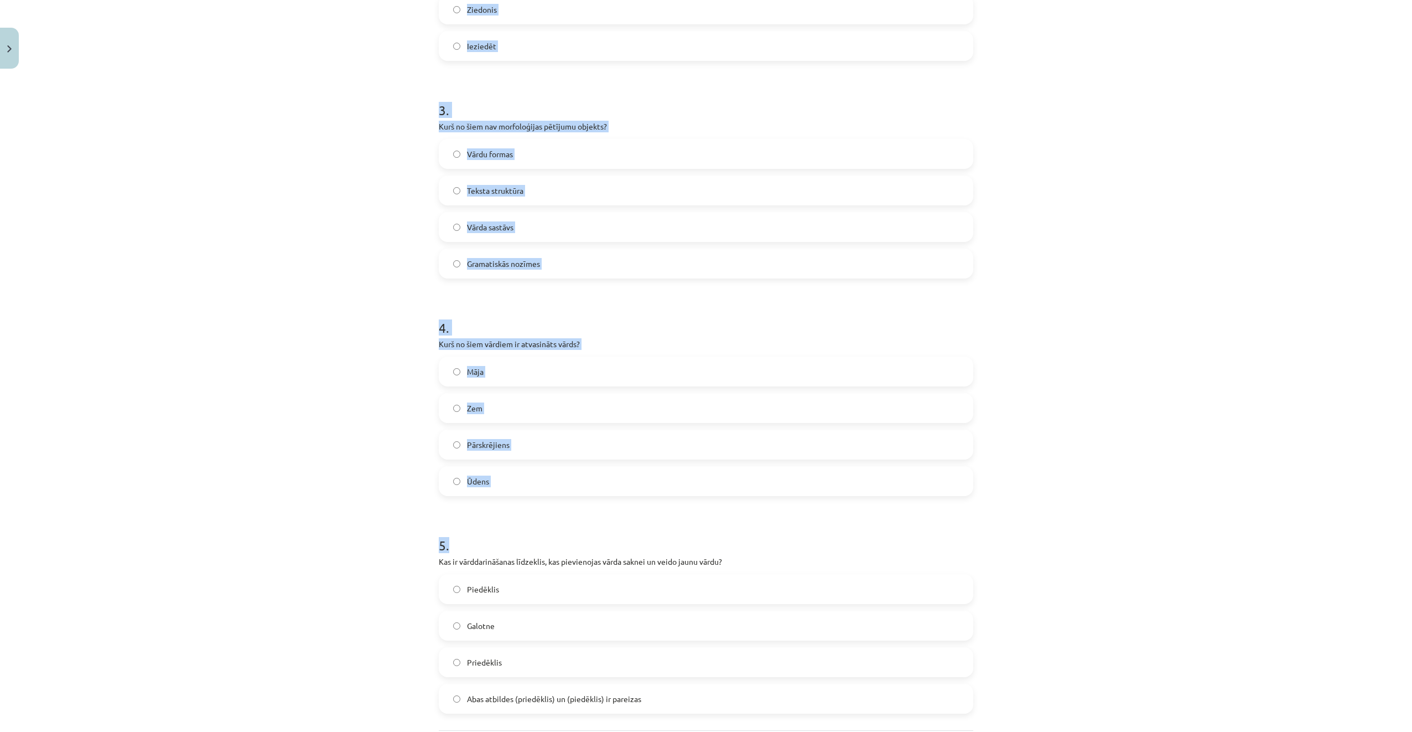
scroll to position [682, 0]
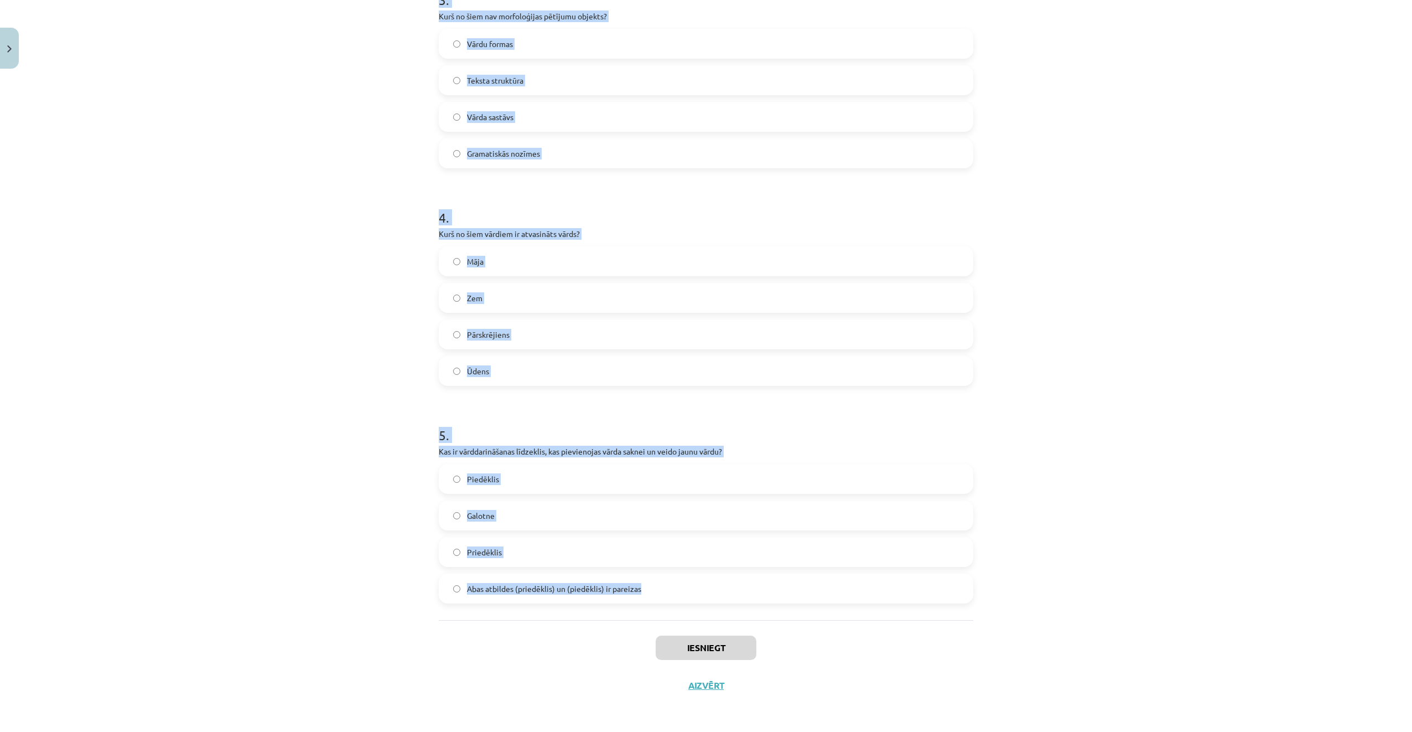
drag, startPoint x: 409, startPoint y: 239, endPoint x: 698, endPoint y: 590, distance: 455.3
click at [698, 590] on div "Mācību tēma: Latviešu valodas i - 11. klases 1. ieskaites mācību materiāls (a,b…" at bounding box center [706, 366] width 1412 height 732
copy form "Cik vārdšķiru ir latviešu valodā? 9 8 10 11 2 . Kurš no šiem ir pirmatnīgs vārd…"
click at [351, 139] on div "Mācību tēma: Latviešu valodas i - 11. klases 1. ieskaites mācību materiāls (a,b…" at bounding box center [706, 366] width 1412 height 732
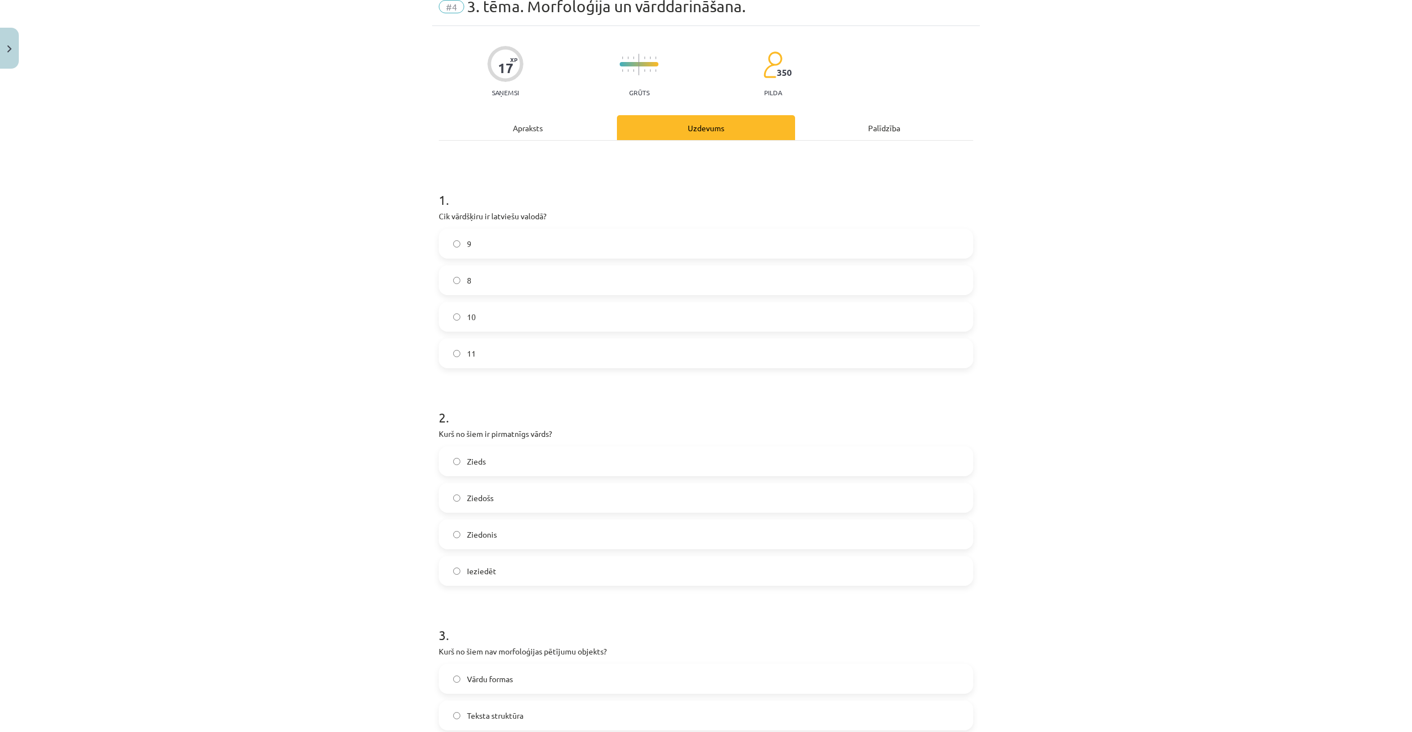
scroll to position [18, 0]
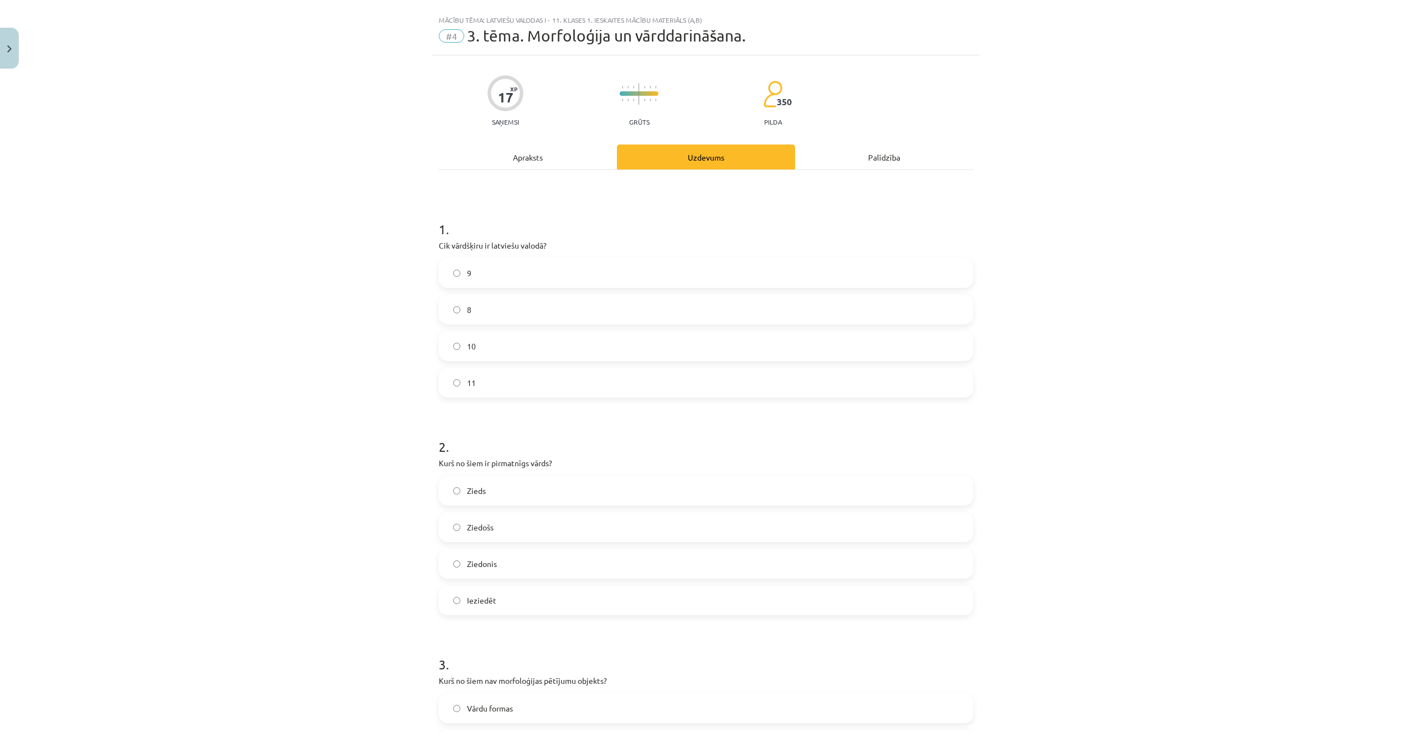
click at [499, 272] on label "9" at bounding box center [706, 273] width 532 height 28
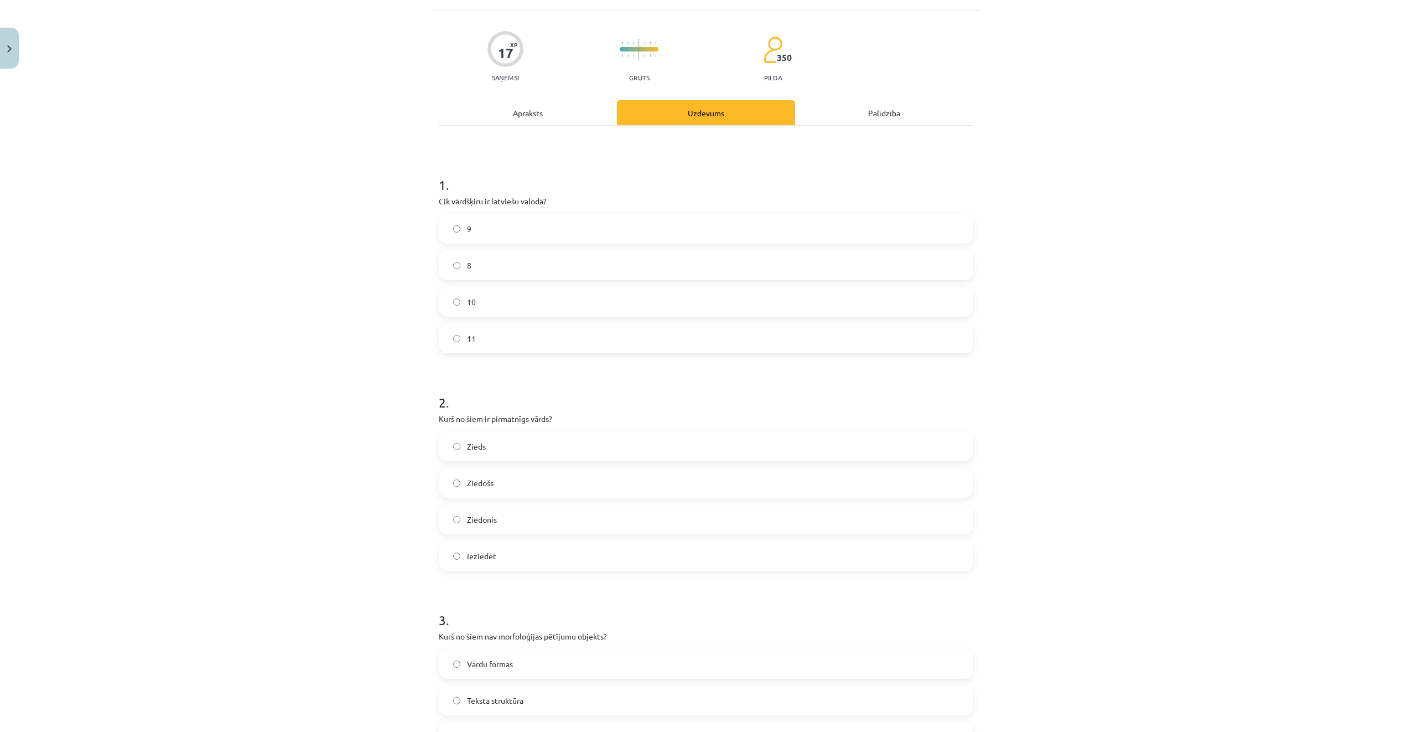
scroll to position [350, 0]
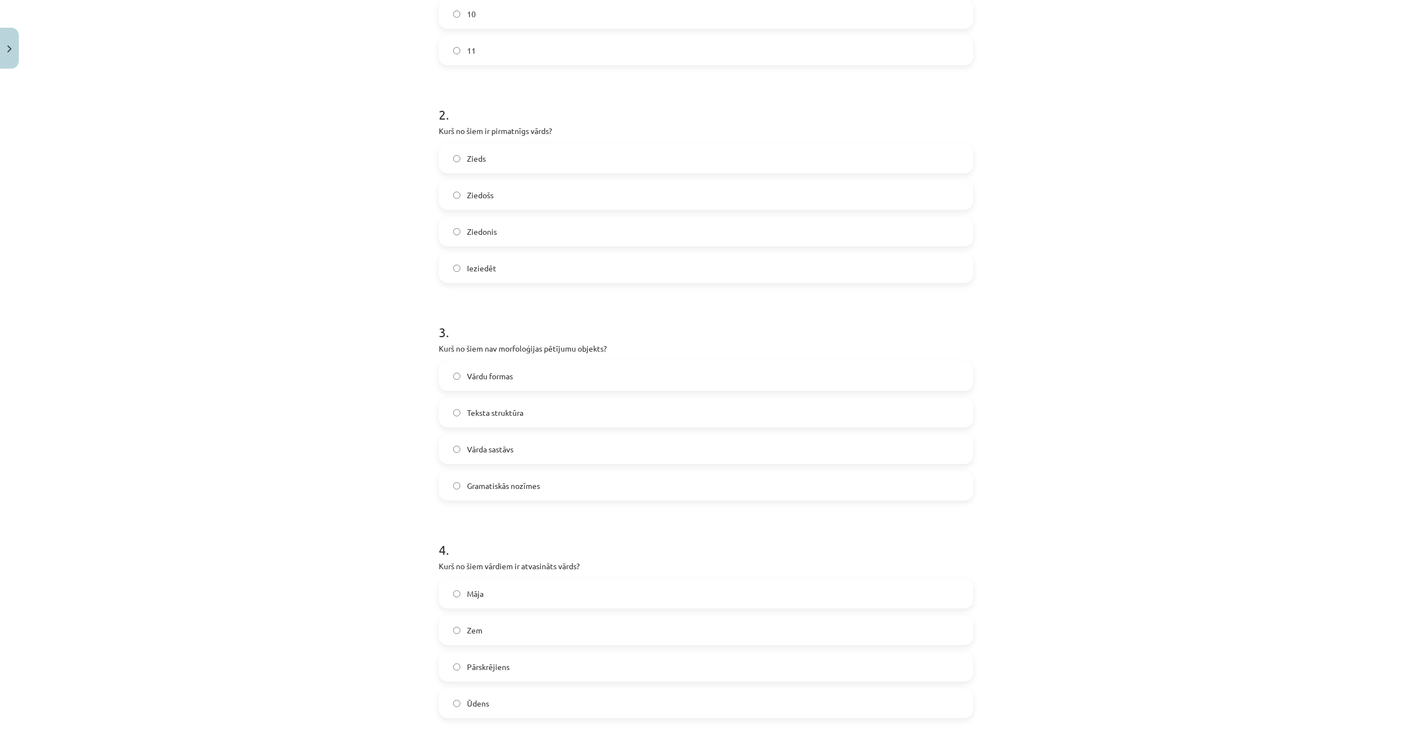
click at [491, 152] on label "Zieds" at bounding box center [706, 158] width 532 height 28
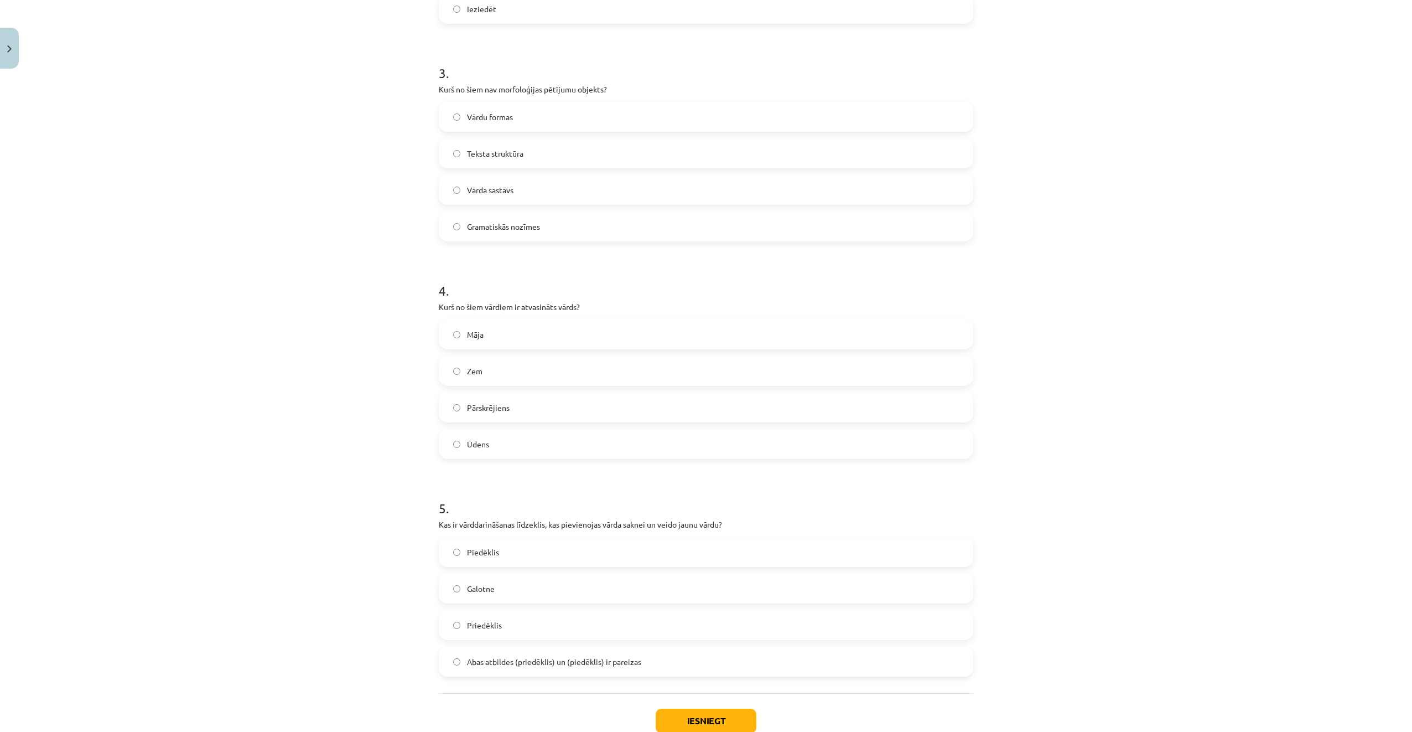
scroll to position [572, 0]
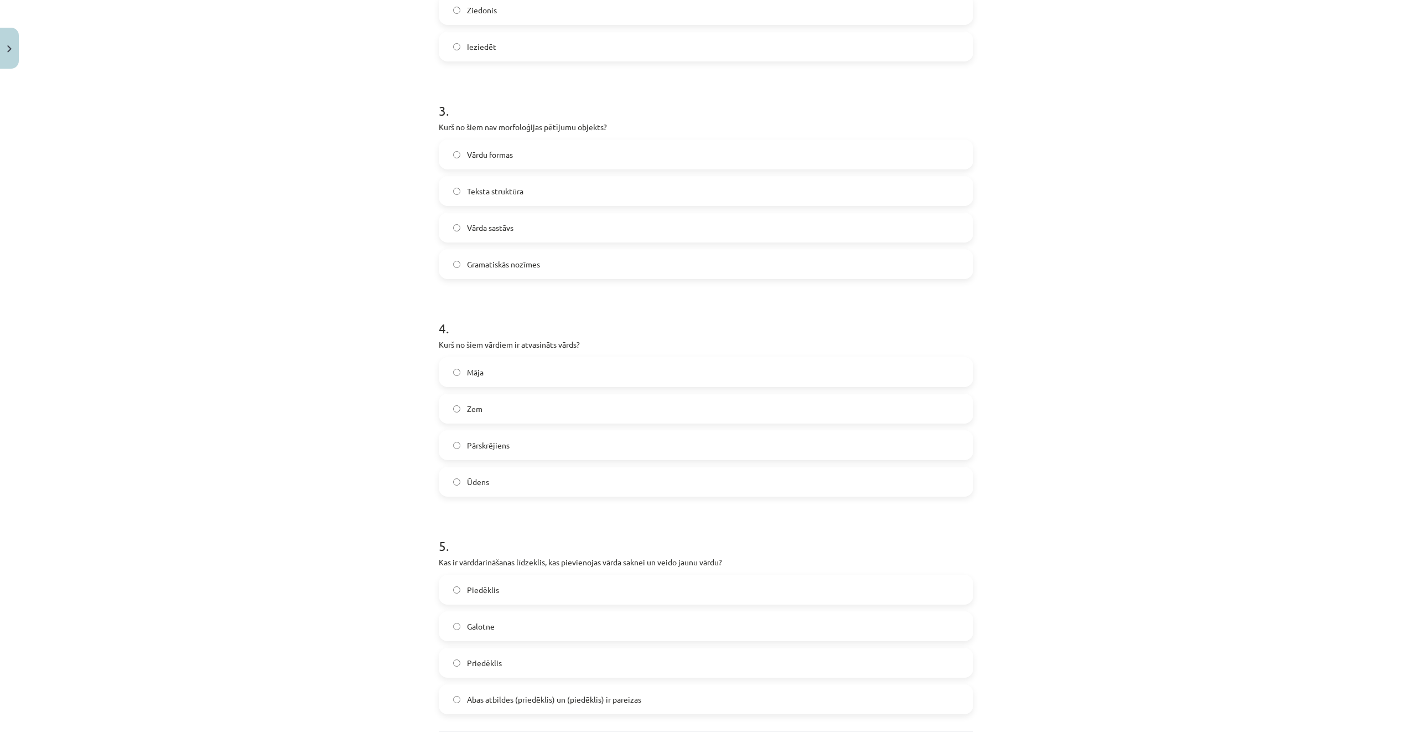
click at [515, 189] on span "Teksta struktūra" at bounding box center [495, 191] width 56 height 12
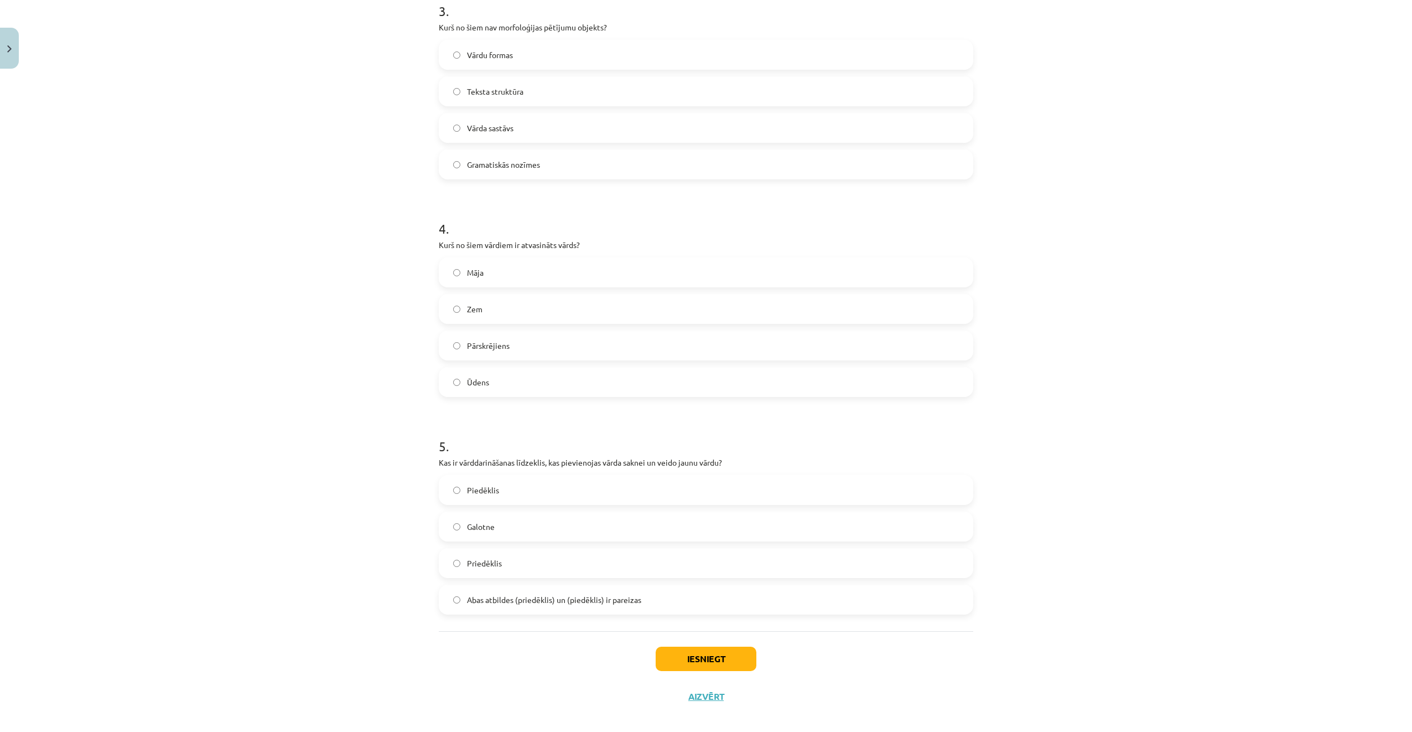
scroll to position [682, 0]
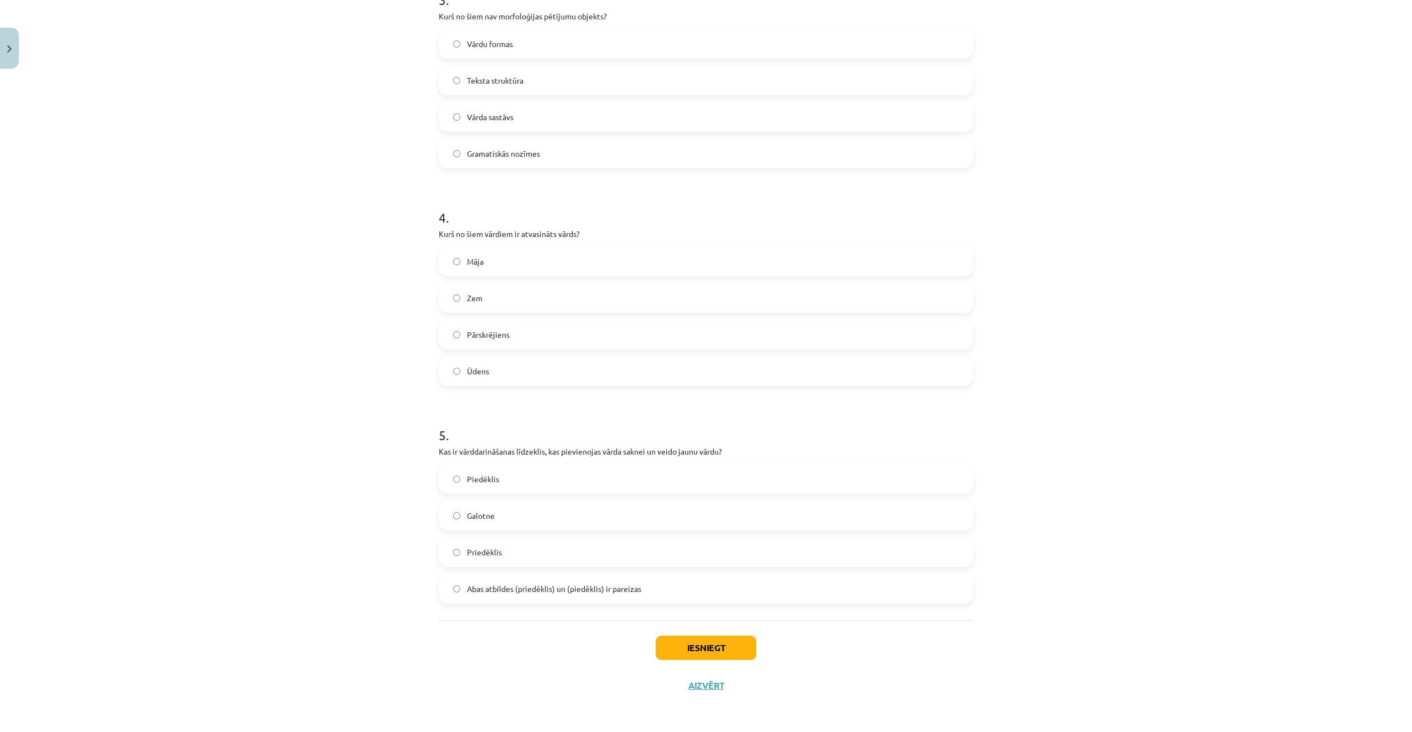
click at [641, 328] on label "Pārskrējiens" at bounding box center [706, 334] width 532 height 28
click at [610, 592] on span "Abas atbildes (priedēklis) un (piedēklis) ir pareizas" at bounding box center [554, 589] width 174 height 12
click at [717, 649] on button "Iesniegt" at bounding box center [706, 647] width 101 height 24
click at [346, 384] on div "Mācību tēma: Latviešu valodas i - 11. klases 1. ieskaites mācību materiāls (a,b…" at bounding box center [706, 366] width 1412 height 732
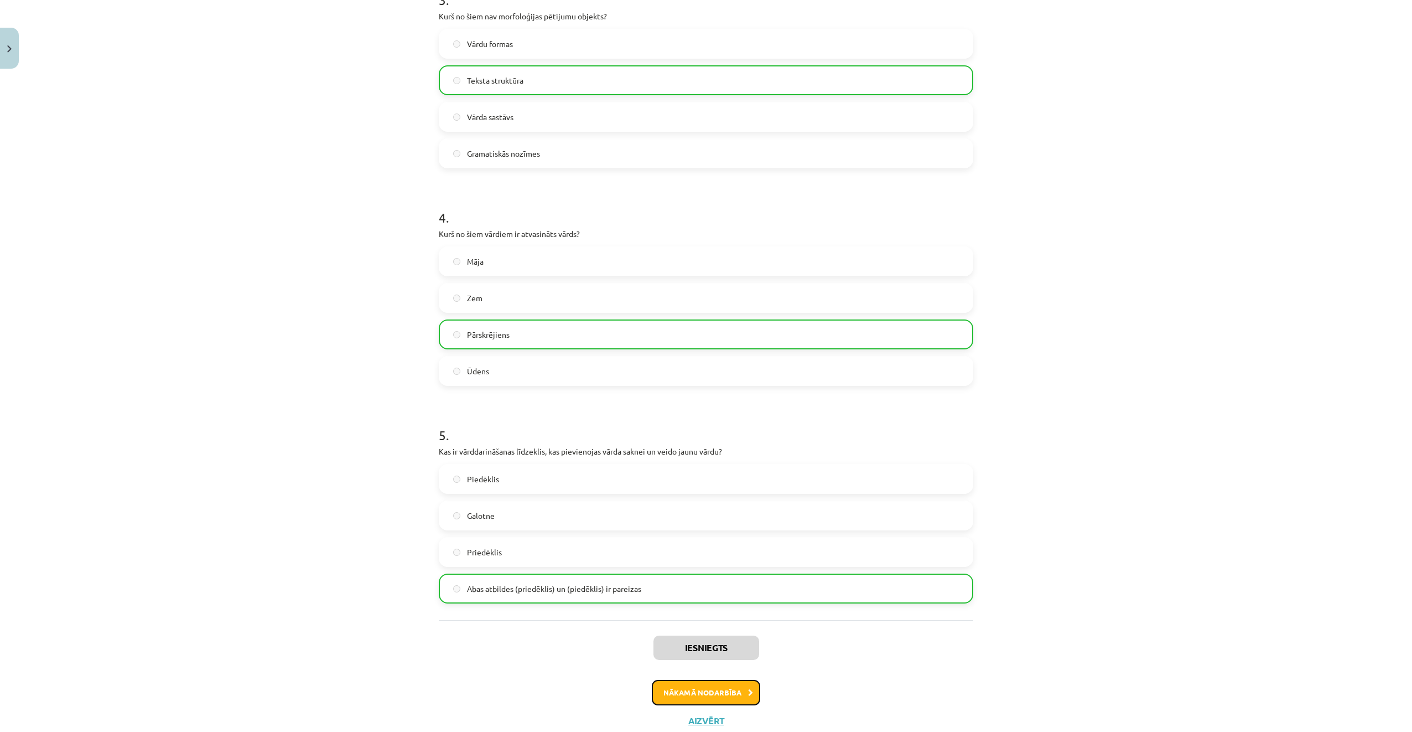
click at [688, 682] on button "Nākamā nodarbība" at bounding box center [706, 692] width 108 height 25
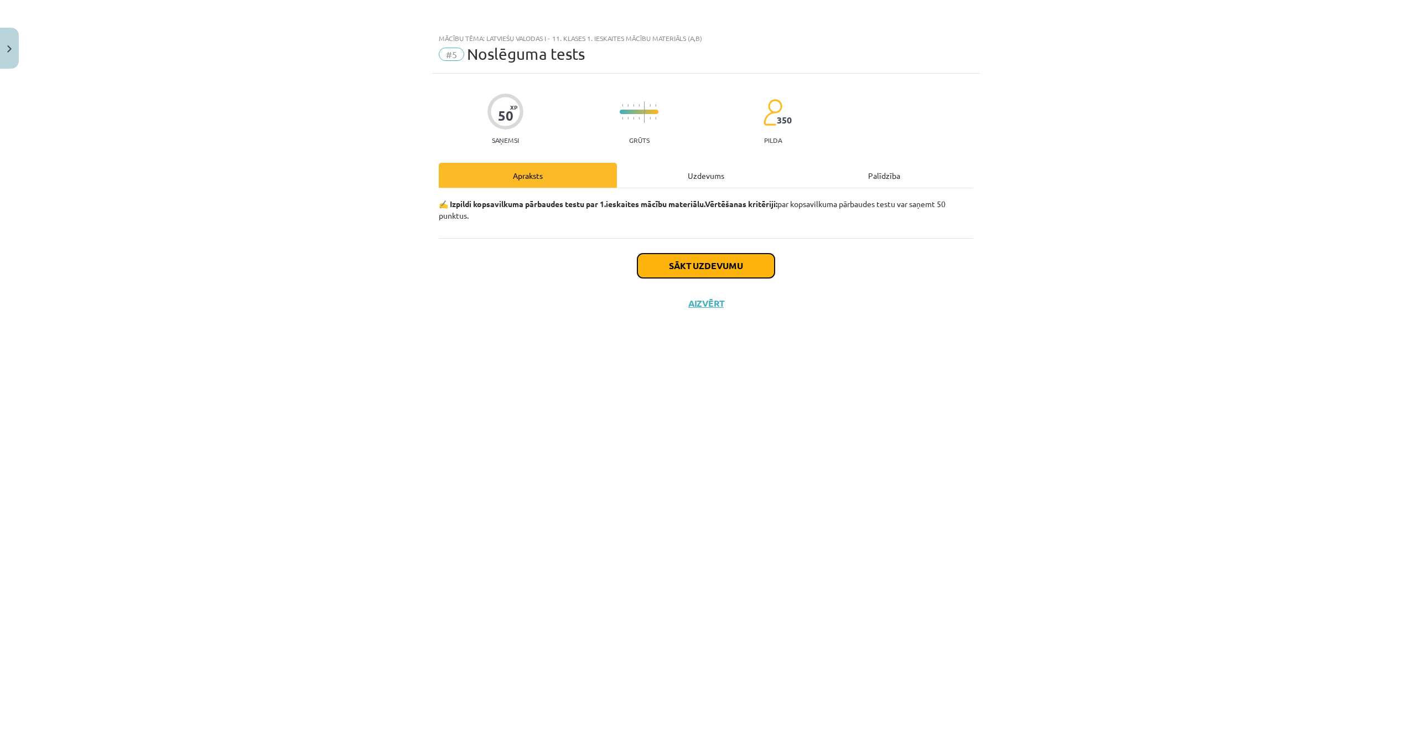
click at [701, 273] on button "Sākt uzdevumu" at bounding box center [706, 265] width 137 height 24
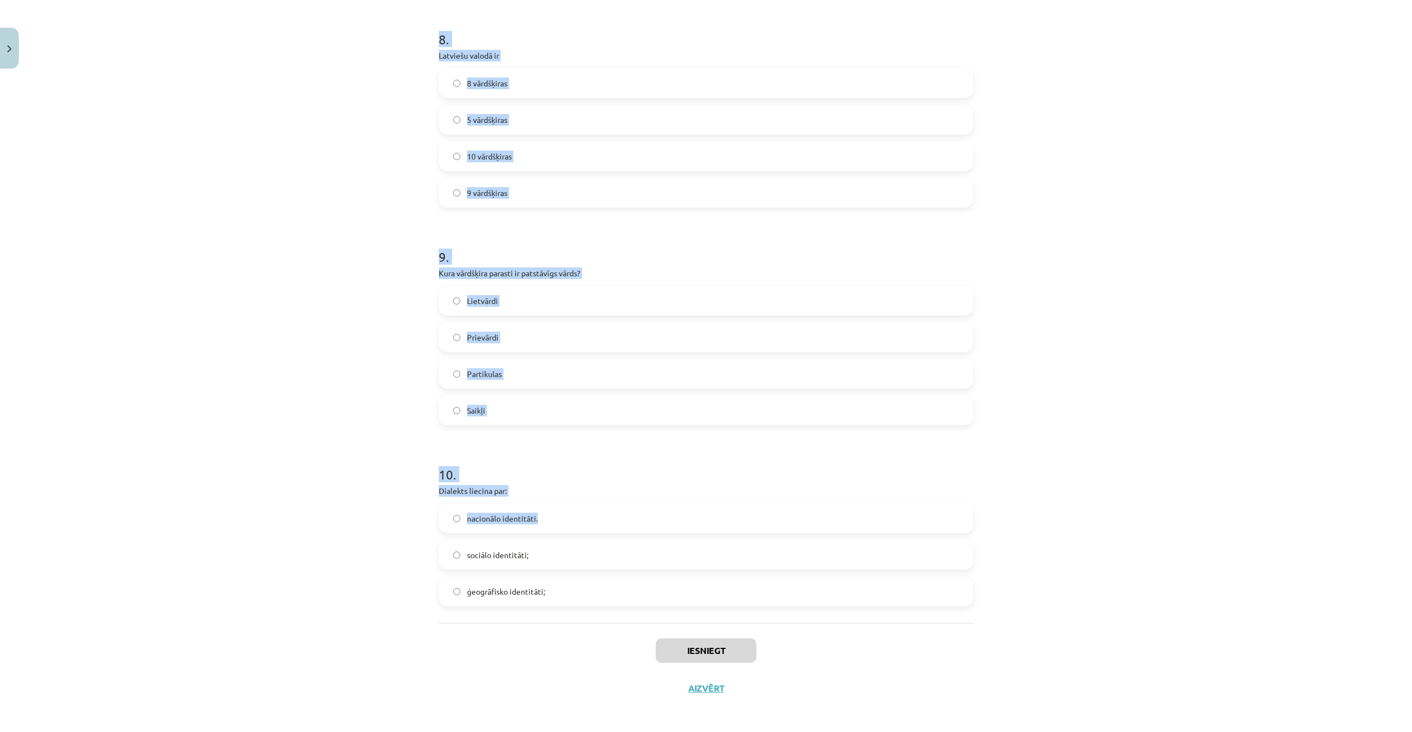
scroll to position [1597, 0]
drag, startPoint x: 490, startPoint y: 320, endPoint x: 656, endPoint y: 596, distance: 321.8
click at [656, 596] on div "Mācību tēma: Latviešu valodas i - 11. klases 1. ieskaites mācību materiāls (a,b…" at bounding box center [706, 366] width 1412 height 732
drag, startPoint x: 484, startPoint y: 480, endPoint x: 471, endPoint y: 493, distance: 18.0
drag, startPoint x: 471, startPoint y: 493, endPoint x: 472, endPoint y: 485, distance: 7.2
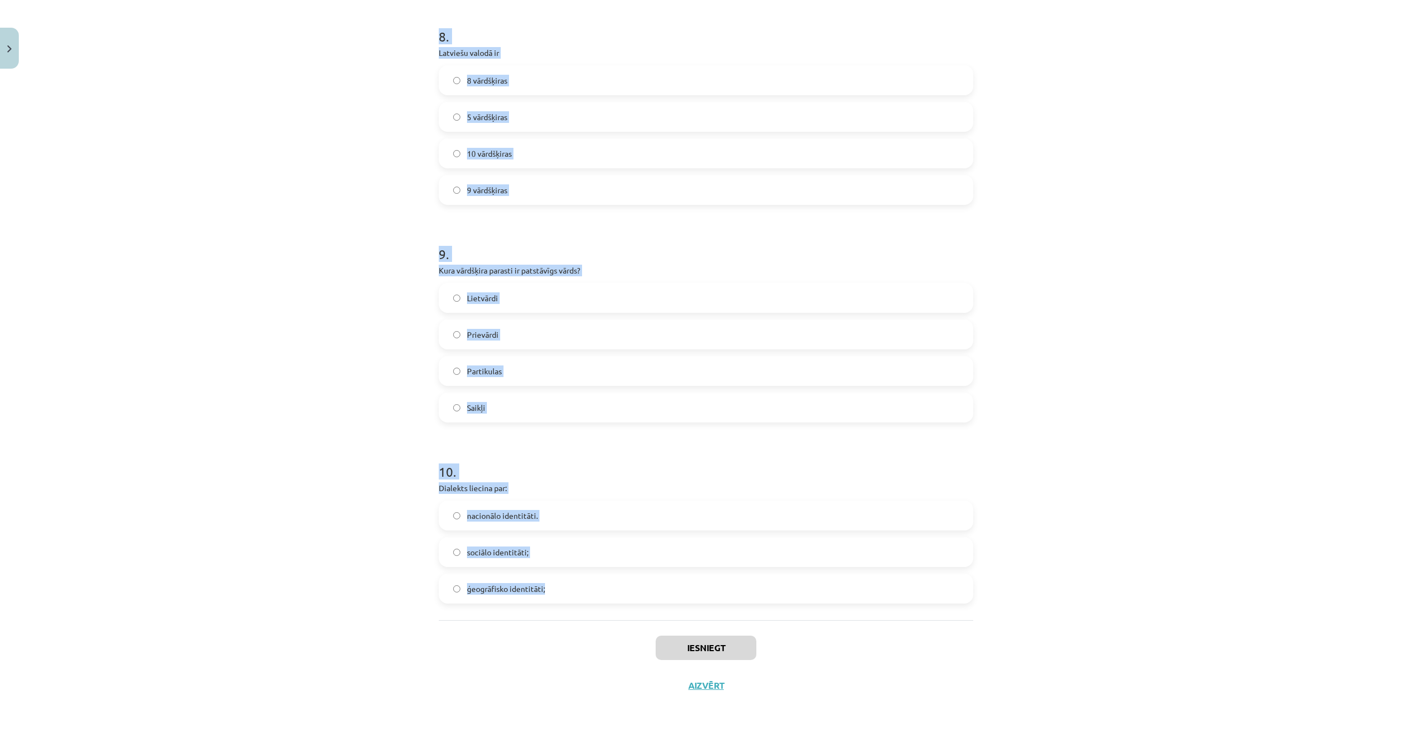
copy form "1 . Kura ir neiederīgā vārdšķira? īpašības vārds darbības vārds izsauksmes vārd…"
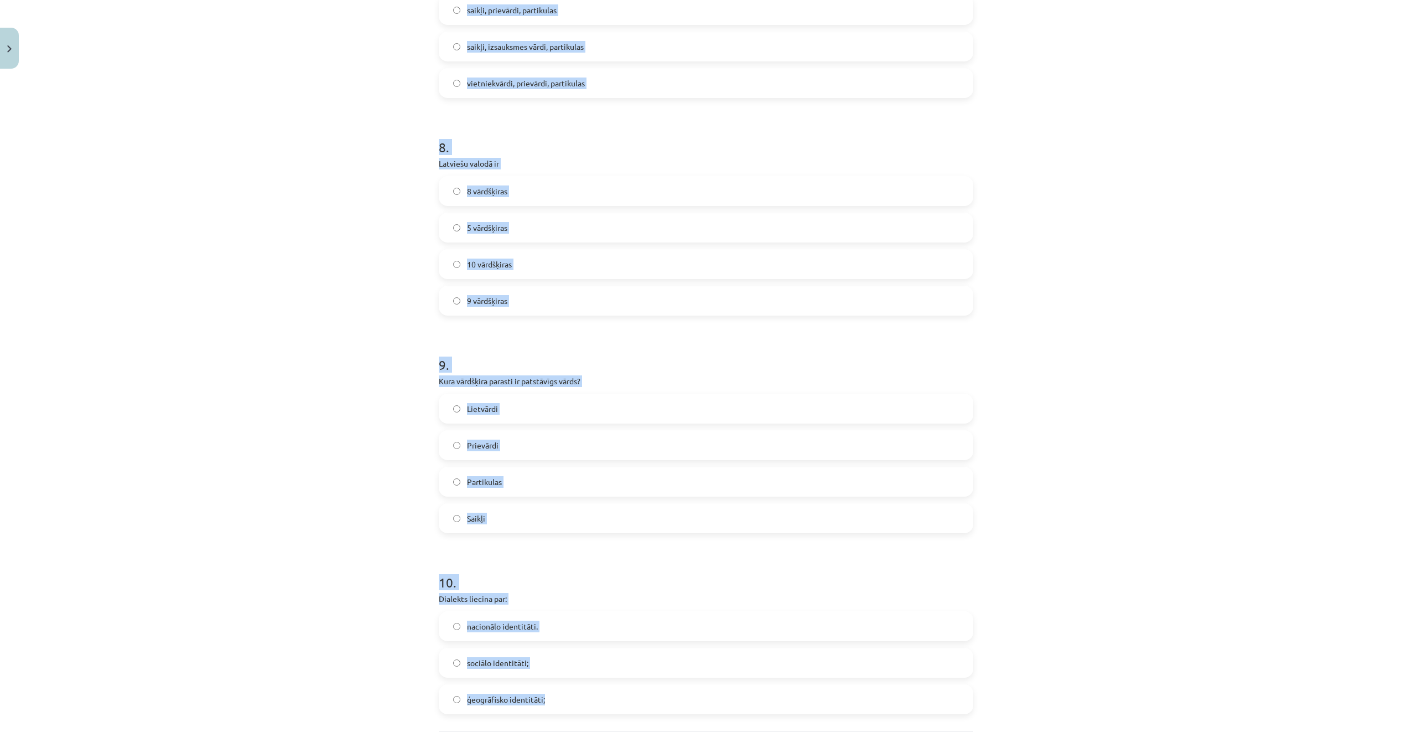
click at [317, 187] on div "Mācību tēma: Latviešu valodas i - 11. klases 1. ieskaites mācību materiāls (a,b…" at bounding box center [706, 366] width 1412 height 732
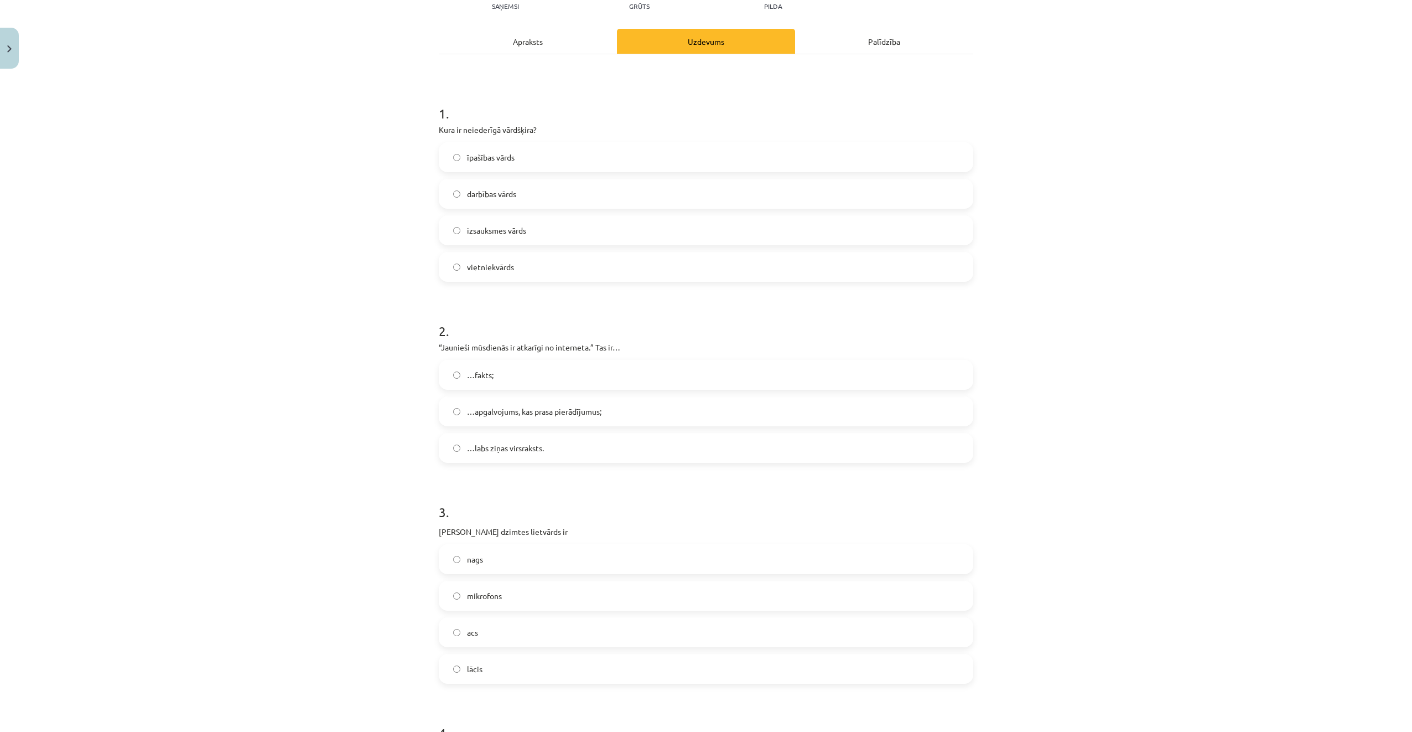
scroll to position [103, 0]
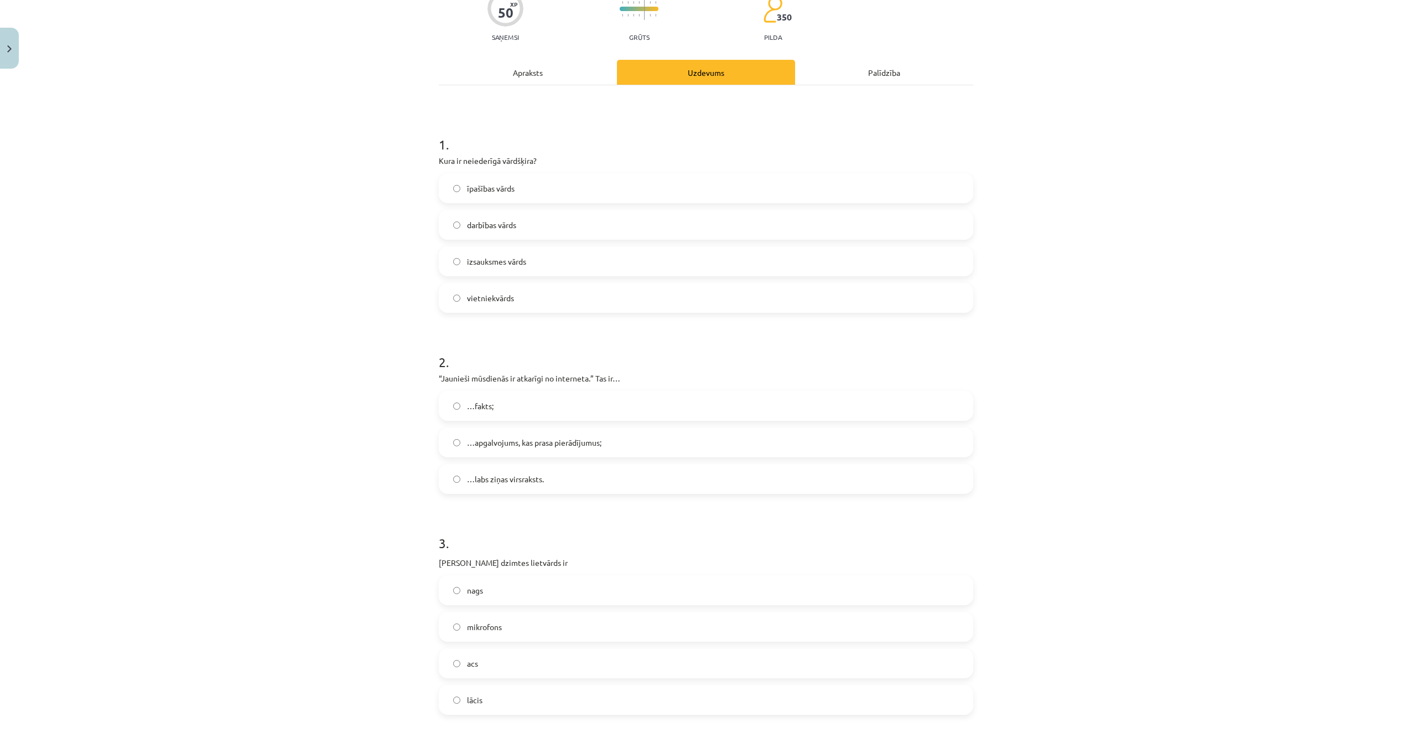
click at [555, 265] on label "izsauksmes vārds" at bounding box center [706, 261] width 532 height 28
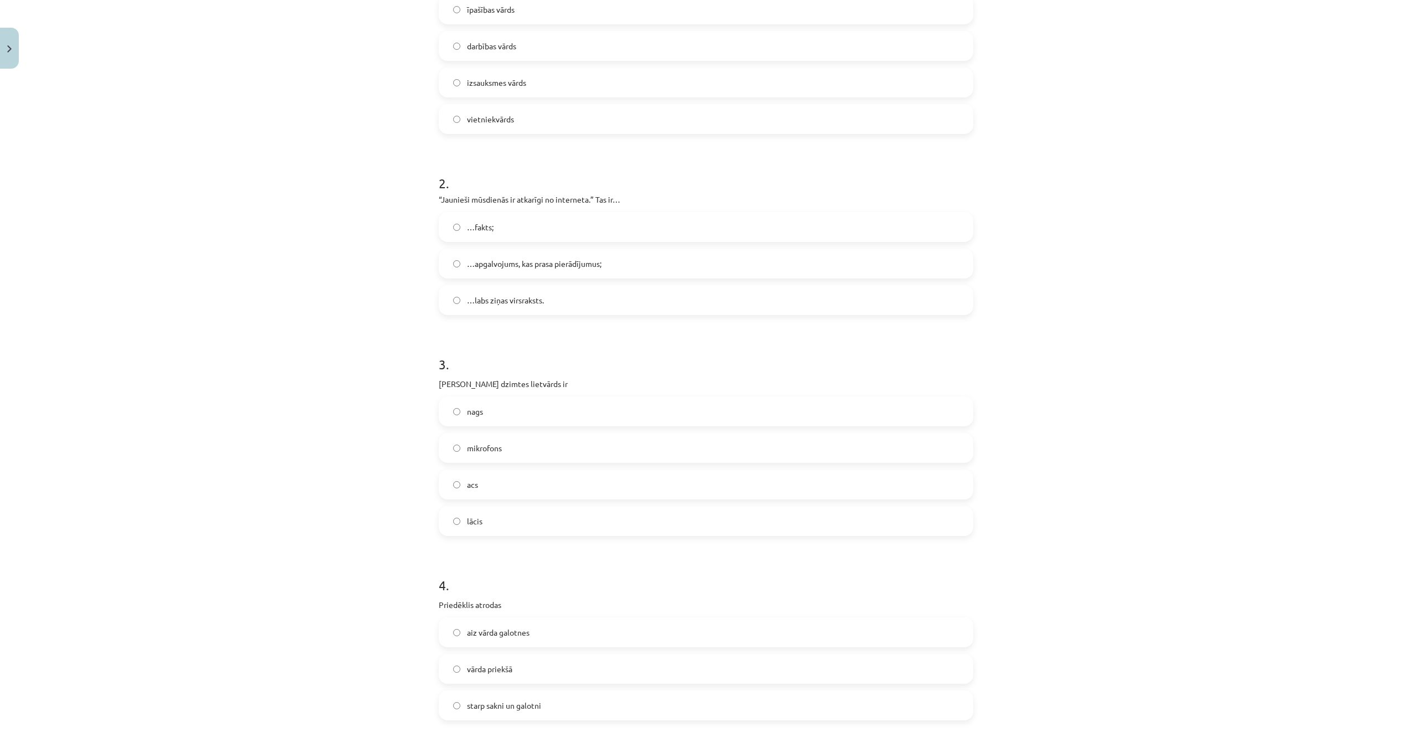
scroll to position [380, 0]
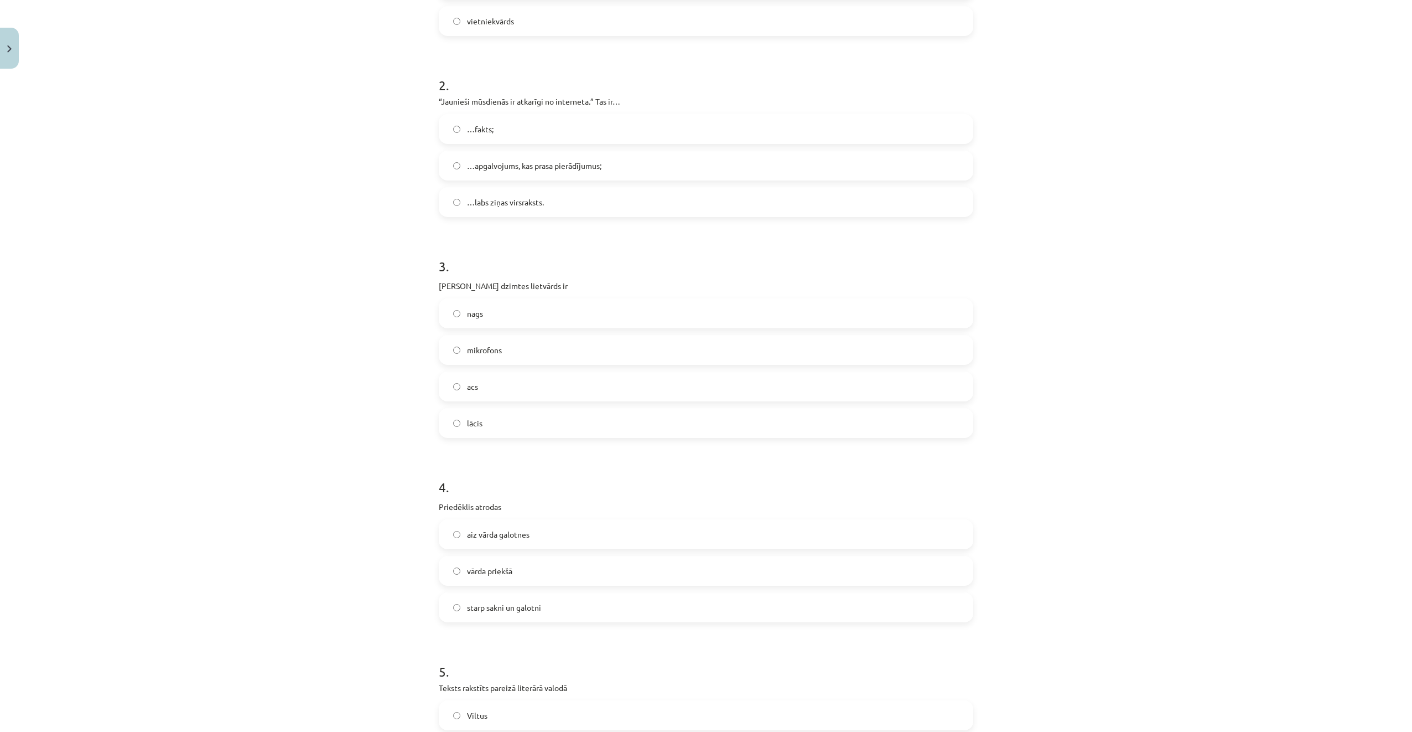
click at [587, 165] on span "…apgalvojums, kas prasa pierādījumus;" at bounding box center [534, 166] width 134 height 12
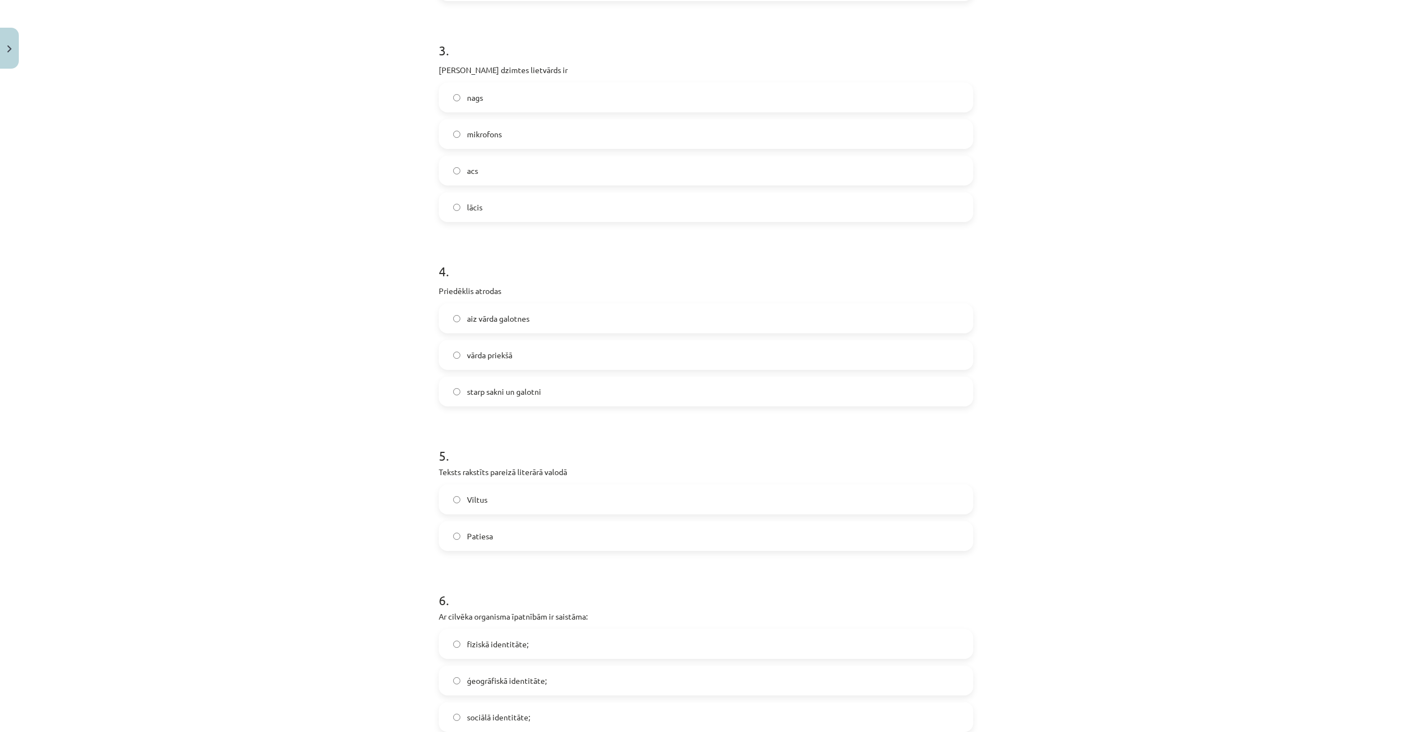
scroll to position [601, 0]
click at [496, 171] on label "acs" at bounding box center [706, 165] width 532 height 28
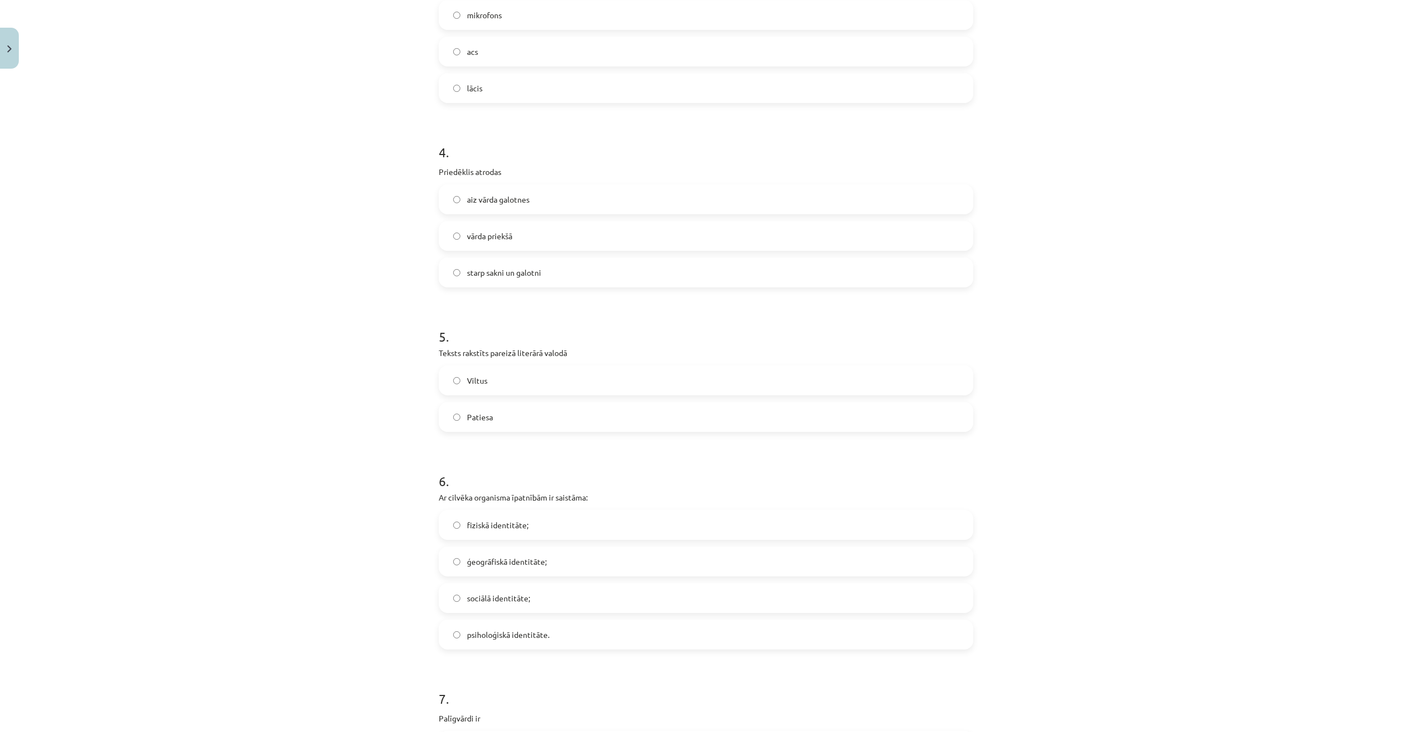
scroll to position [767, 0]
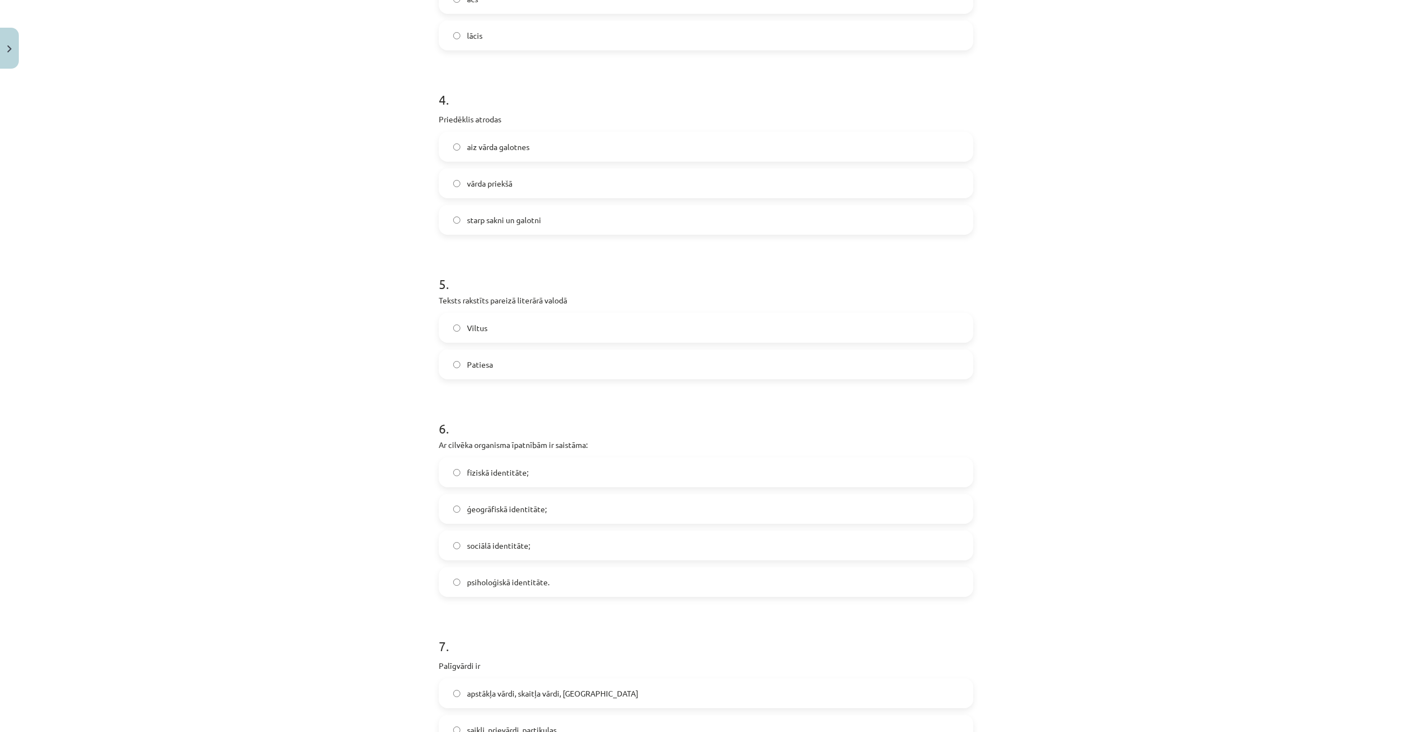
click at [555, 184] on label "vārda priekšā" at bounding box center [706, 183] width 532 height 28
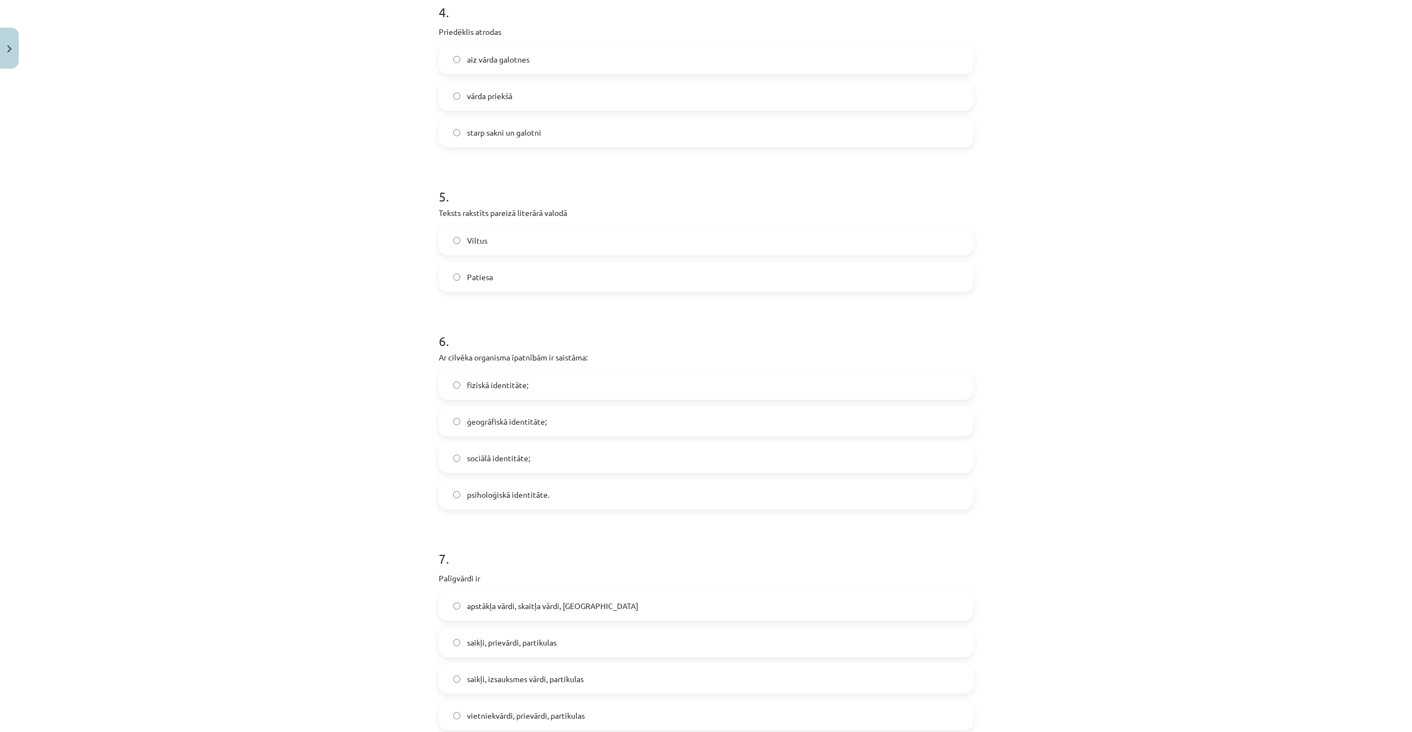
scroll to position [933, 0]
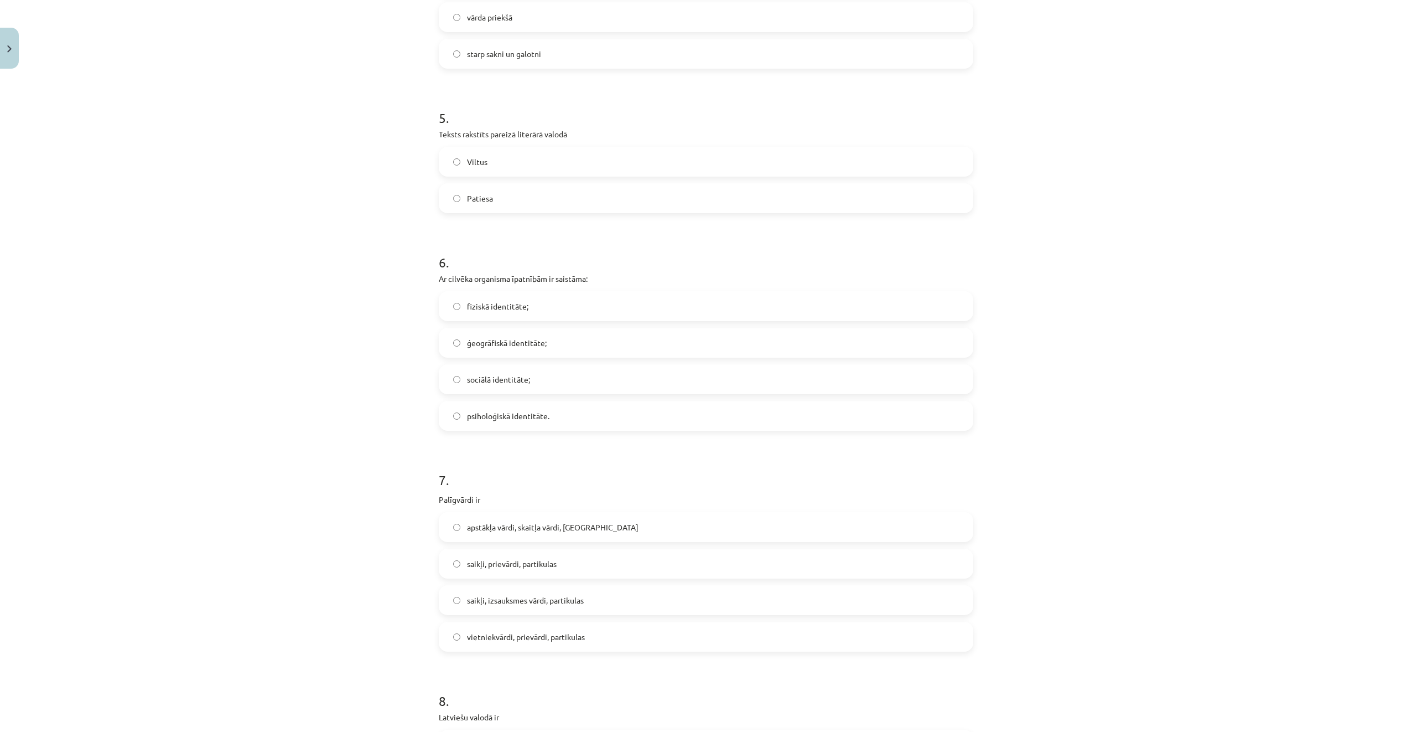
click at [511, 198] on label "Patiesa" at bounding box center [706, 198] width 532 height 28
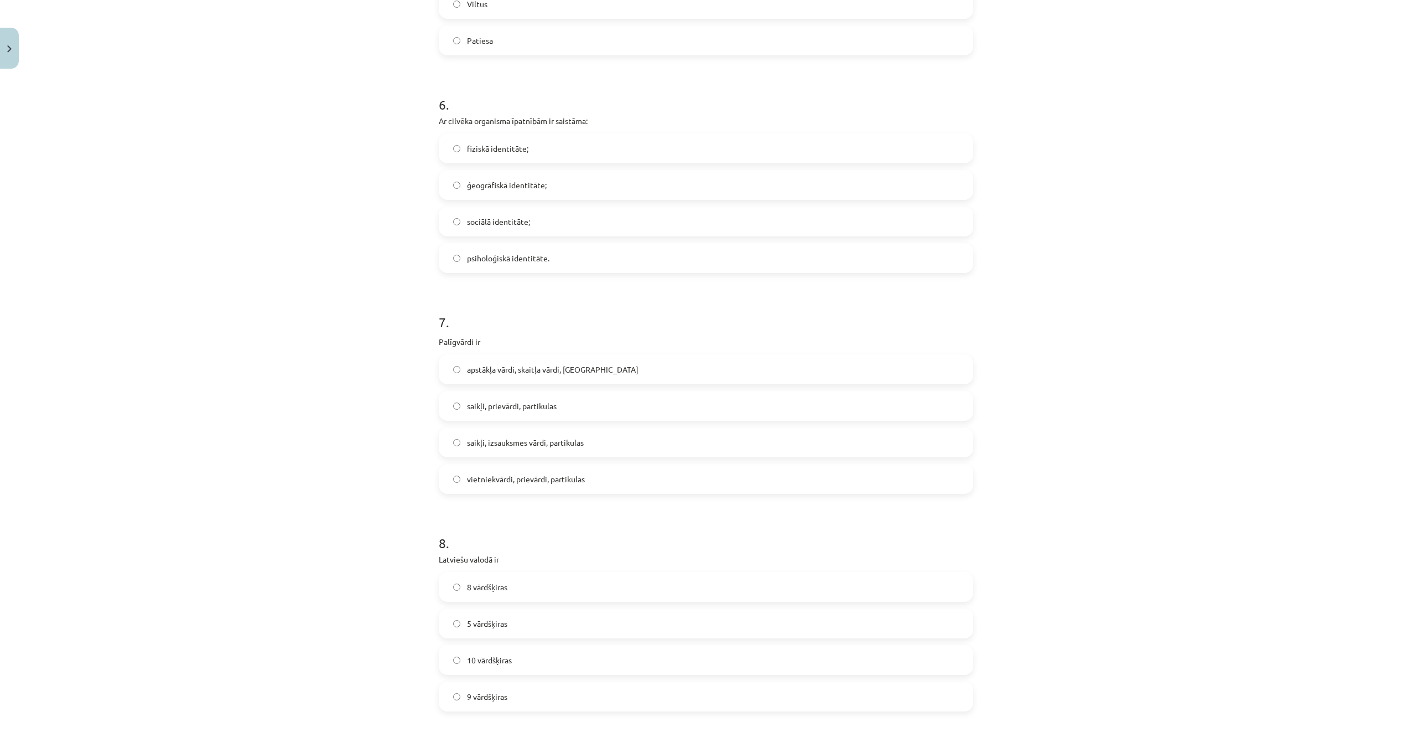
scroll to position [1155, 0]
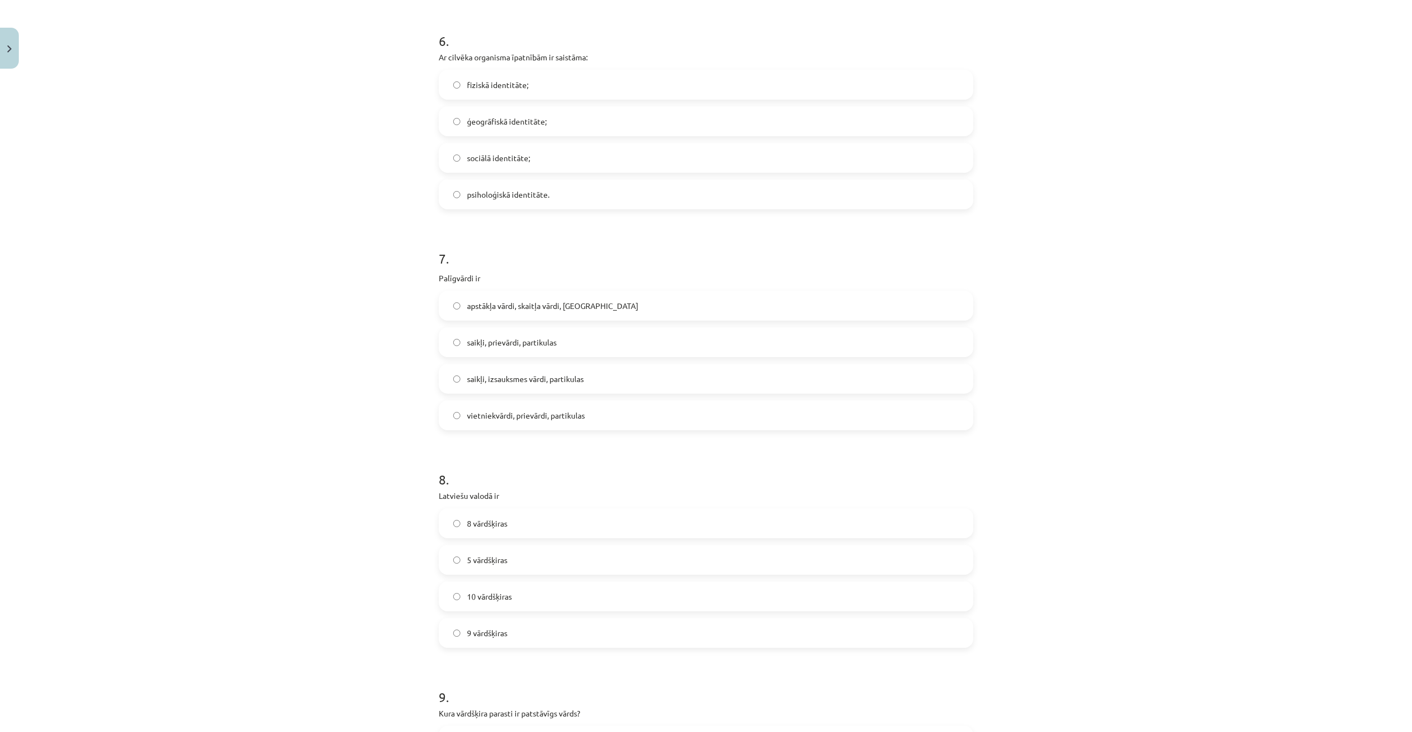
click at [529, 70] on div "fiziskā identitāte;" at bounding box center [706, 85] width 535 height 30
drag, startPoint x: 530, startPoint y: 74, endPoint x: 538, endPoint y: 85, distance: 13.5
click at [531, 74] on label "fiziskā identitāte;" at bounding box center [706, 85] width 532 height 28
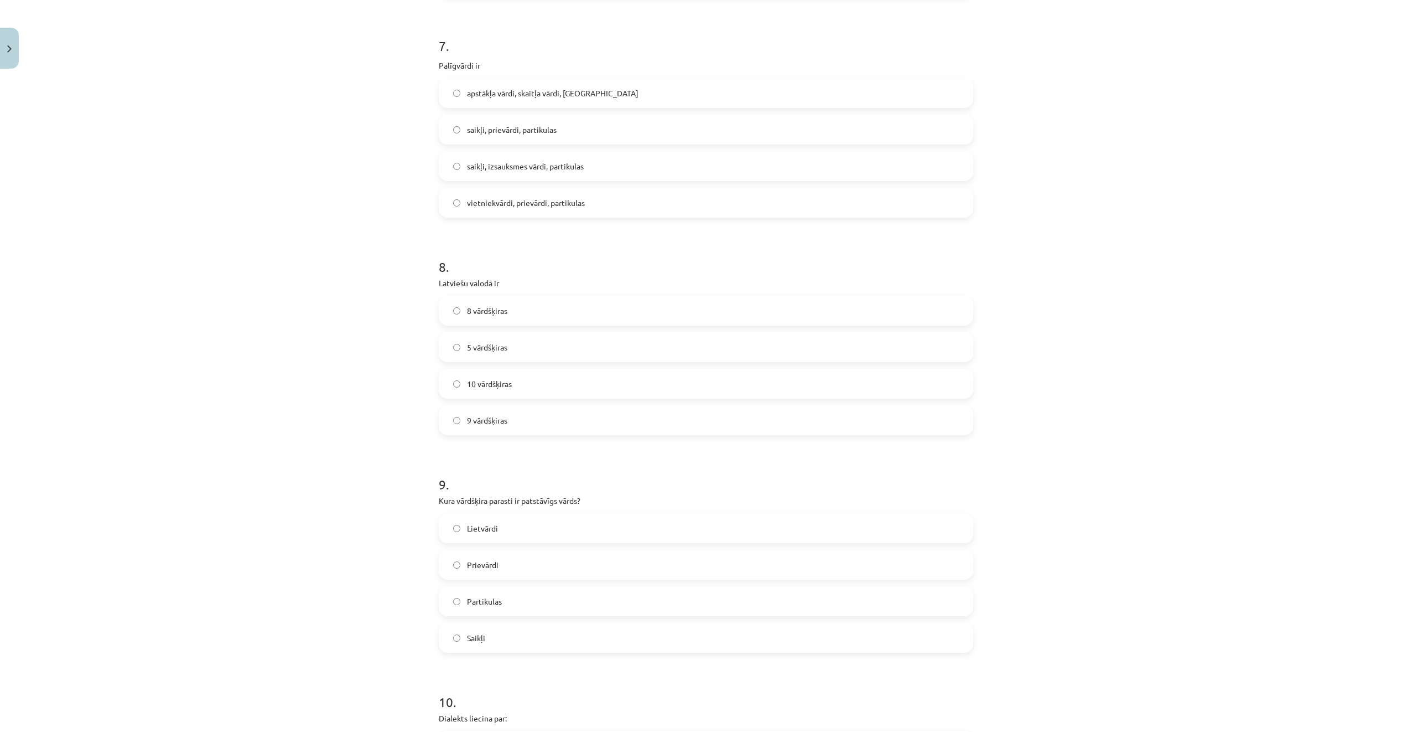
scroll to position [1376, 0]
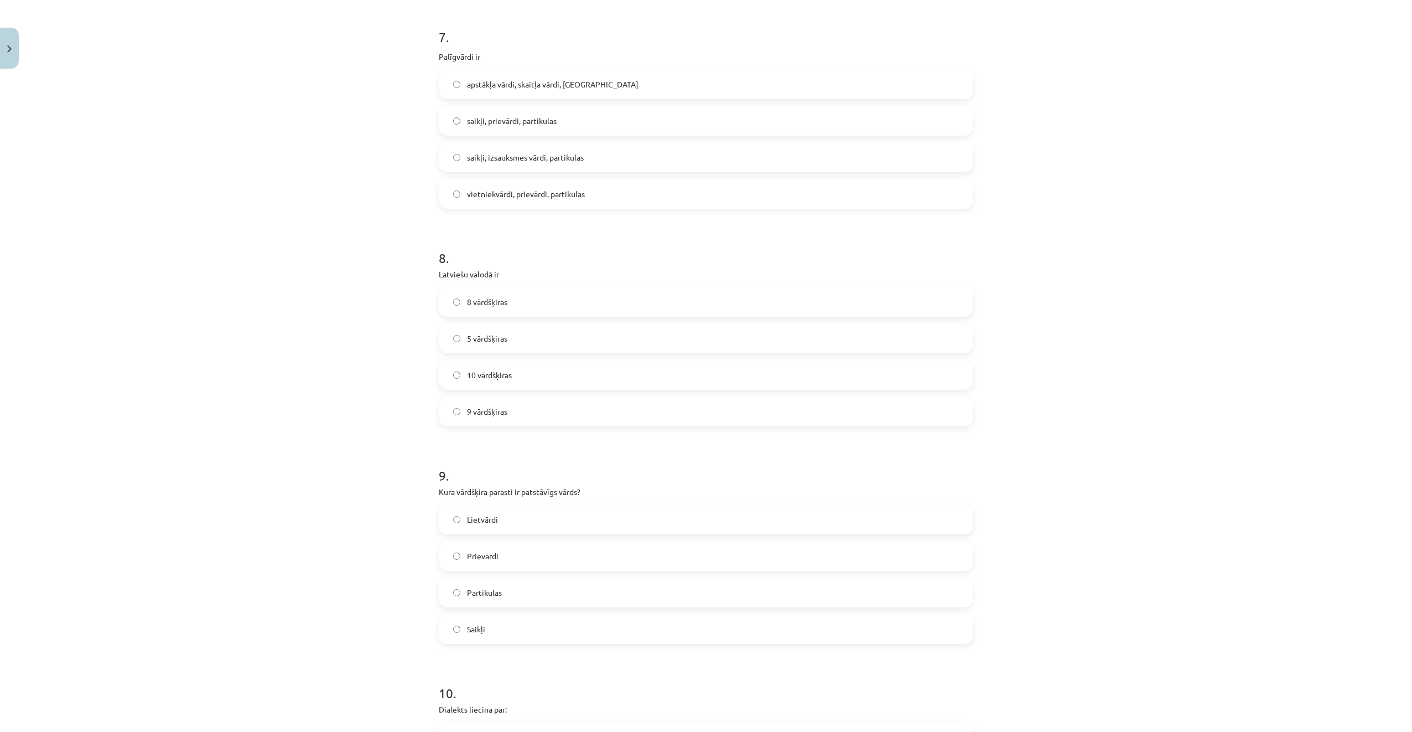
click at [552, 120] on span "saikļi, prievārdi, partikulas" at bounding box center [512, 121] width 90 height 12
click at [552, 411] on label "9 vārdšķiras" at bounding box center [706, 411] width 532 height 28
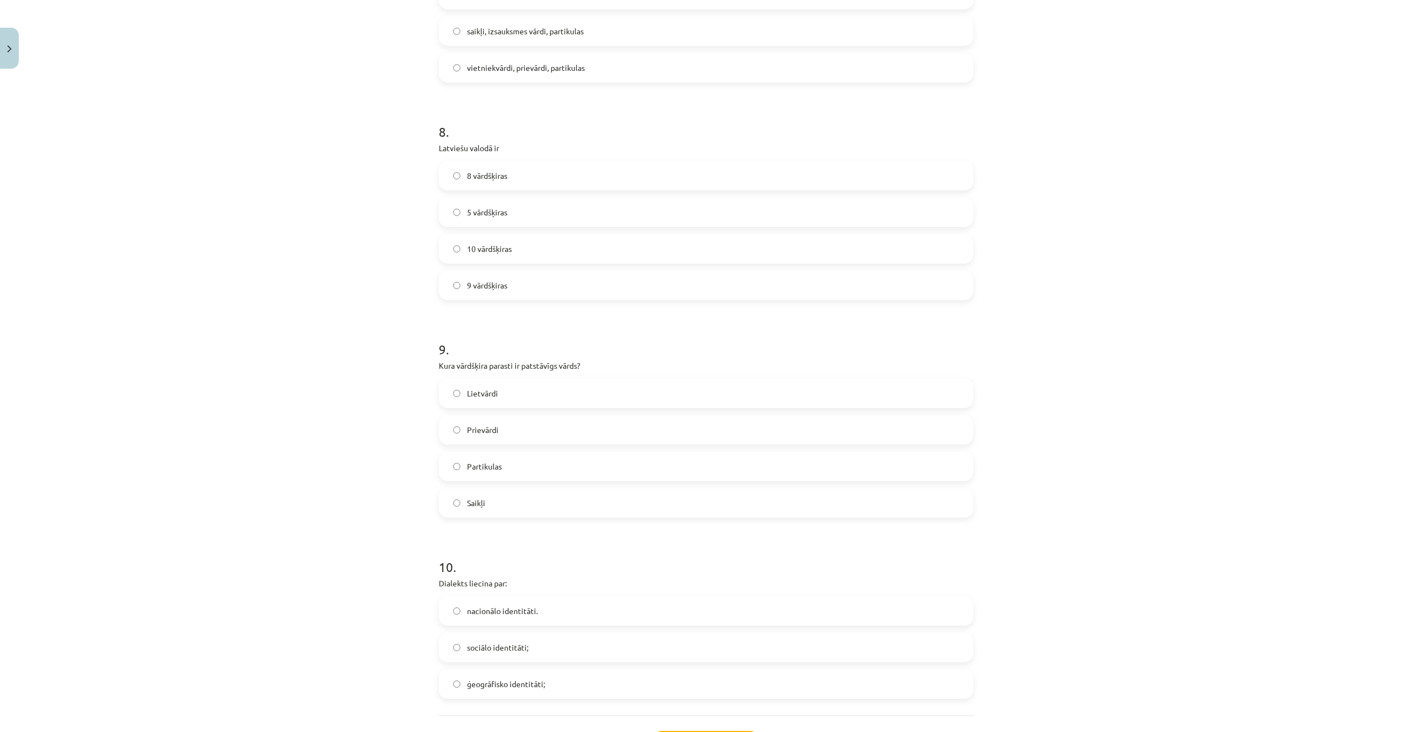
scroll to position [1597, 0]
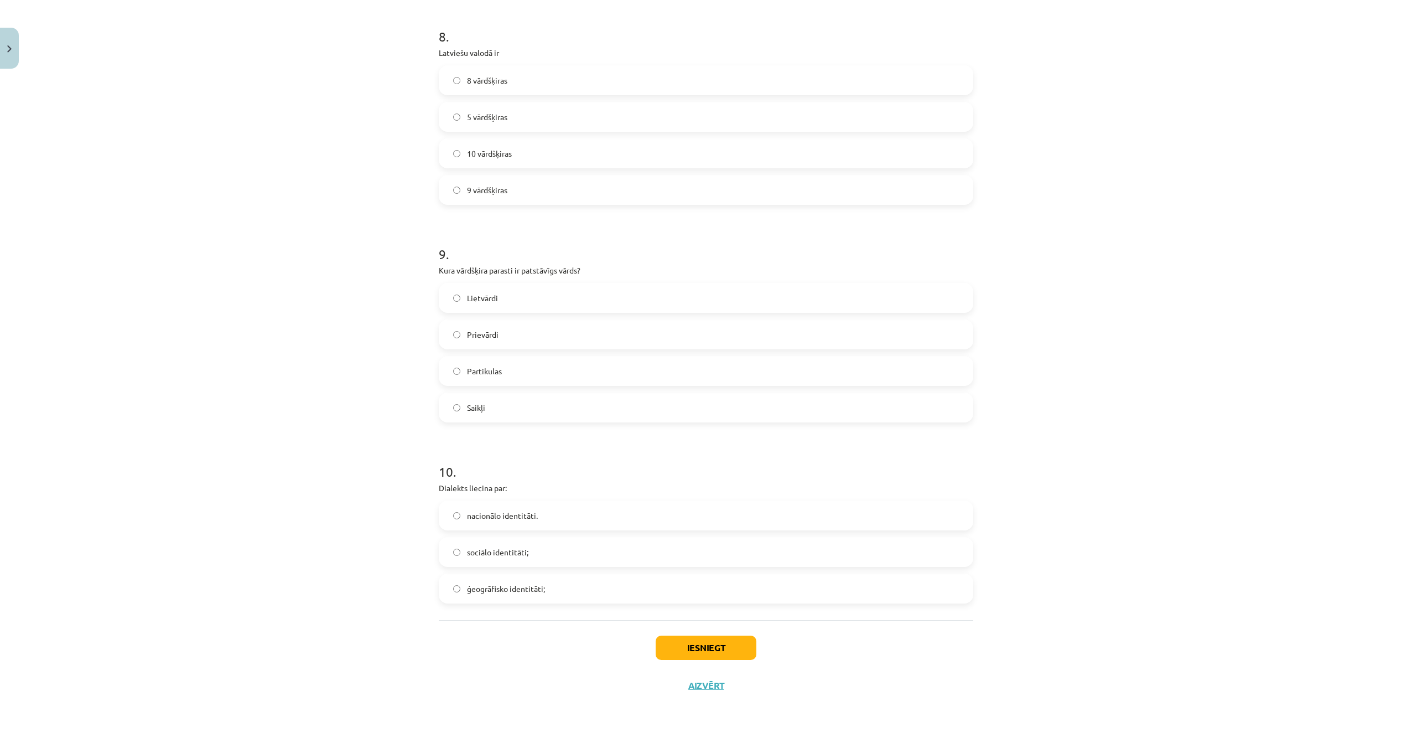
click at [519, 298] on label "Lietvārdi" at bounding box center [706, 298] width 532 height 28
click at [552, 589] on label "ģeogrāfisko identitāti;" at bounding box center [706, 589] width 532 height 28
click at [683, 645] on button "Iesniegt" at bounding box center [706, 647] width 101 height 24
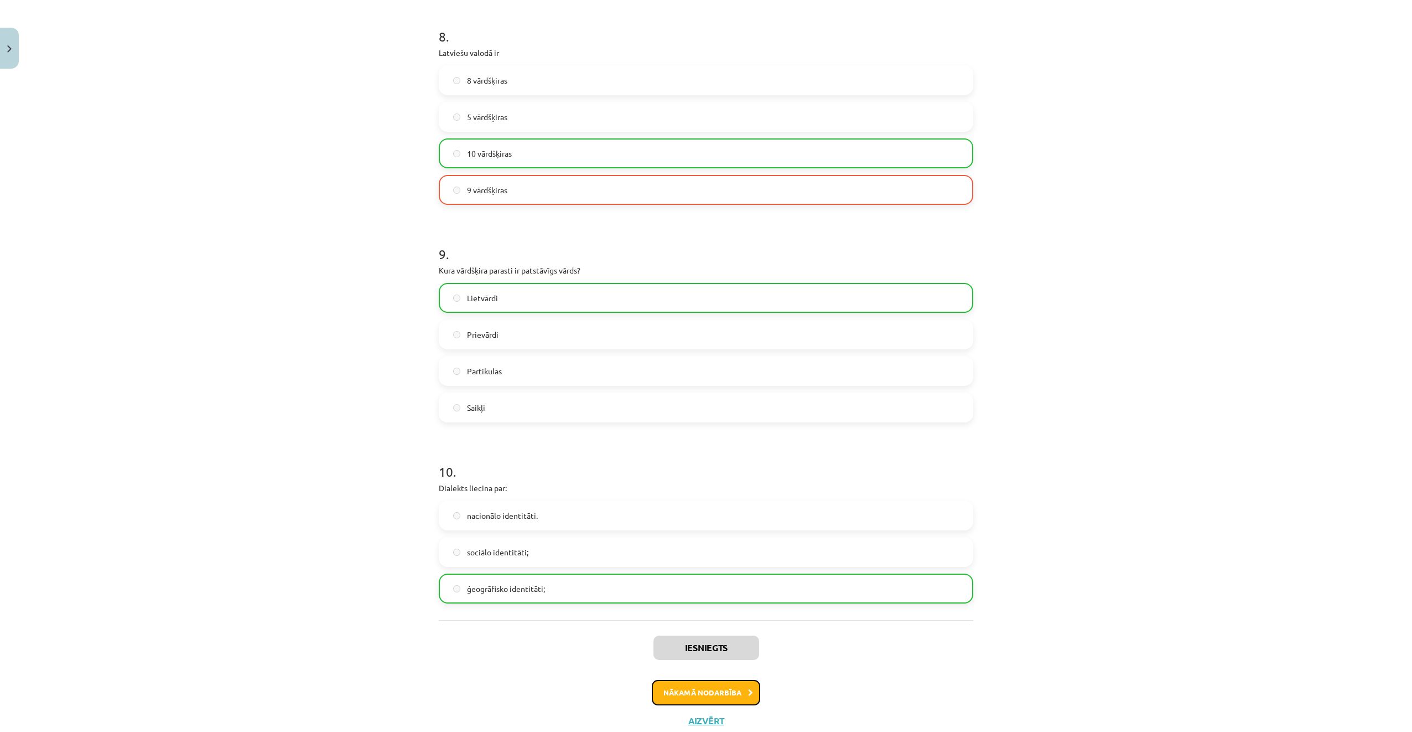
click at [676, 684] on button "Nākamā nodarbība" at bounding box center [706, 692] width 108 height 25
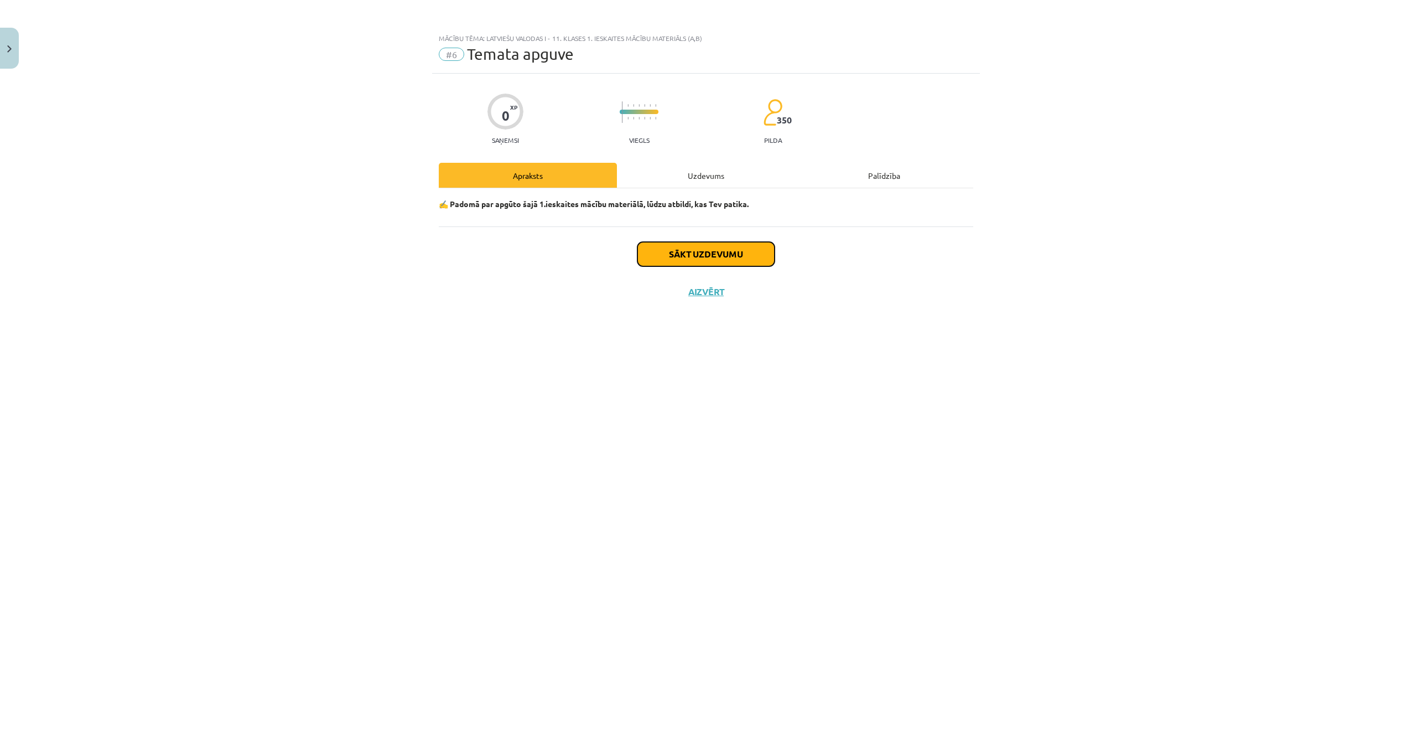
click at [717, 245] on button "Sākt uzdevumu" at bounding box center [706, 254] width 137 height 24
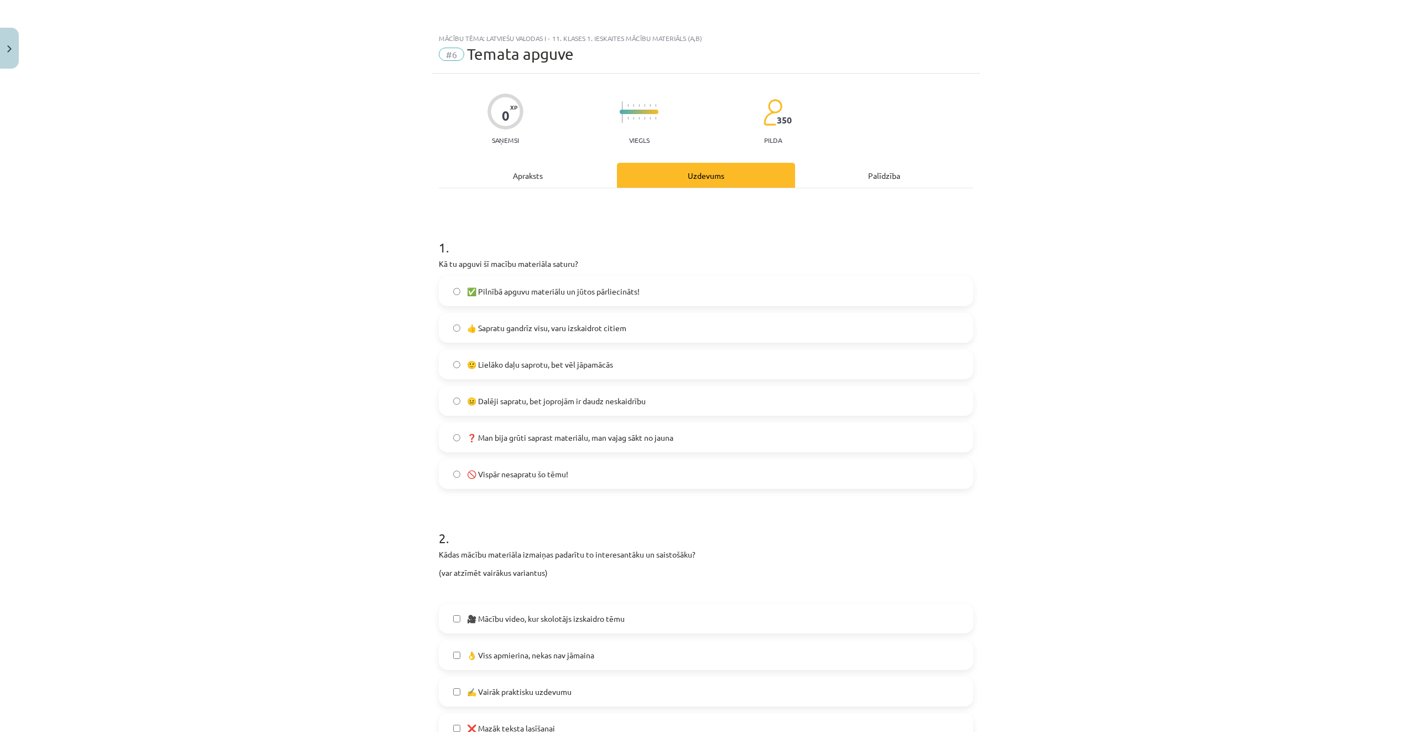
click at [653, 301] on label "✅ Pilnībā apguvu materiālu un jūtos pārliecināts!" at bounding box center [706, 291] width 532 height 28
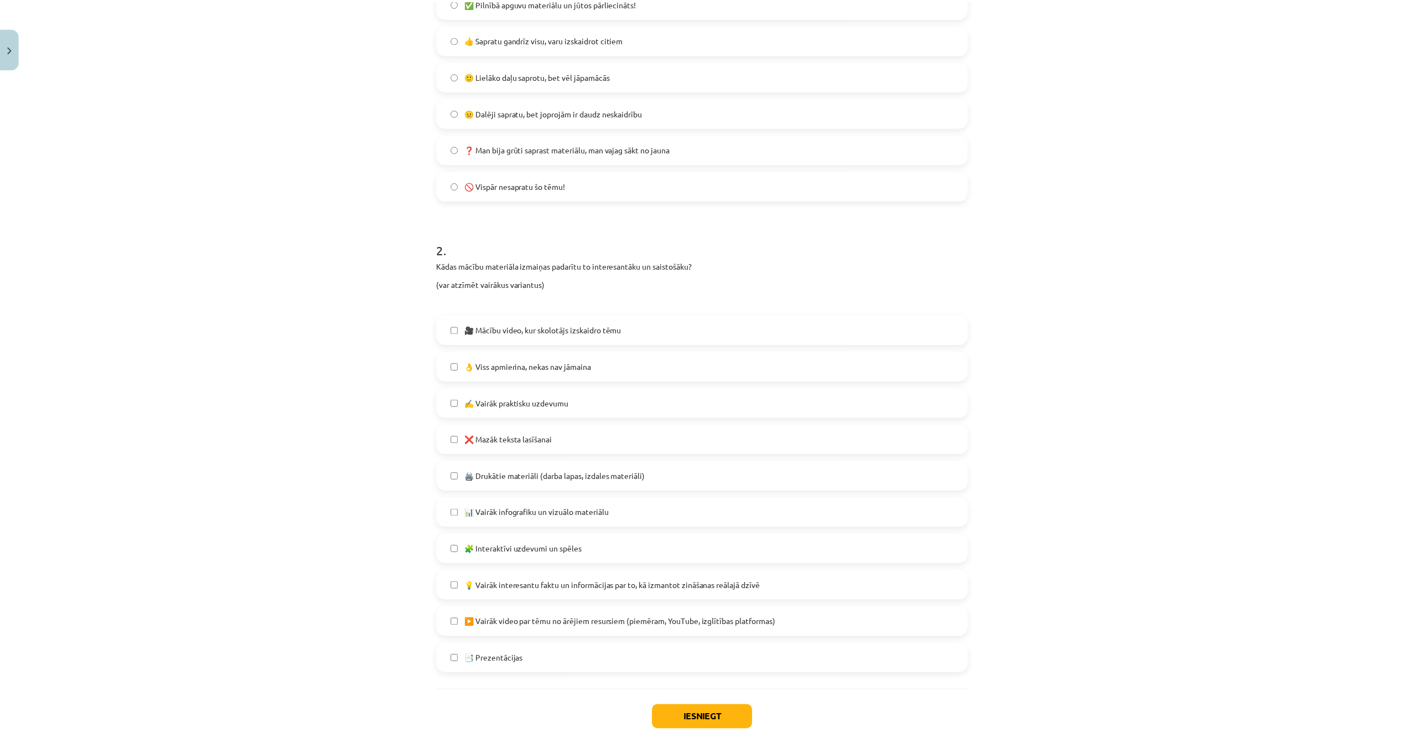
scroll to position [359, 0]
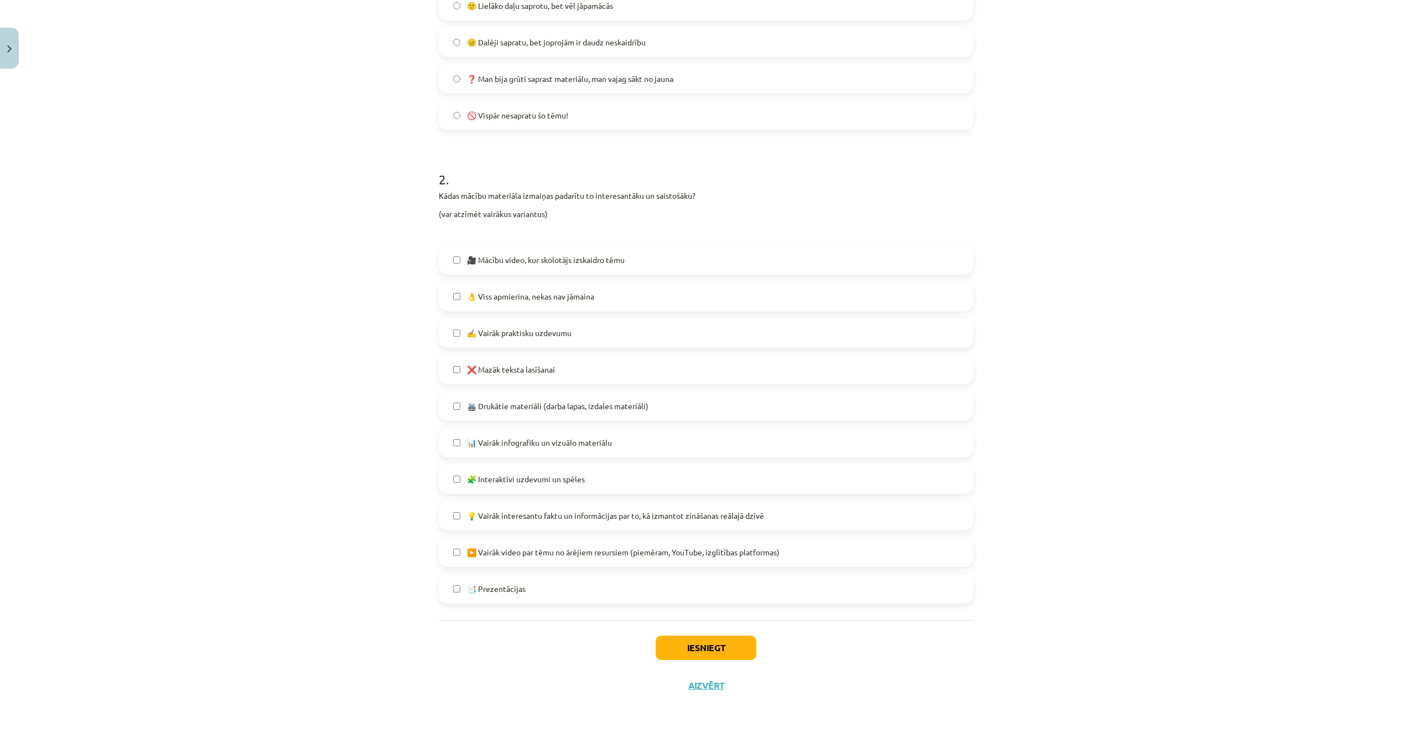
click at [649, 312] on div "🎥 Mācību video, kur skolotājs izskaidro tēmu 👌 Viss apmierina, nekas nav jāmain…" at bounding box center [706, 424] width 535 height 359
click at [667, 329] on label "✍️ Vairāk praktisku uzdevumu" at bounding box center [706, 333] width 532 height 28
drag, startPoint x: 729, startPoint y: 644, endPoint x: 733, endPoint y: 663, distance: 19.3
click at [731, 650] on button "Iesniegt" at bounding box center [706, 647] width 101 height 24
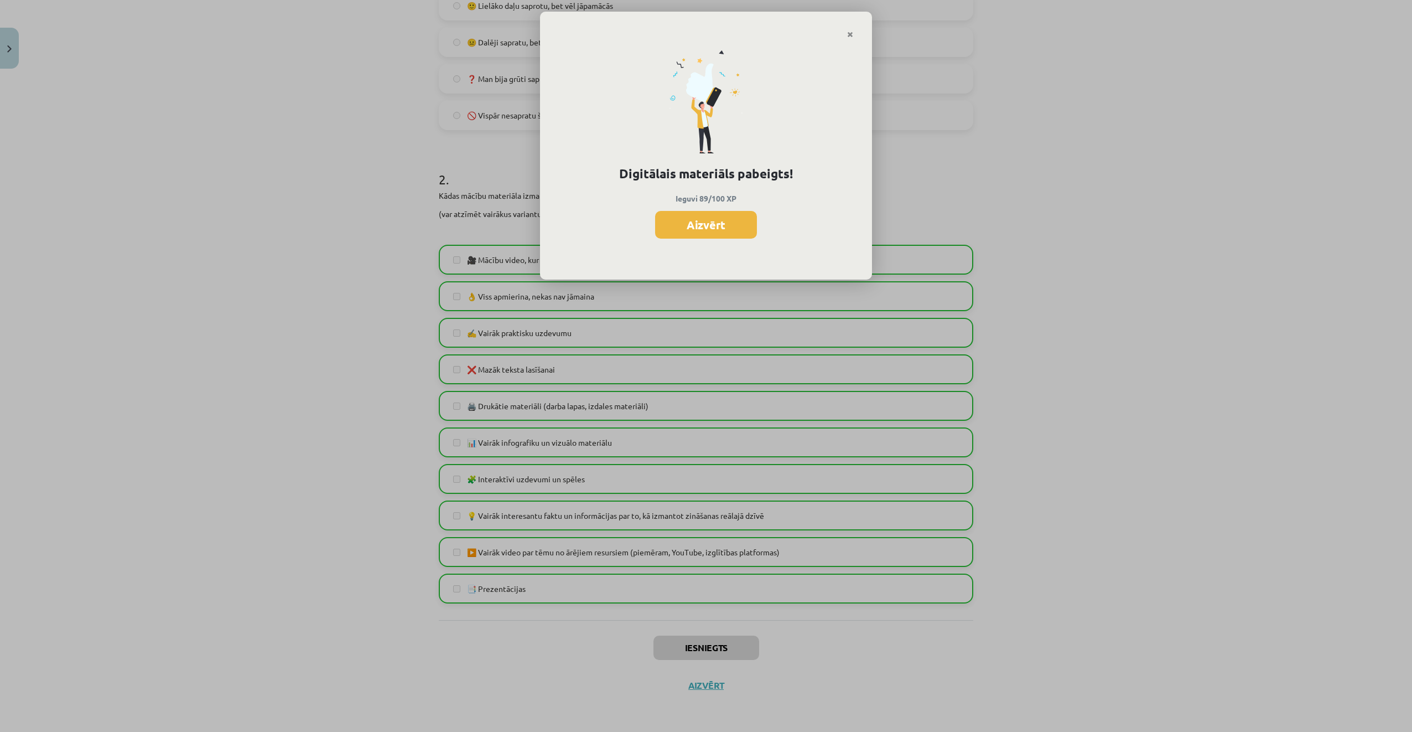
click at [712, 684] on div "Digitālais materiāls pabeigts! Ieguvi 89/100 XP Aizvērt" at bounding box center [706, 366] width 1412 height 732
click at [677, 215] on button "Aizvērt" at bounding box center [706, 225] width 102 height 28
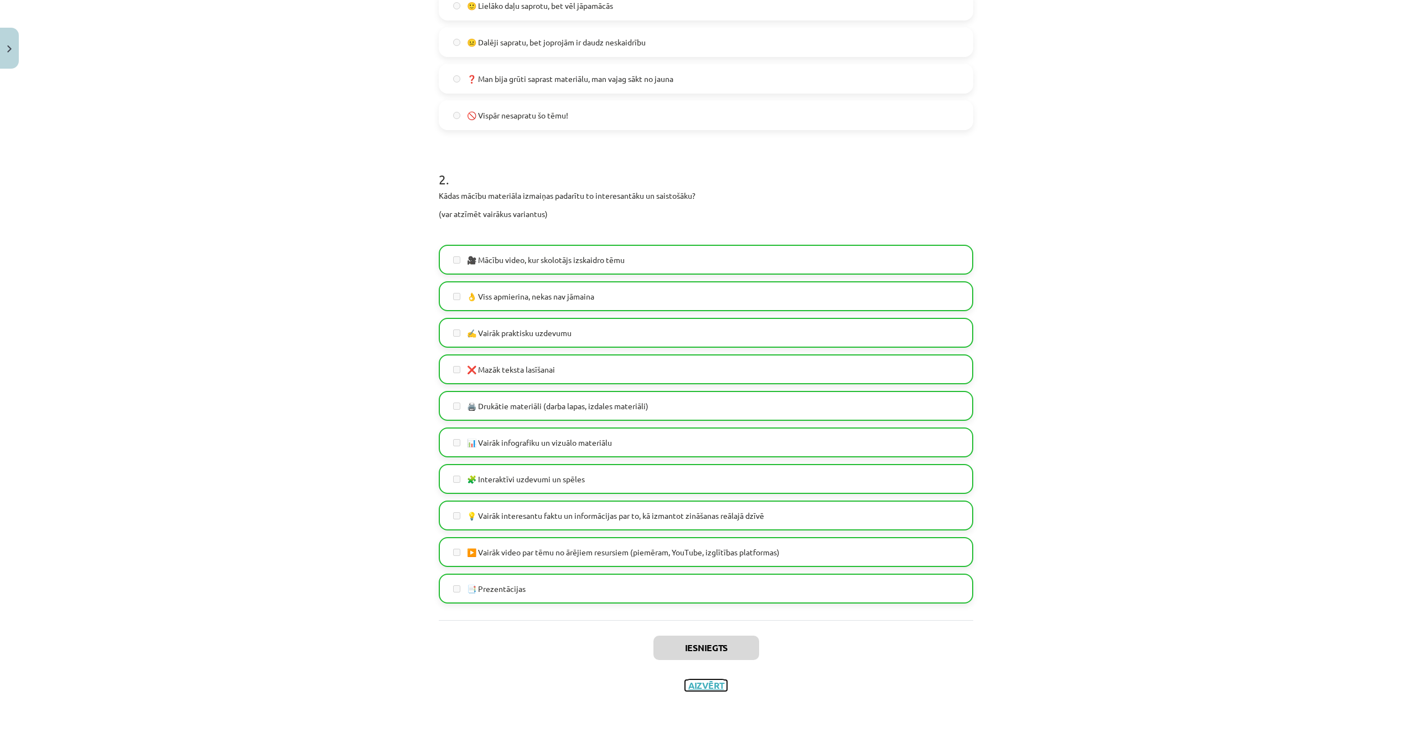
click at [713, 684] on button "Aizvērt" at bounding box center [706, 685] width 42 height 11
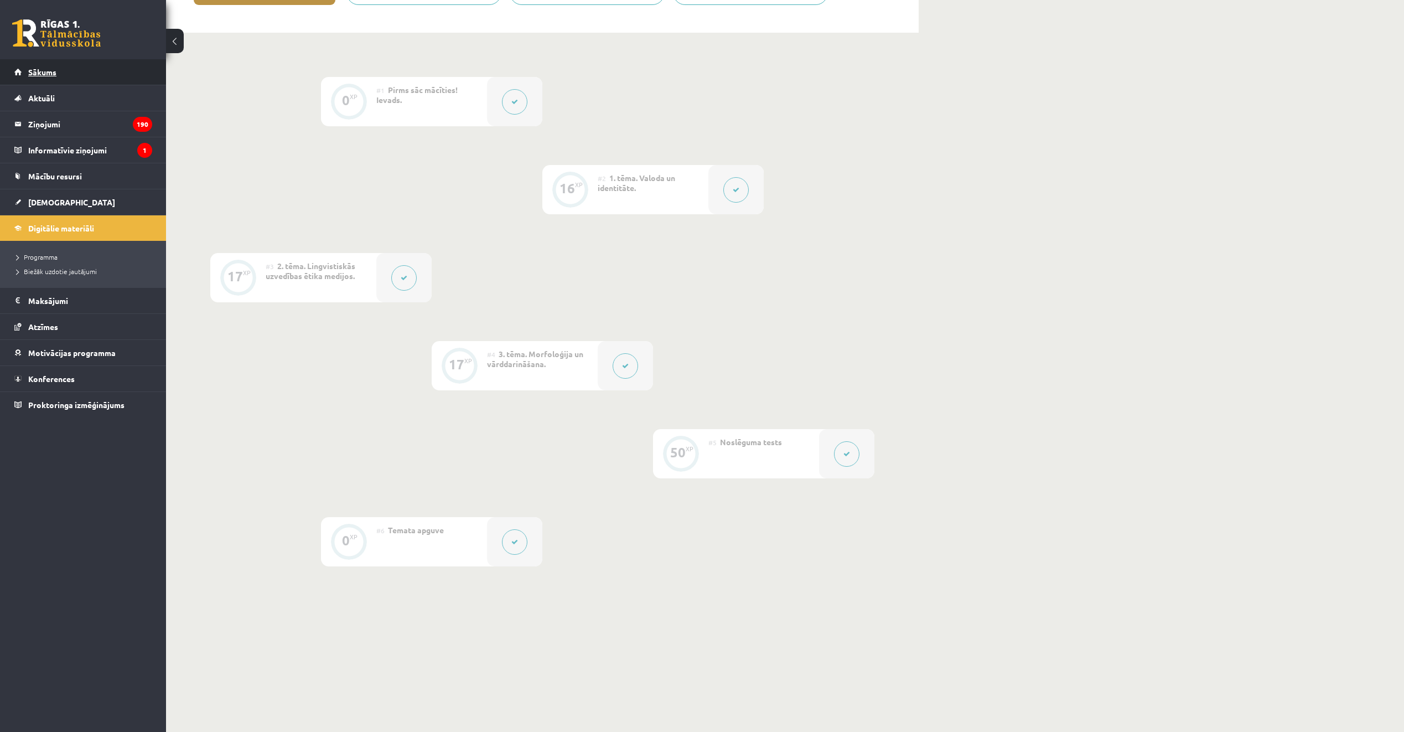
click at [70, 70] on link "Sākums" at bounding box center [83, 71] width 138 height 25
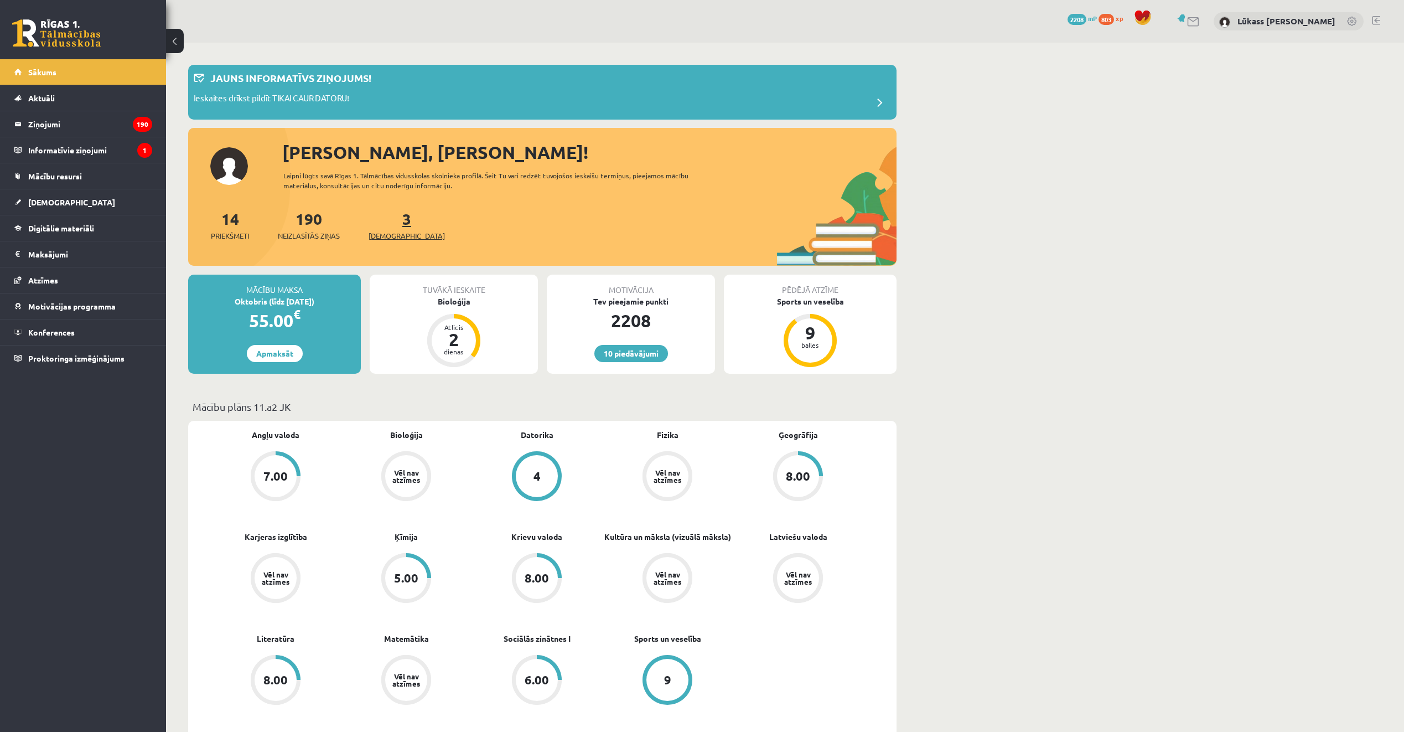
click at [386, 213] on link "3 Ieskaites" at bounding box center [407, 225] width 76 height 33
